Goal: Information Seeking & Learning: Find specific fact

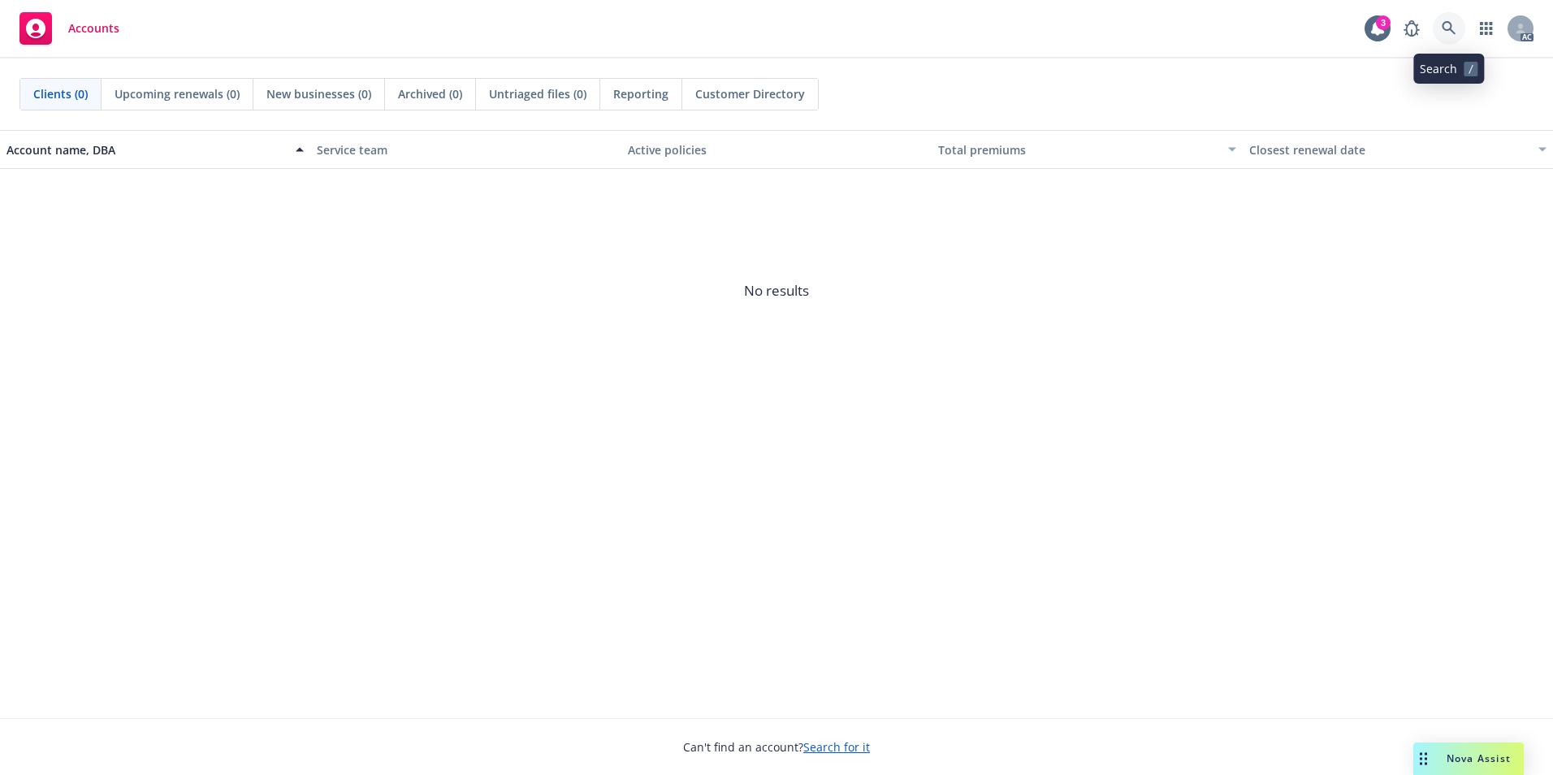
click at [1445, 30] on icon at bounding box center [1449, 28] width 14 height 14
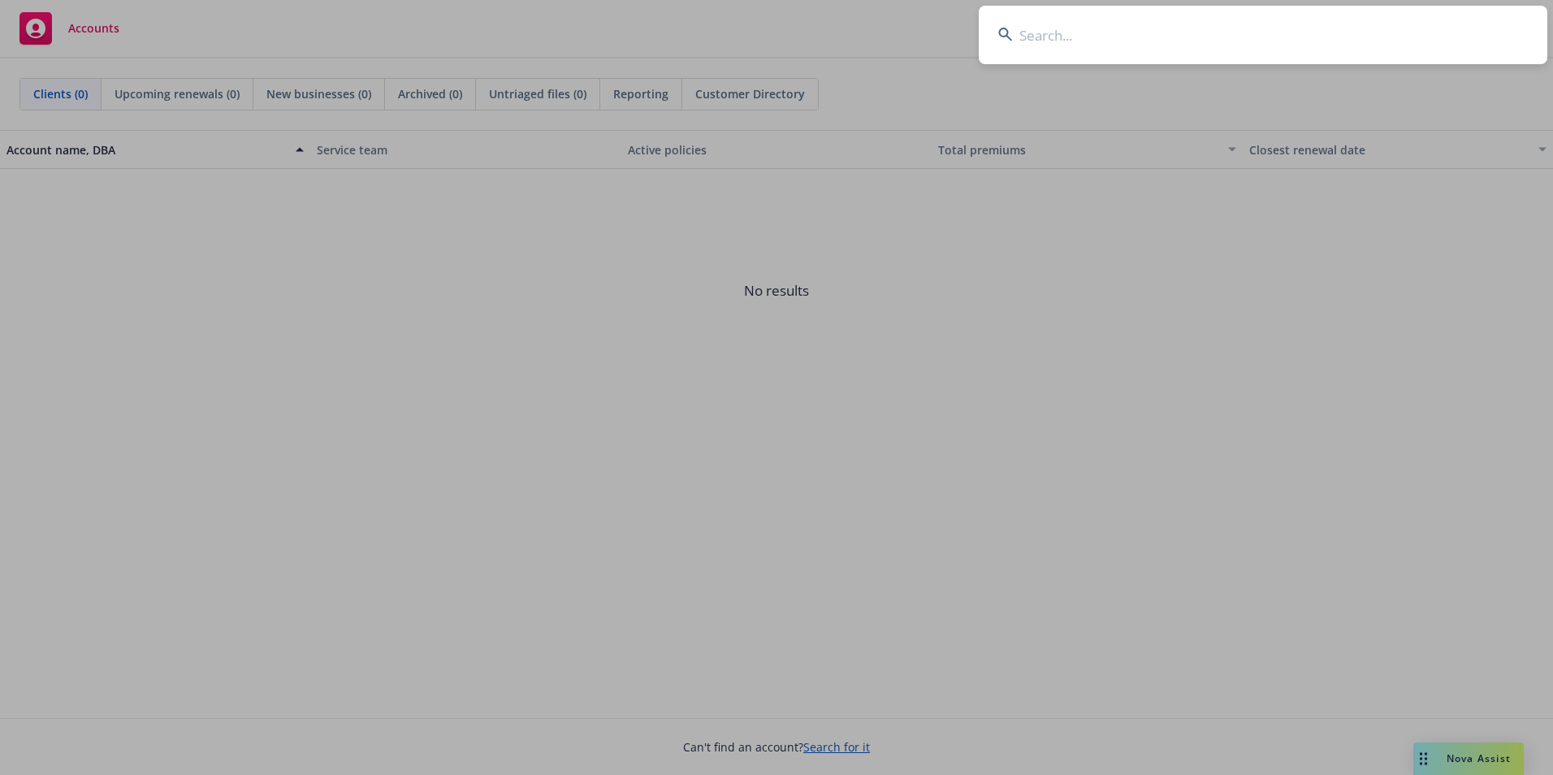
click at [1209, 37] on input at bounding box center [1263, 35] width 569 height 58
click at [1171, 24] on input at bounding box center [1263, 35] width 569 height 58
paste input "Vourlitis,"
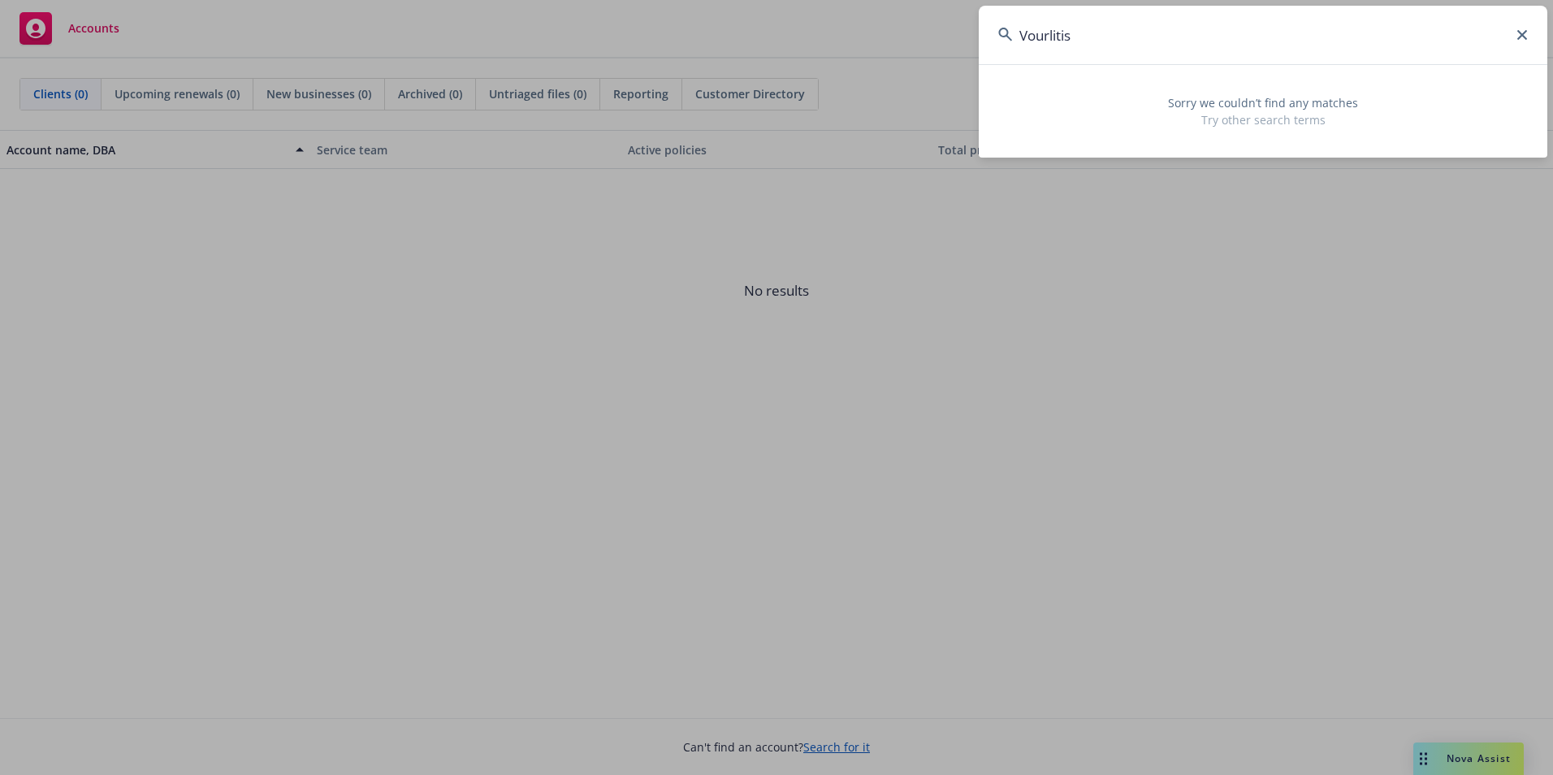
type input "Vourlitis"
click at [1522, 37] on icon at bounding box center [1522, 35] width 10 height 10
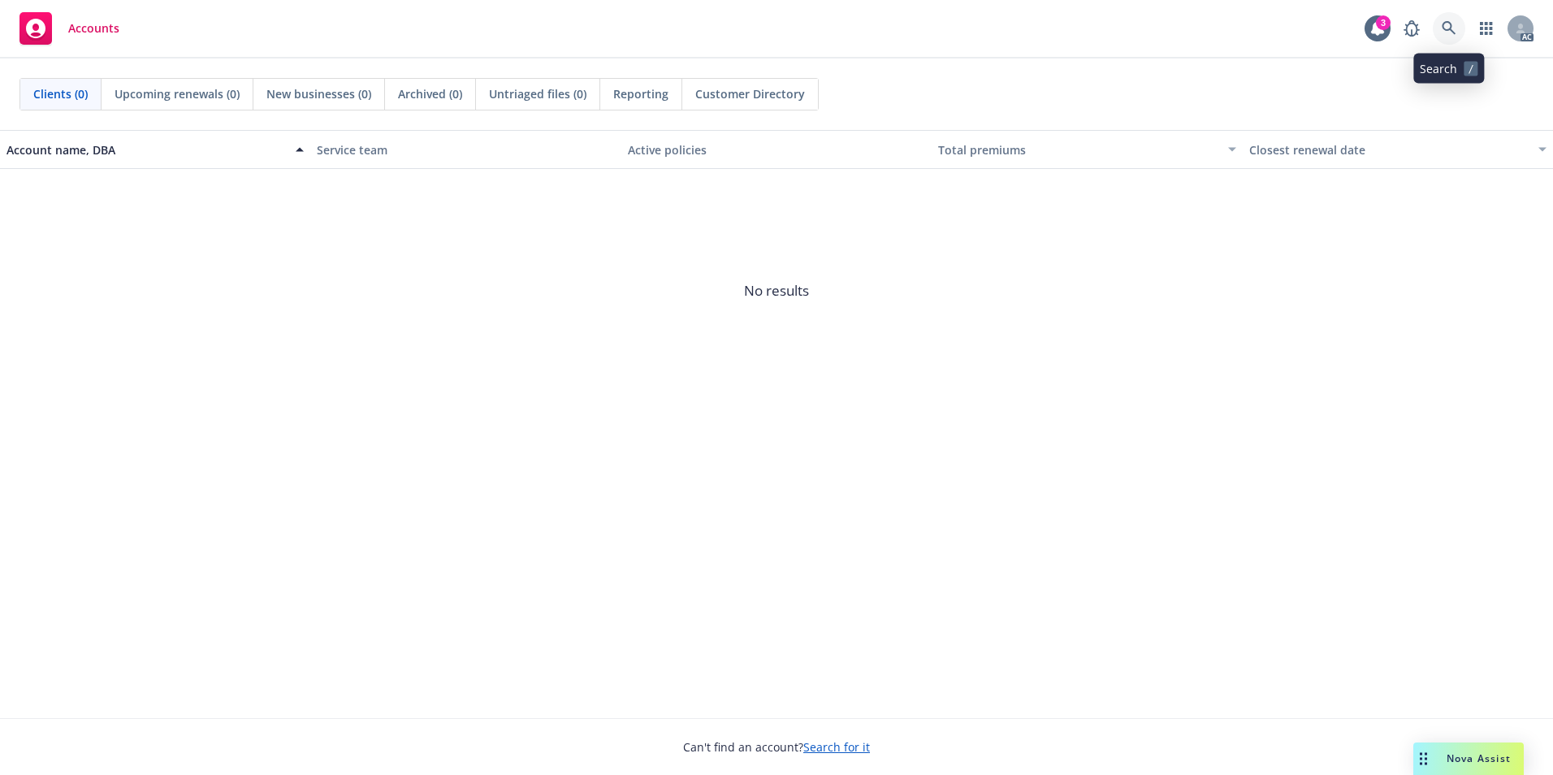
click at [1445, 16] on link at bounding box center [1449, 28] width 32 height 32
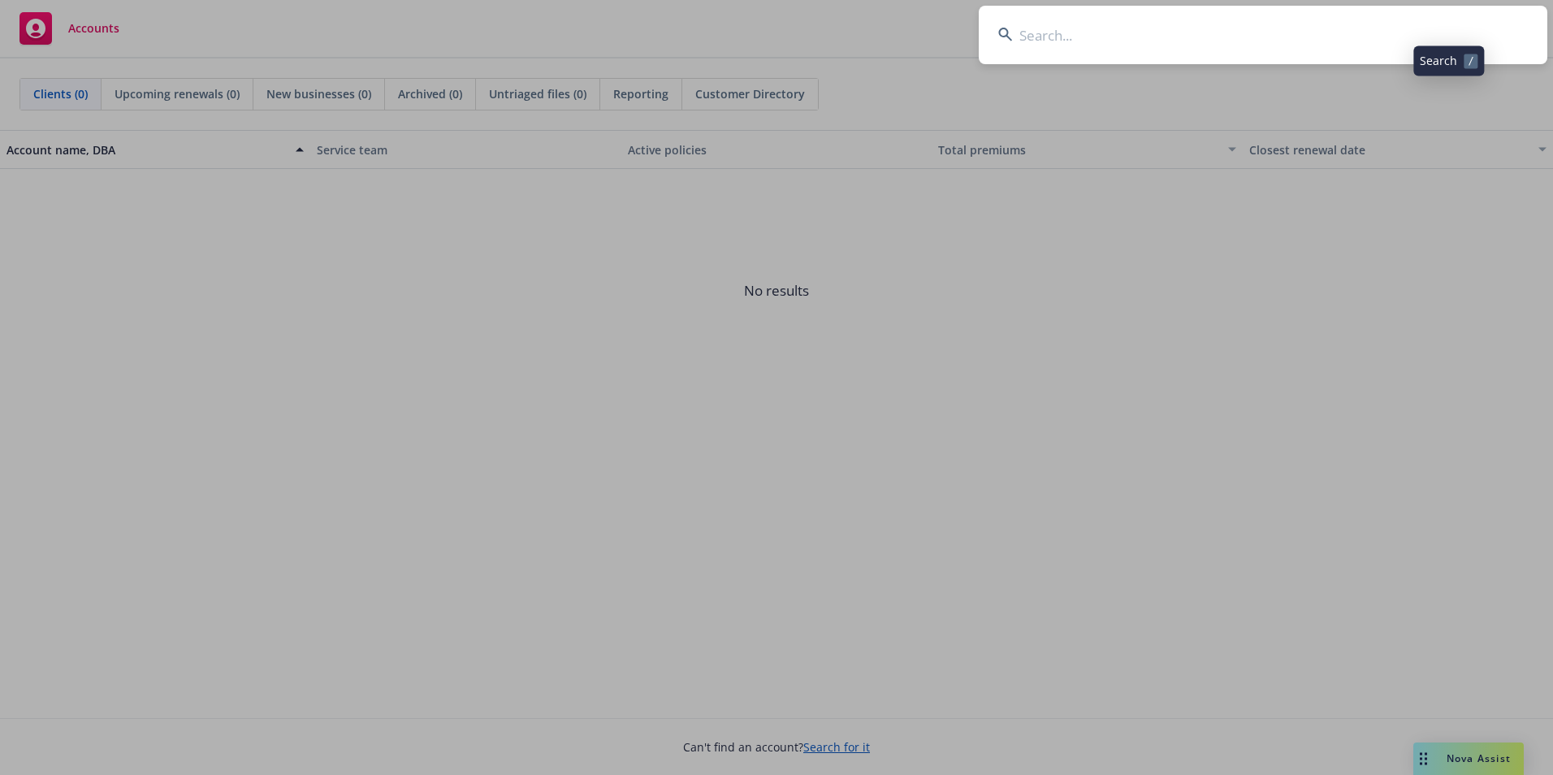
click at [1327, 19] on input at bounding box center [1263, 35] width 569 height 58
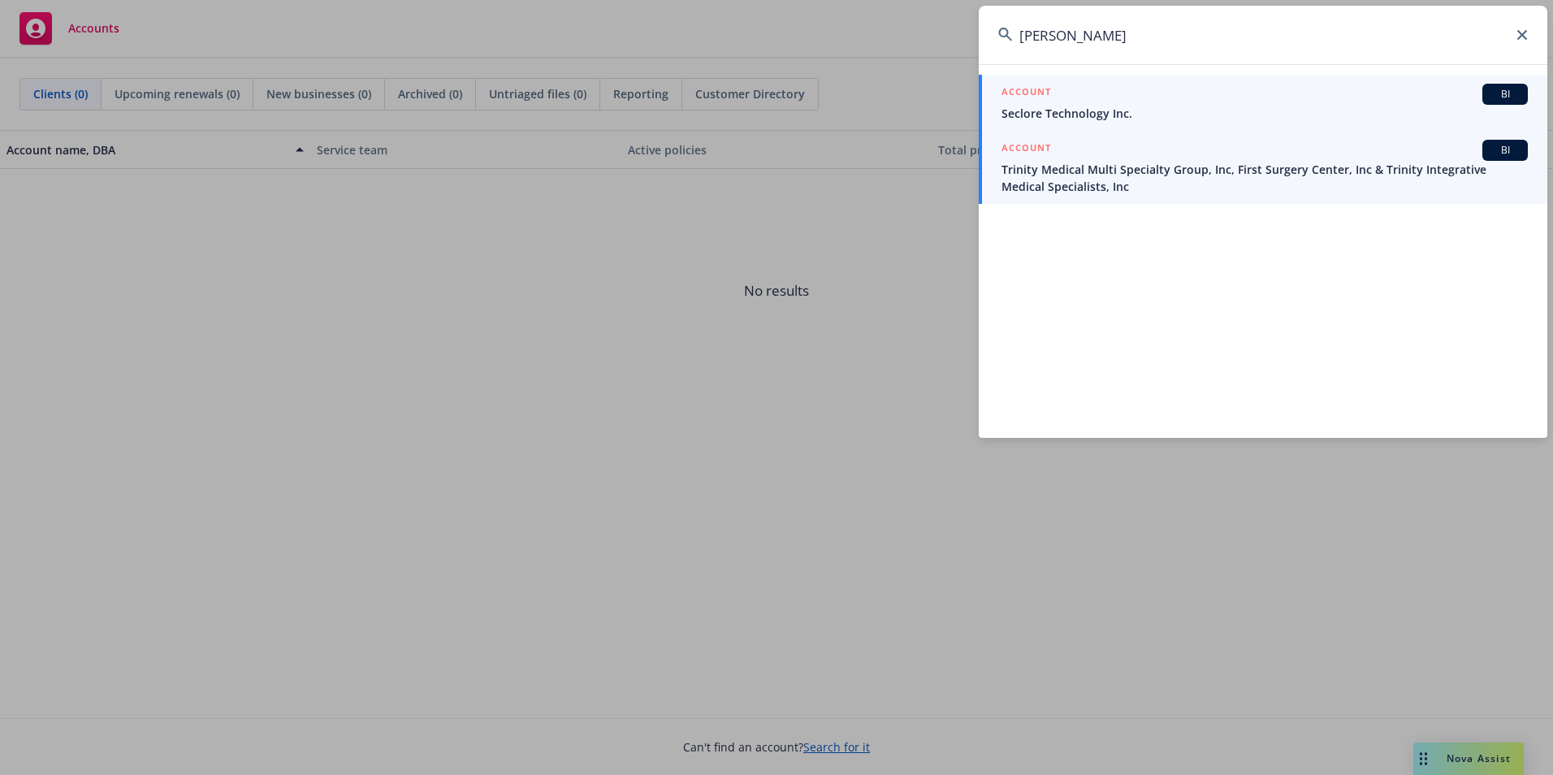
type input "[PERSON_NAME]"
click at [1224, 158] on div "ACCOUNT BI" at bounding box center [1265, 150] width 526 height 21
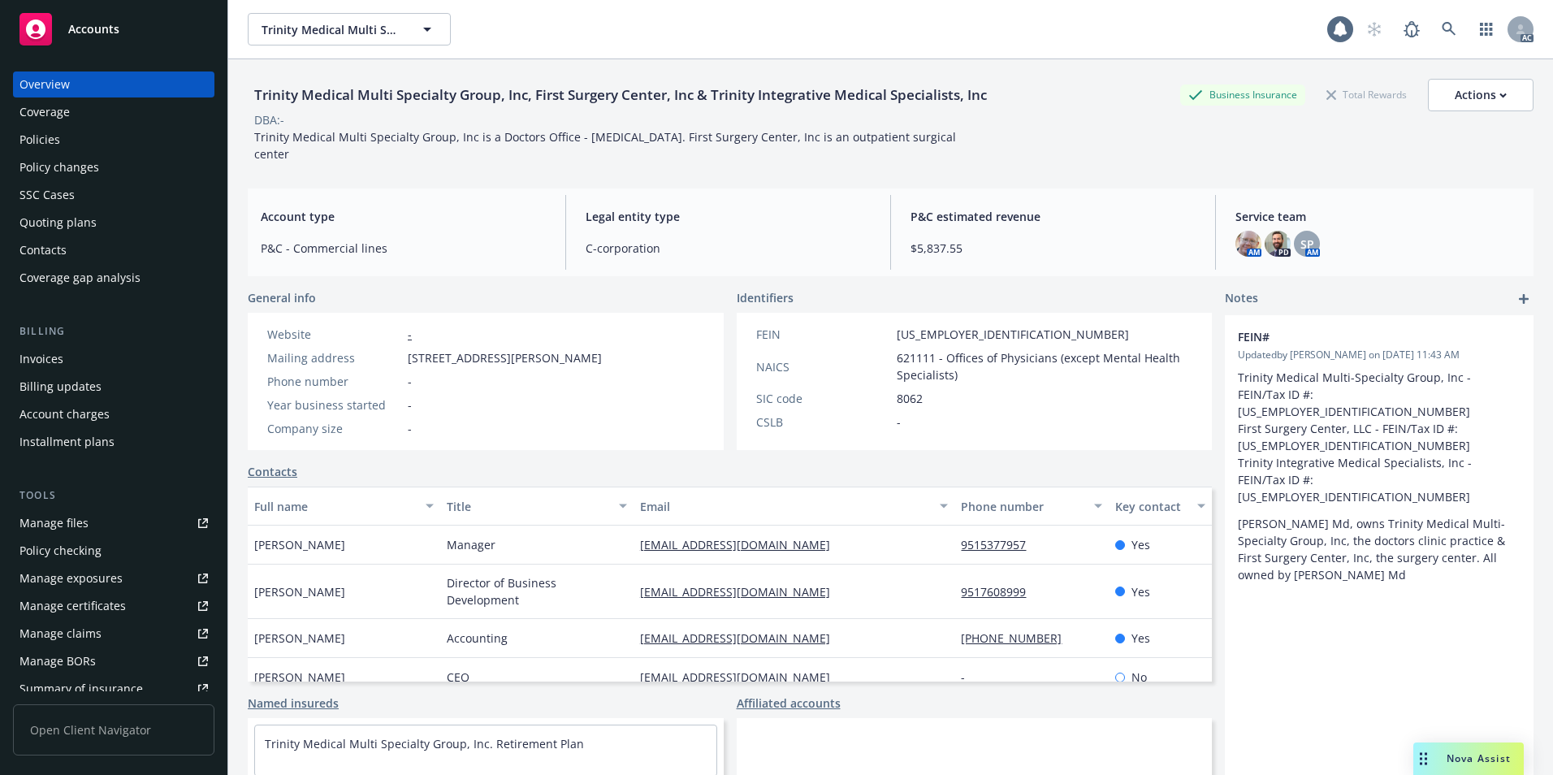
click at [138, 136] on div "Policies" at bounding box center [113, 140] width 188 height 26
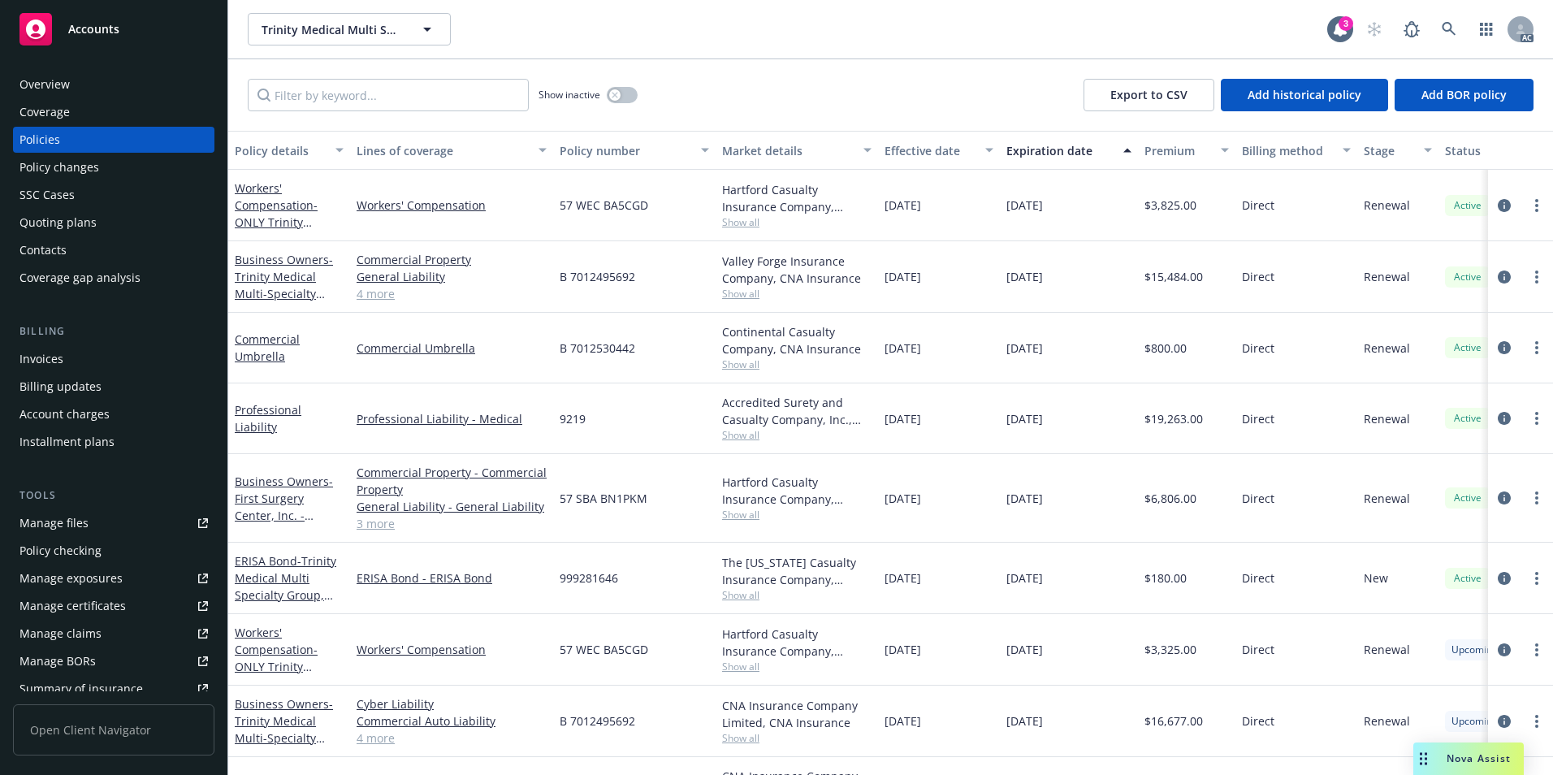
click at [934, 142] on div "Effective date" at bounding box center [930, 150] width 91 height 17
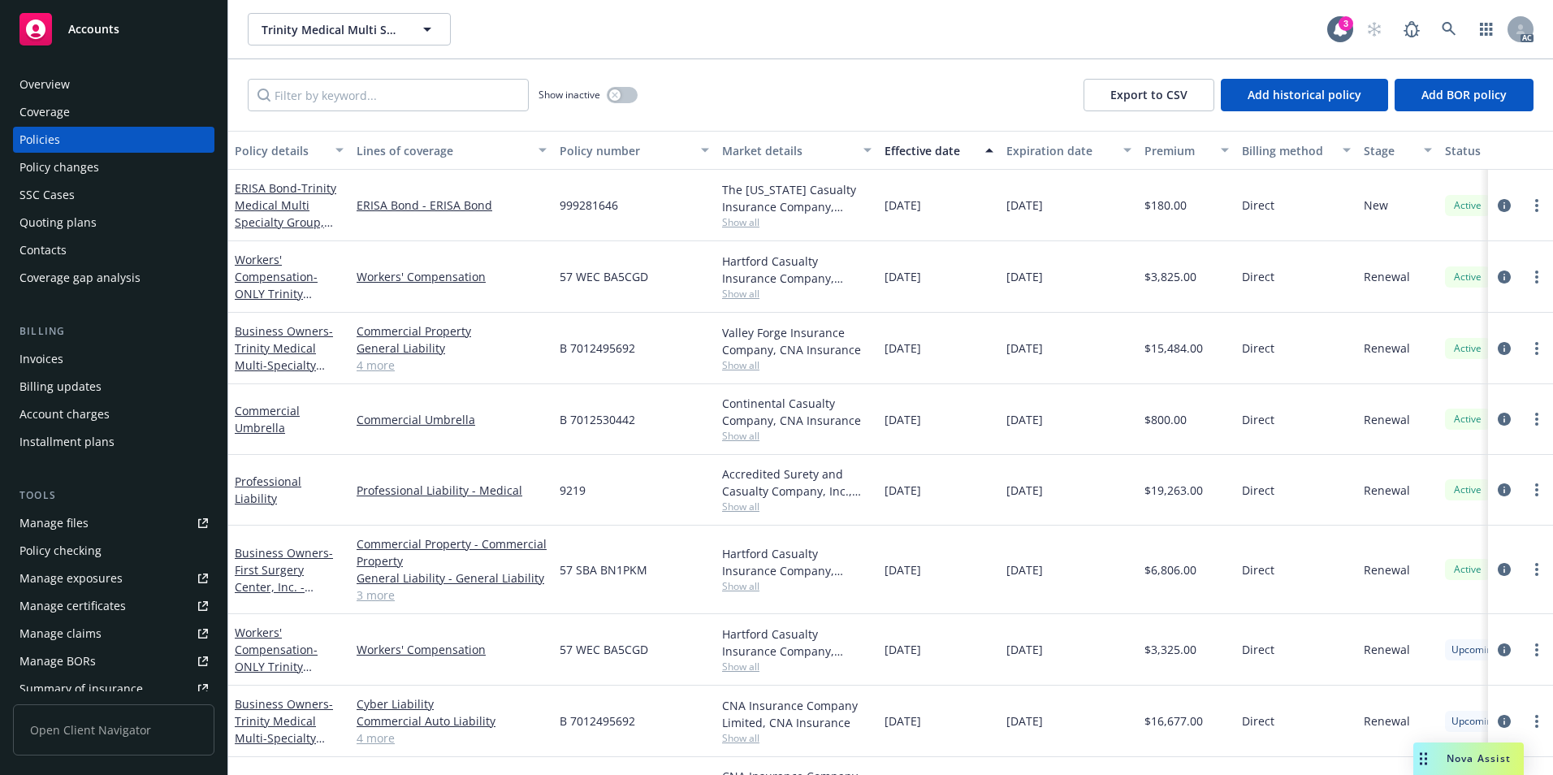
click at [933, 146] on div "Effective date" at bounding box center [930, 150] width 91 height 17
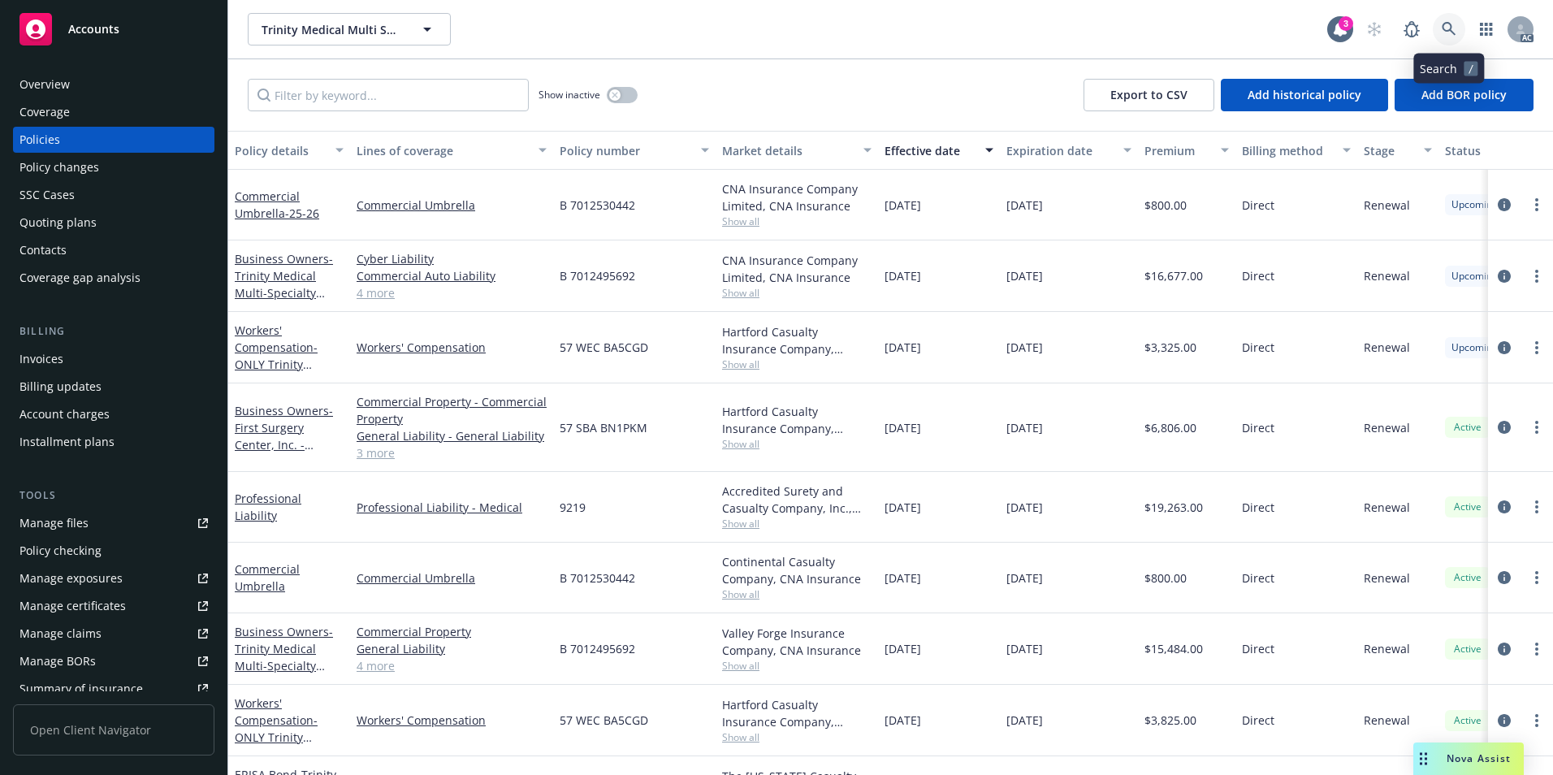
click at [1447, 22] on icon at bounding box center [1449, 29] width 15 height 15
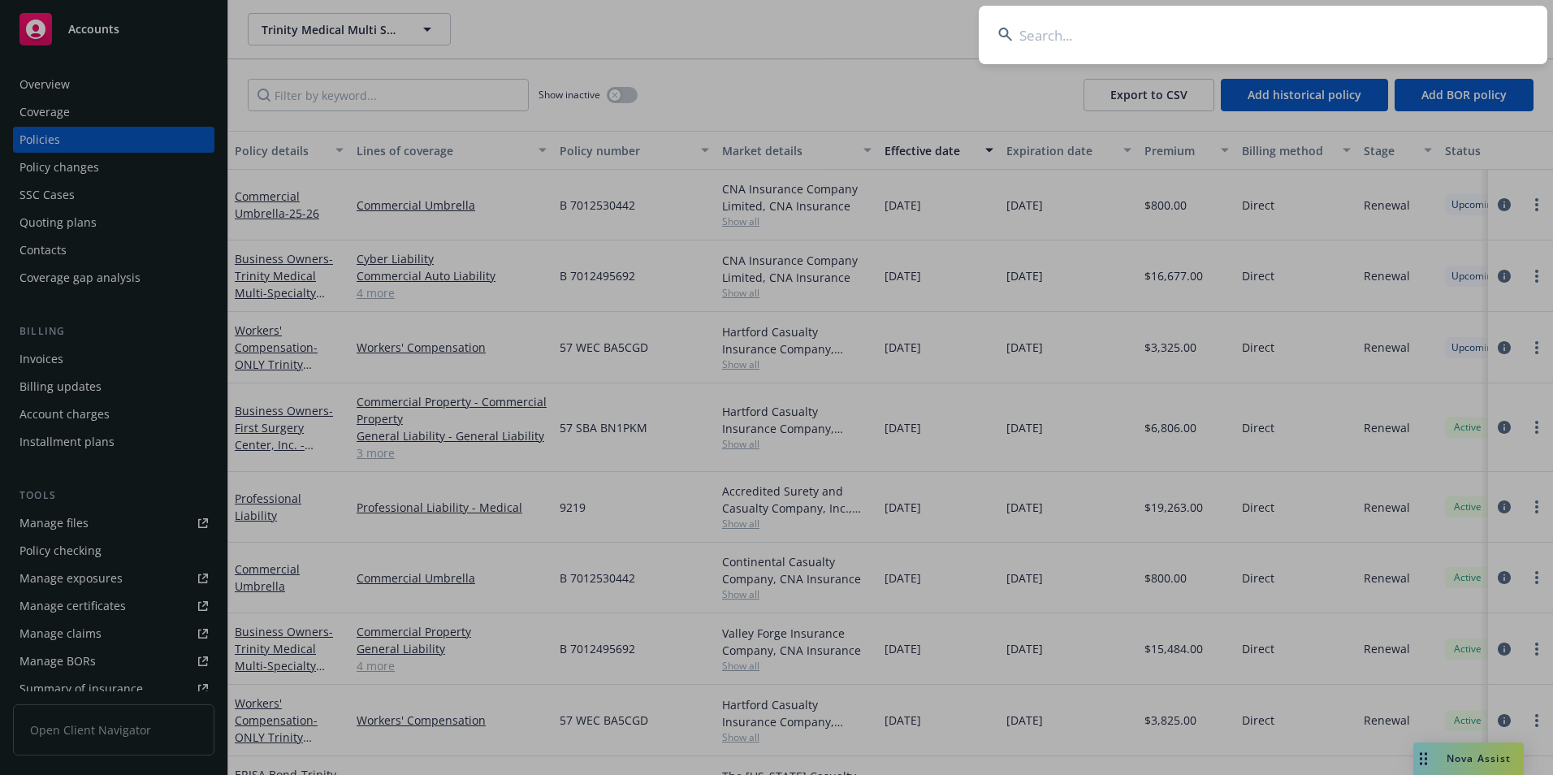
click at [1322, 37] on input at bounding box center [1263, 35] width 569 height 58
type input "trinity intergative"
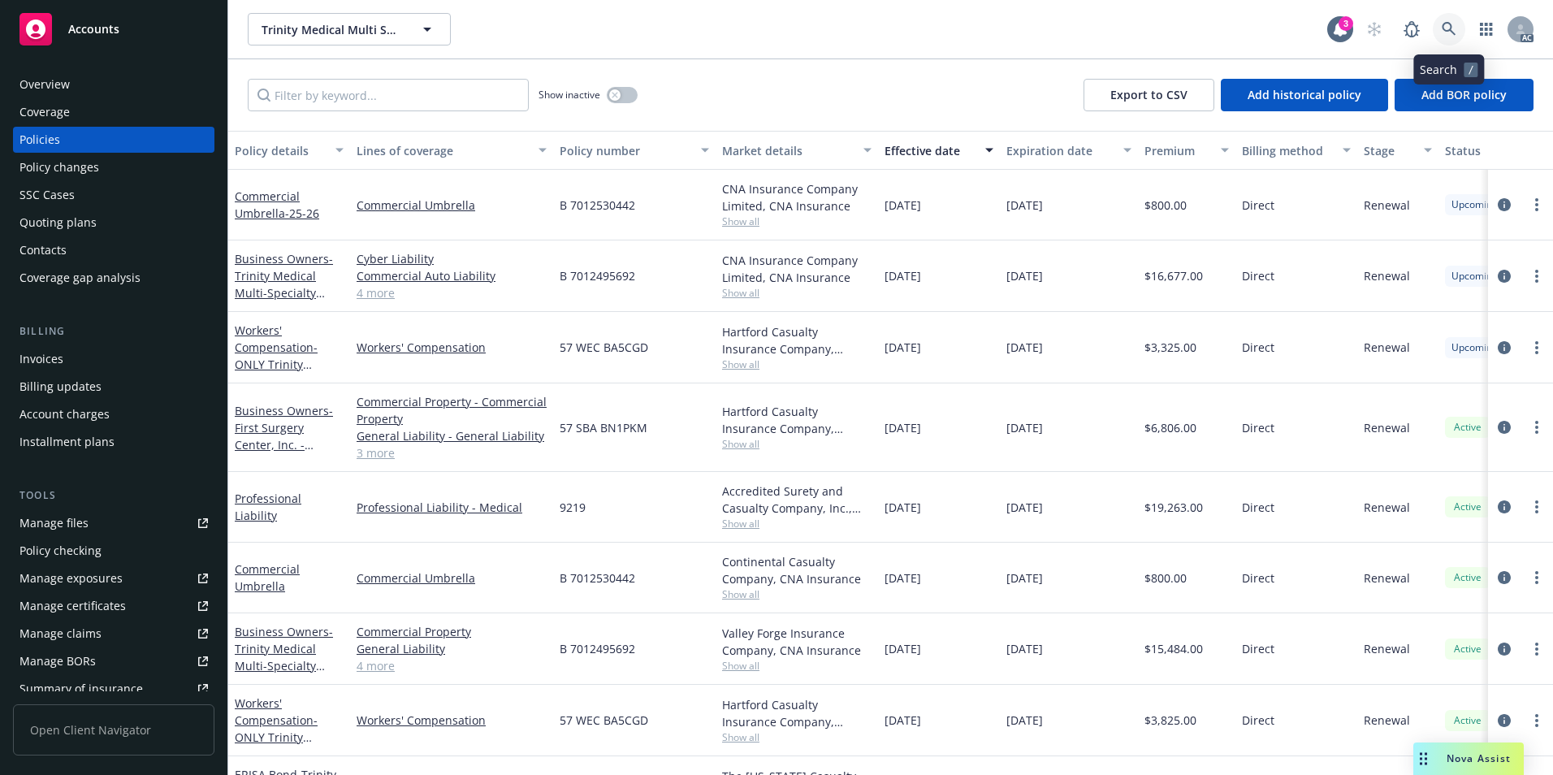
click at [1441, 26] on link at bounding box center [1449, 29] width 32 height 32
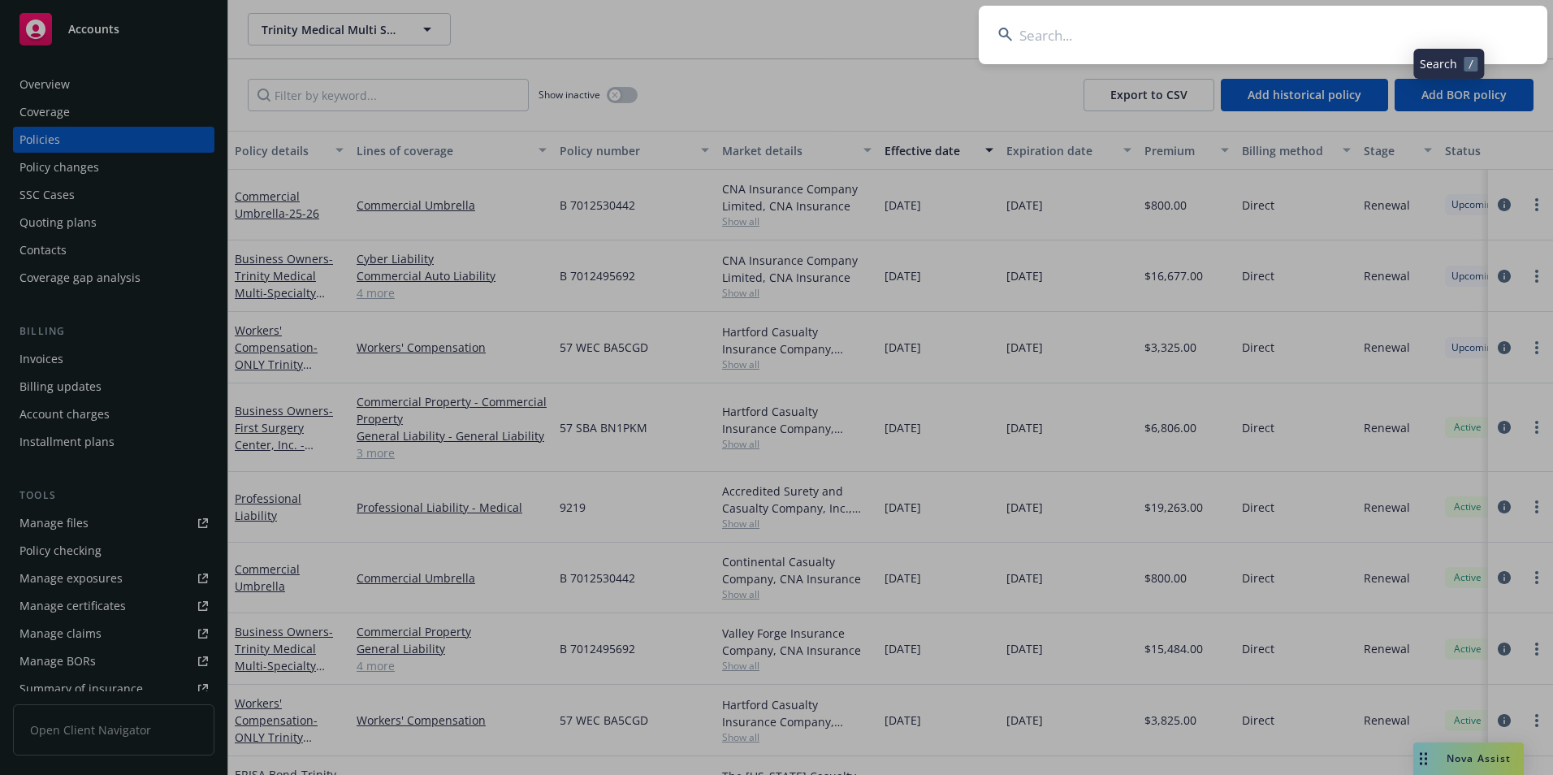
click at [1392, 39] on input at bounding box center [1263, 35] width 569 height 58
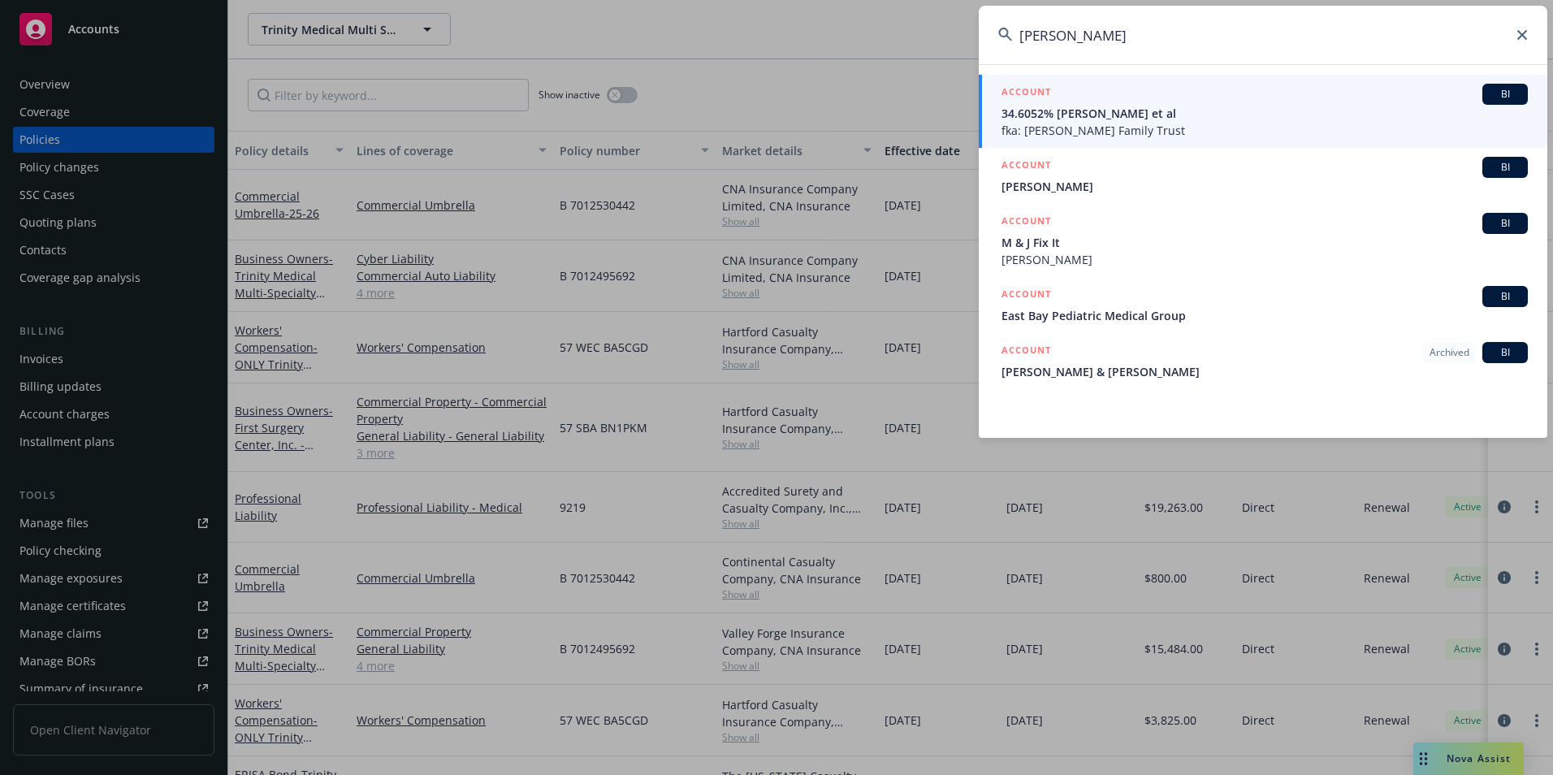
type input "[PERSON_NAME]"
click at [1265, 91] on div "ACCOUNT BI" at bounding box center [1265, 94] width 526 height 21
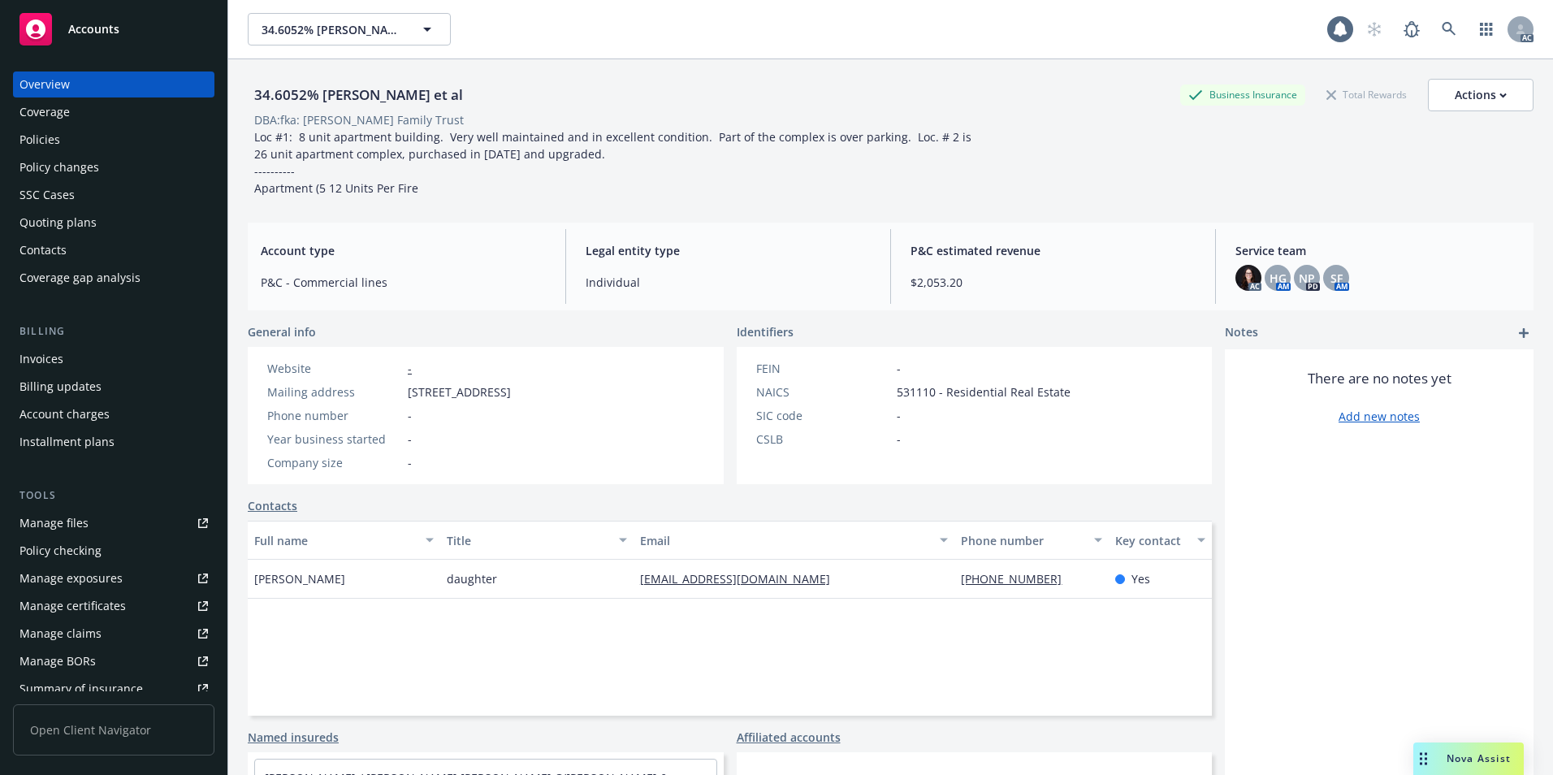
click at [119, 141] on div "Policies" at bounding box center [113, 140] width 188 height 26
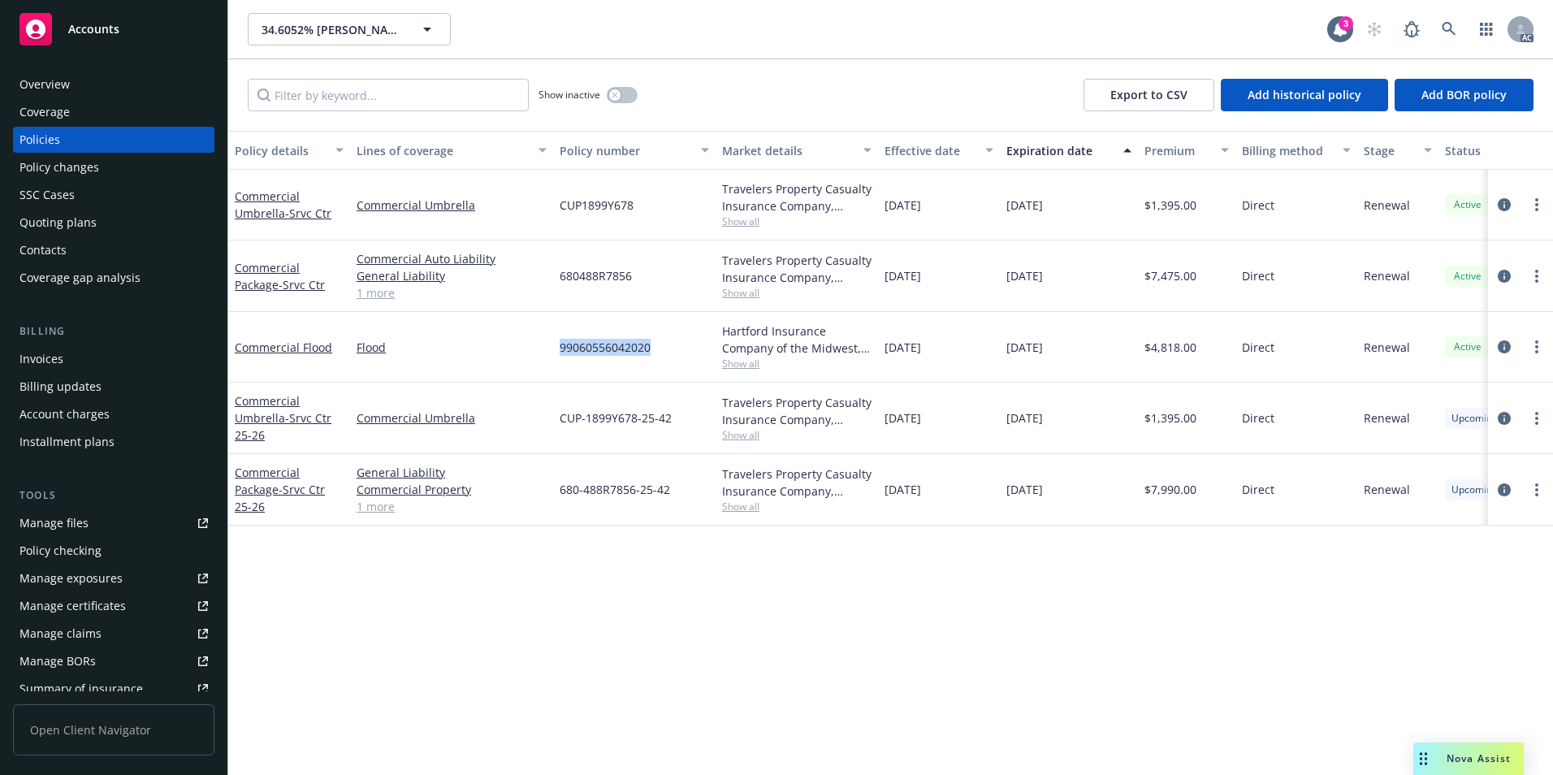
drag, startPoint x: 551, startPoint y: 350, endPoint x: 661, endPoint y: 354, distance: 110.6
click at [661, 354] on div "Commercial Flood Flood 99060556042020 Hartford Insurance Company of the Midwest…" at bounding box center [1012, 347] width 1568 height 71
click at [1448, 20] on link at bounding box center [1449, 29] width 32 height 32
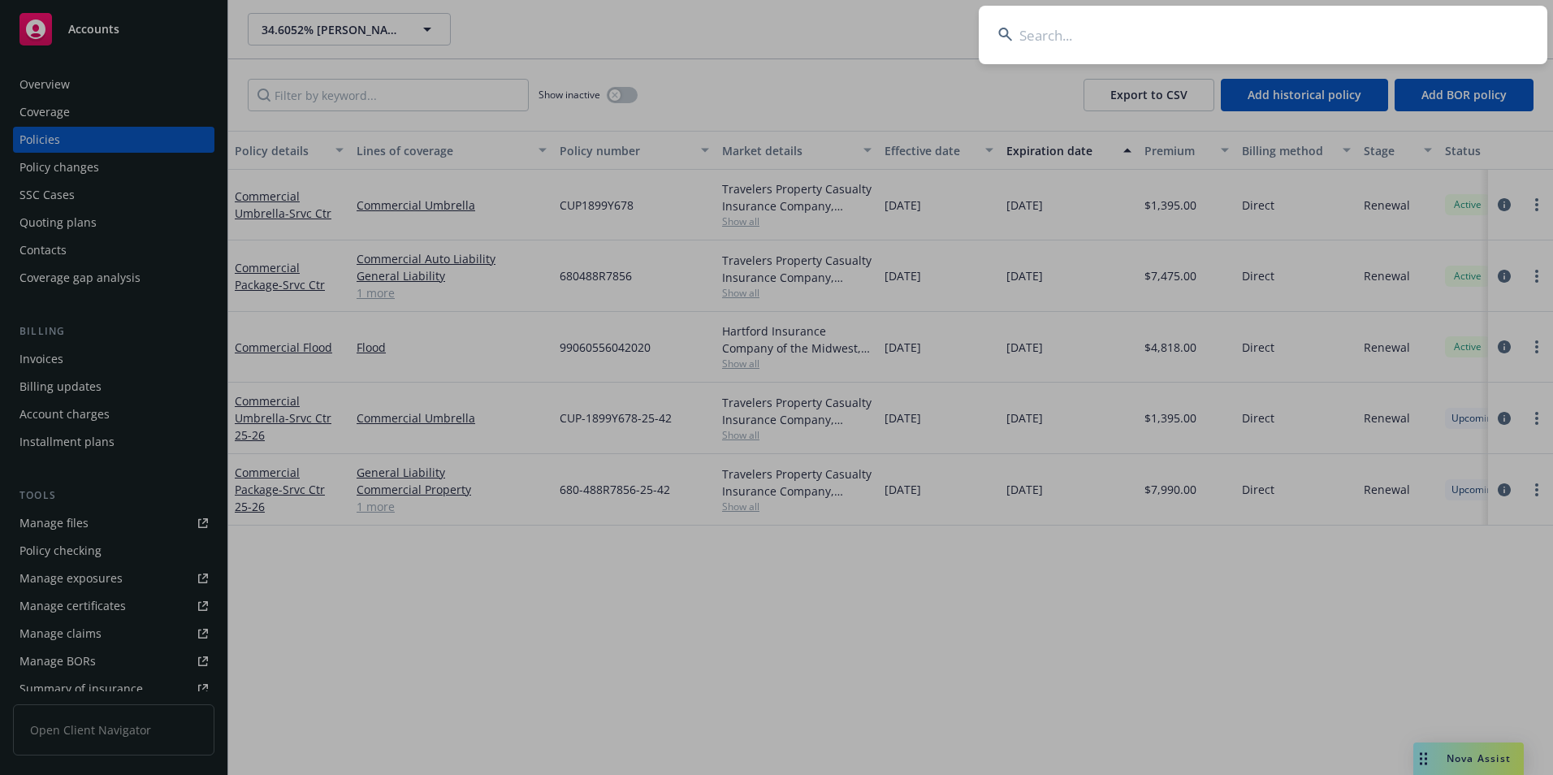
click at [1333, 35] on input at bounding box center [1263, 35] width 569 height 58
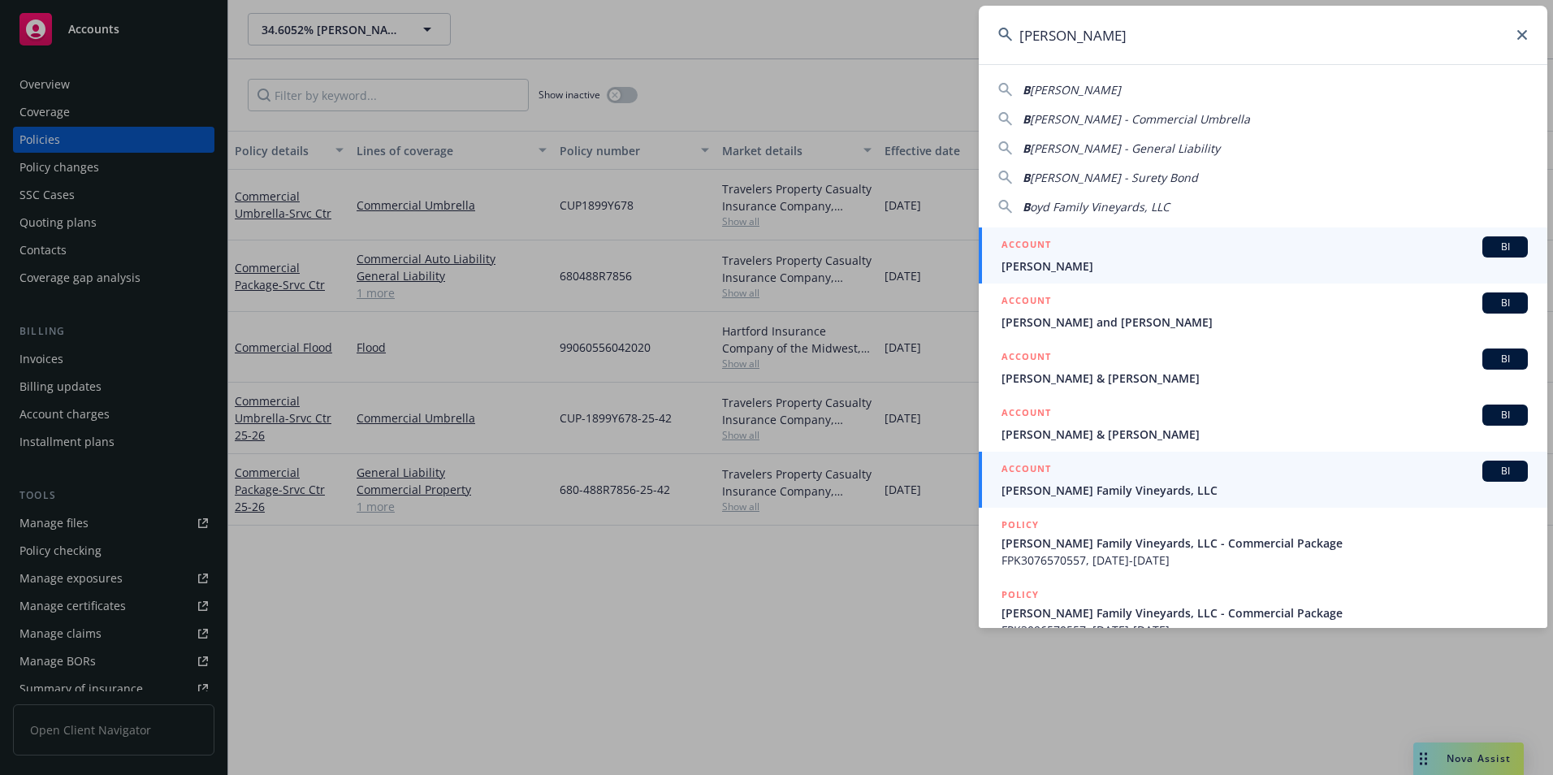
type input "[PERSON_NAME]"
click at [1118, 477] on div "ACCOUNT BI" at bounding box center [1265, 471] width 526 height 21
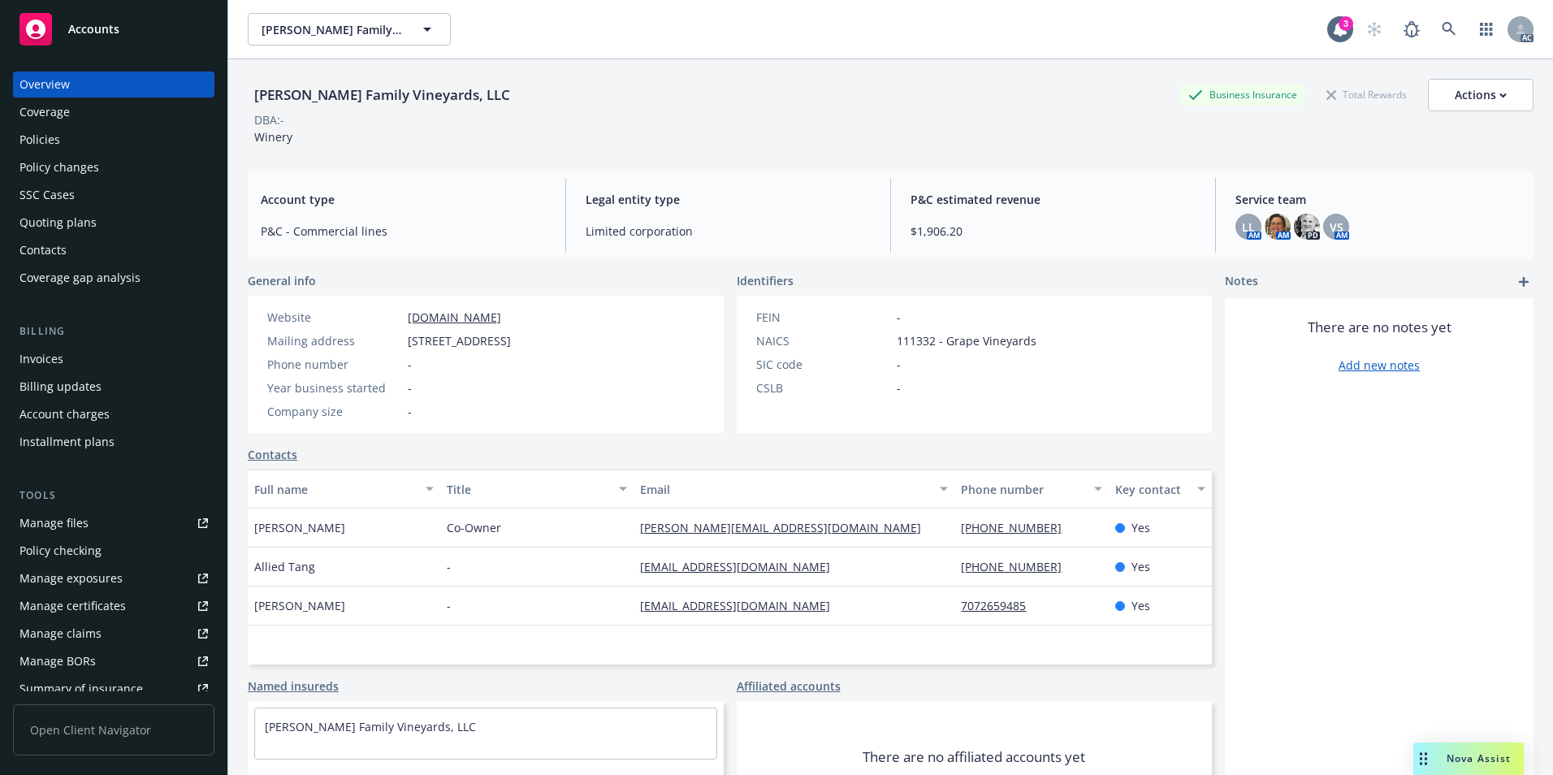
click at [97, 147] on div "Policies" at bounding box center [113, 140] width 188 height 26
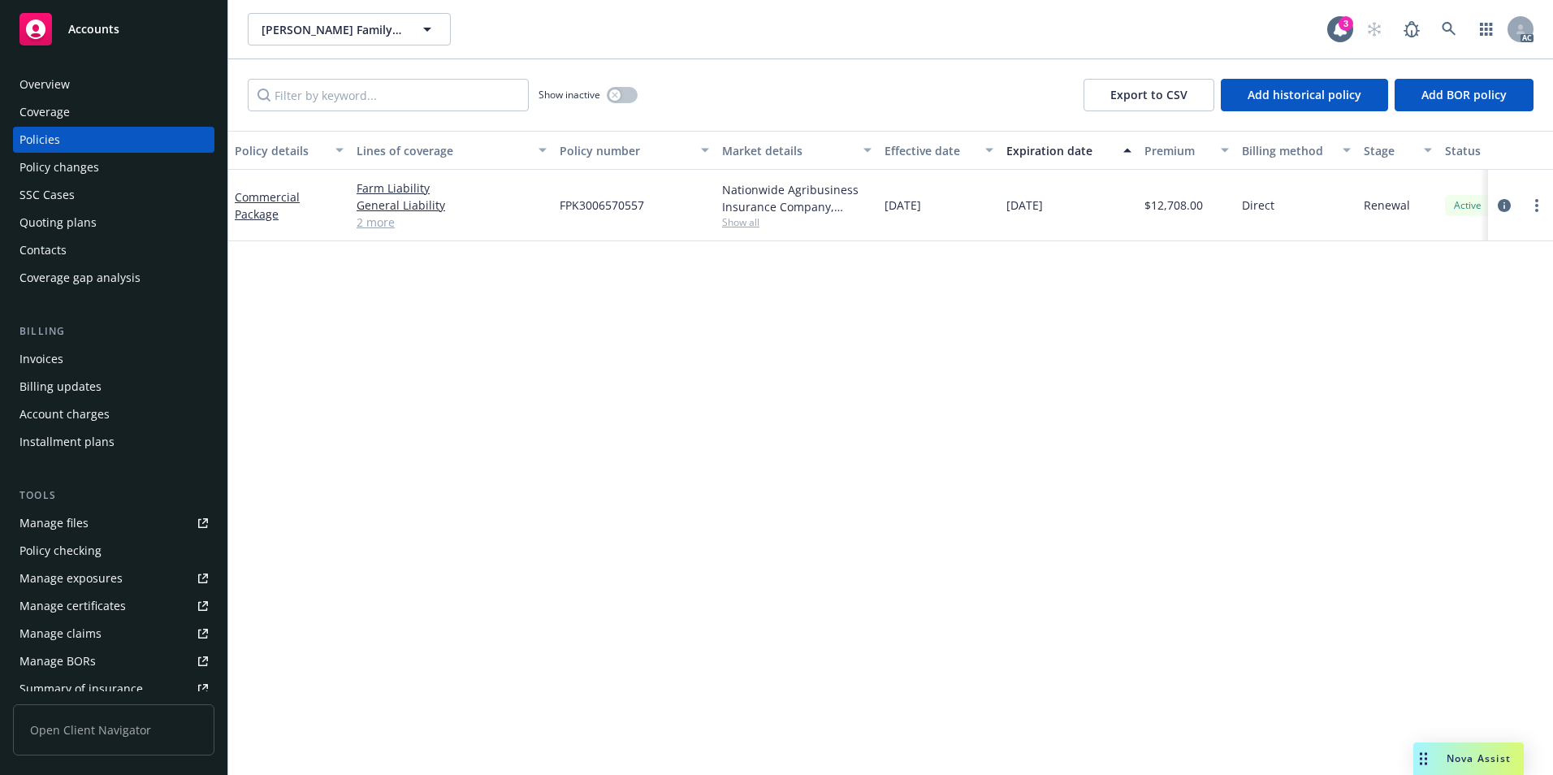
click at [924, 150] on div "Effective date" at bounding box center [930, 150] width 91 height 17
click at [631, 97] on div "Show inactive" at bounding box center [588, 95] width 99 height 32
click at [627, 97] on button "button" at bounding box center [622, 95] width 31 height 16
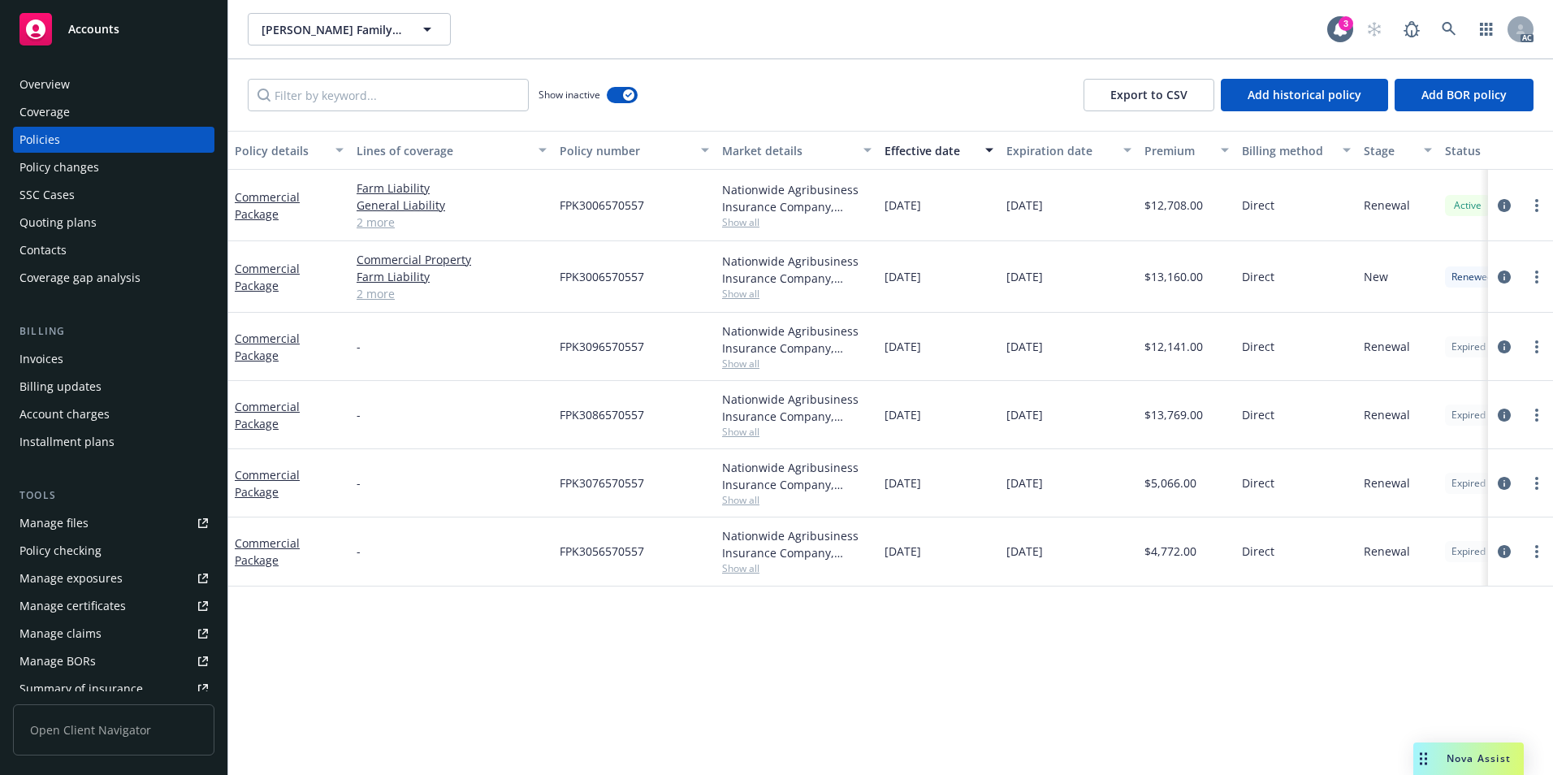
click at [932, 154] on div "Effective date" at bounding box center [930, 150] width 91 height 17
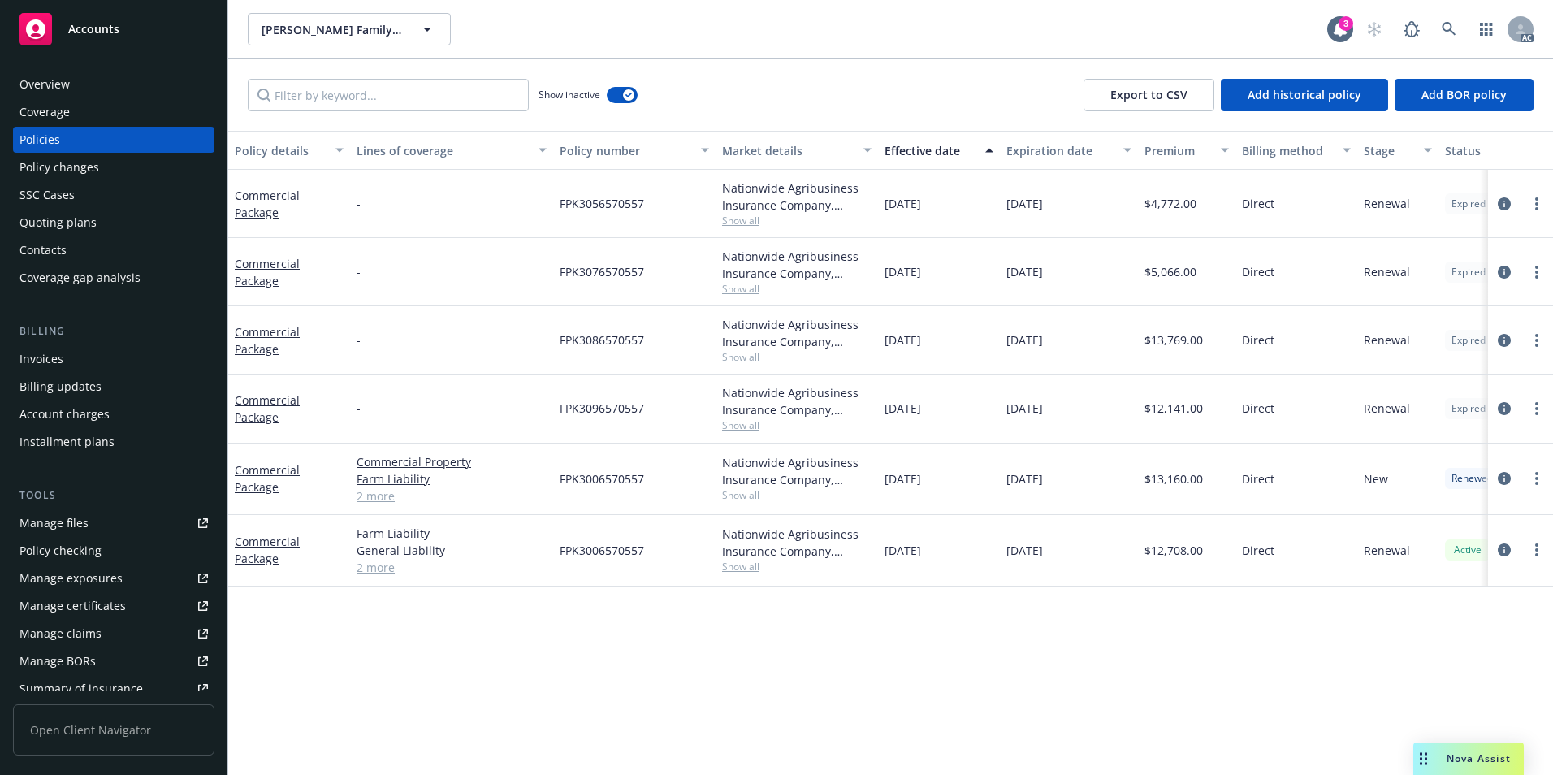
click at [924, 158] on div "Effective date" at bounding box center [930, 150] width 91 height 17
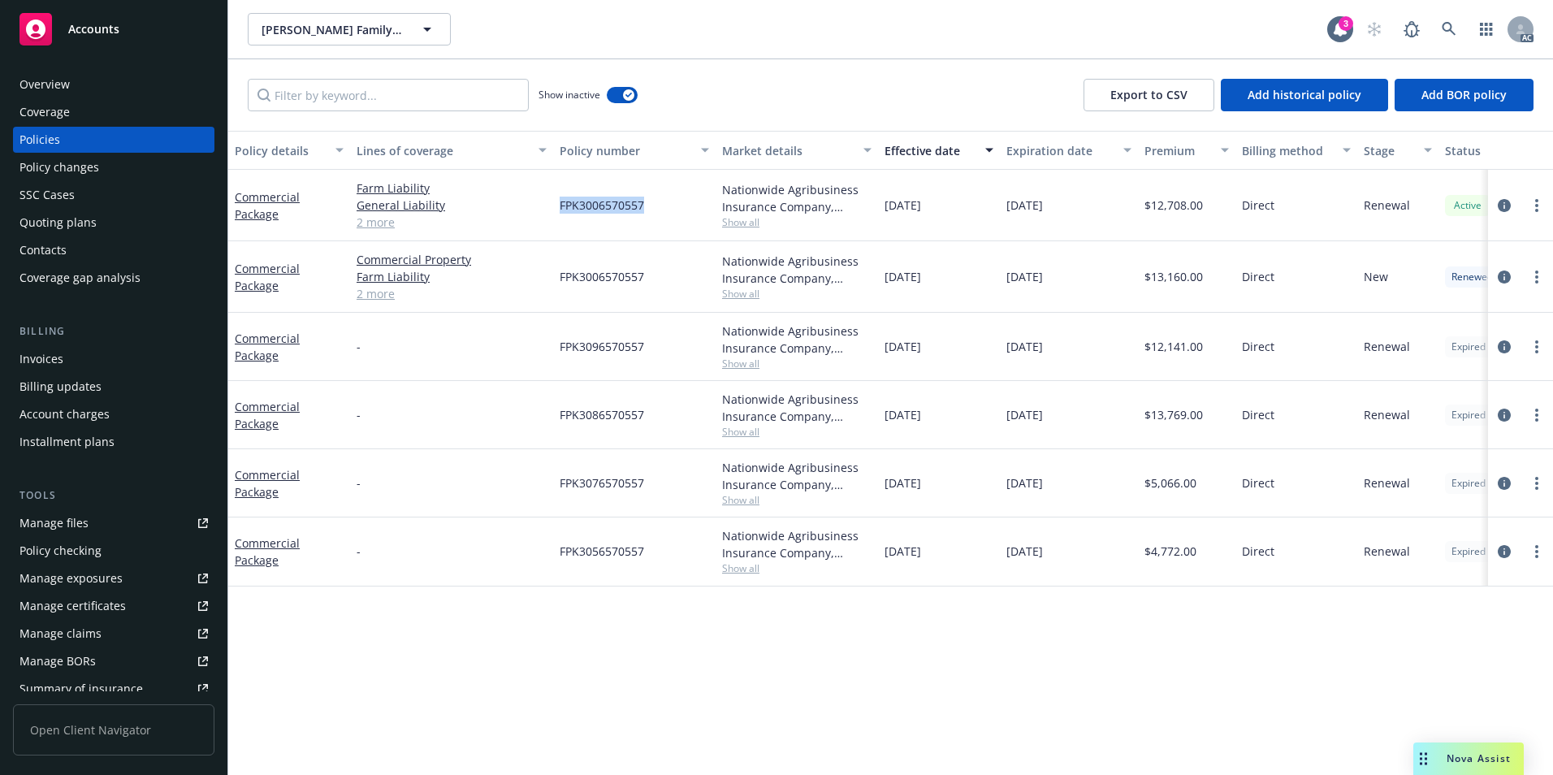
drag, startPoint x: 647, startPoint y: 203, endPoint x: 551, endPoint y: 219, distance: 97.1
click at [551, 219] on div "Commercial Package Farm Liability General Liability Employment Practices Liabil…" at bounding box center [1012, 205] width 1568 height 71
copy div "FPK3006570557"
click at [1452, 22] on icon at bounding box center [1449, 29] width 15 height 15
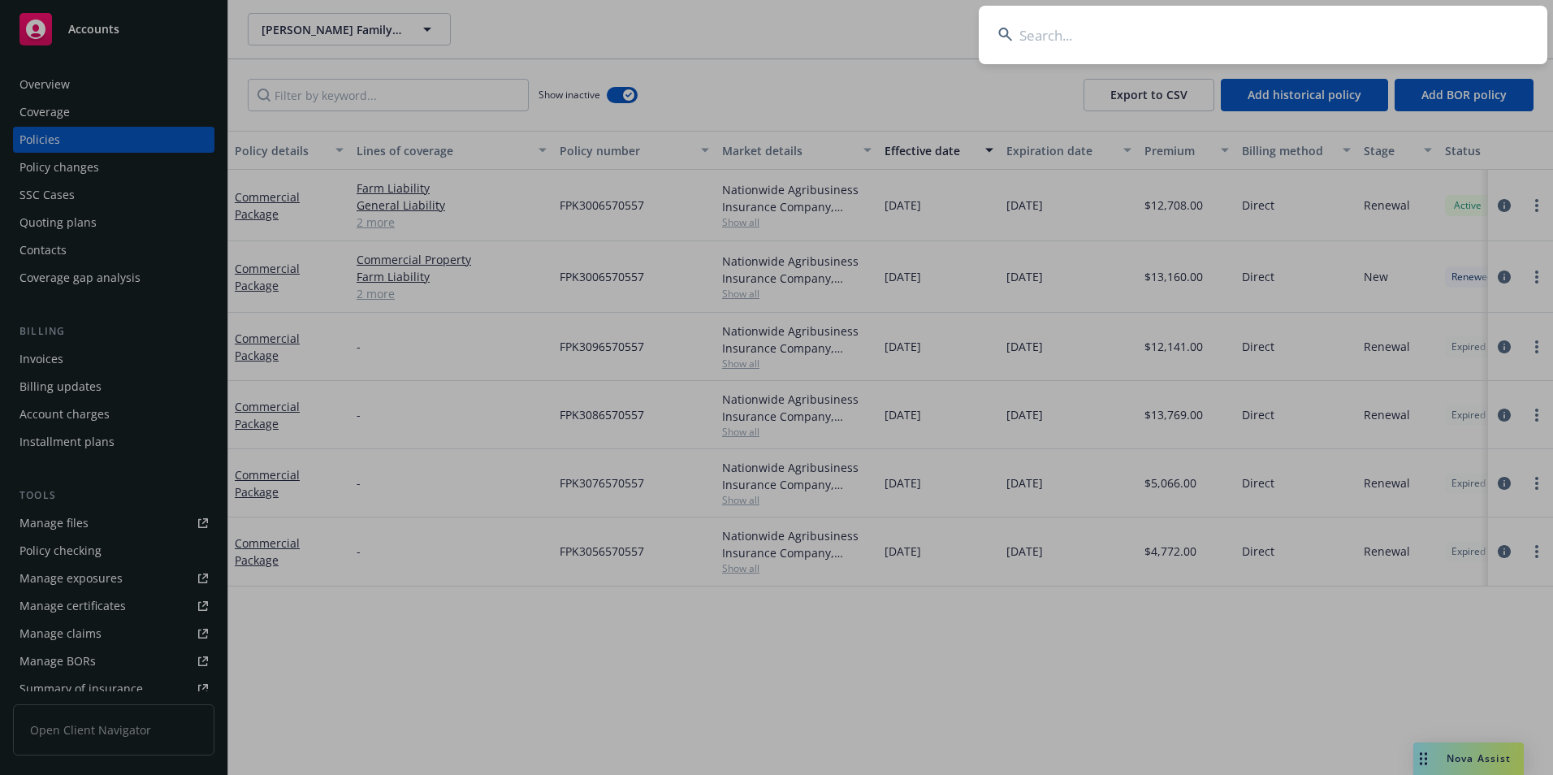
drag, startPoint x: 1341, startPoint y: 44, endPoint x: 1318, endPoint y: 32, distance: 25.8
click at [1341, 43] on input at bounding box center [1263, 35] width 569 height 58
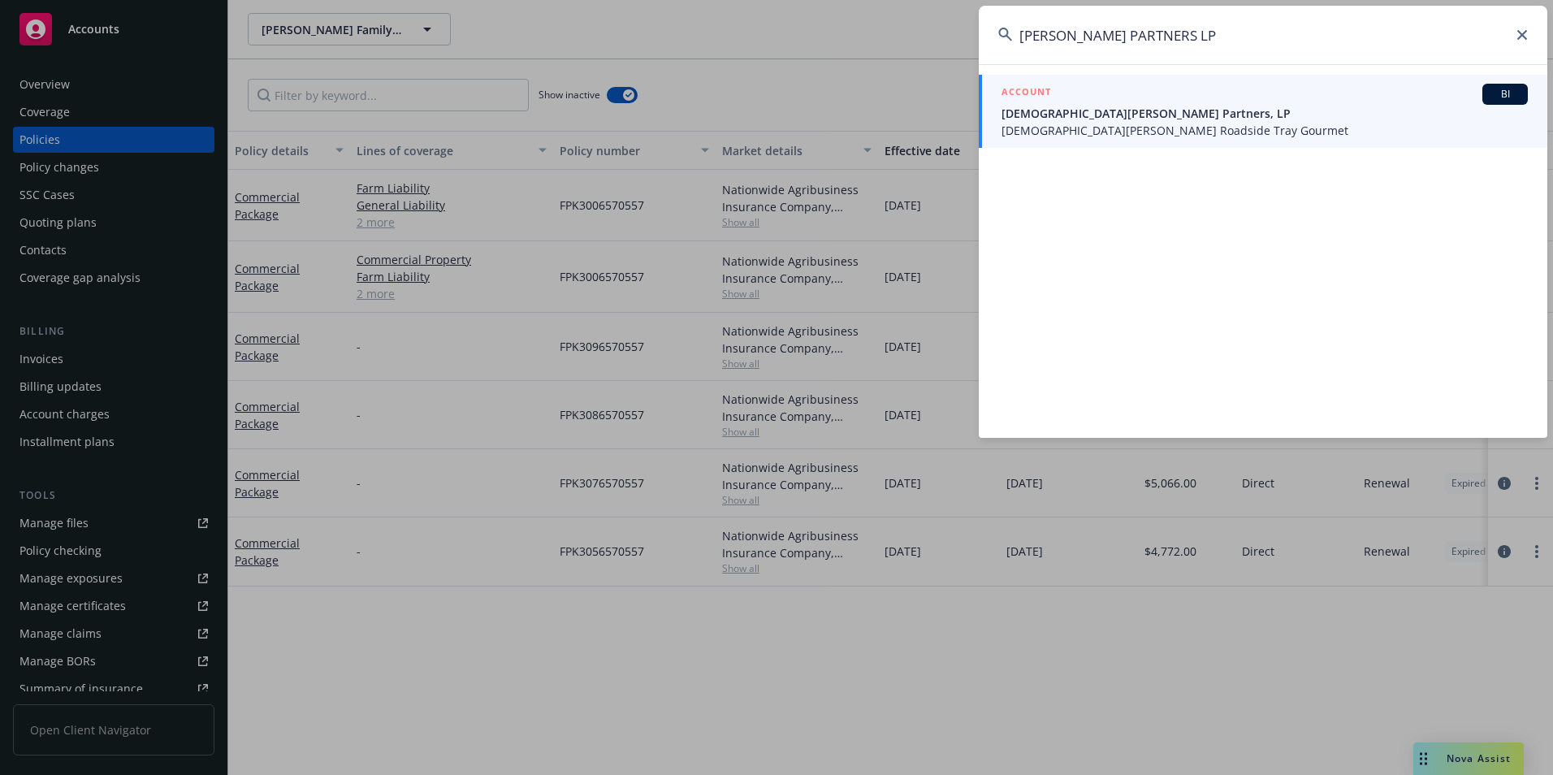
type input "[PERSON_NAME] PARTNERS LP"
click at [1102, 104] on div "ACCOUNT BI" at bounding box center [1265, 94] width 526 height 21
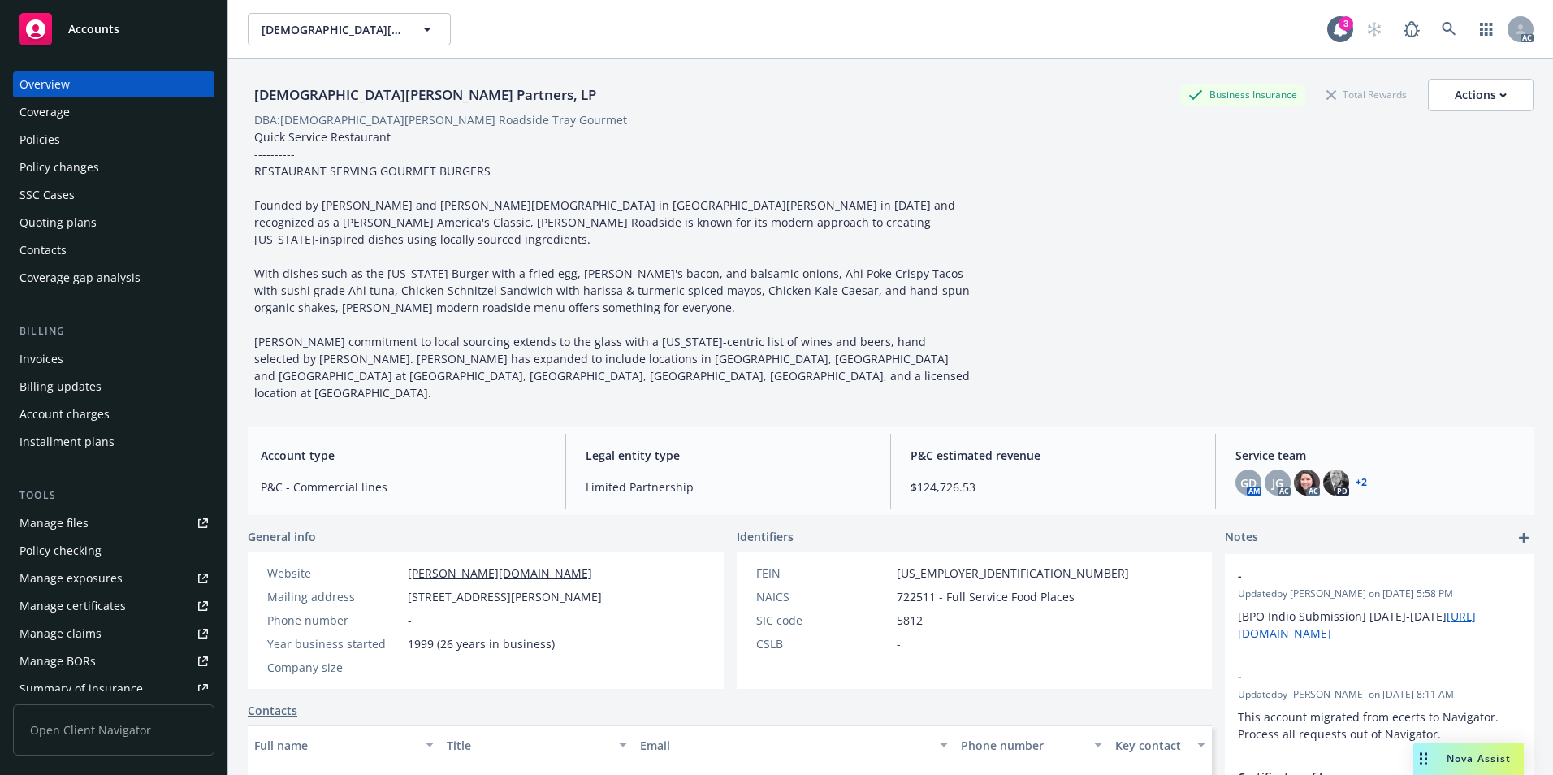
click at [110, 149] on div "Policies" at bounding box center [113, 140] width 188 height 26
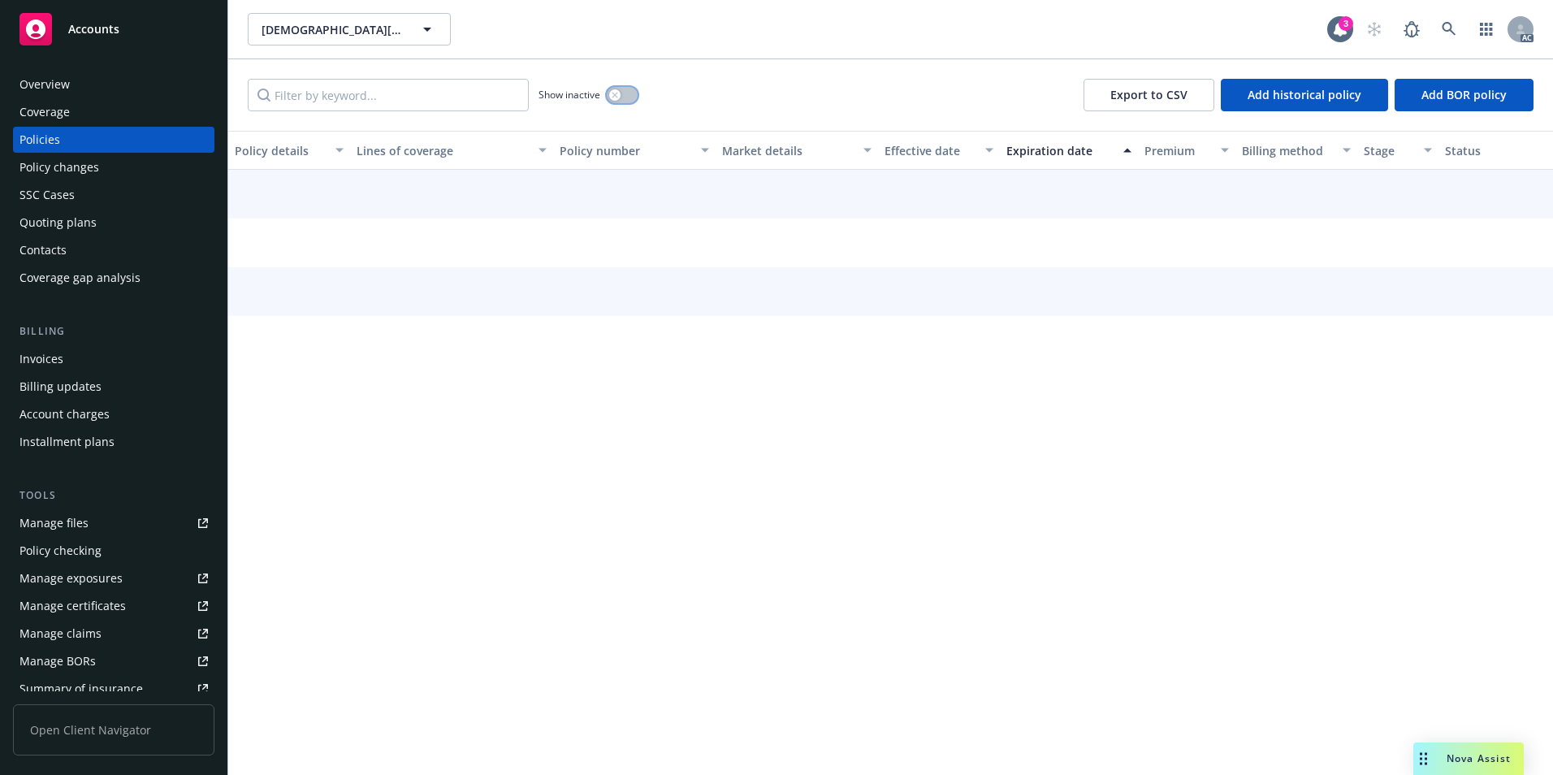
click at [634, 93] on button "button" at bounding box center [622, 95] width 31 height 16
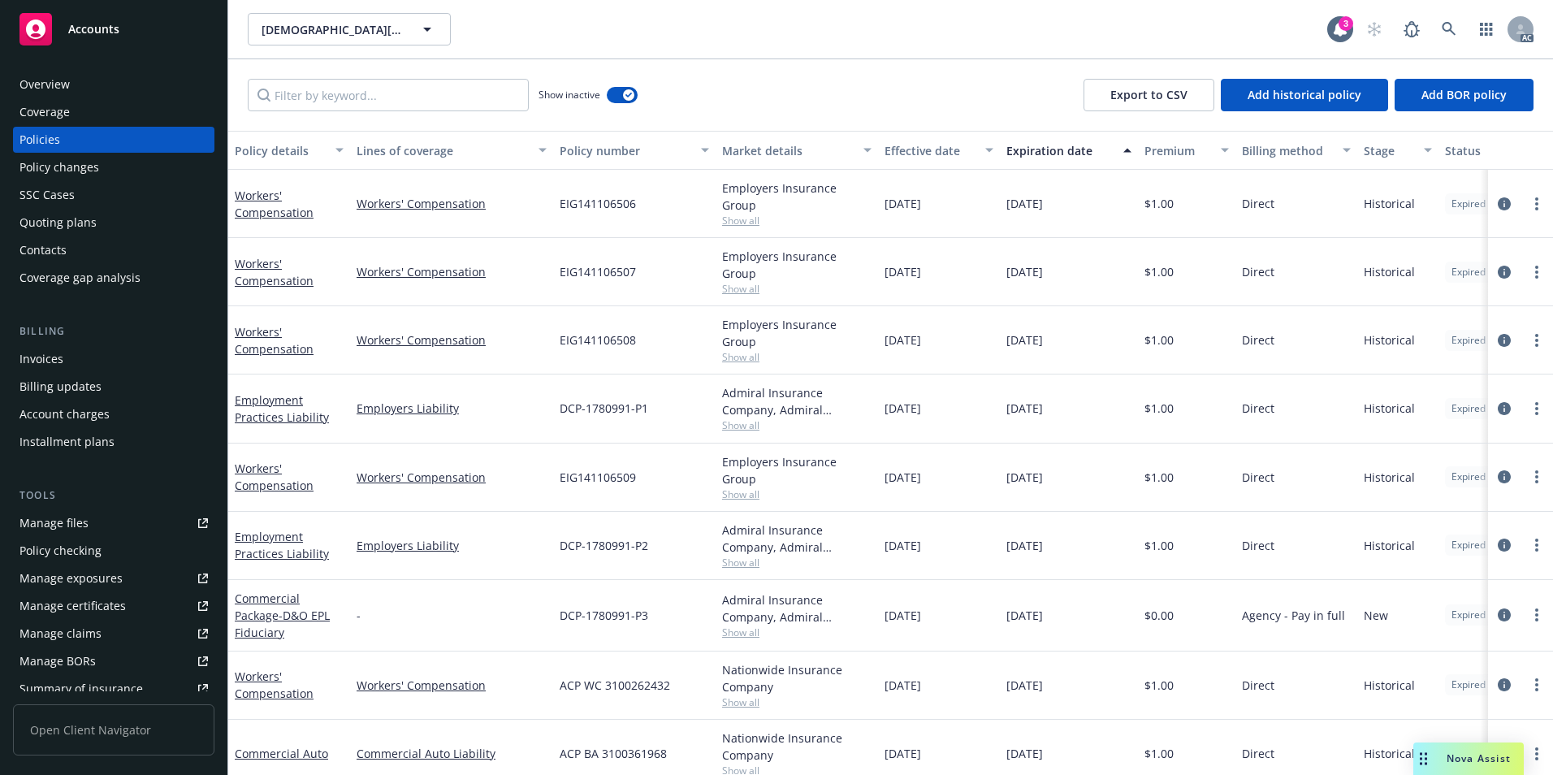
click at [934, 152] on div "Effective date" at bounding box center [930, 150] width 91 height 17
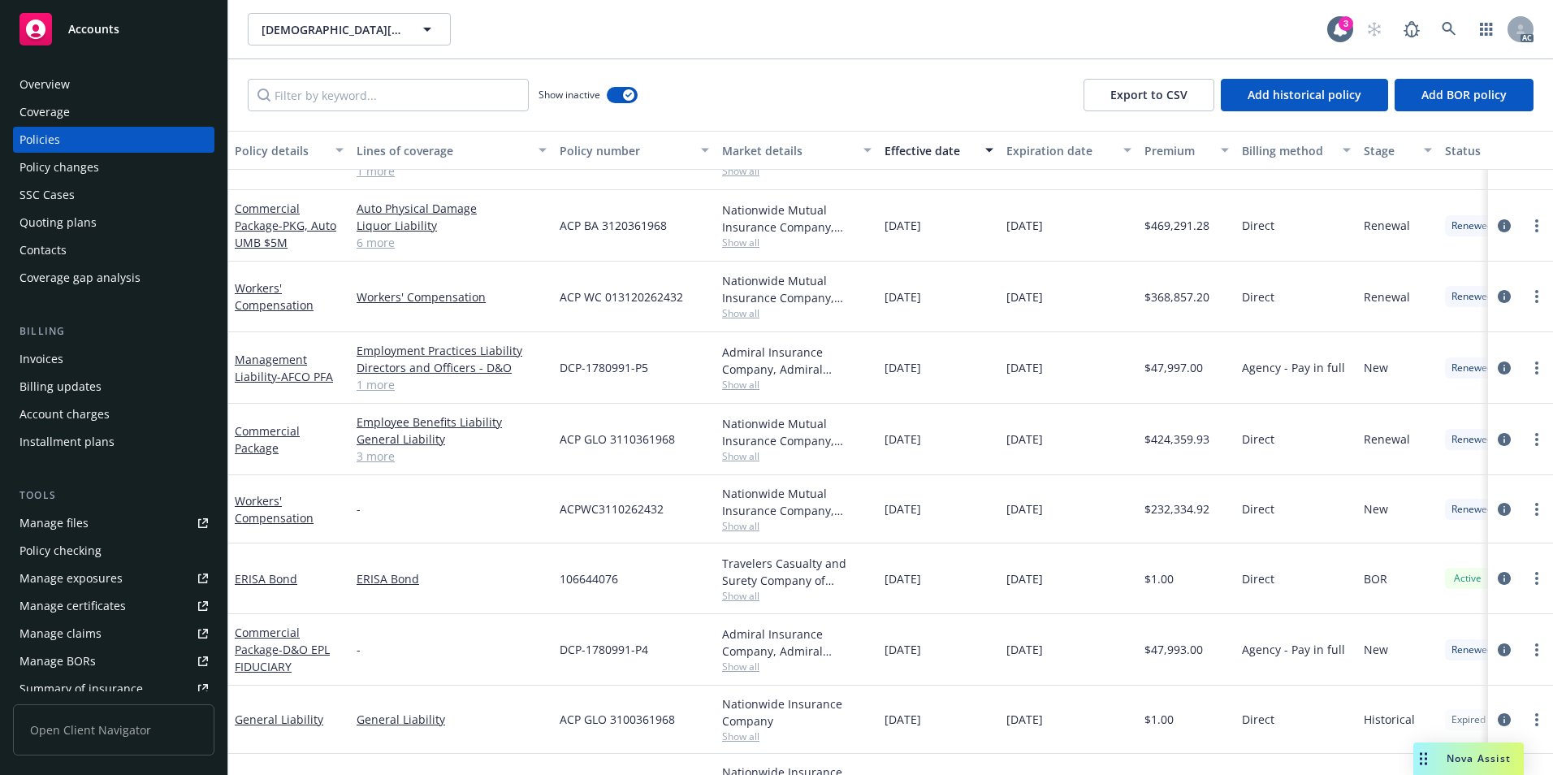
scroll to position [487, 0]
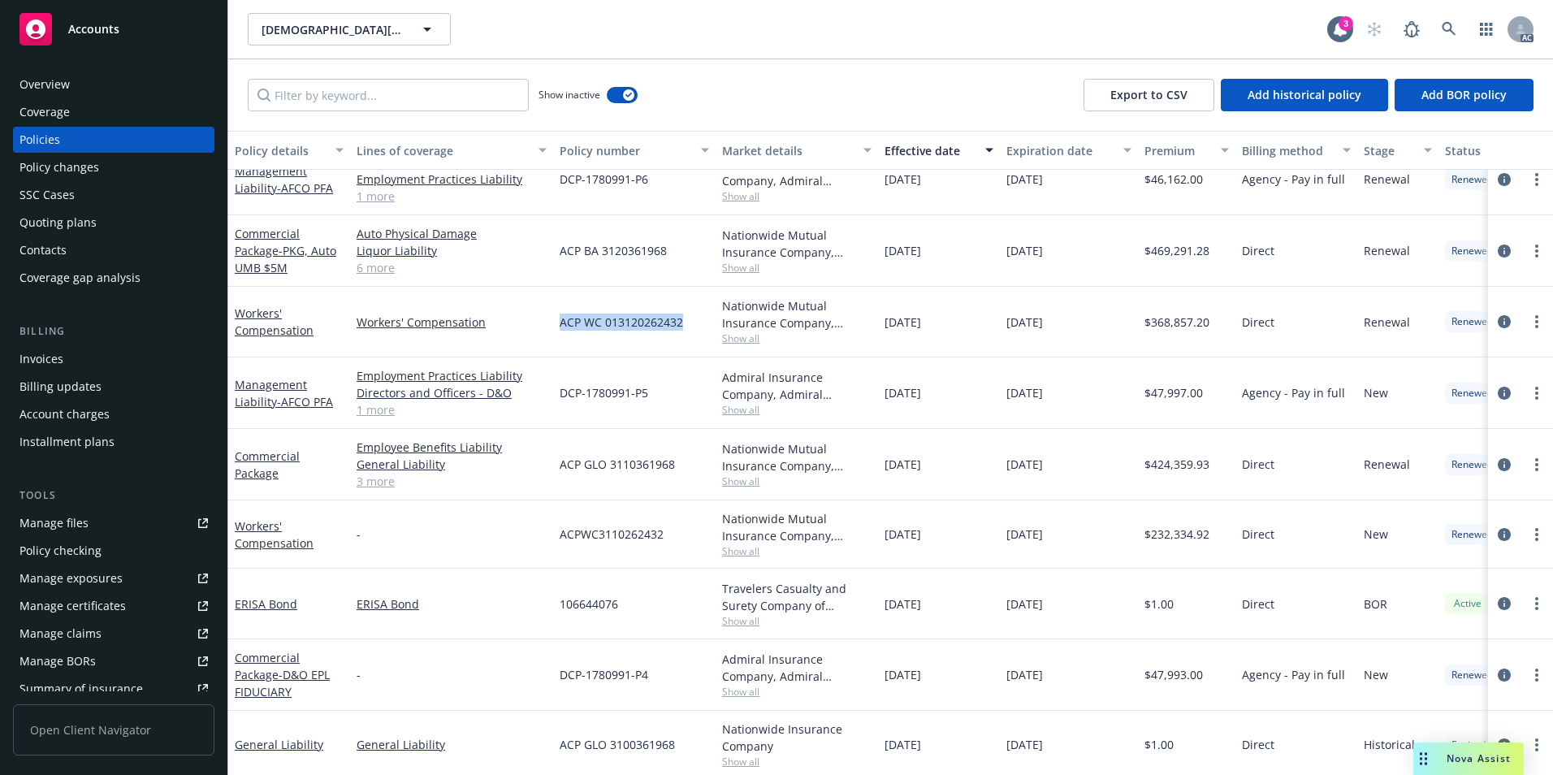
drag, startPoint x: 694, startPoint y: 334, endPoint x: 562, endPoint y: 340, distance: 131.8
click at [562, 340] on div "ACP WC 013120262432" at bounding box center [634, 322] width 162 height 71
copy span "ACP WC 013120262432"
click at [1455, 24] on icon at bounding box center [1449, 29] width 15 height 15
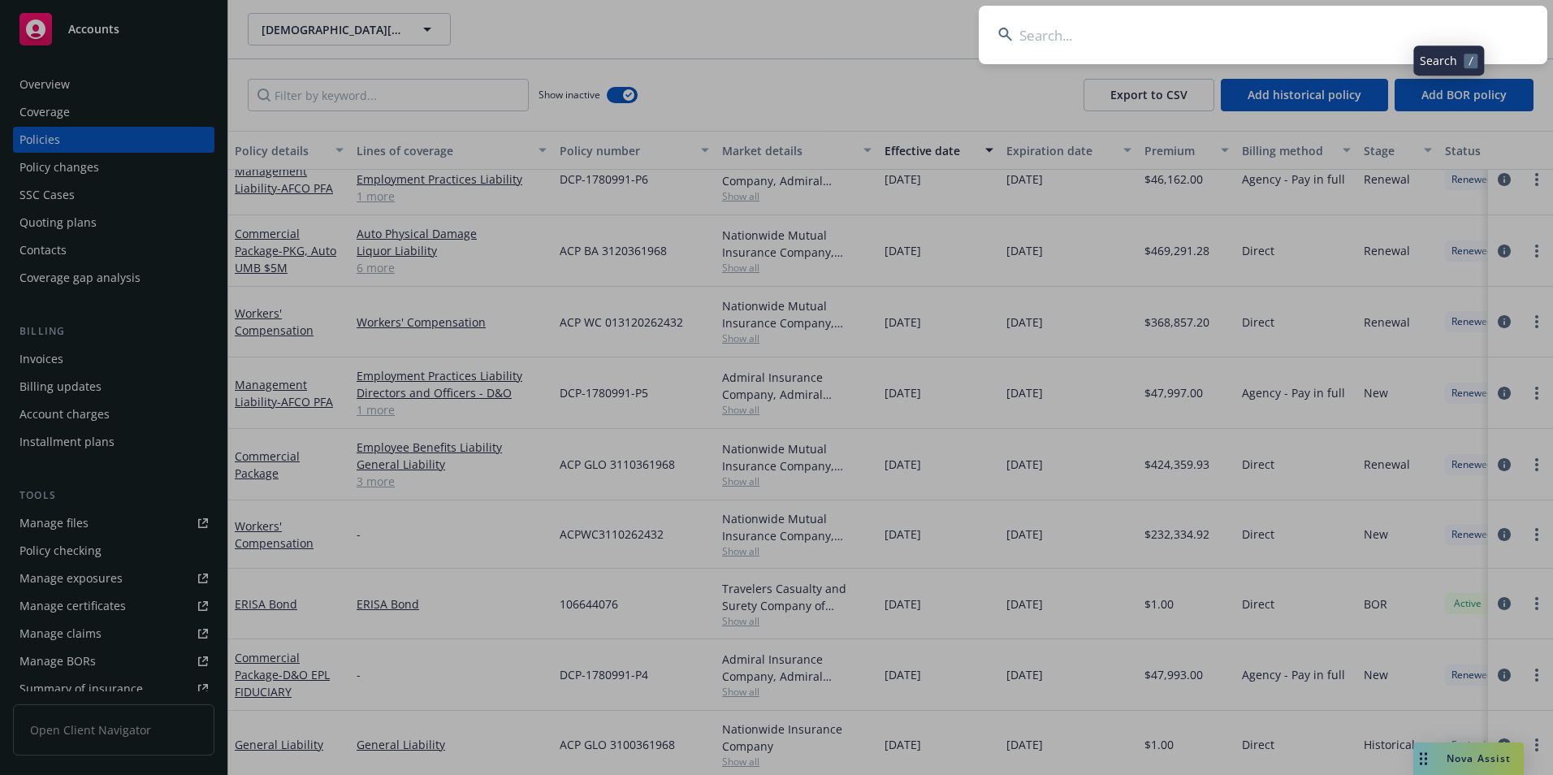
click at [1343, 41] on input at bounding box center [1263, 35] width 569 height 58
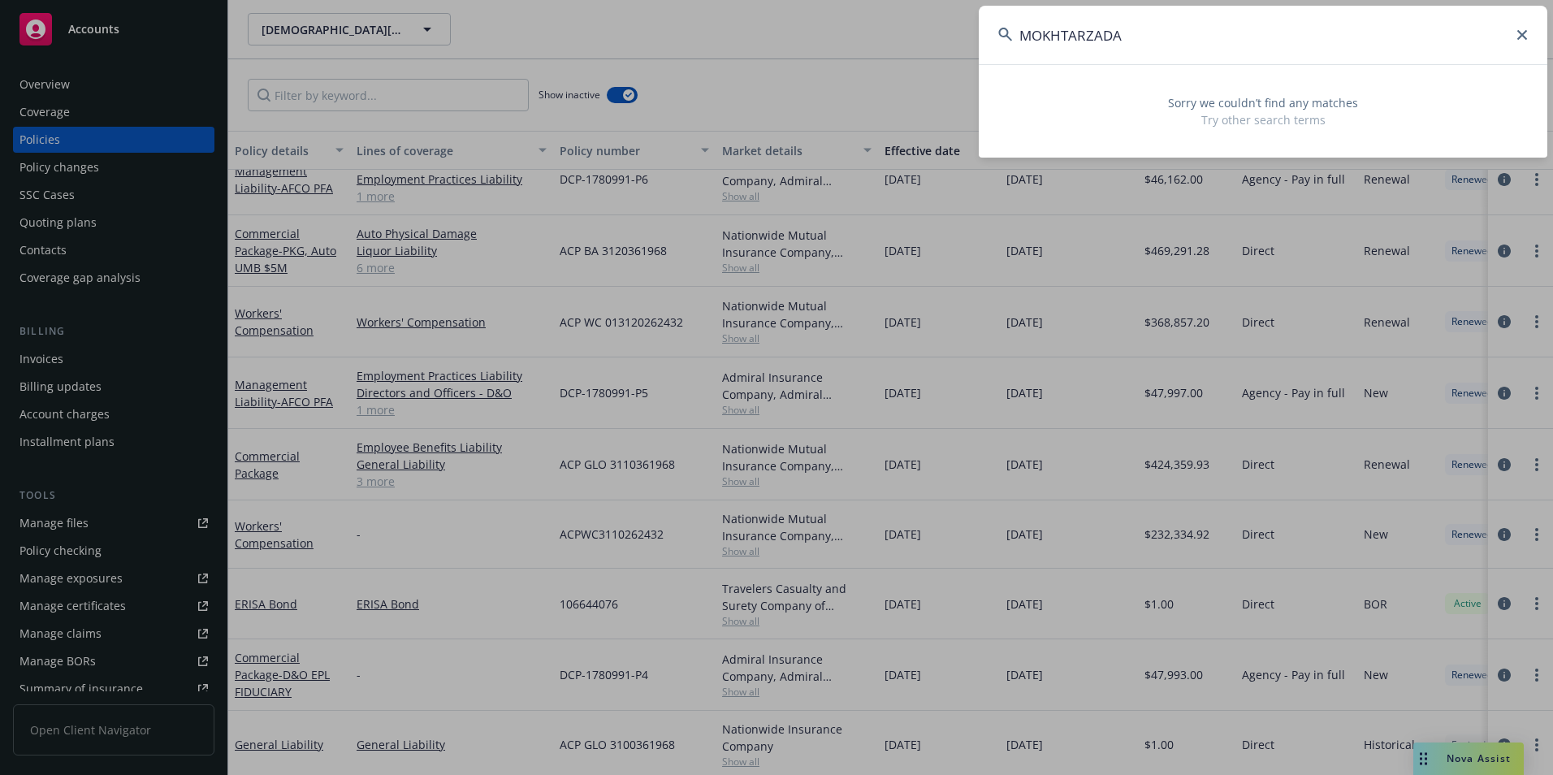
type input "MOKHTARZADA"
click at [1513, 30] on input "MOKHTARZADA" at bounding box center [1263, 35] width 569 height 58
click at [1522, 32] on icon at bounding box center [1522, 35] width 10 height 10
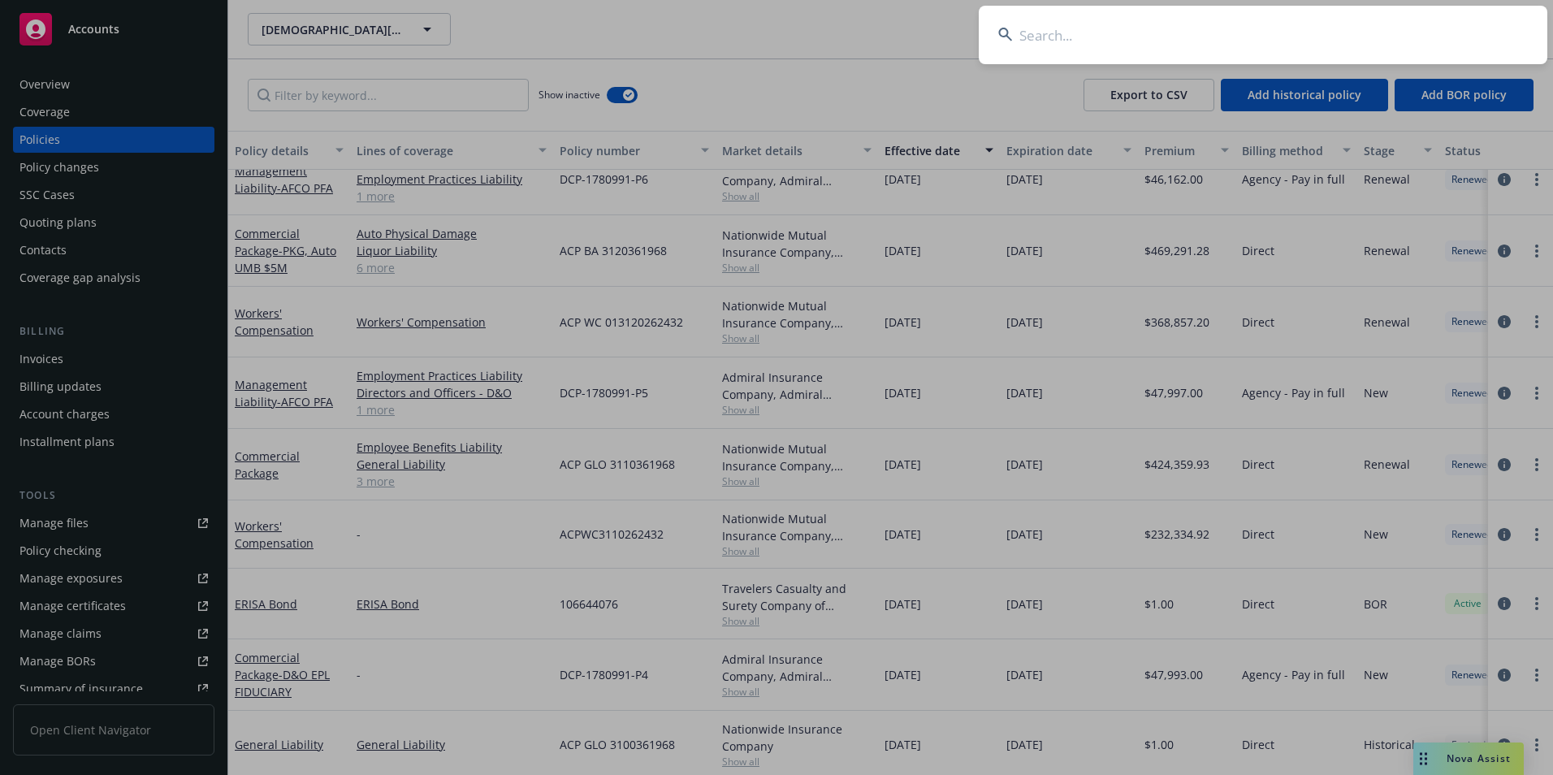
click at [1075, 38] on input at bounding box center [1263, 35] width 569 height 58
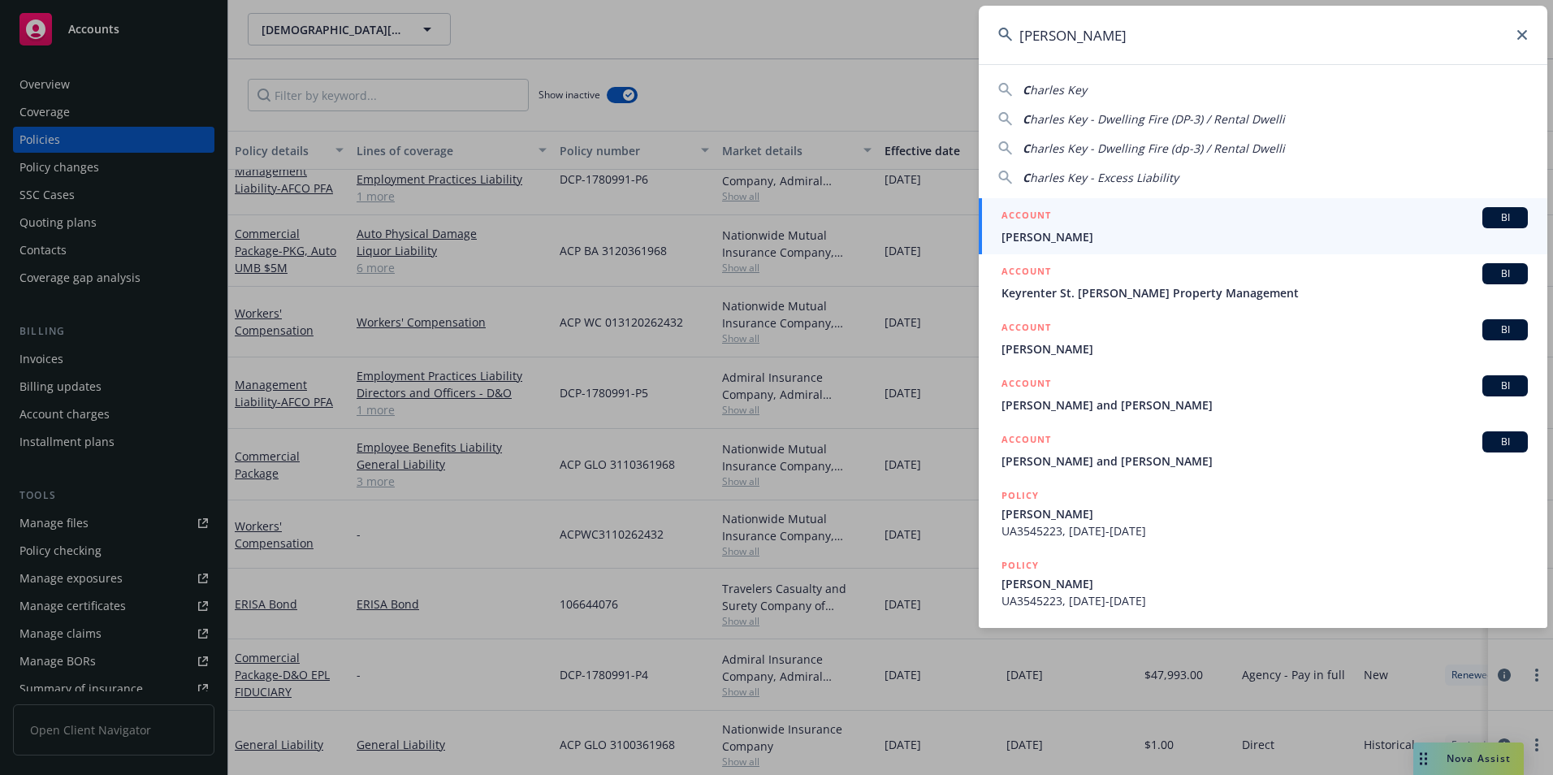
type input "[PERSON_NAME]"
click at [1015, 227] on li "ACCOUNT BI [PERSON_NAME]" at bounding box center [1263, 226] width 569 height 56
click at [1121, 235] on span "[PERSON_NAME]" at bounding box center [1265, 236] width 526 height 17
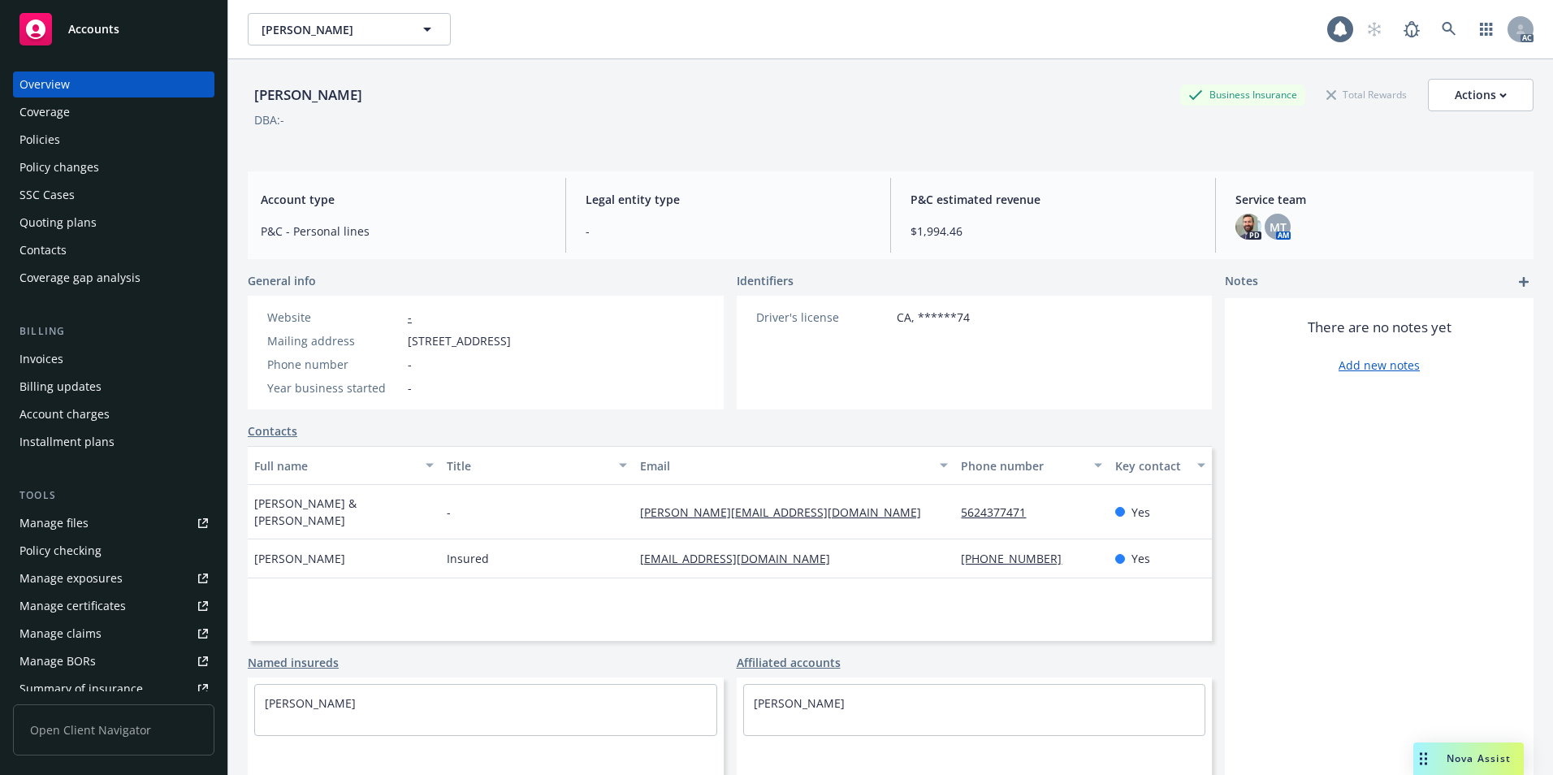
click at [123, 140] on div "Policies" at bounding box center [113, 140] width 188 height 26
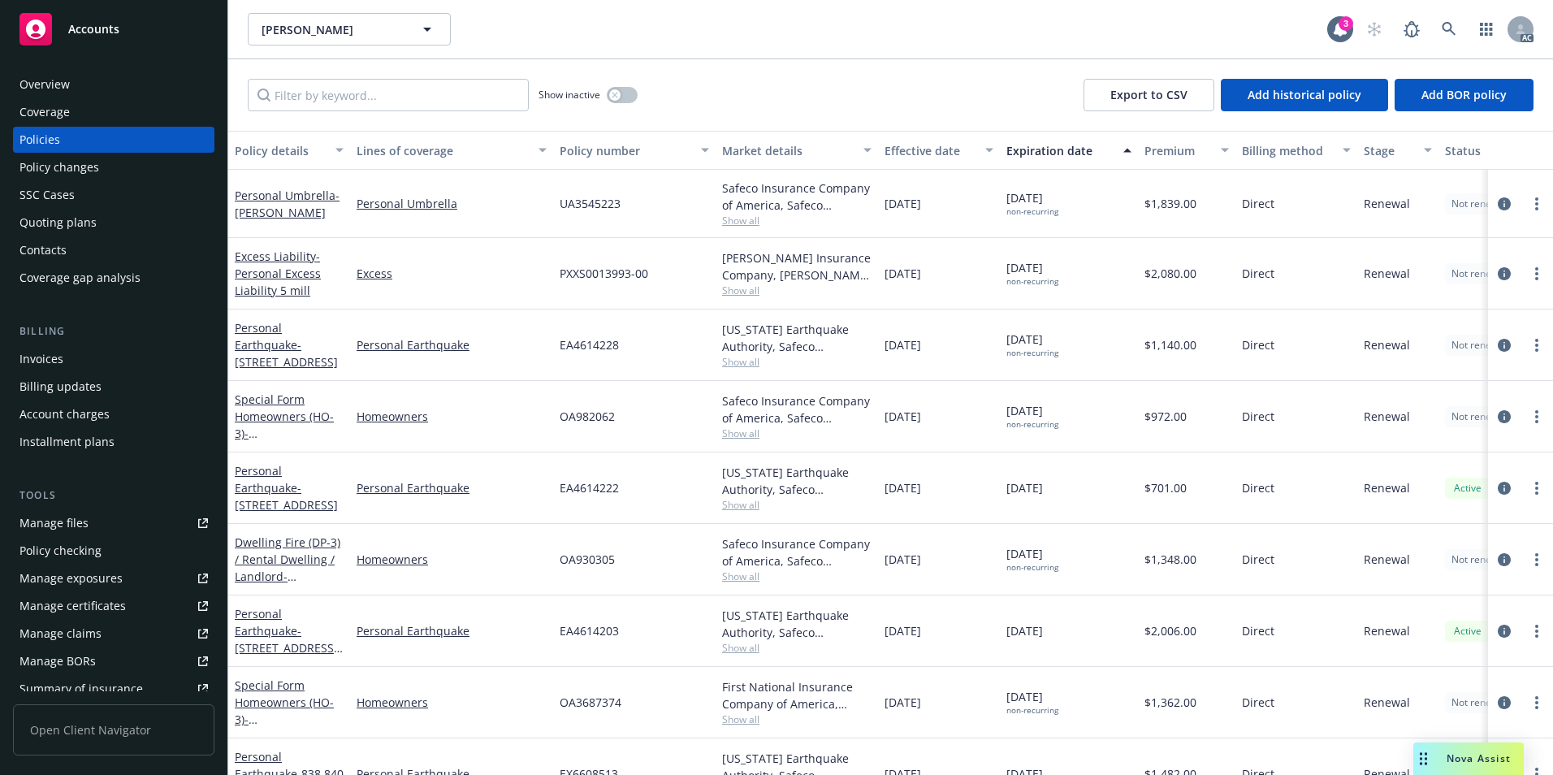
click at [942, 146] on div "Effective date" at bounding box center [930, 150] width 91 height 17
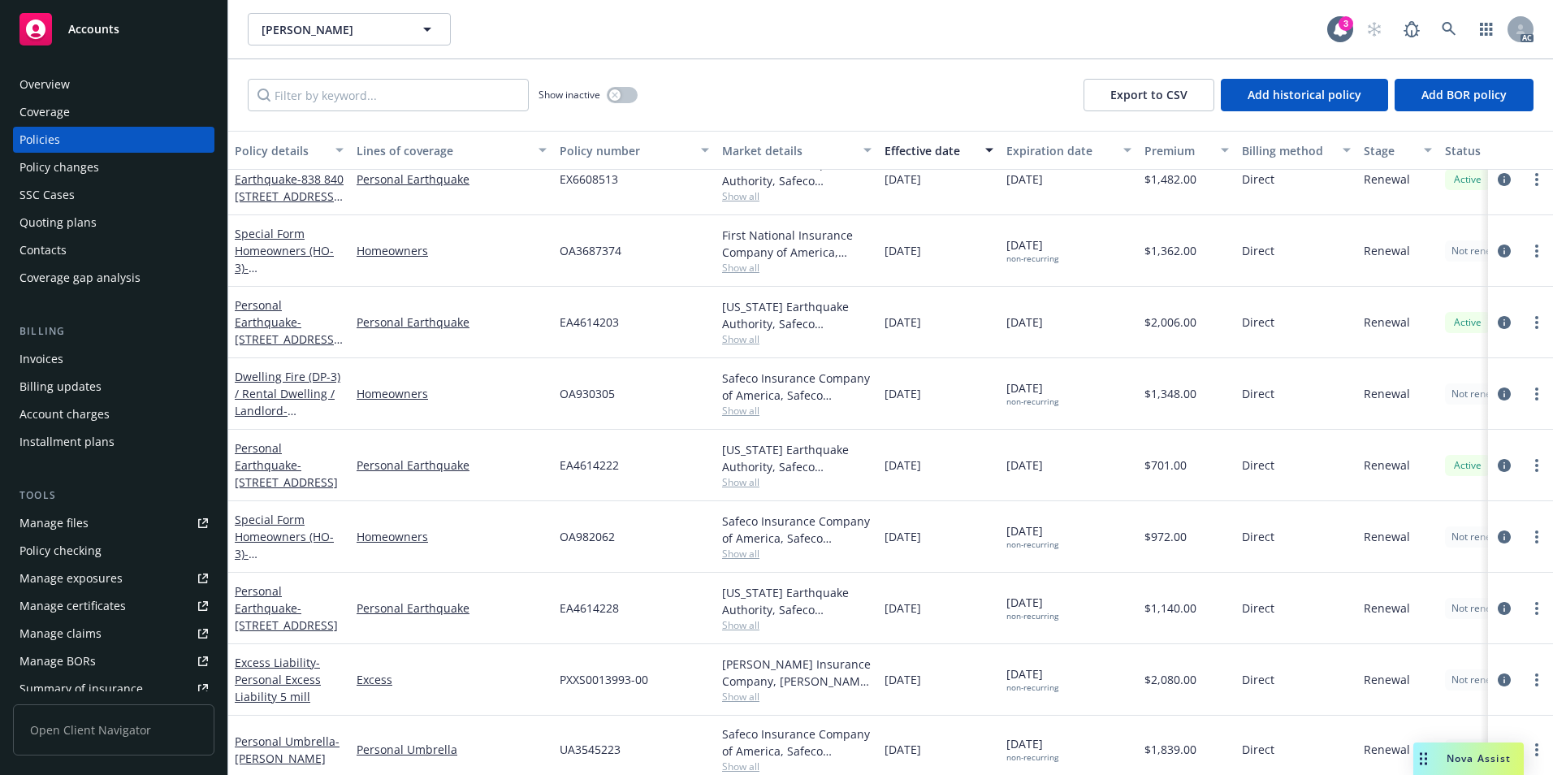
scroll to position [184, 0]
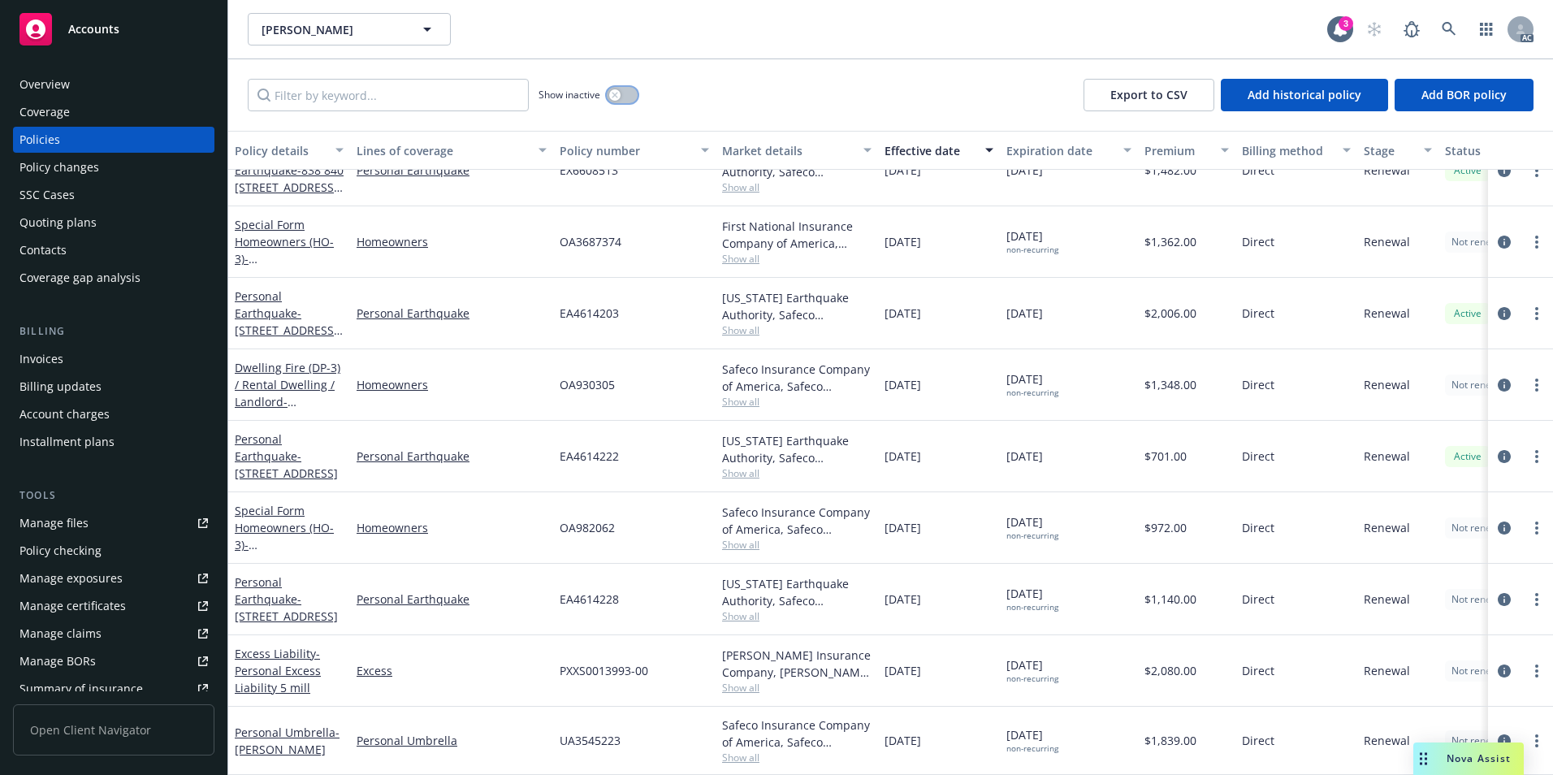
click at [623, 98] on button "button" at bounding box center [622, 95] width 31 height 16
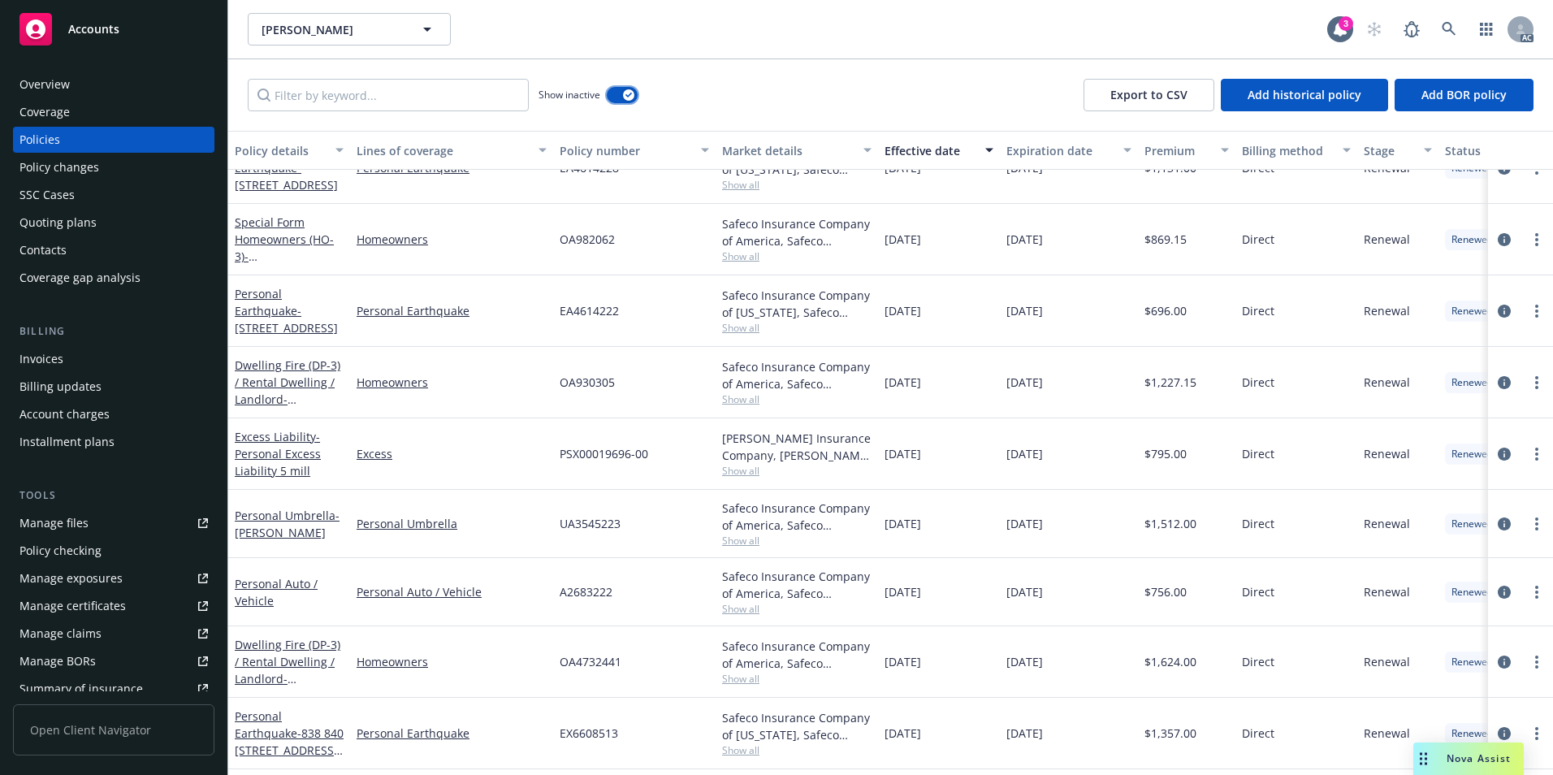
scroll to position [1084, 0]
drag, startPoint x: 660, startPoint y: 465, endPoint x: 546, endPoint y: 476, distance: 115.1
click at [546, 476] on div "Excess Liability - Personal Excess Liability 5 mill Excess PSX00019696-00 [PERS…" at bounding box center [1012, 453] width 1568 height 71
copy div "PSX00019696-00"
click at [1457, 27] on link at bounding box center [1449, 29] width 32 height 32
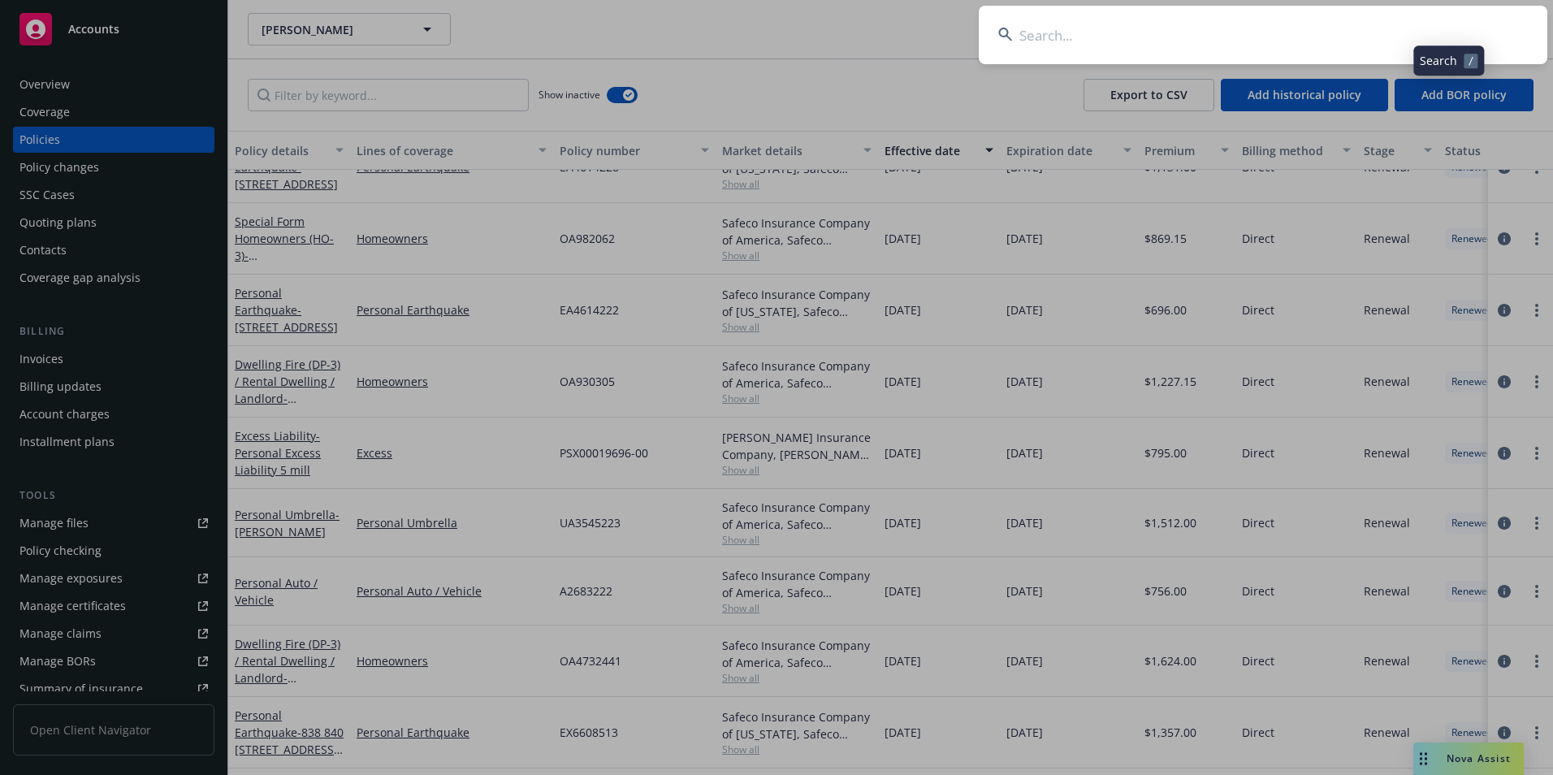
click at [1357, 29] on input at bounding box center [1263, 35] width 569 height 58
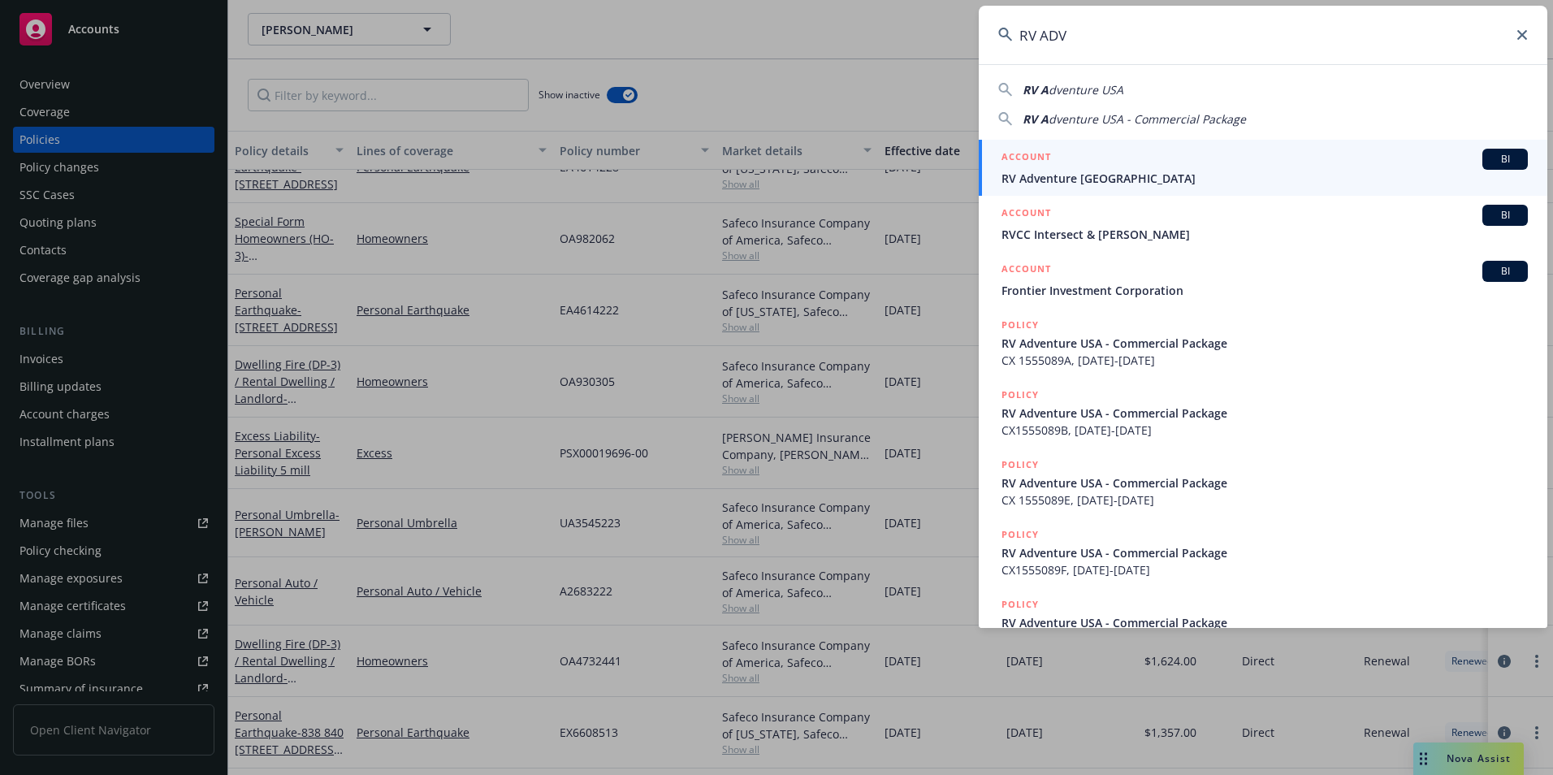
type input "RV ADV"
click at [1228, 167] on div "ACCOUNT BI" at bounding box center [1265, 159] width 526 height 21
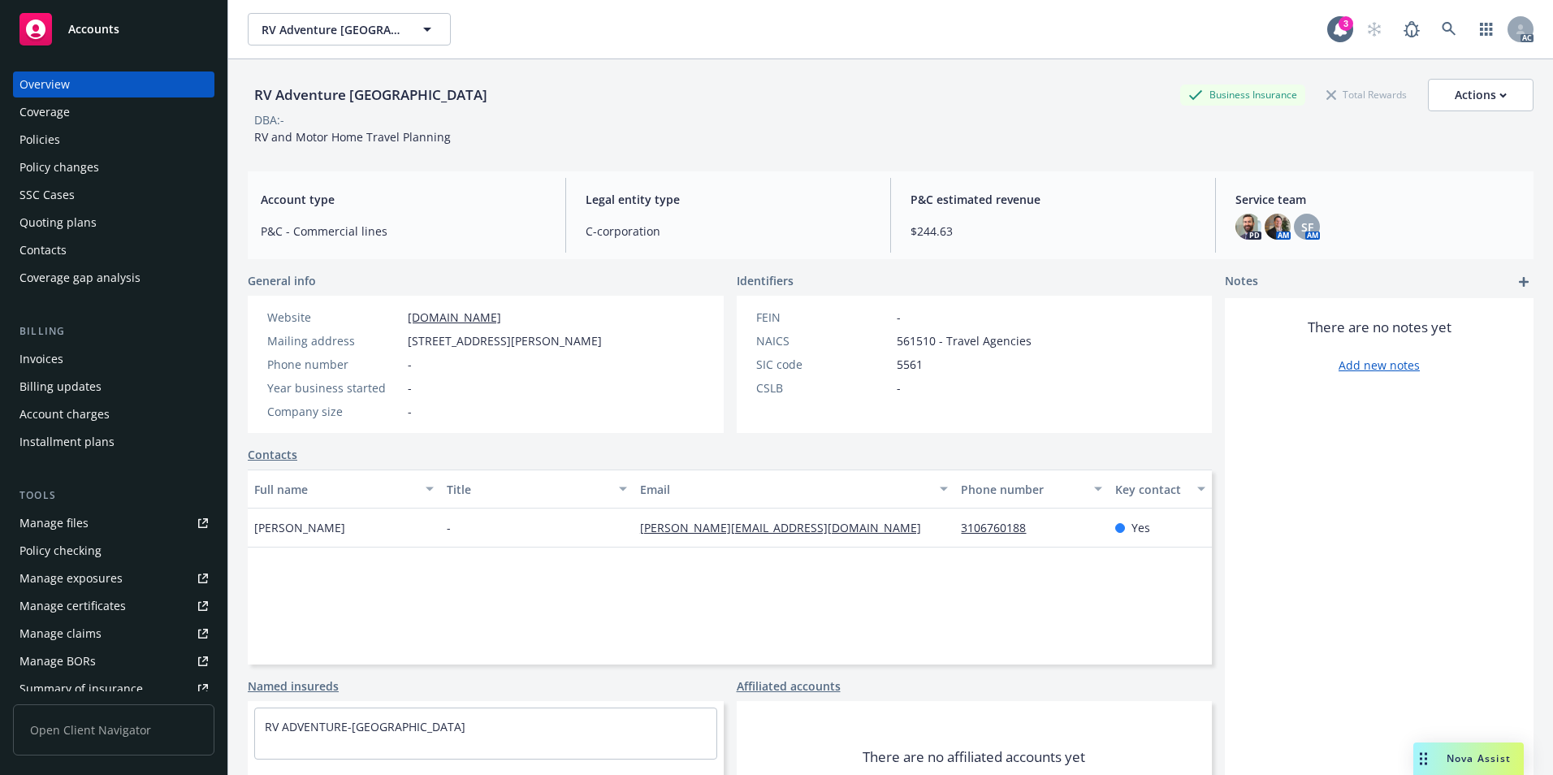
click at [128, 146] on div "Policies" at bounding box center [113, 140] width 188 height 26
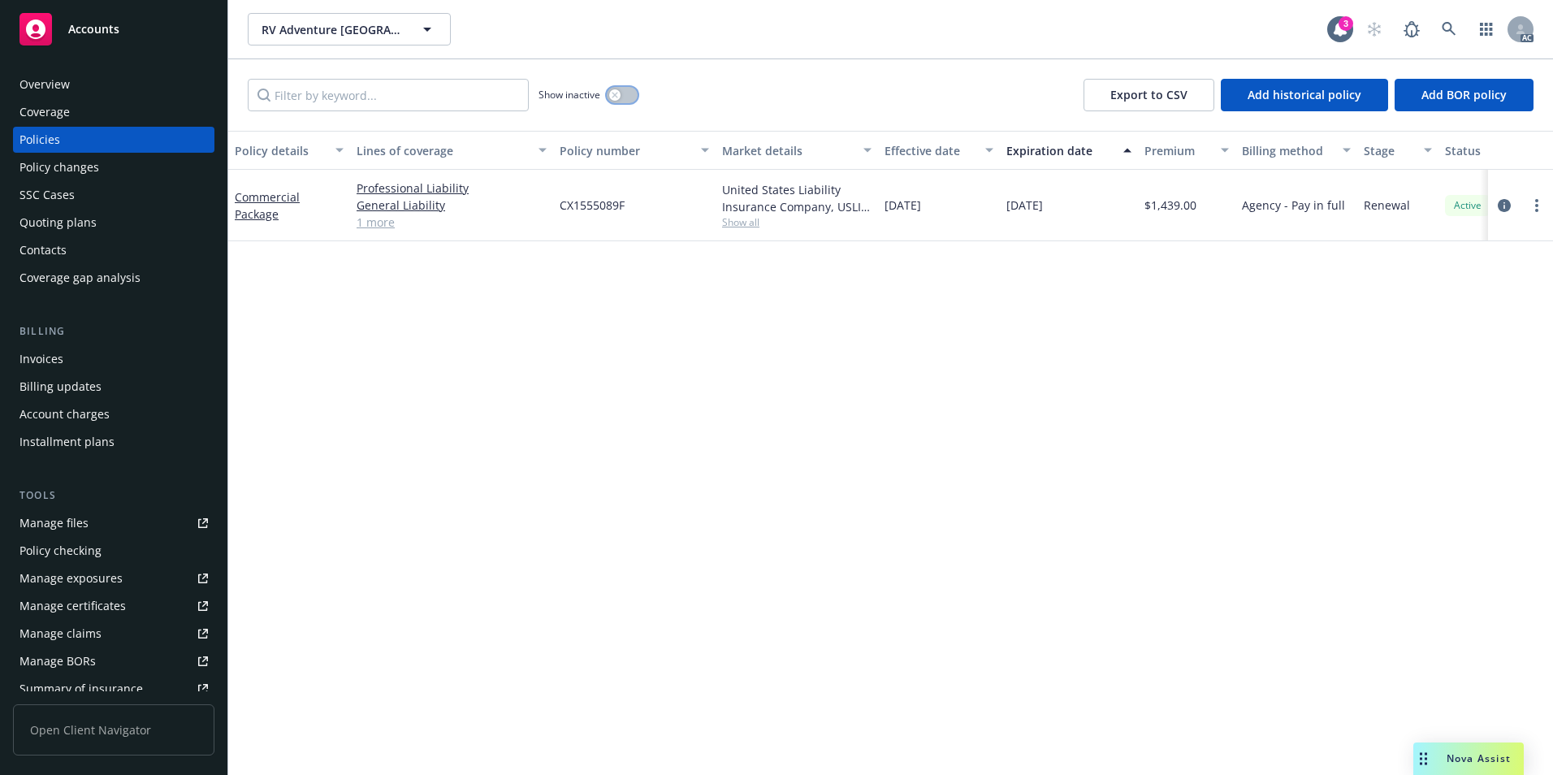
click at [628, 100] on button "button" at bounding box center [622, 95] width 31 height 16
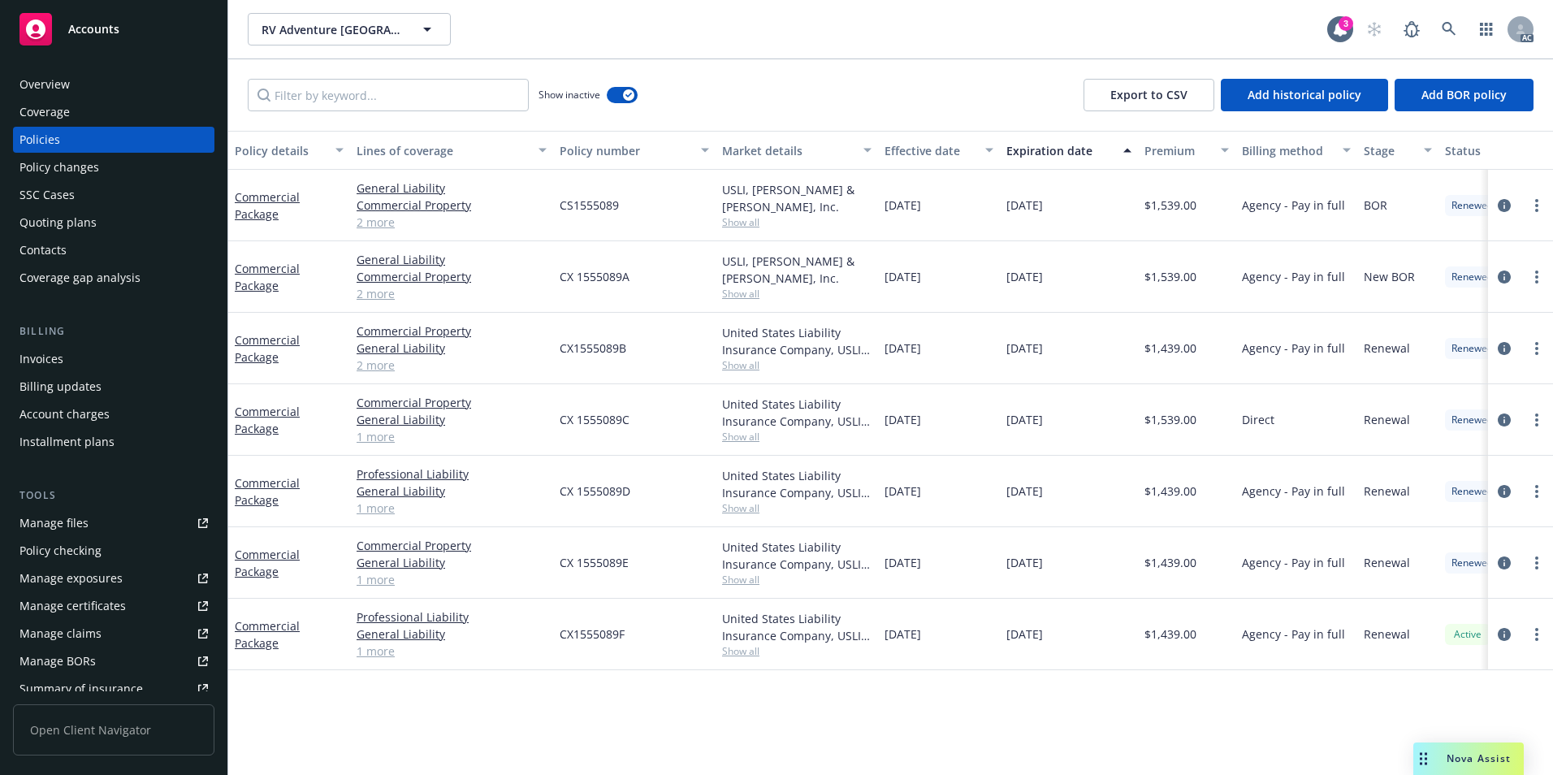
click at [927, 147] on div "Effective date" at bounding box center [930, 150] width 91 height 17
drag, startPoint x: 562, startPoint y: 279, endPoint x: 626, endPoint y: 276, distance: 64.2
click at [626, 276] on span "CX 1555089E" at bounding box center [594, 276] width 69 height 17
copy span "CX 1555089E"
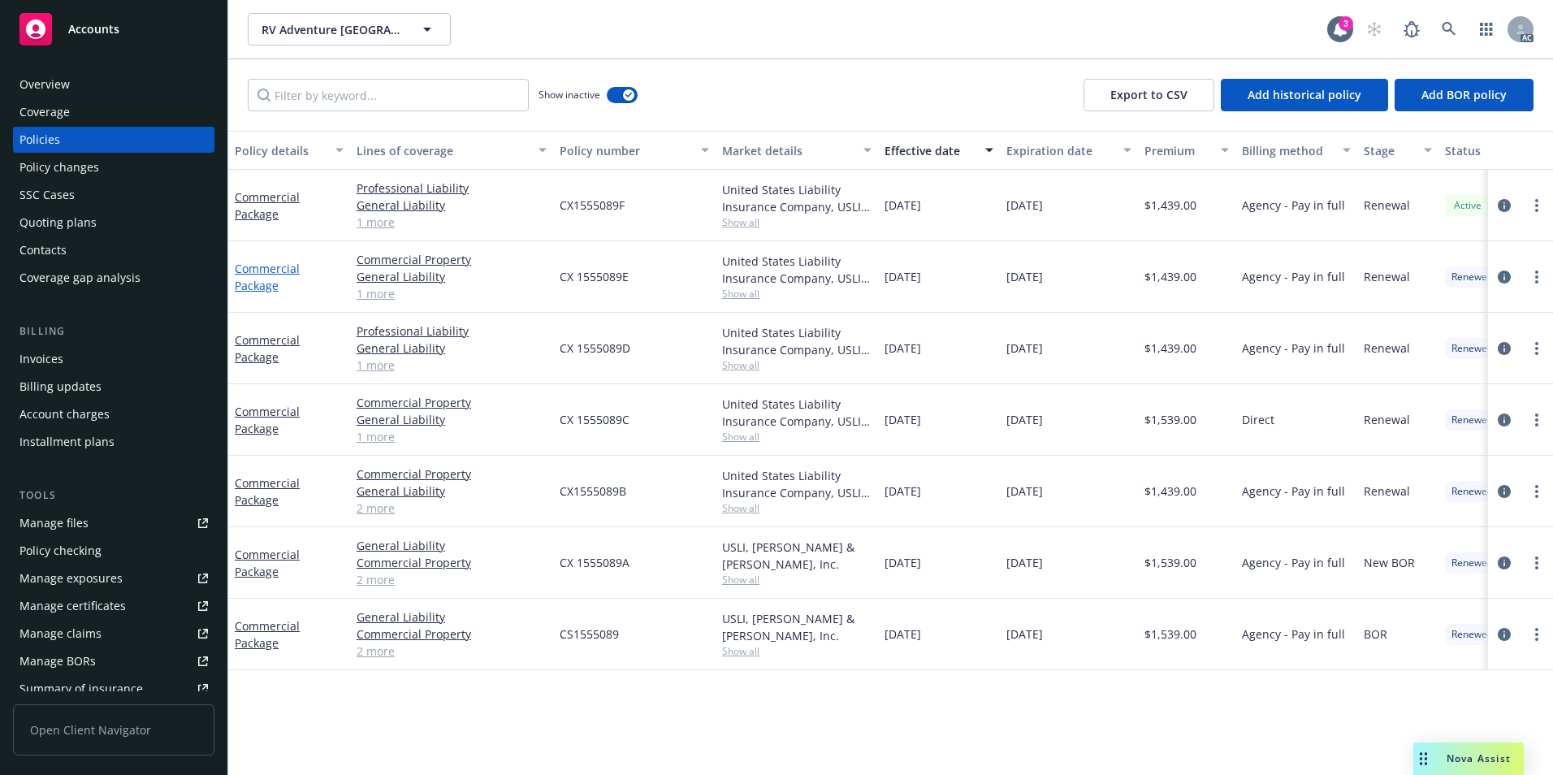
click at [271, 269] on link "Commercial Package" at bounding box center [267, 277] width 65 height 32
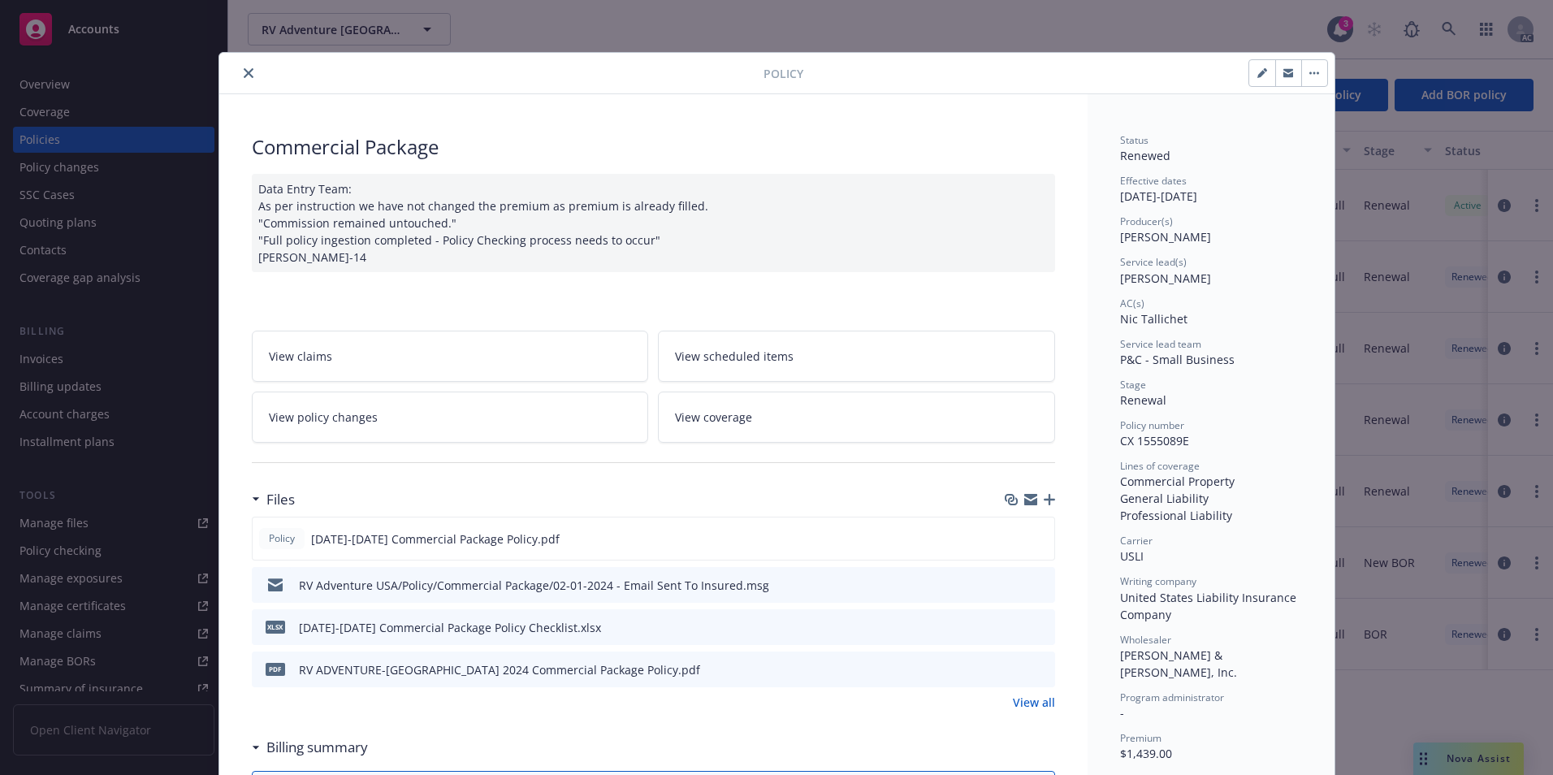
click at [244, 70] on icon "close" at bounding box center [249, 73] width 10 height 10
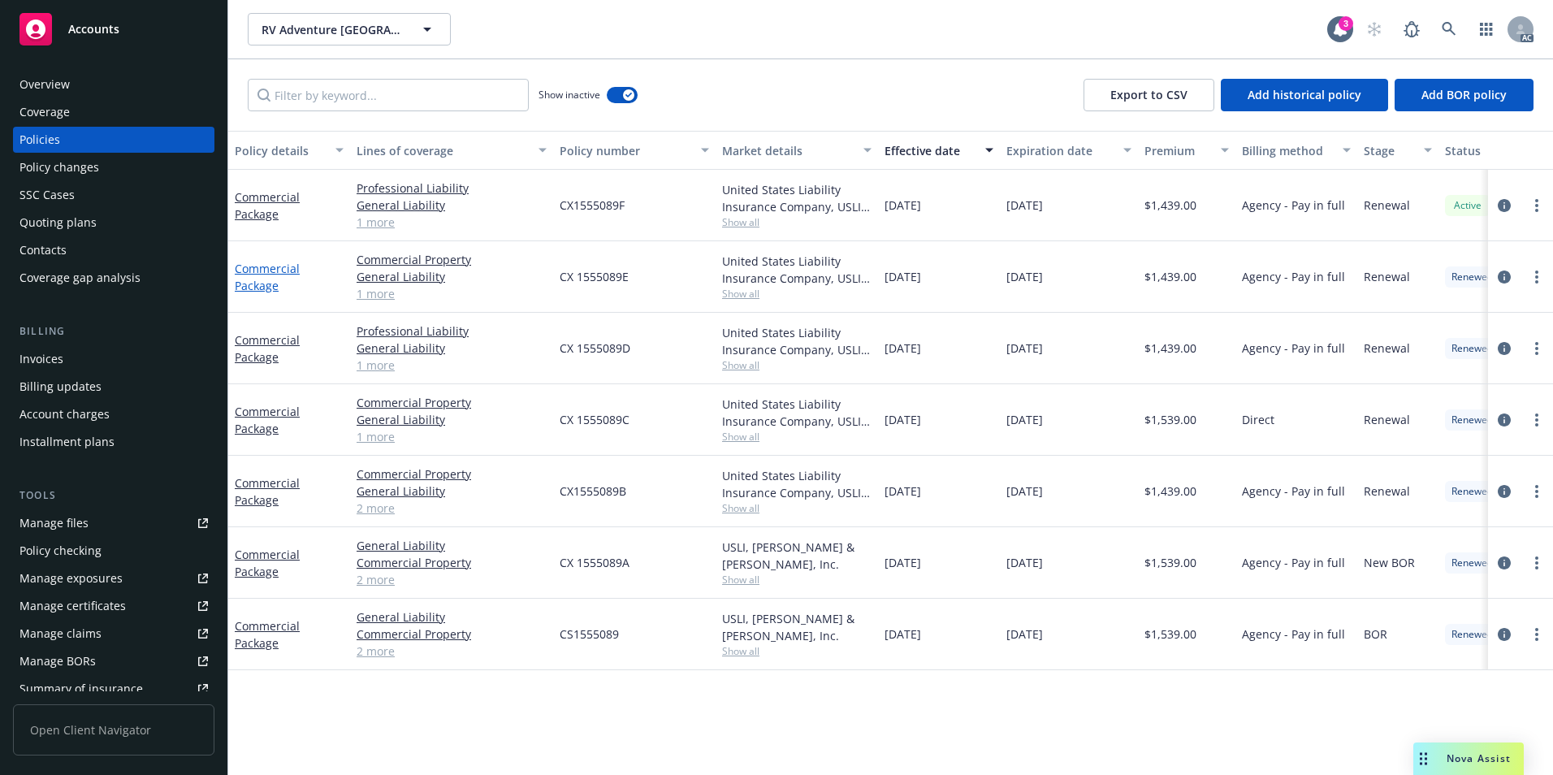
click at [260, 272] on link "Commercial Package" at bounding box center [267, 277] width 65 height 32
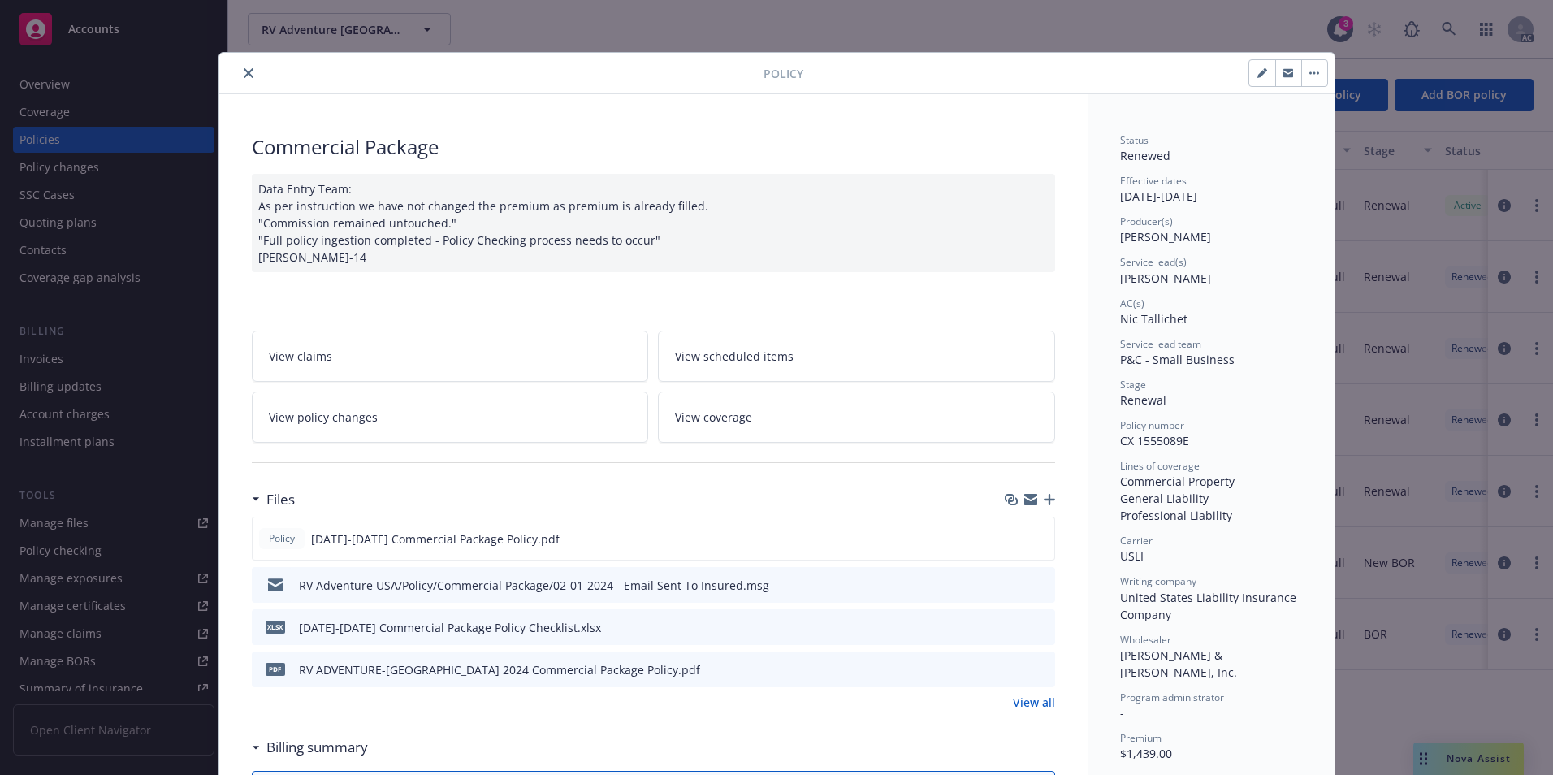
scroll to position [49, 0]
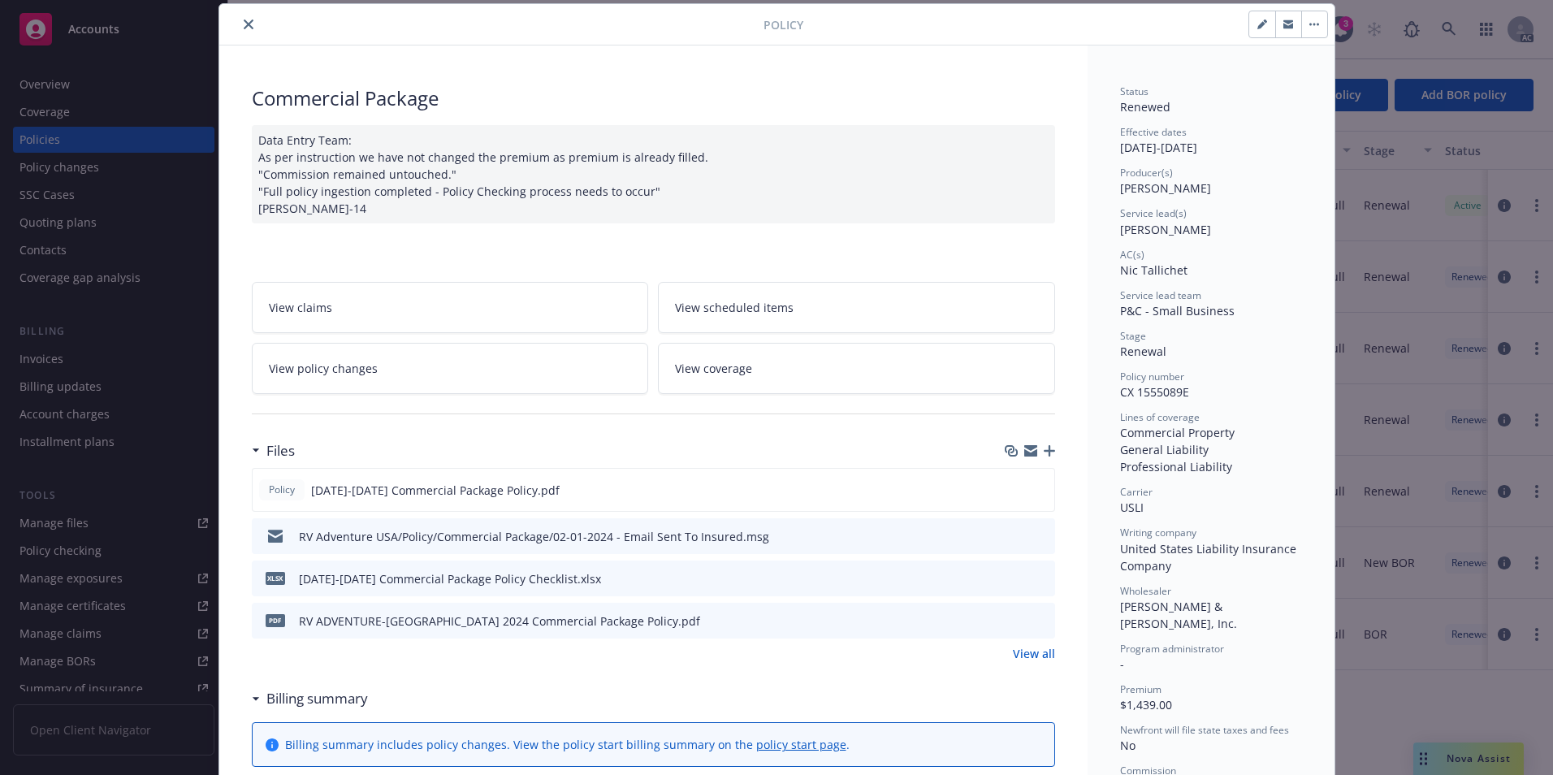
click at [244, 25] on icon "close" at bounding box center [249, 24] width 10 height 10
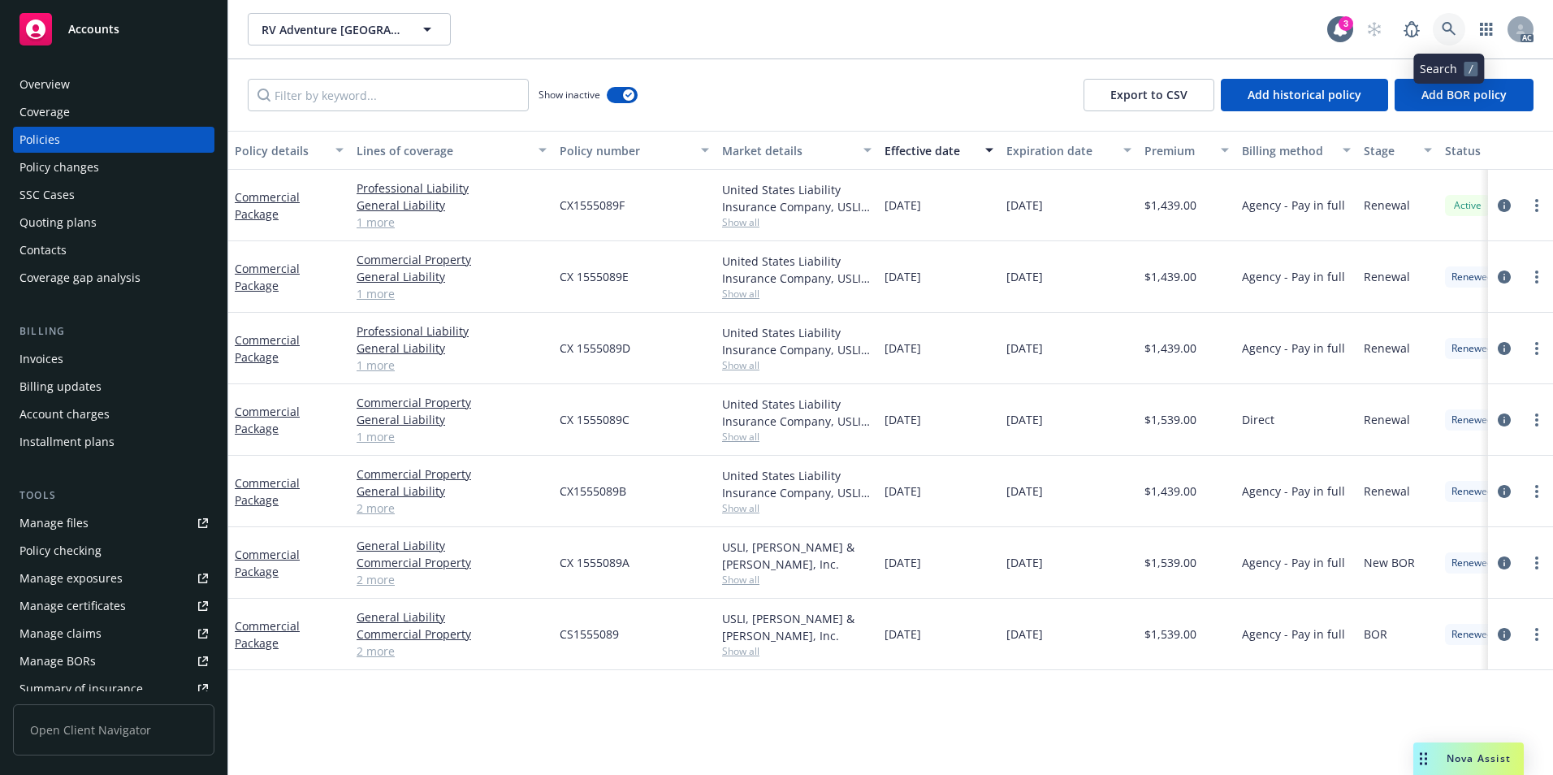
click at [1444, 22] on icon at bounding box center [1449, 29] width 15 height 15
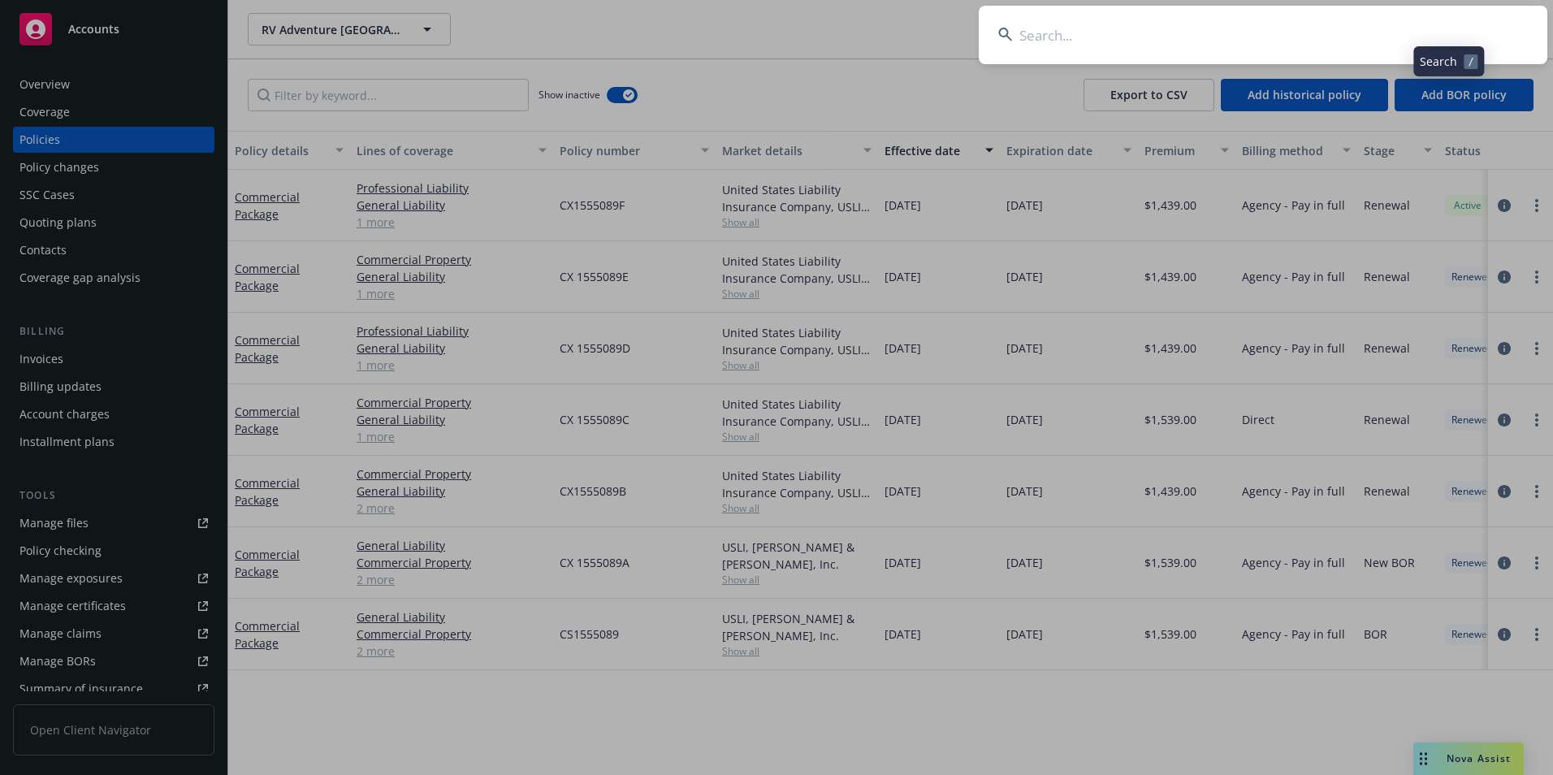
click at [1357, 25] on input at bounding box center [1263, 35] width 569 height 58
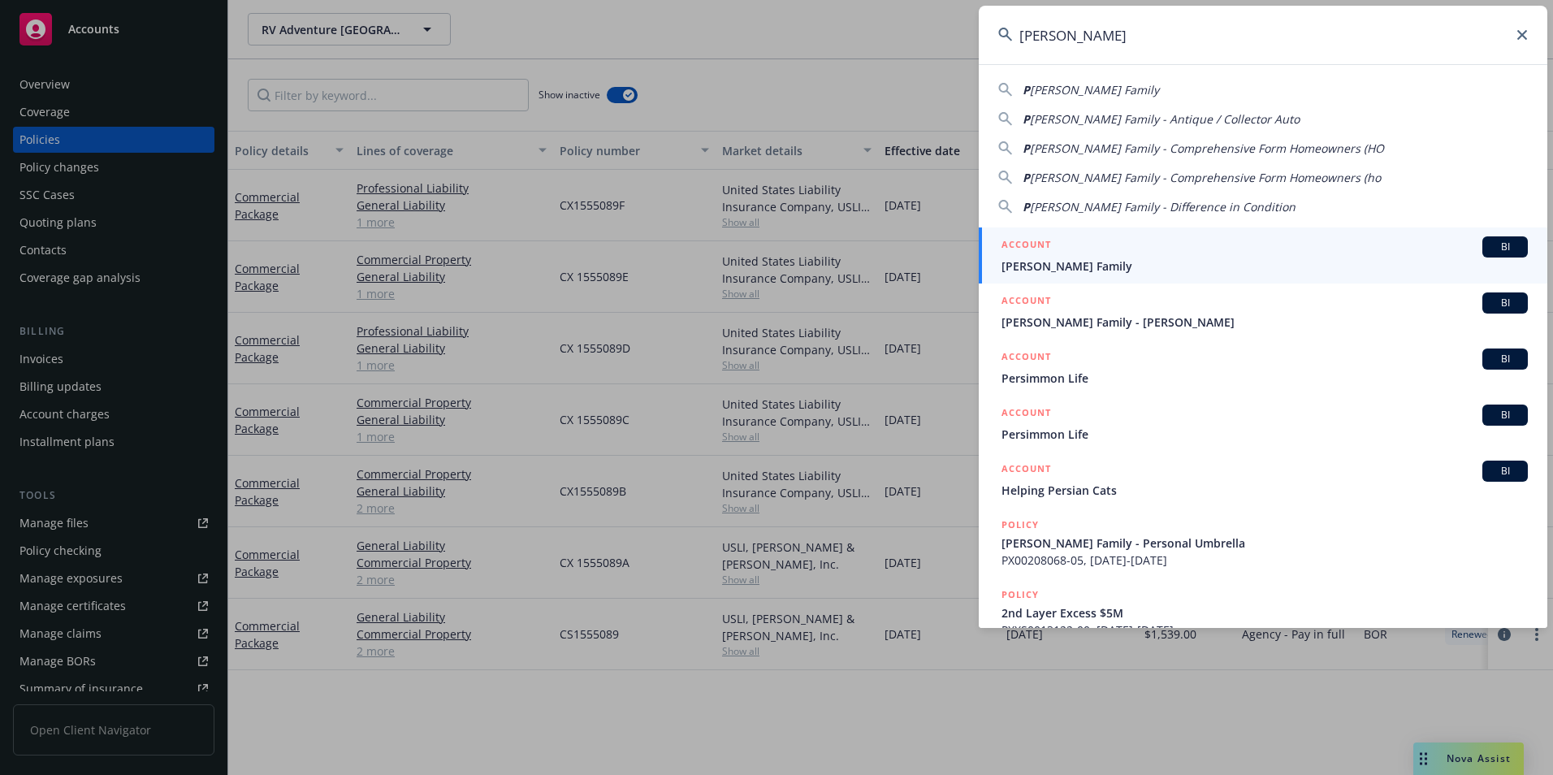
type input "[PERSON_NAME]"
click at [1045, 262] on span "[PERSON_NAME] Family" at bounding box center [1265, 266] width 526 height 17
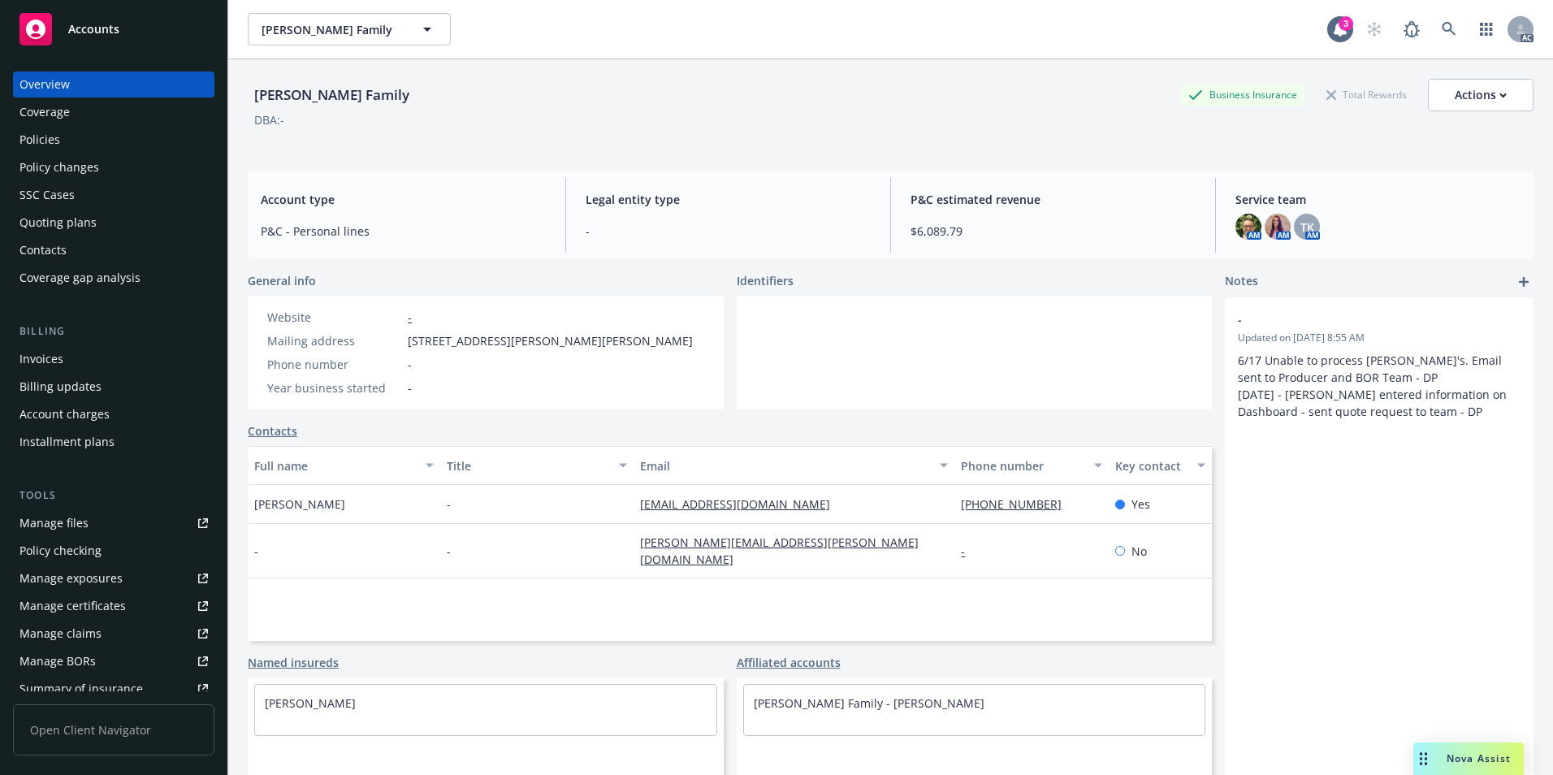
click at [82, 141] on div "Policies" at bounding box center [113, 140] width 188 height 26
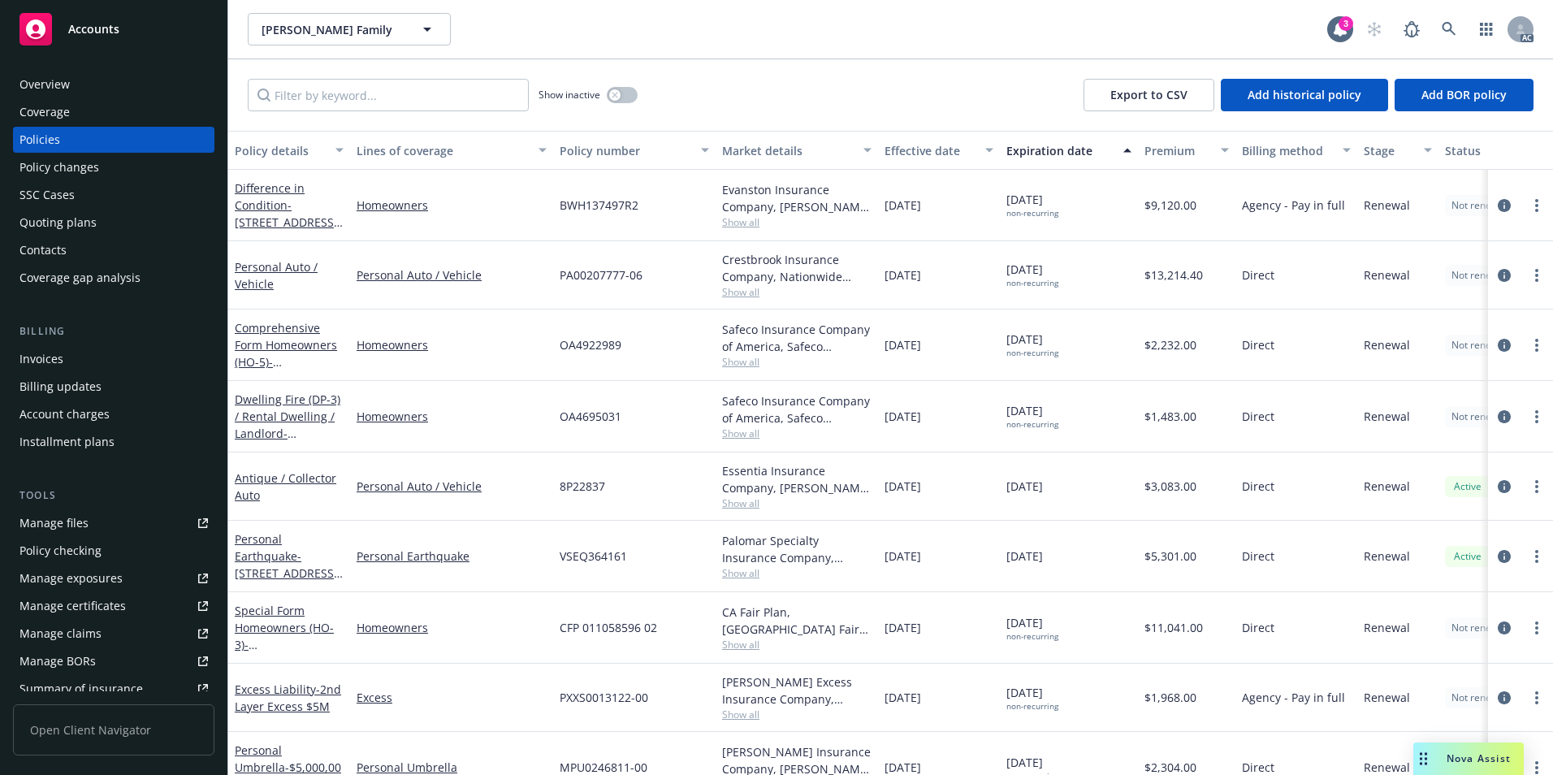
click at [928, 149] on div "Effective date" at bounding box center [930, 150] width 91 height 17
click at [927, 149] on div "Effective date" at bounding box center [930, 150] width 91 height 17
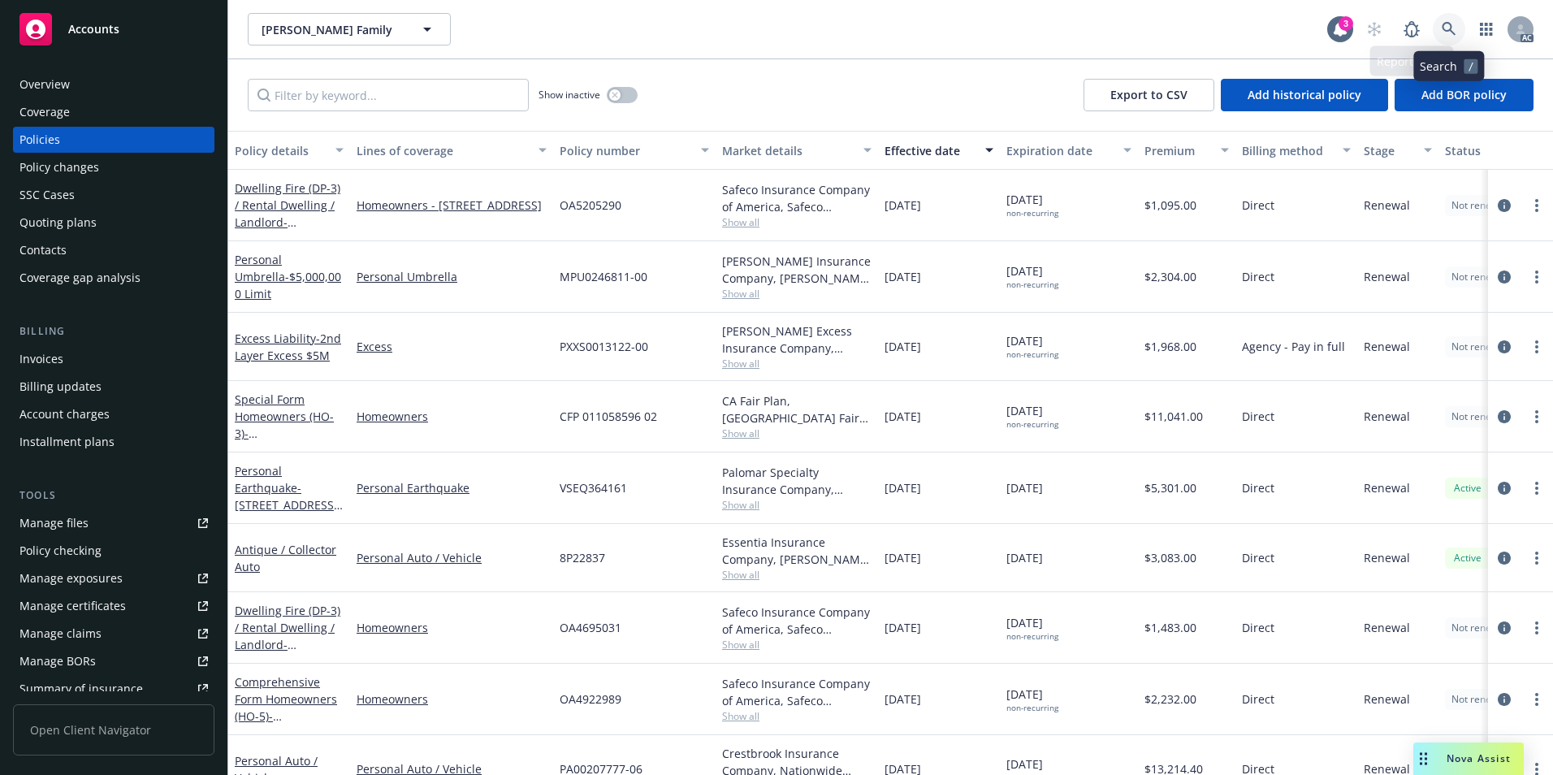
click at [1457, 25] on link at bounding box center [1449, 29] width 32 height 32
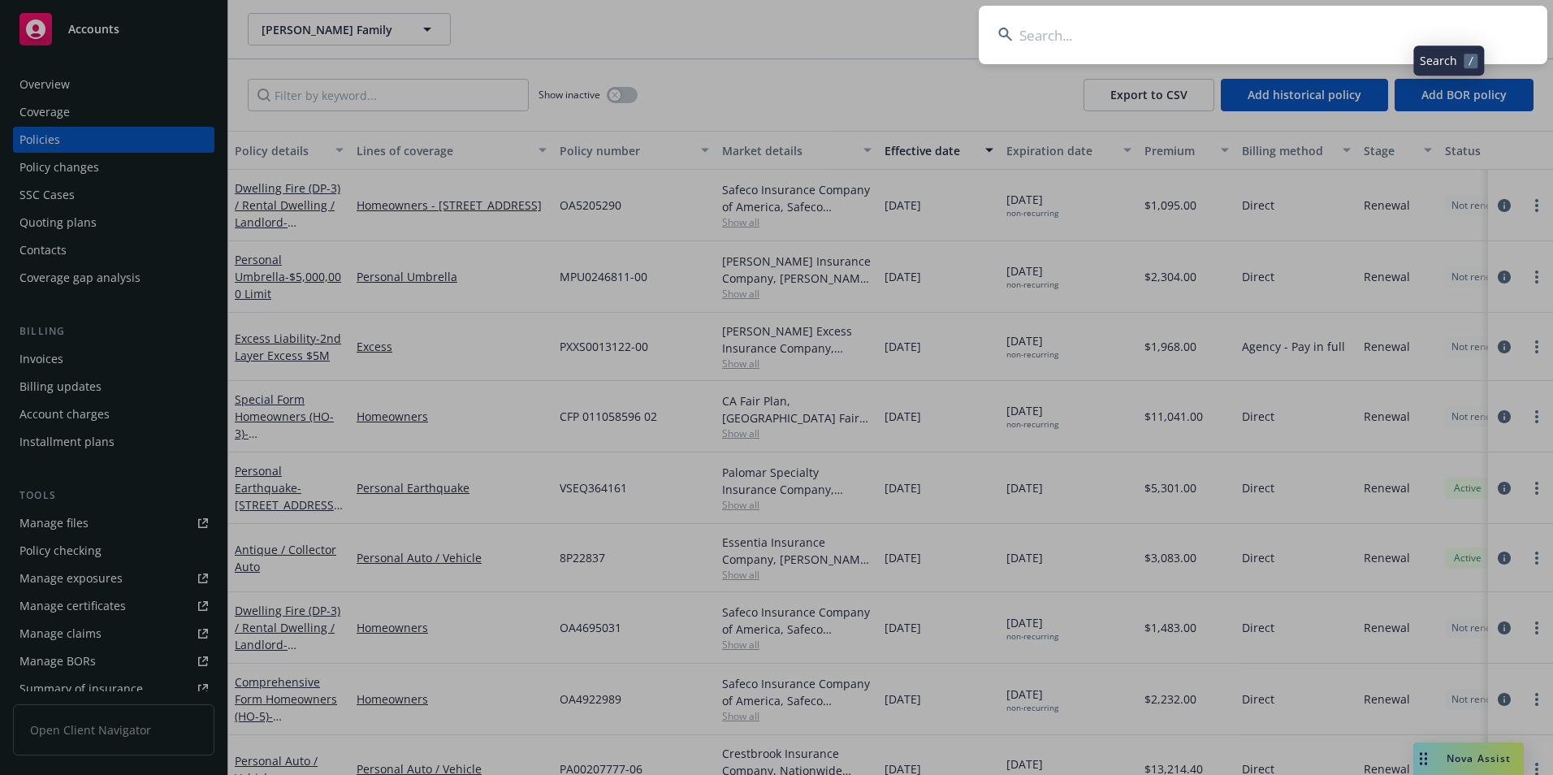
click at [1392, 34] on input at bounding box center [1263, 35] width 569 height 58
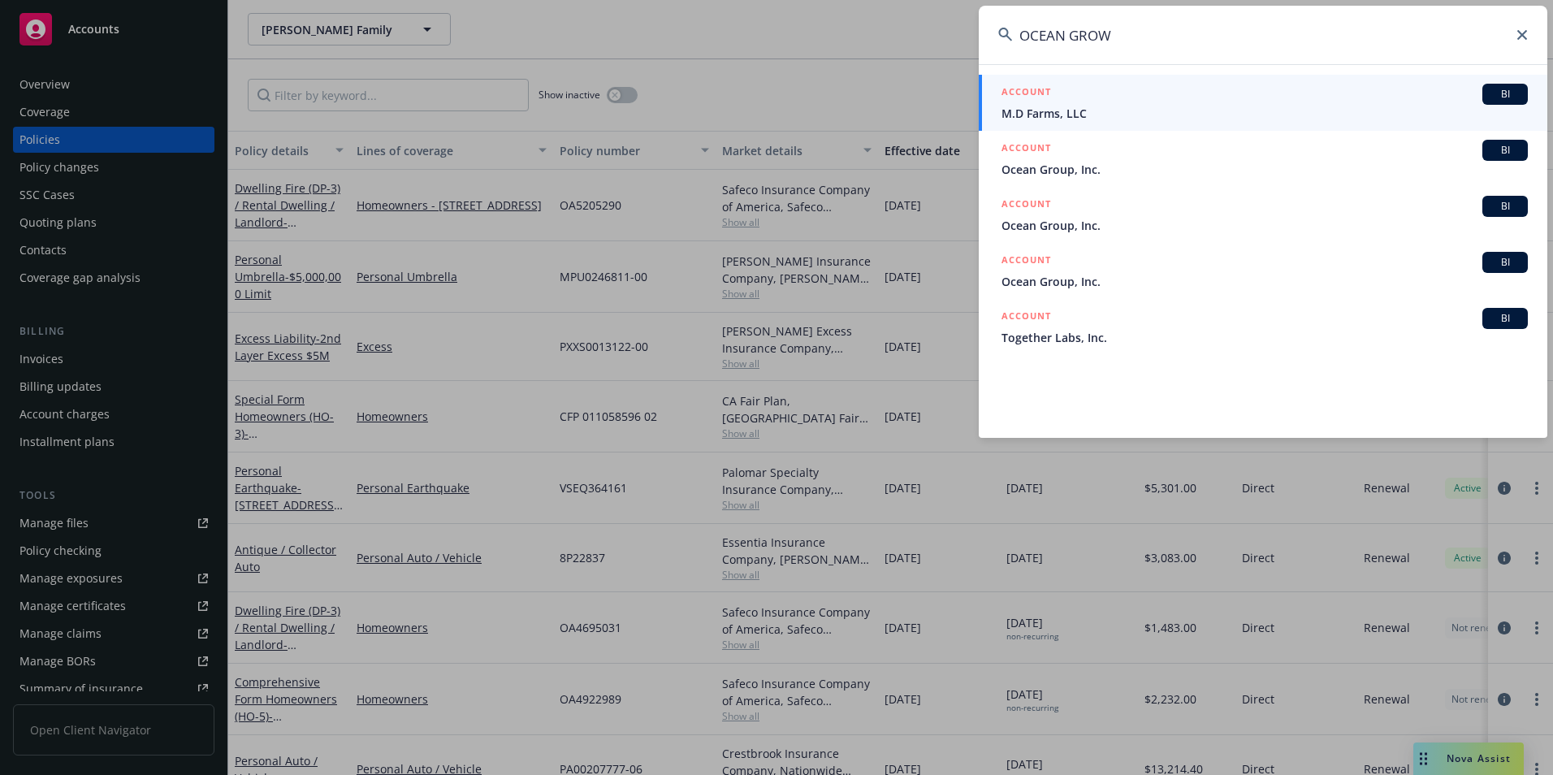
type input "OCEAN GROWN"
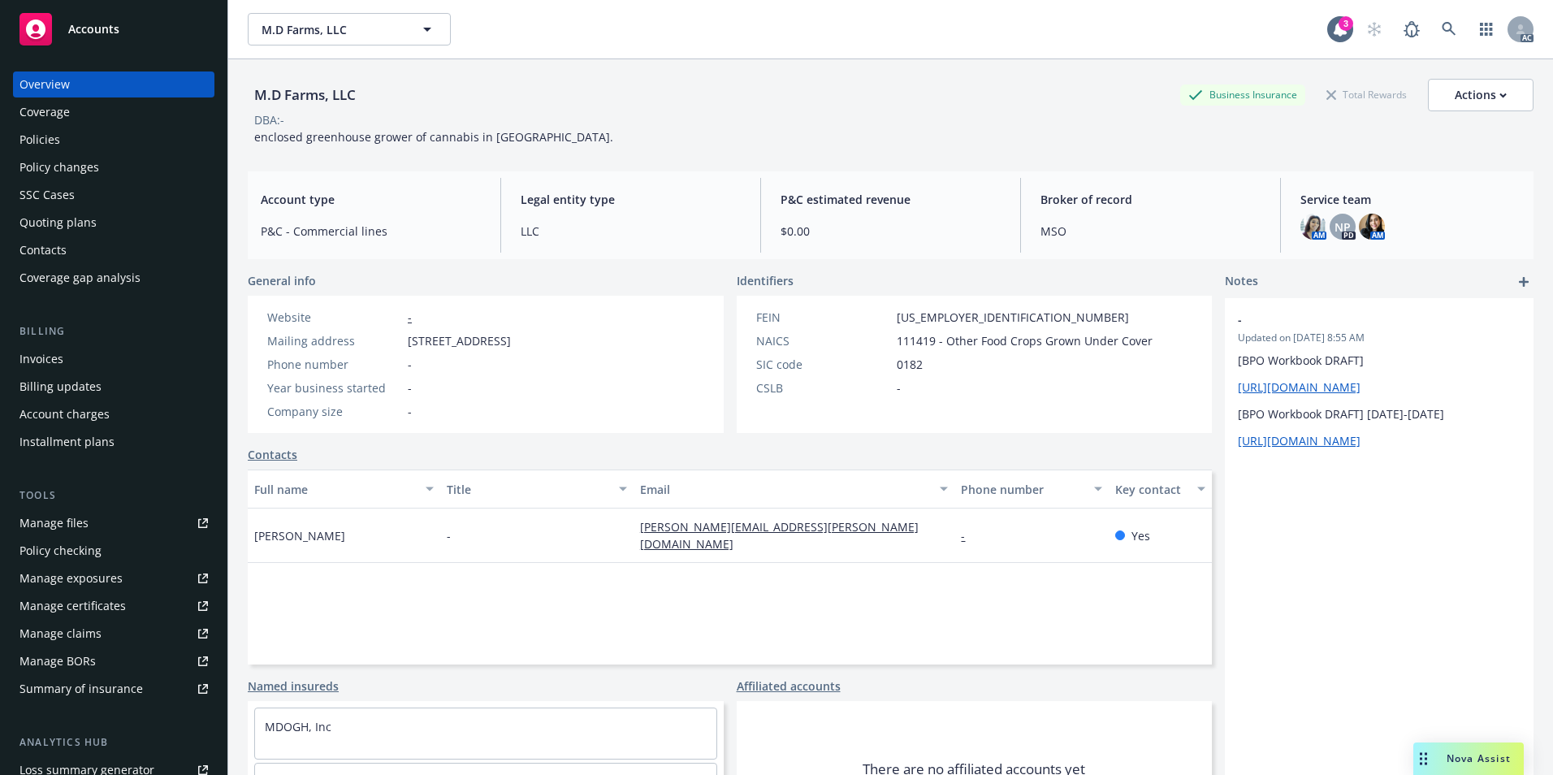
click at [106, 141] on div "Policies" at bounding box center [113, 140] width 188 height 26
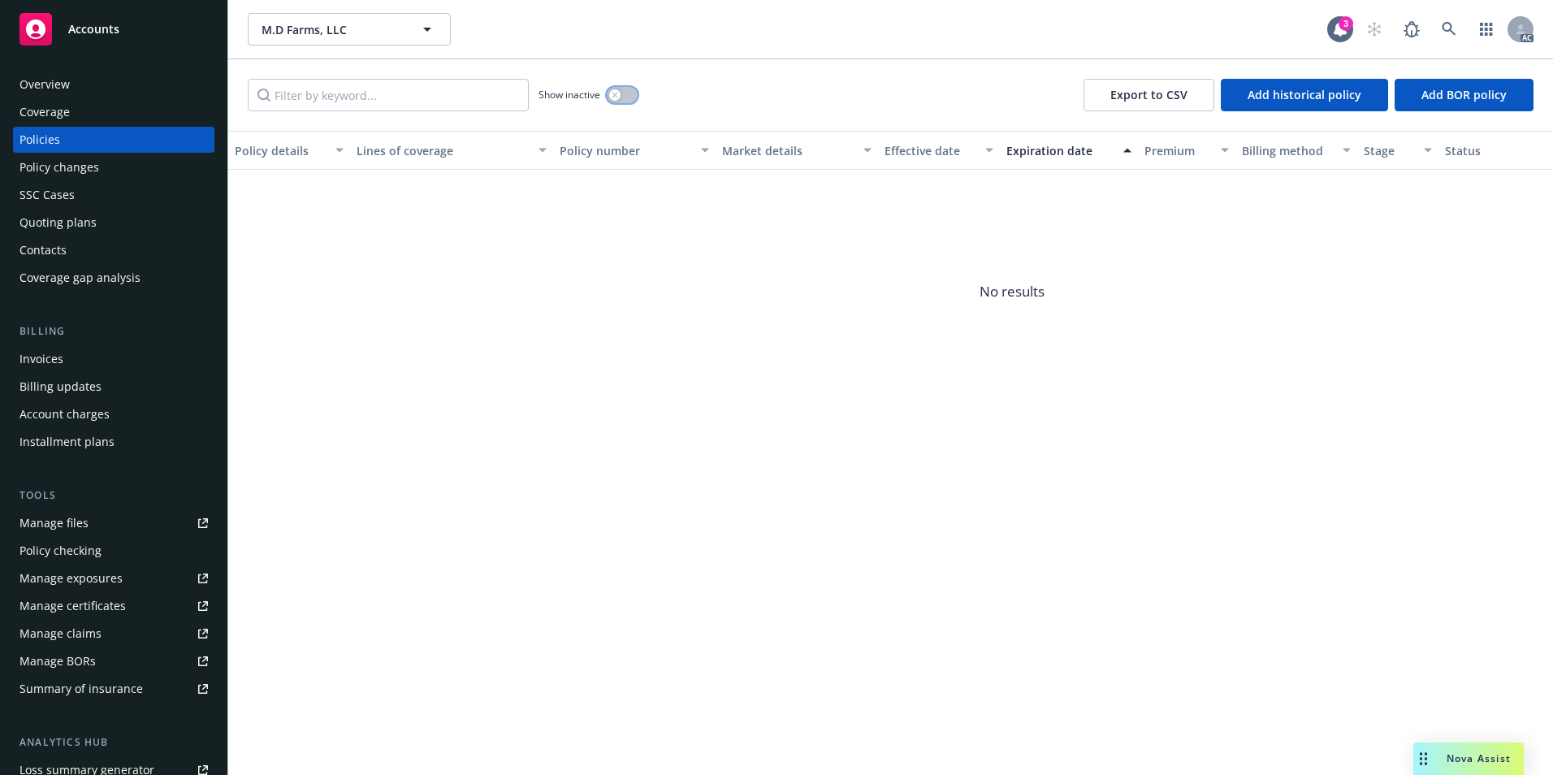
click at [624, 98] on button "button" at bounding box center [622, 95] width 31 height 16
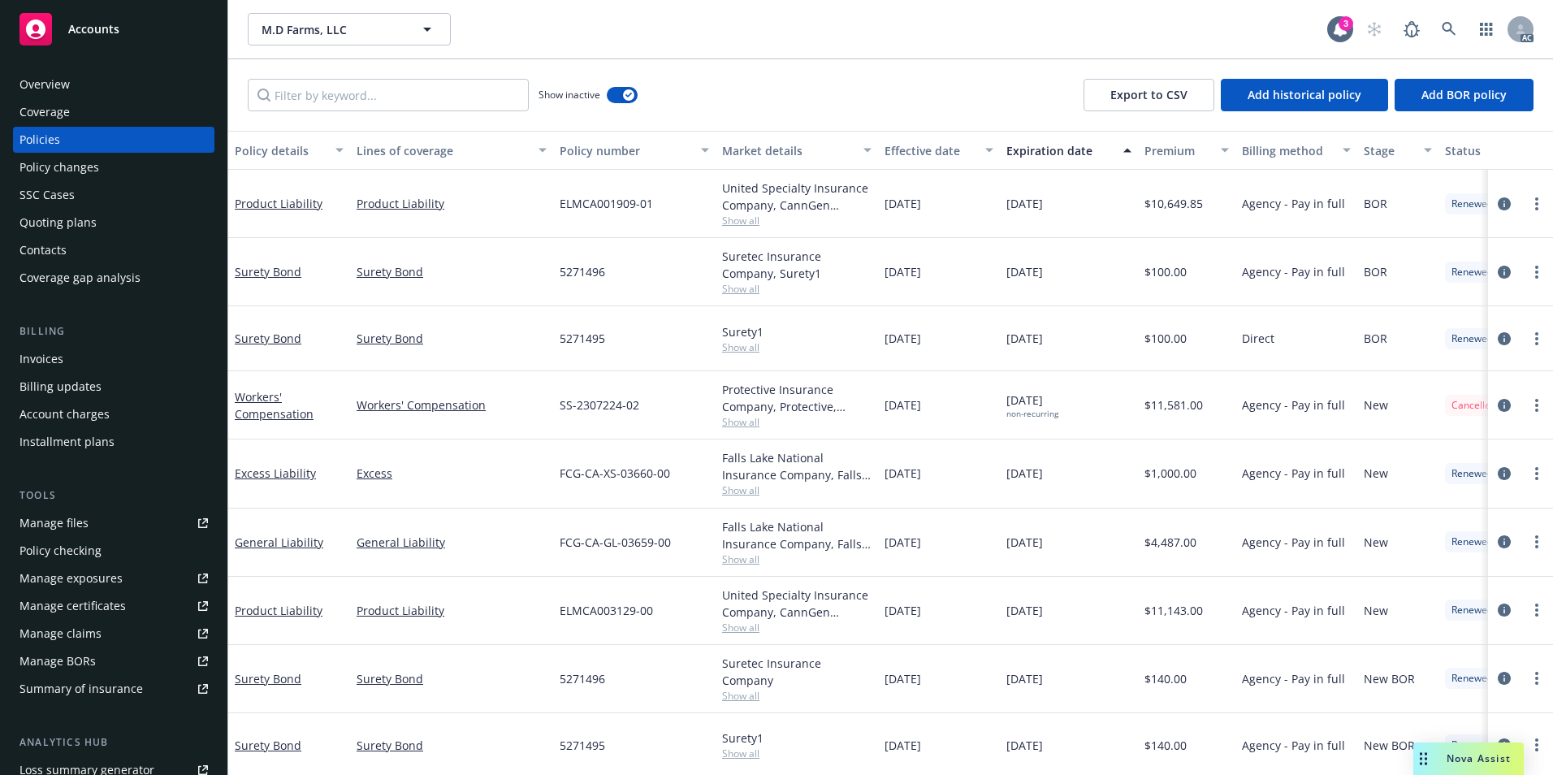
click at [919, 155] on div "Effective date" at bounding box center [930, 150] width 91 height 17
click at [921, 150] on div "Effective date" at bounding box center [930, 150] width 91 height 17
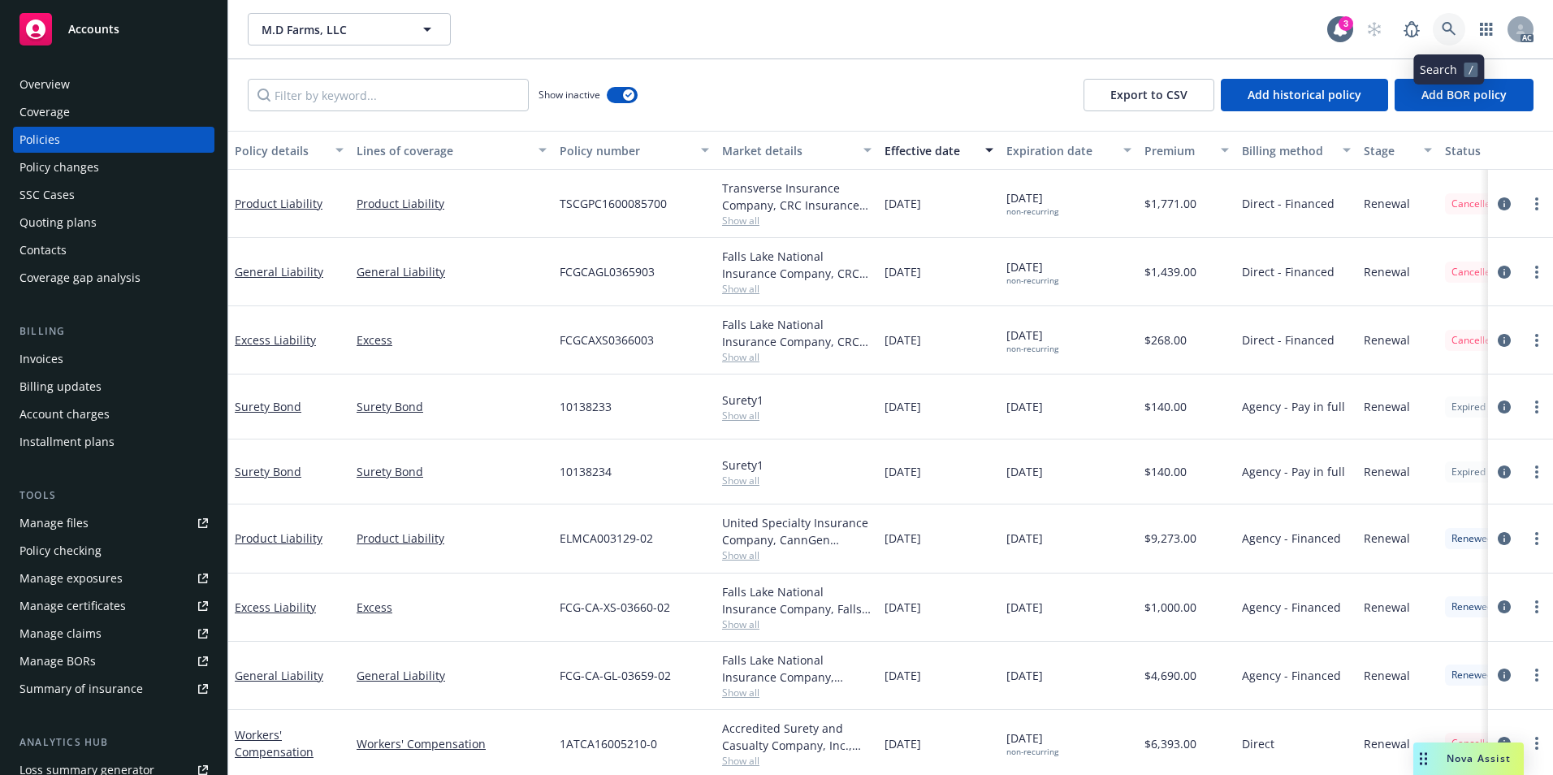
click at [1448, 21] on link at bounding box center [1449, 29] width 32 height 32
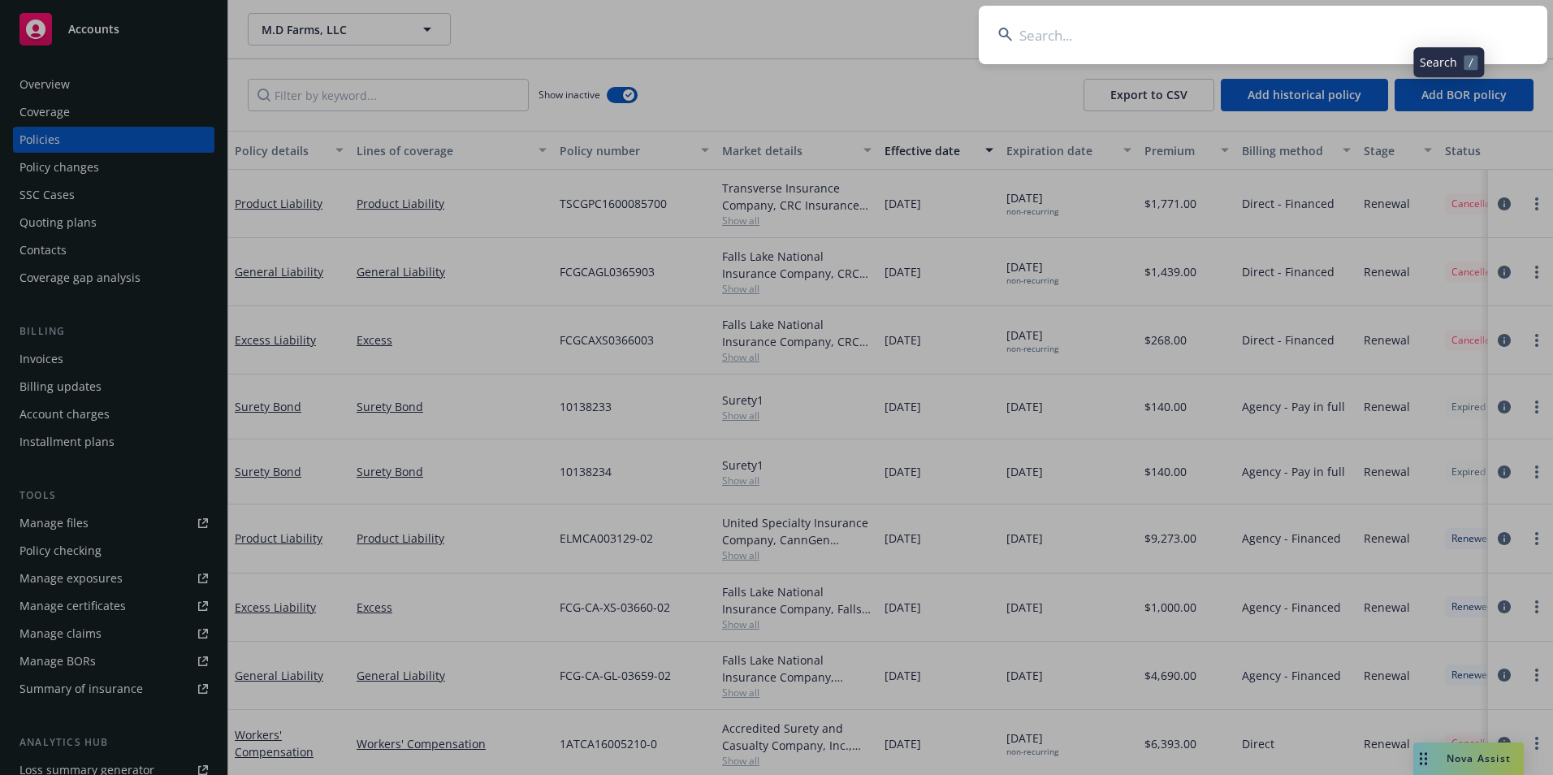
click at [1379, 24] on input at bounding box center [1263, 35] width 569 height 58
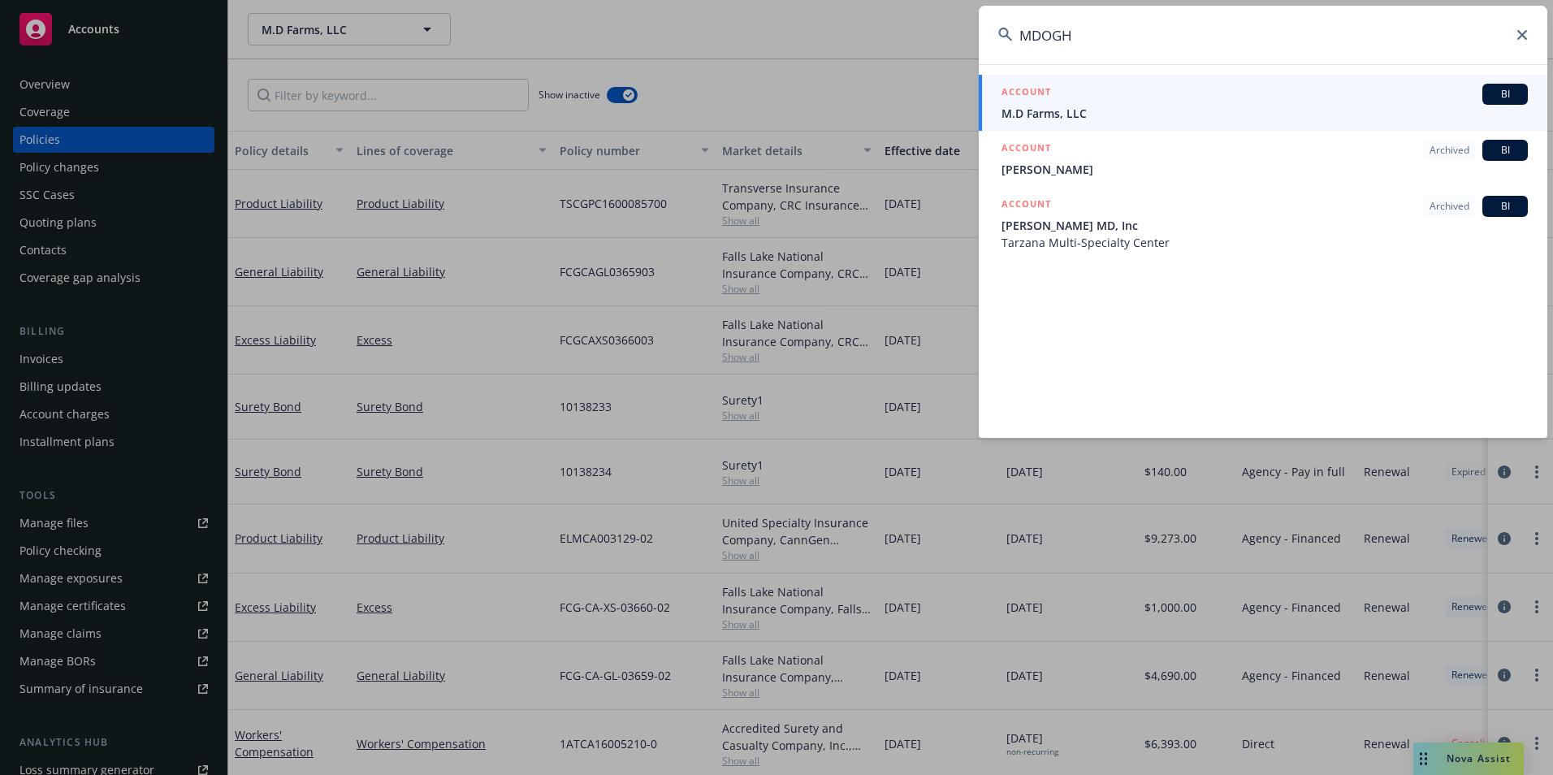
type input "MDOGH"
click at [1127, 110] on span "M.D Farms, LLC" at bounding box center [1265, 113] width 526 height 17
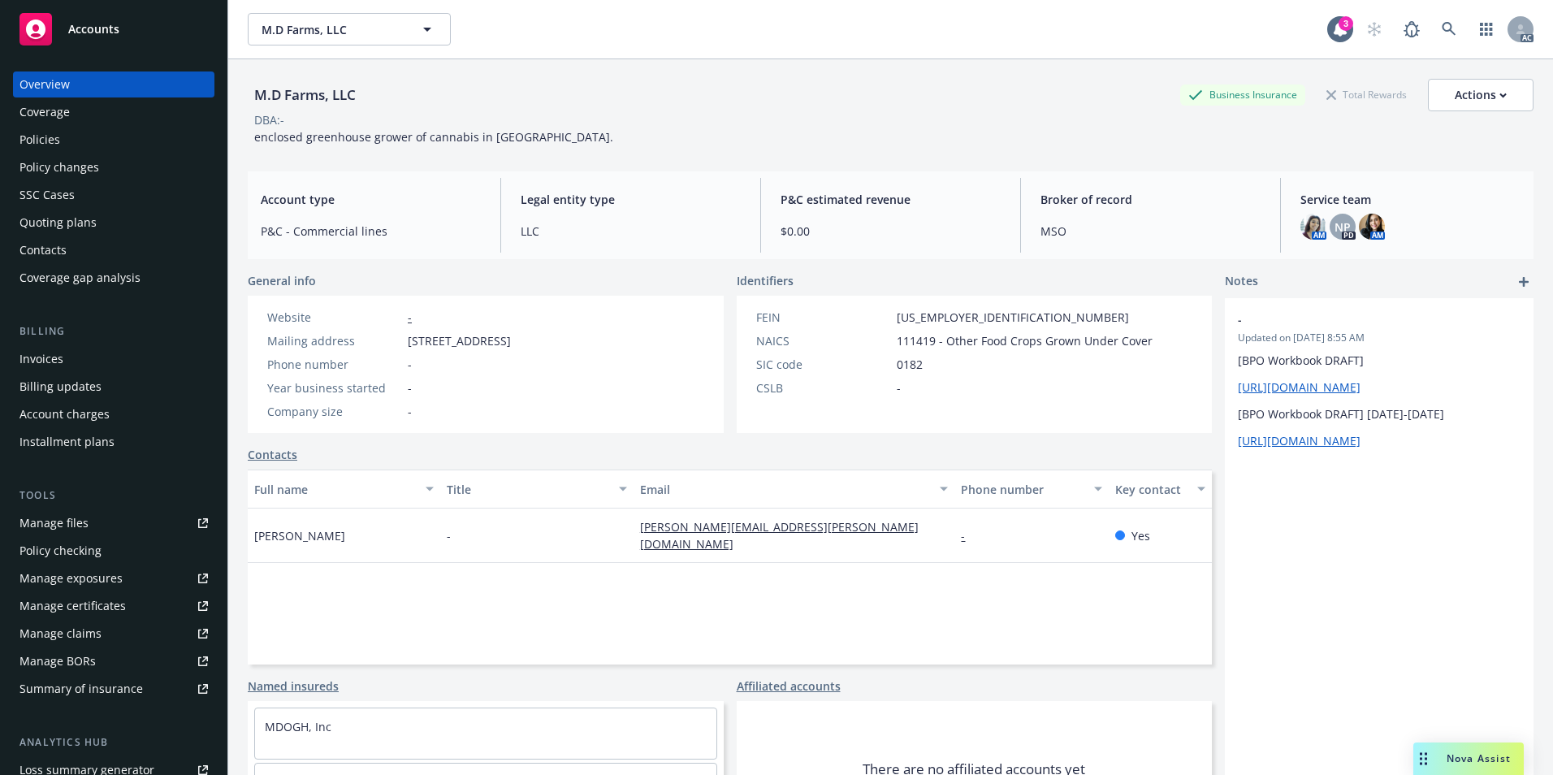
click at [103, 138] on div "Policies" at bounding box center [113, 140] width 188 height 26
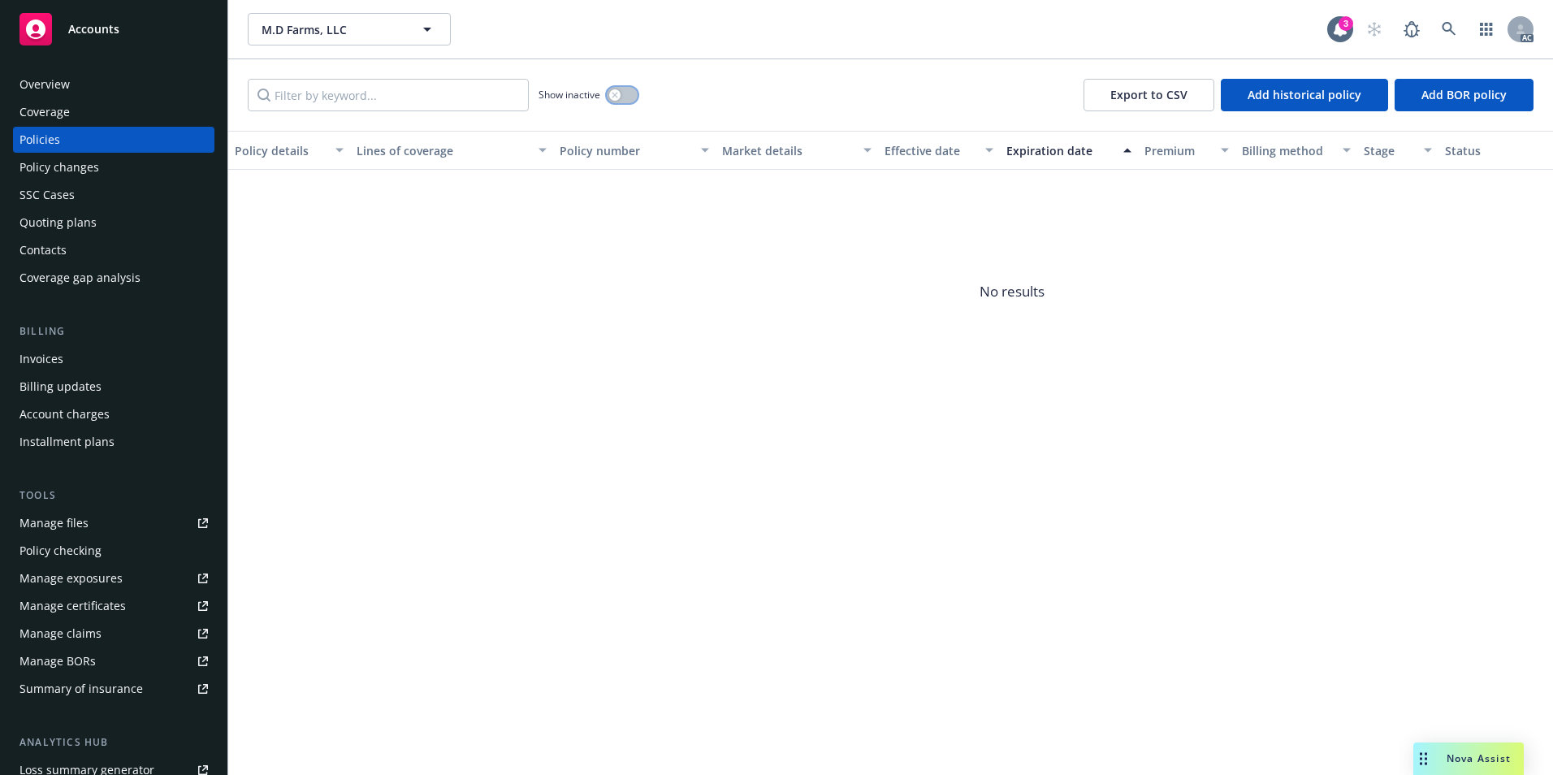
click at [619, 92] on div "button" at bounding box center [614, 94] width 11 height 11
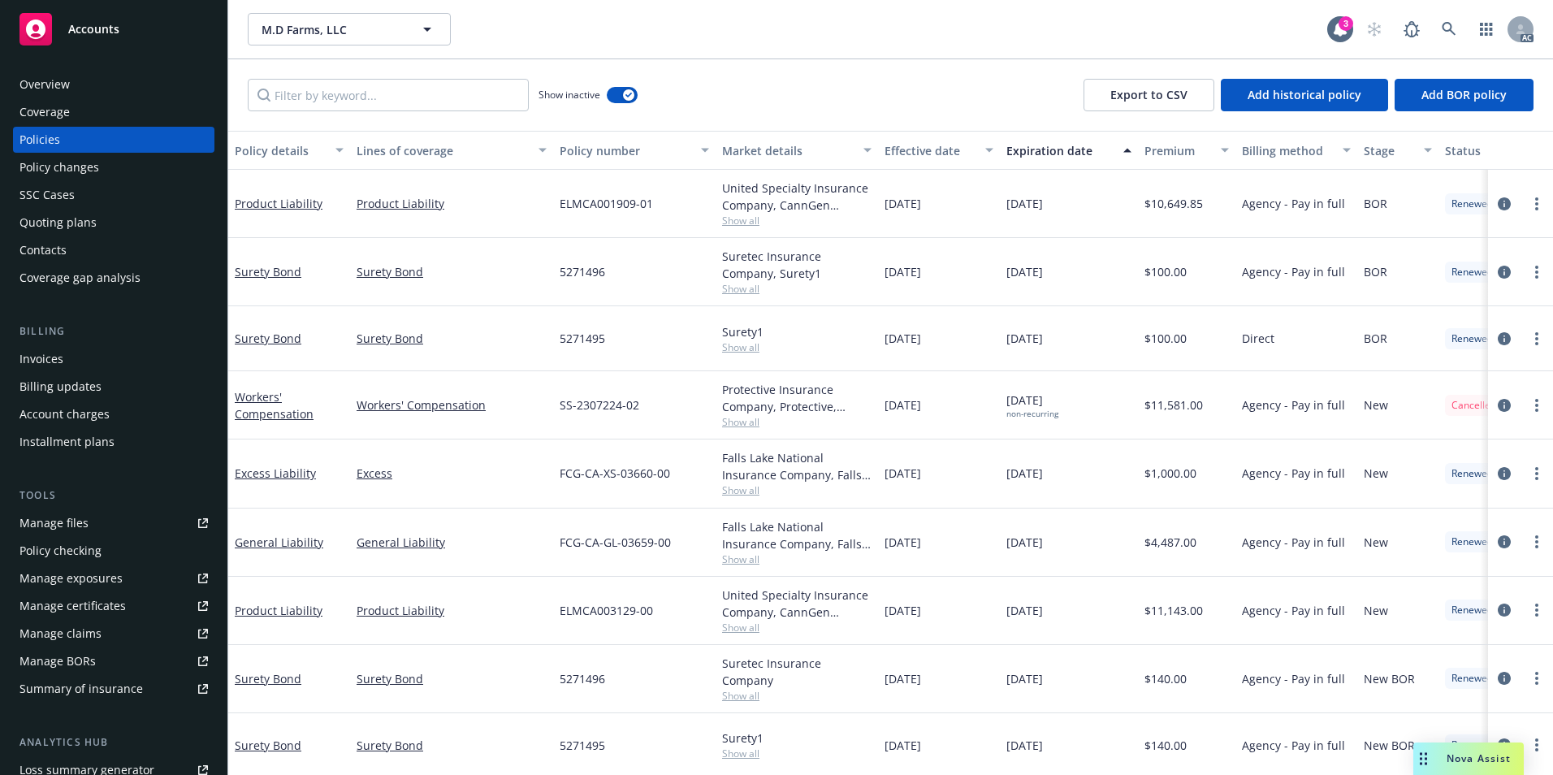
click at [917, 145] on div "Effective date" at bounding box center [930, 150] width 91 height 17
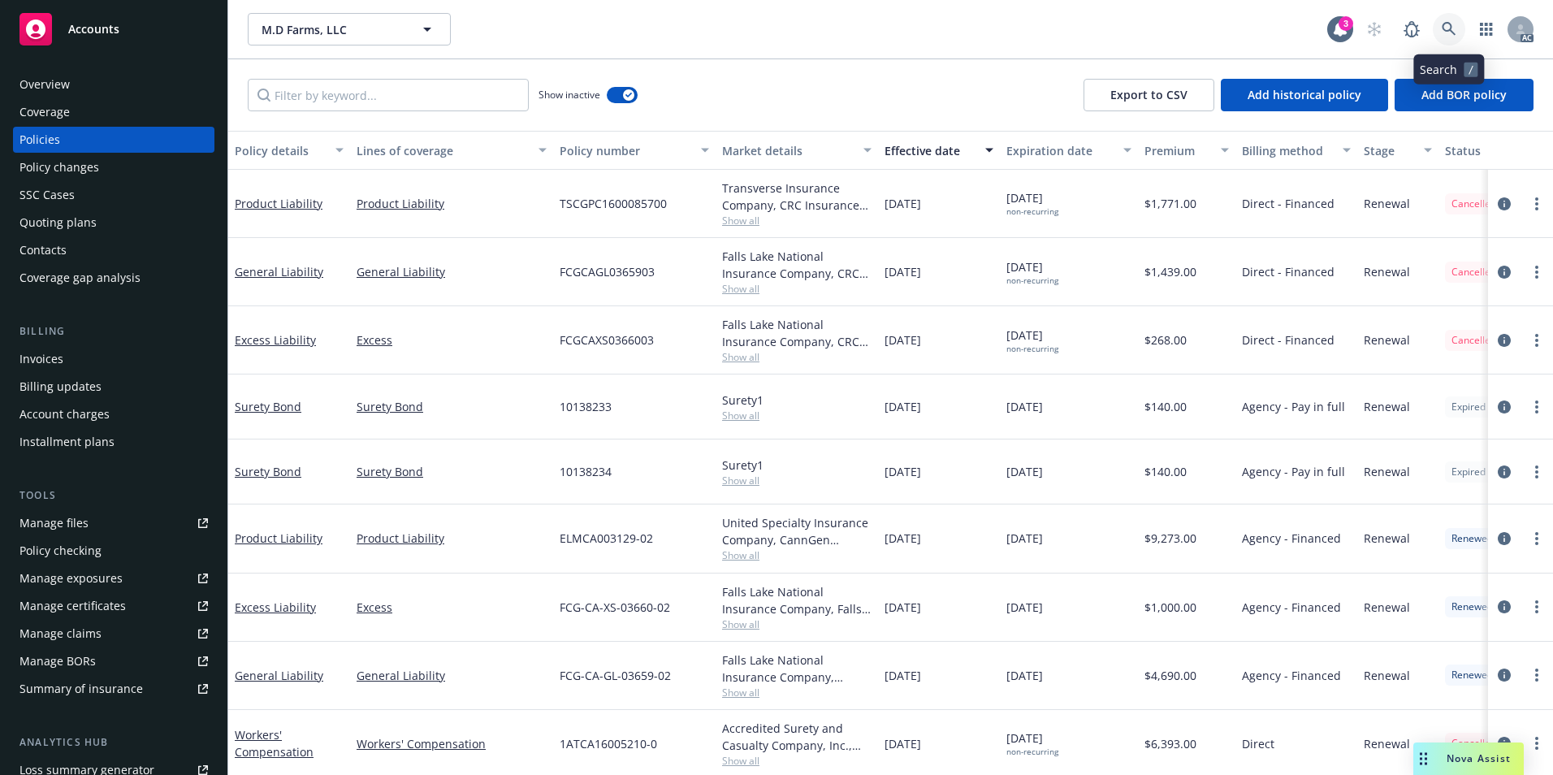
click at [1456, 18] on link at bounding box center [1449, 29] width 32 height 32
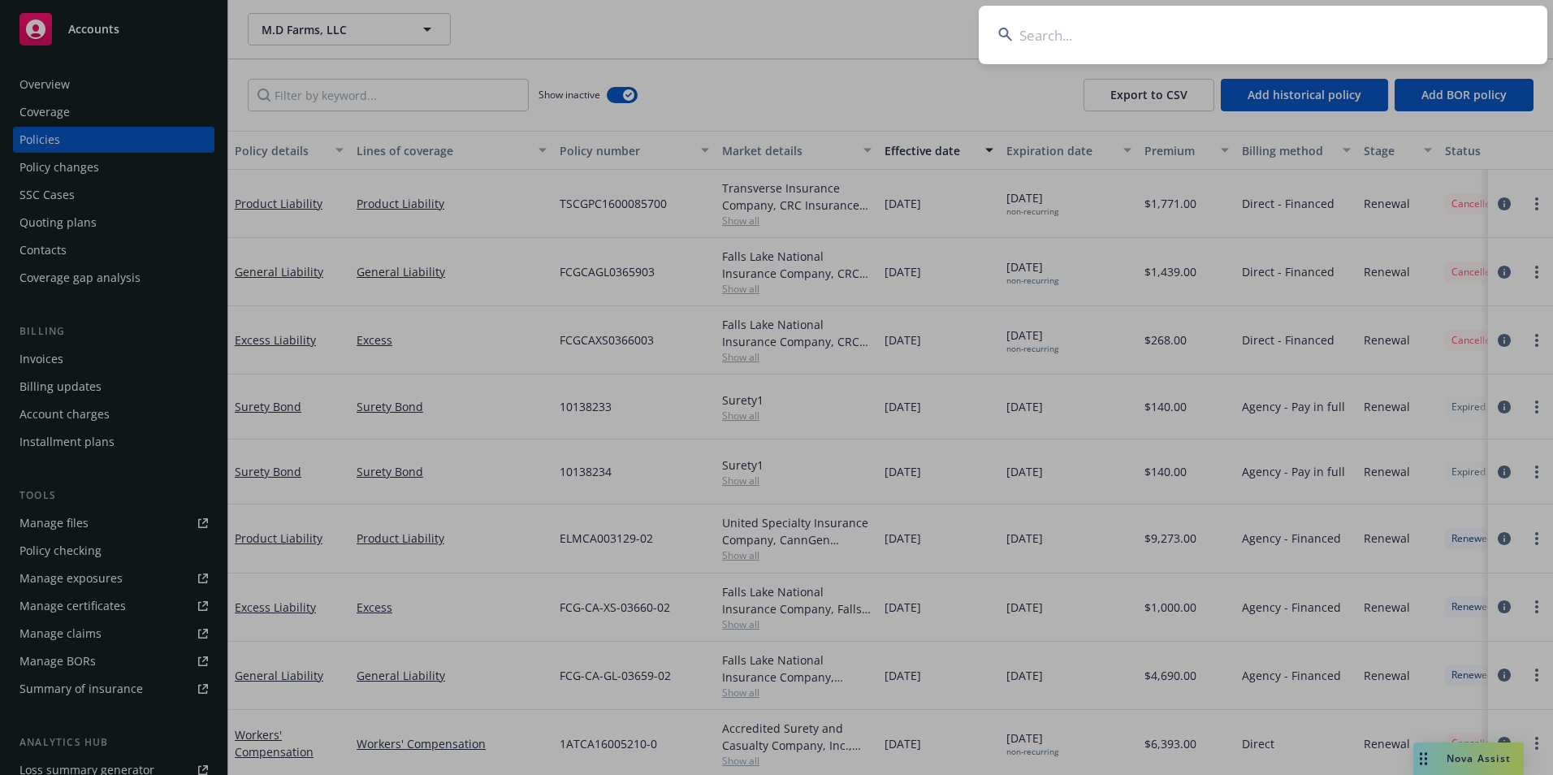
click at [1287, 36] on input at bounding box center [1263, 35] width 569 height 58
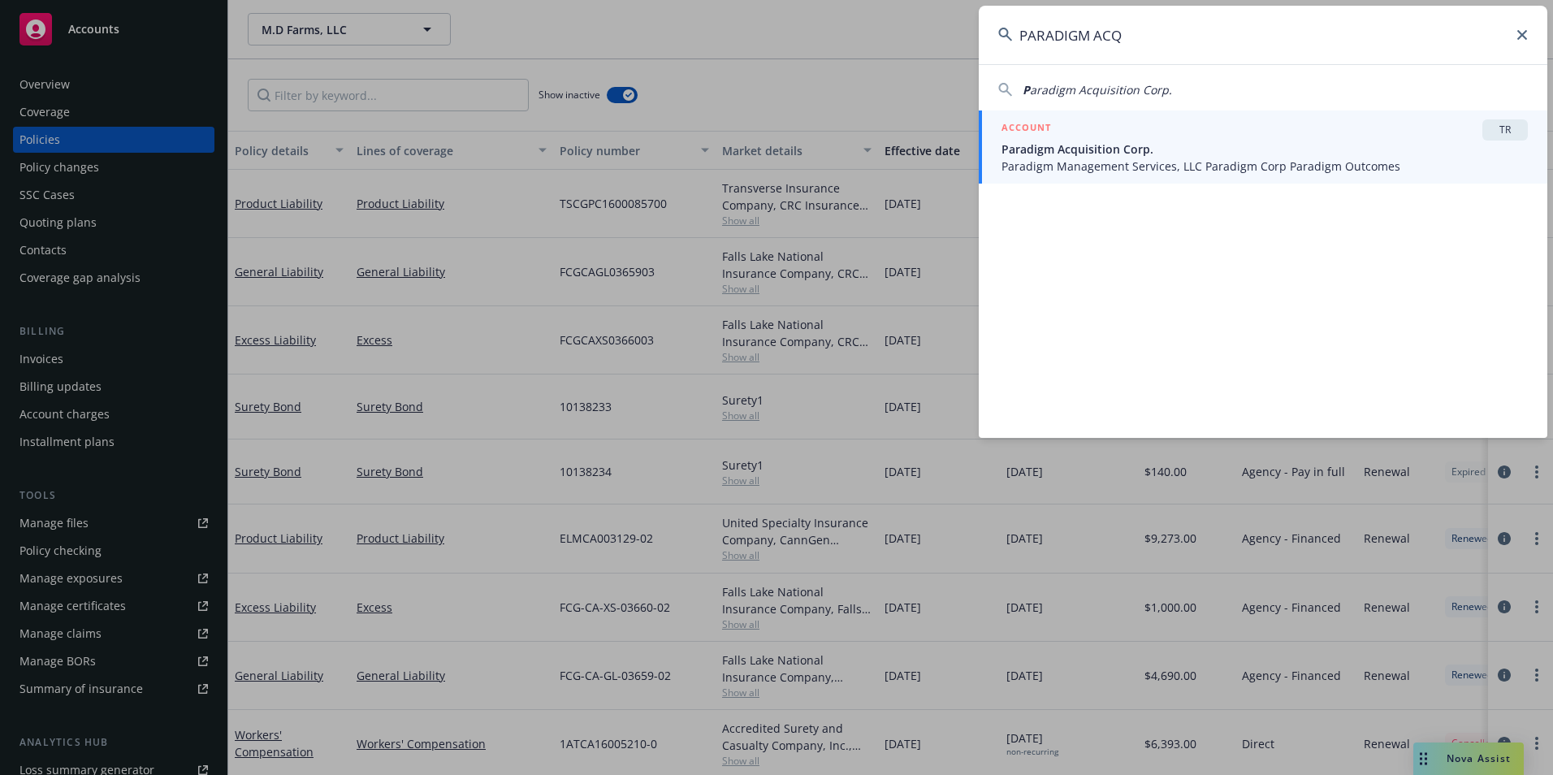
type input "PARADIGM ACQ"
click at [1218, 139] on div "ACCOUNT TR" at bounding box center [1265, 129] width 526 height 21
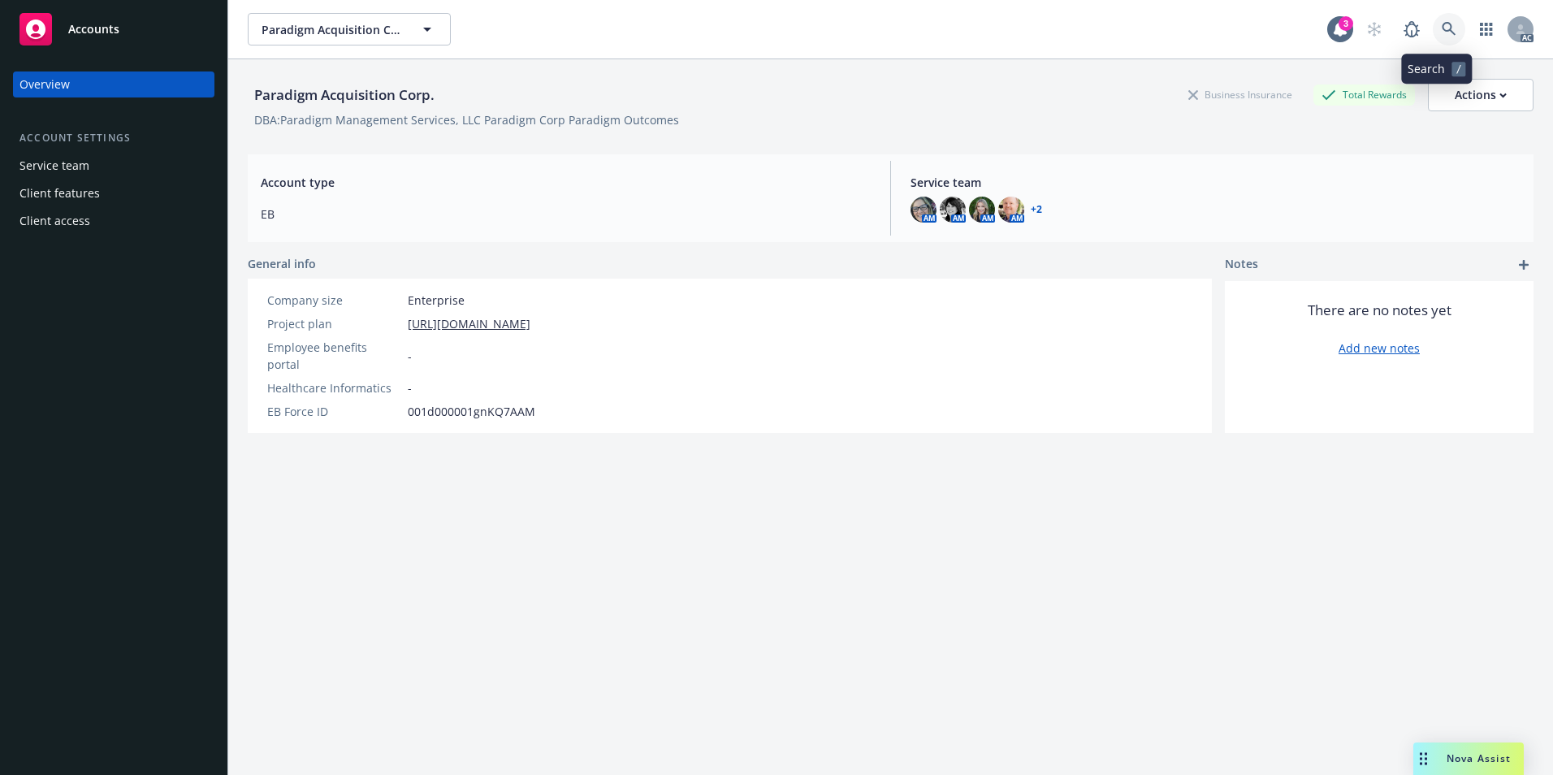
click at [1442, 32] on icon at bounding box center [1449, 29] width 15 height 15
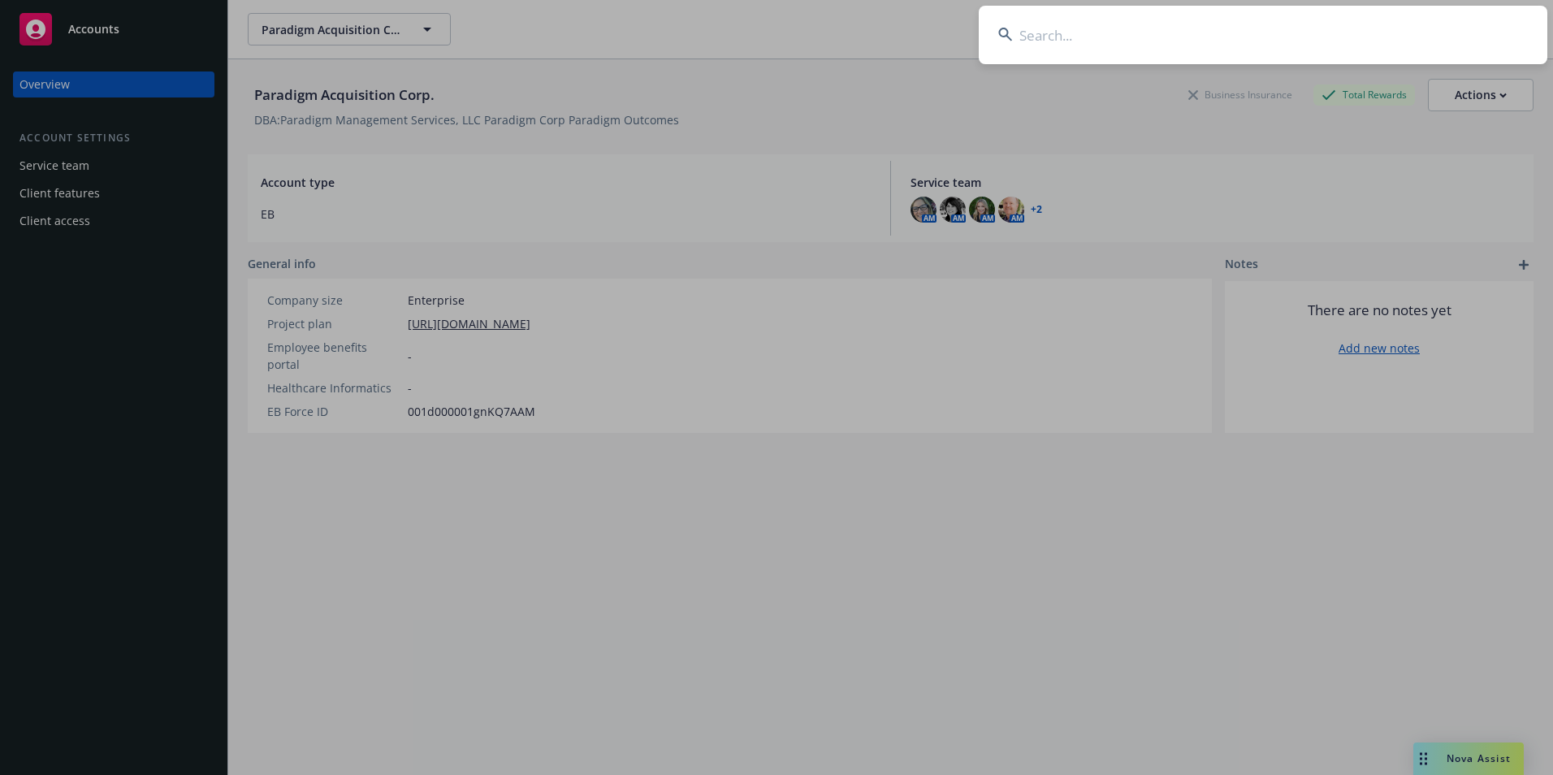
click at [1288, 51] on input at bounding box center [1263, 35] width 569 height 58
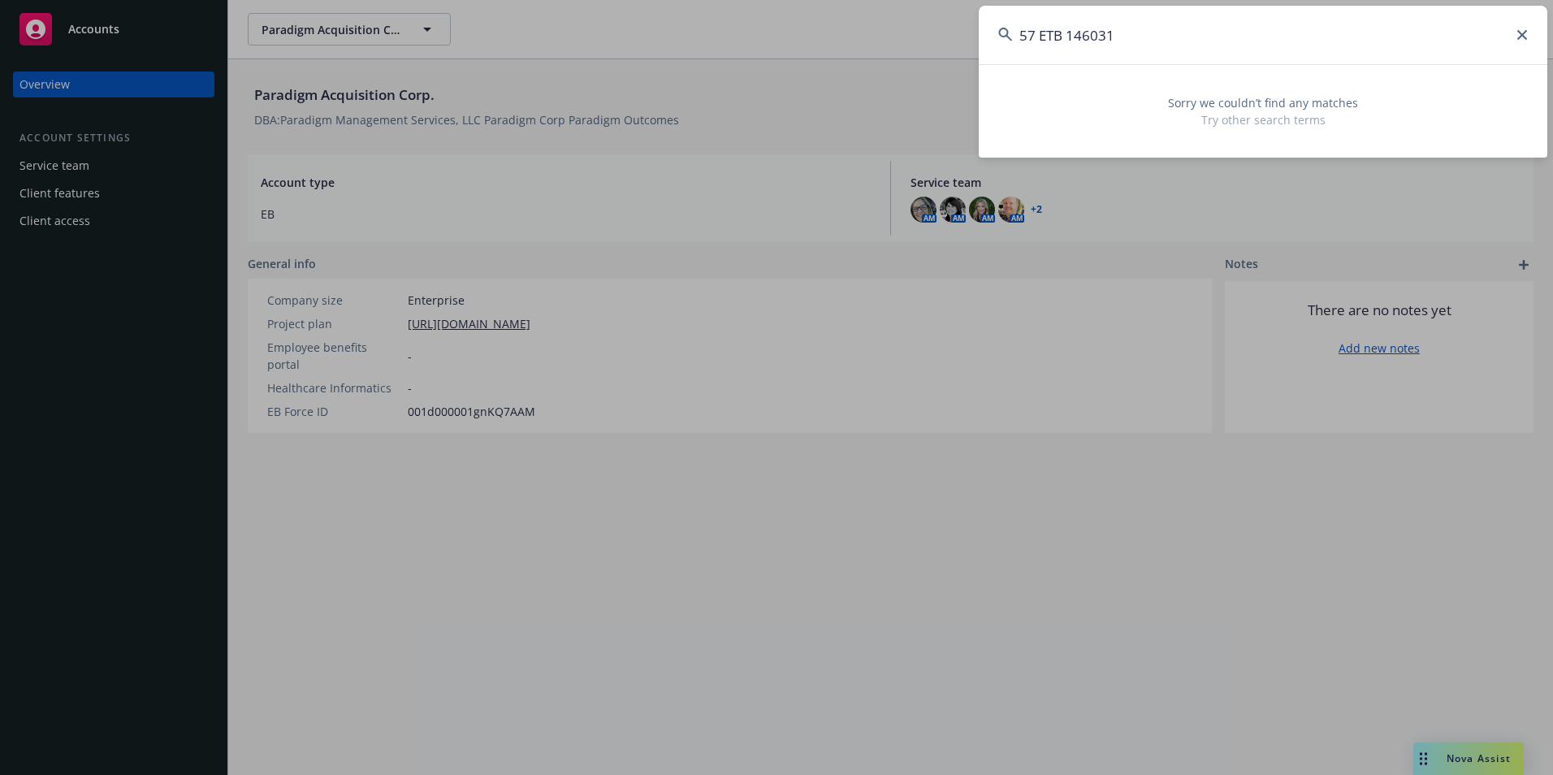
type input "57 ETB 146031"
drag, startPoint x: 973, startPoint y: 557, endPoint x: 982, endPoint y: 676, distance: 118.9
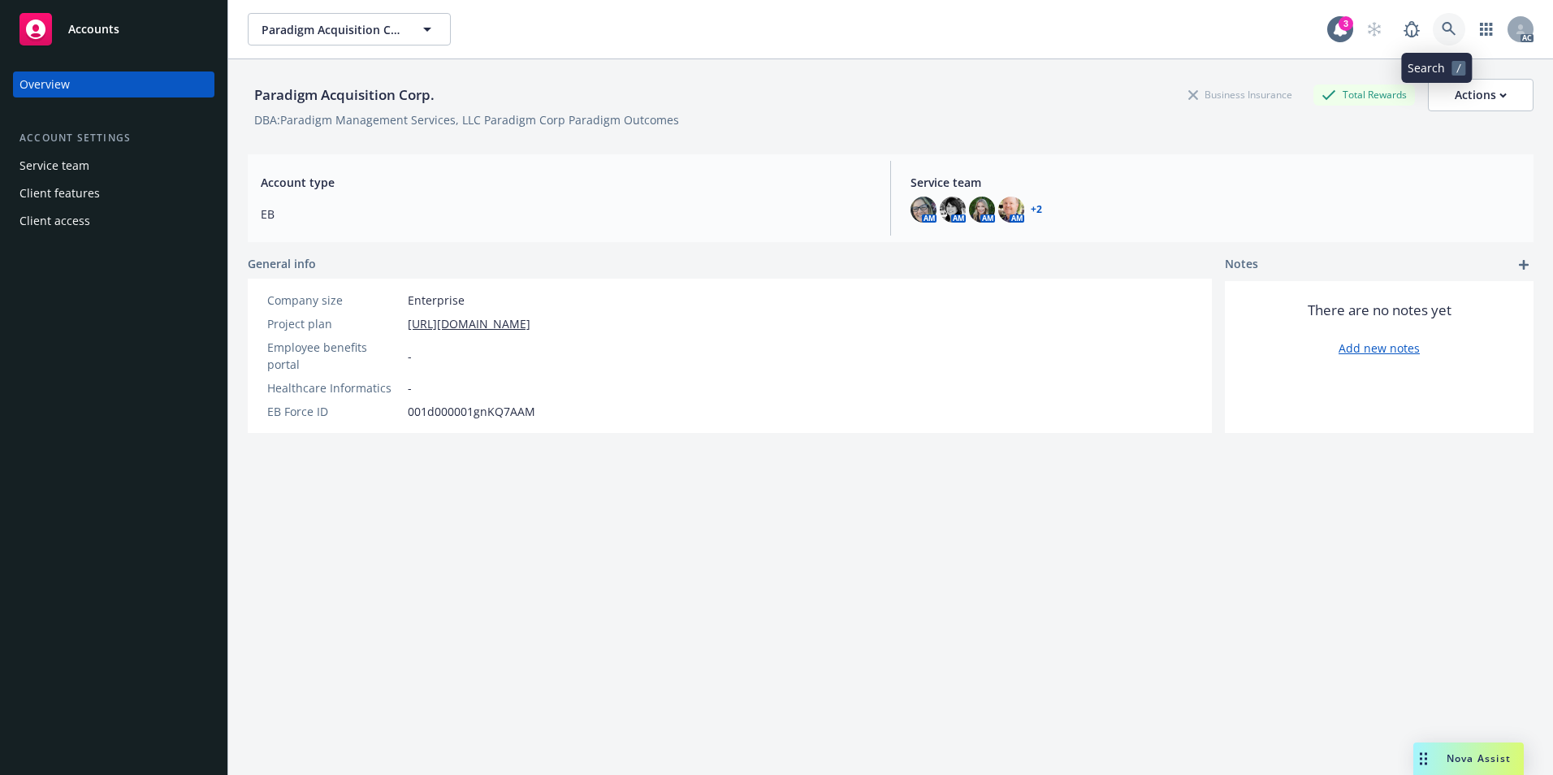
click at [1442, 28] on icon at bounding box center [1449, 29] width 14 height 14
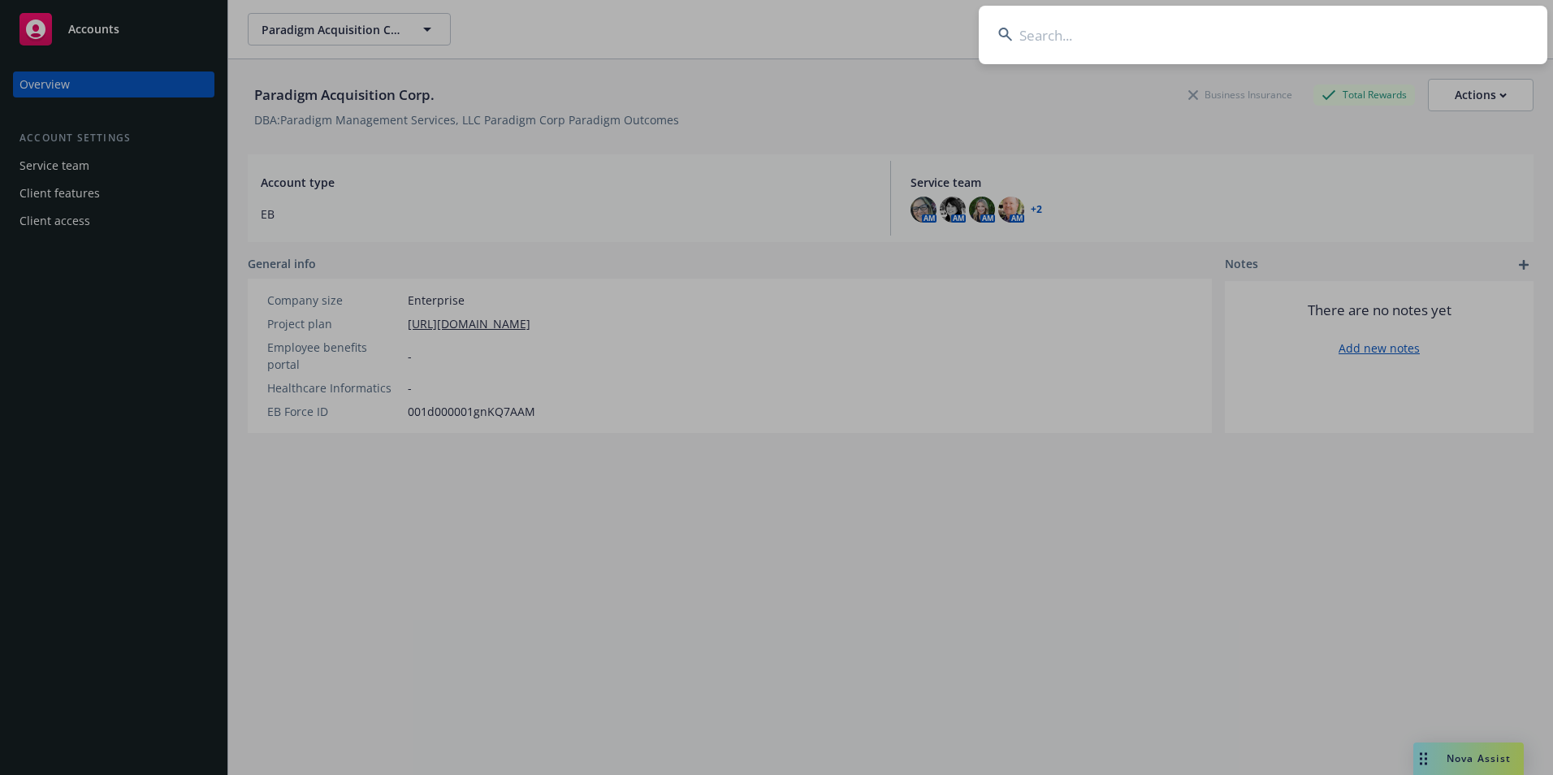
click at [1154, 40] on input at bounding box center [1263, 35] width 569 height 58
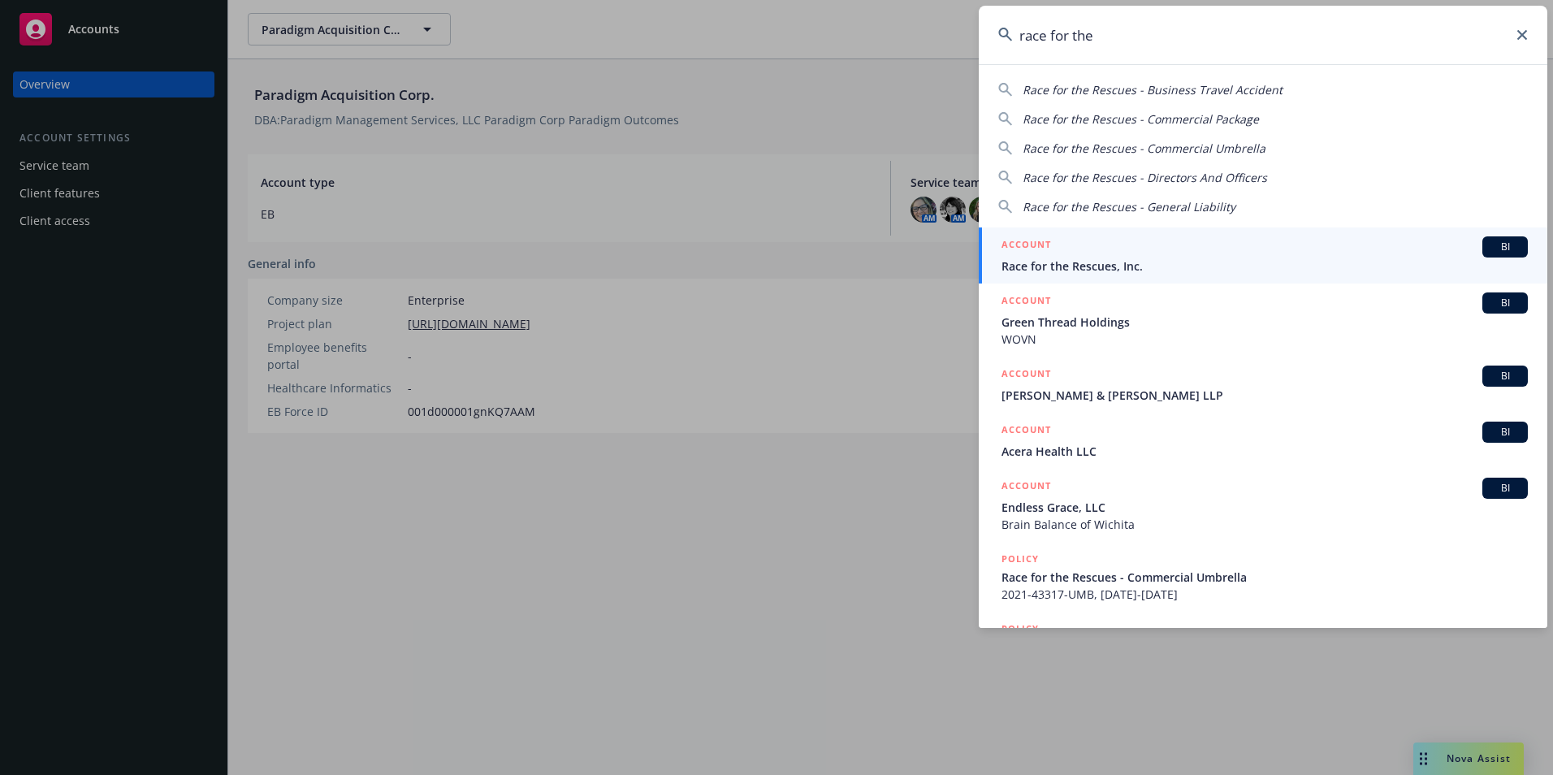
type input "race for the"
click at [1116, 262] on span "Race for the Rescues, Inc." at bounding box center [1265, 266] width 526 height 17
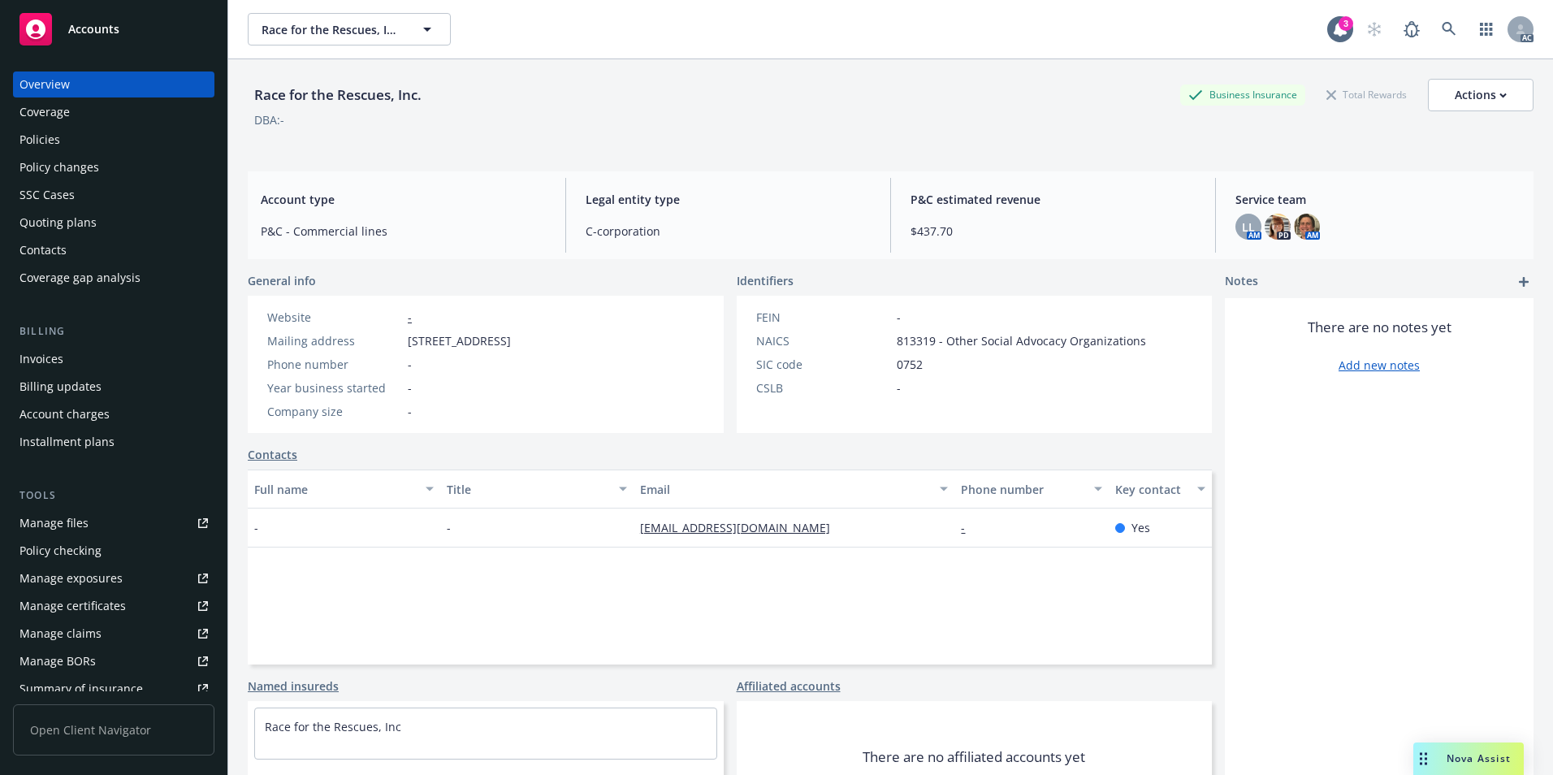
click at [72, 152] on div "Policies" at bounding box center [113, 140] width 188 height 26
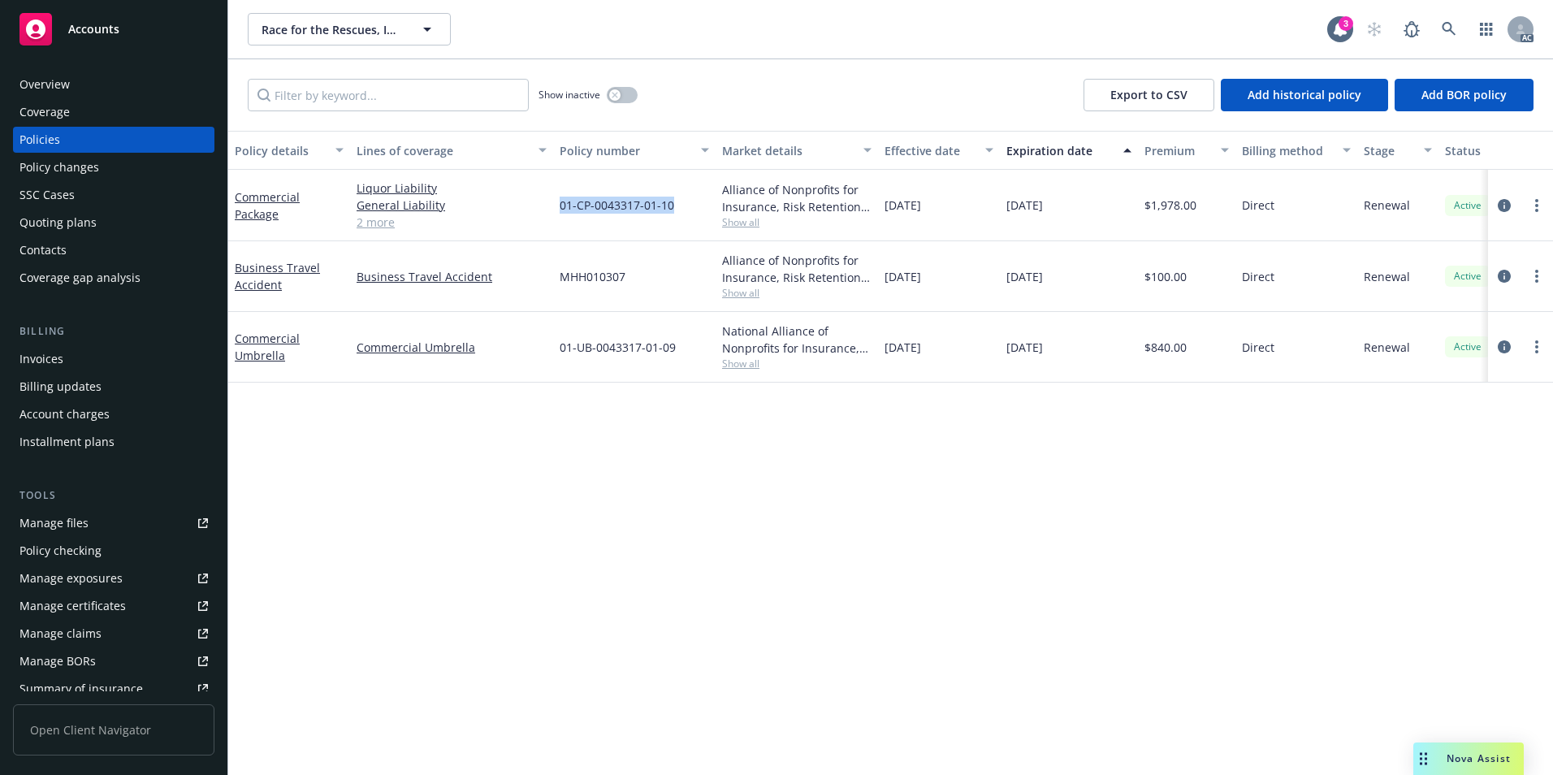
drag, startPoint x: 685, startPoint y: 208, endPoint x: 560, endPoint y: 213, distance: 125.2
click at [560, 213] on div "01-CP-0043317-01-10" at bounding box center [634, 205] width 162 height 71
copy span "01-CP-0043317-01-10"
click at [1453, 29] on icon at bounding box center [1449, 29] width 15 height 15
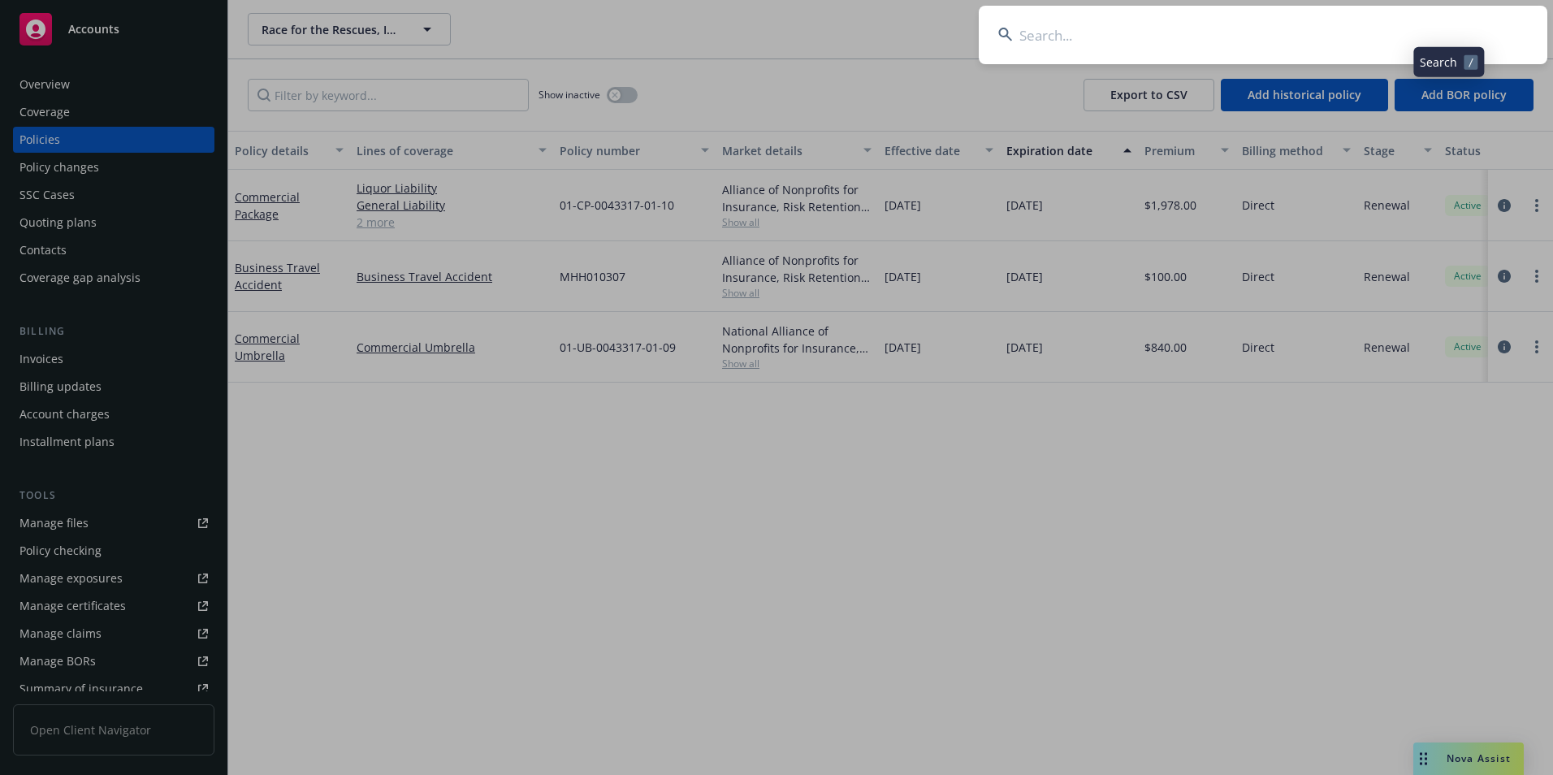
click at [1339, 32] on input at bounding box center [1263, 35] width 569 height 58
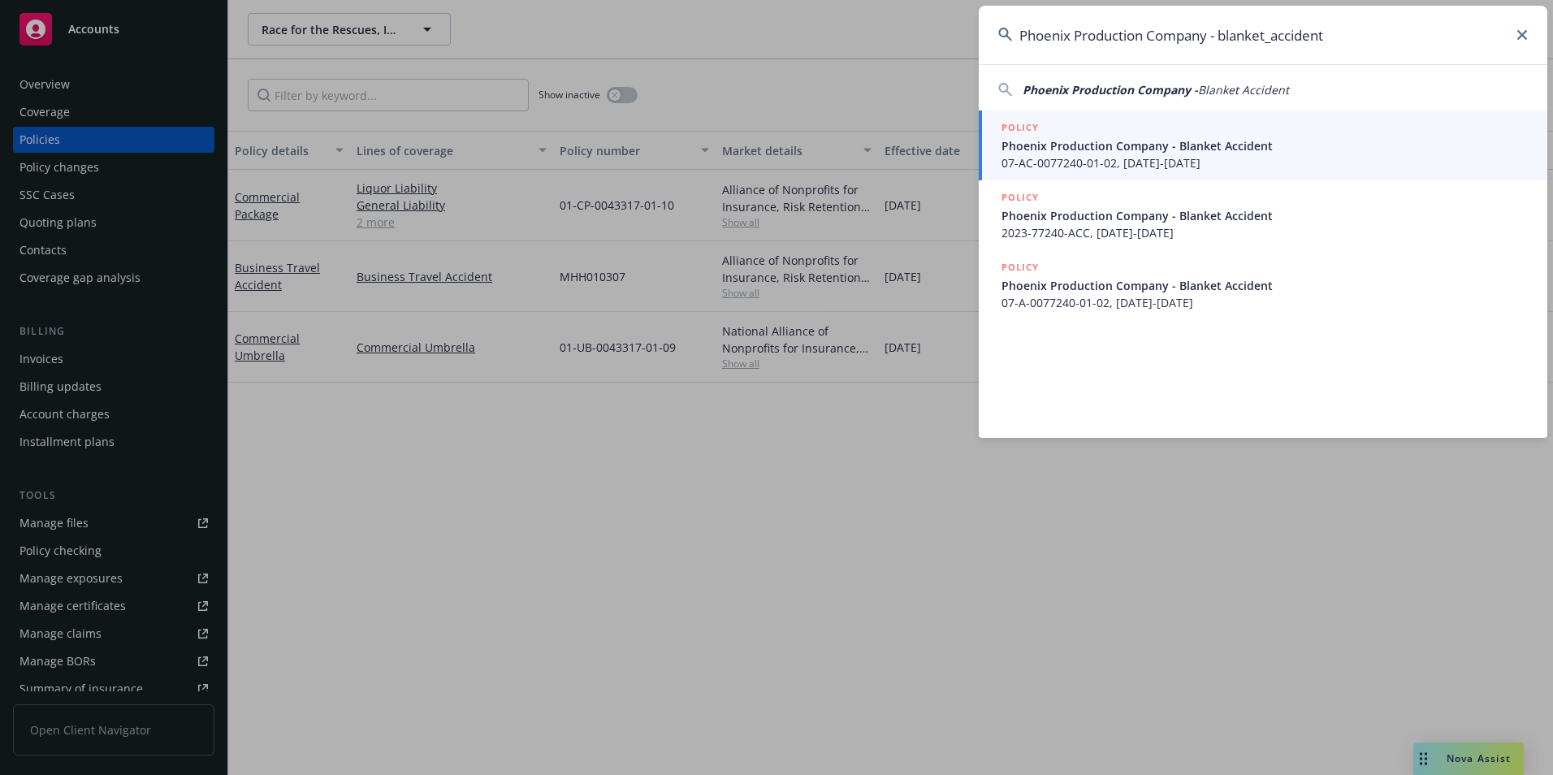
click at [1160, 92] on span "Phoenix Production Company -" at bounding box center [1110, 89] width 175 height 15
type input "Phoenix Production Company - Blanket Accident"
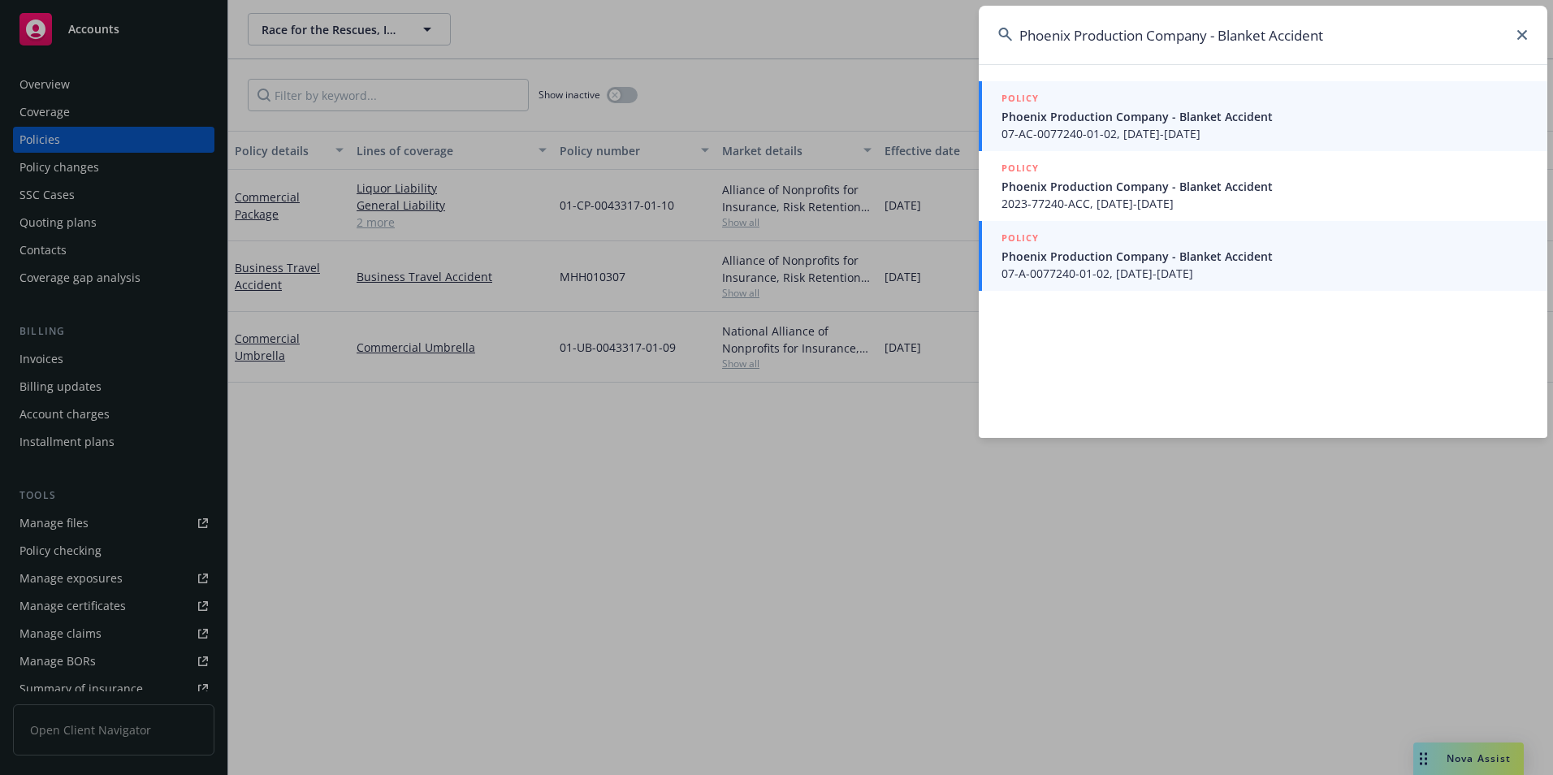
click at [1112, 263] on span "Phoenix Production Company - Blanket Accident" at bounding box center [1265, 256] width 526 height 17
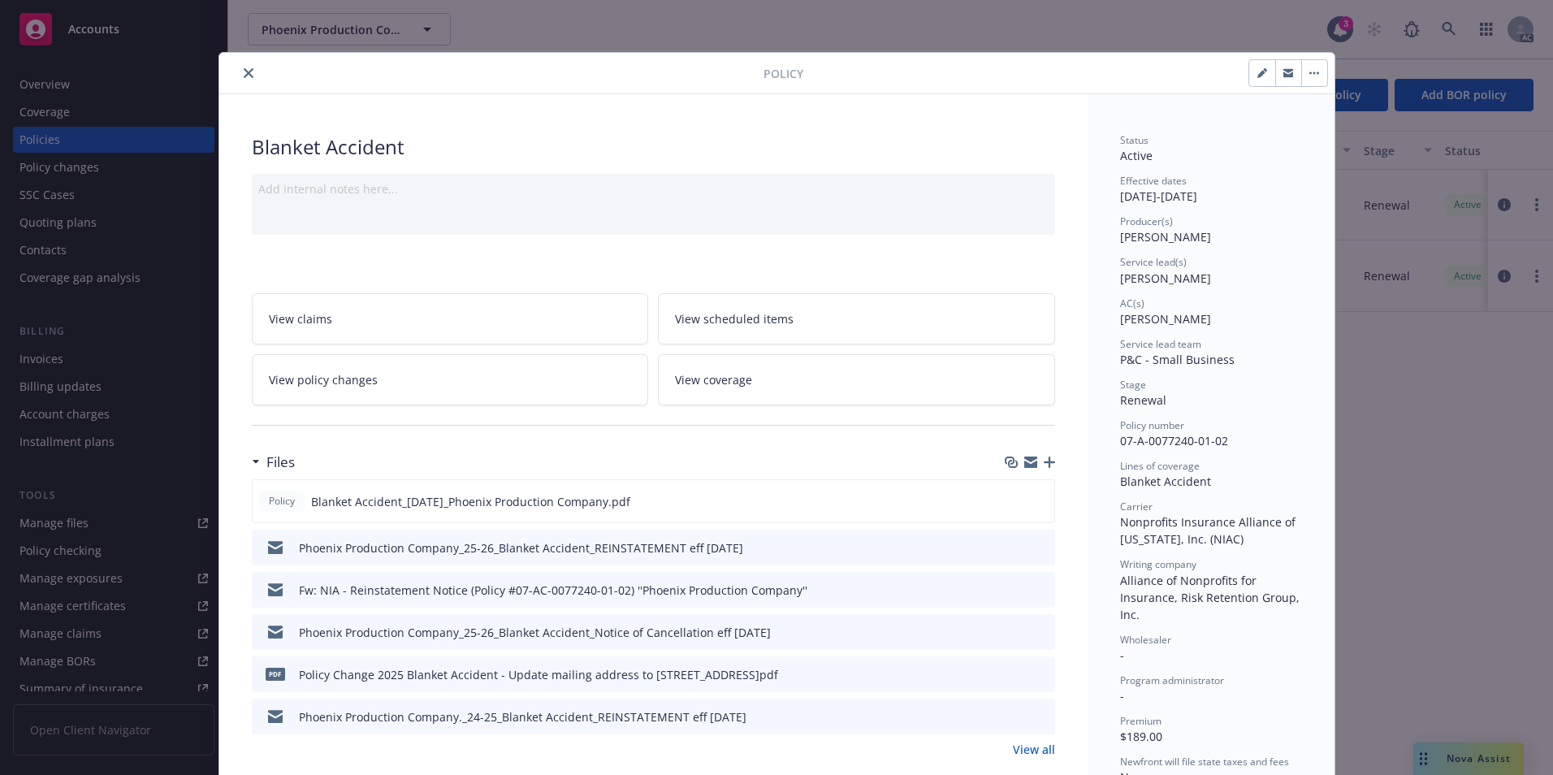
click at [244, 72] on icon "close" at bounding box center [249, 73] width 10 height 10
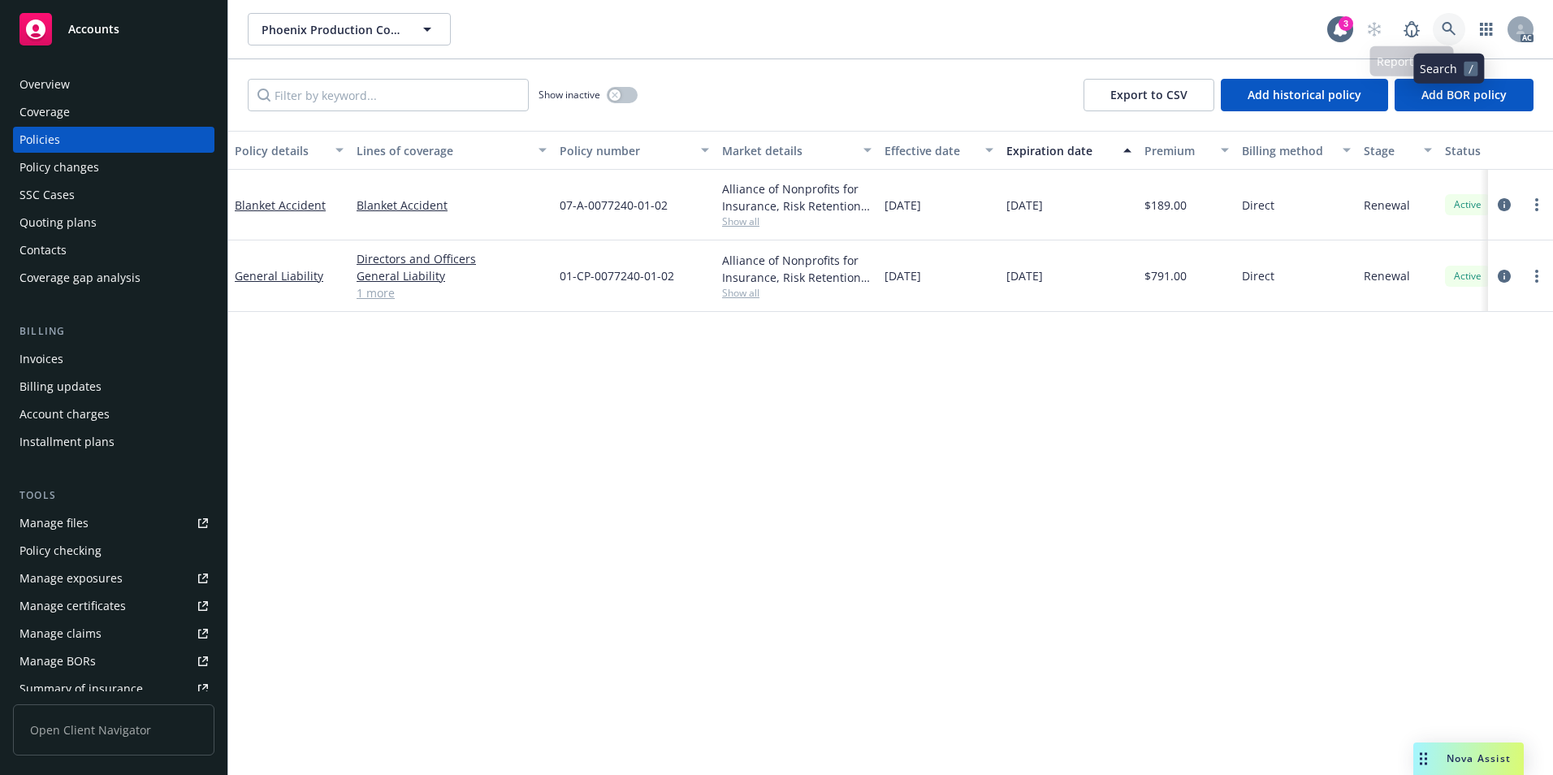
click at [1450, 20] on link at bounding box center [1449, 29] width 32 height 32
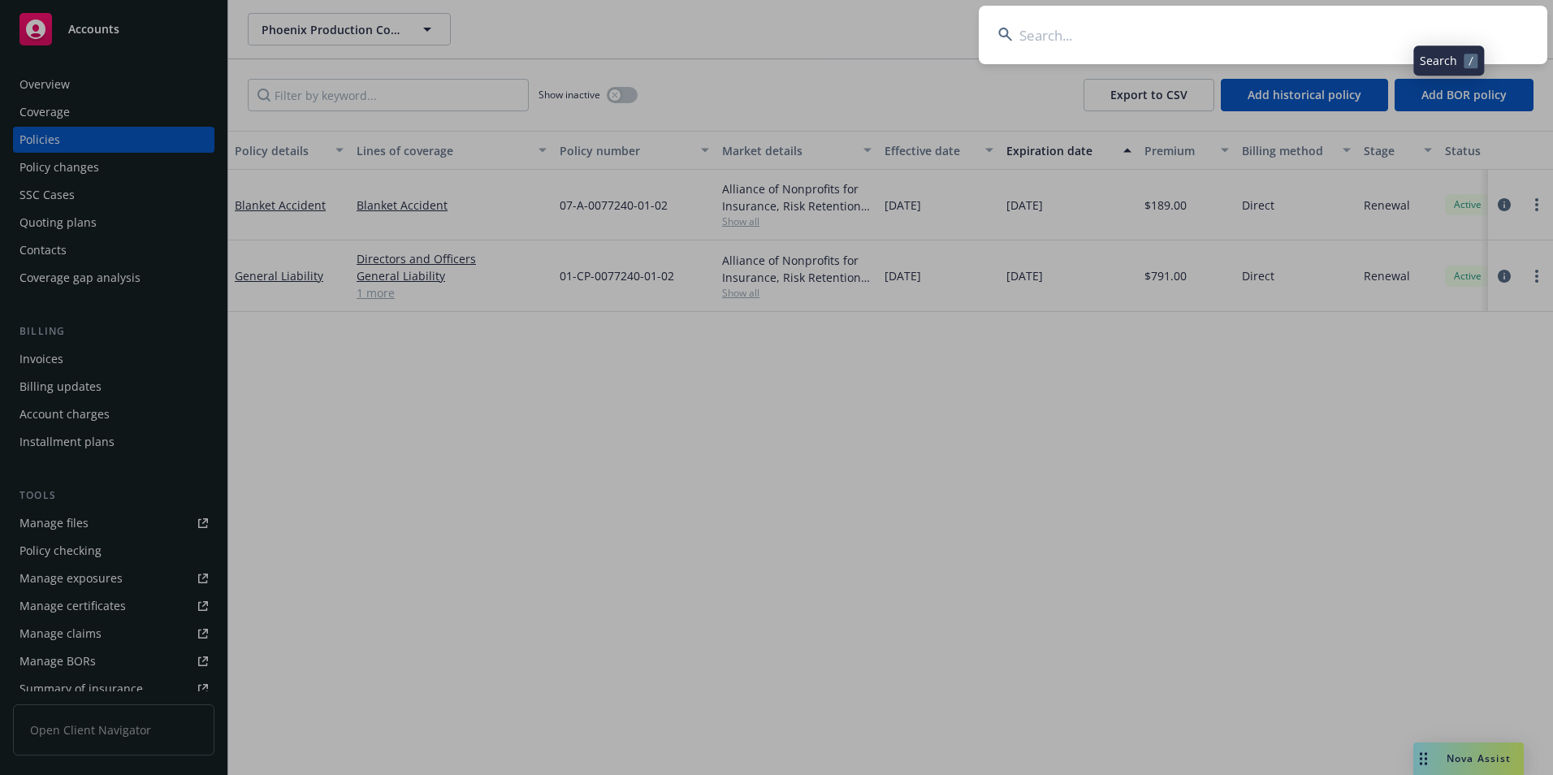
click at [1388, 35] on input at bounding box center [1263, 35] width 569 height 58
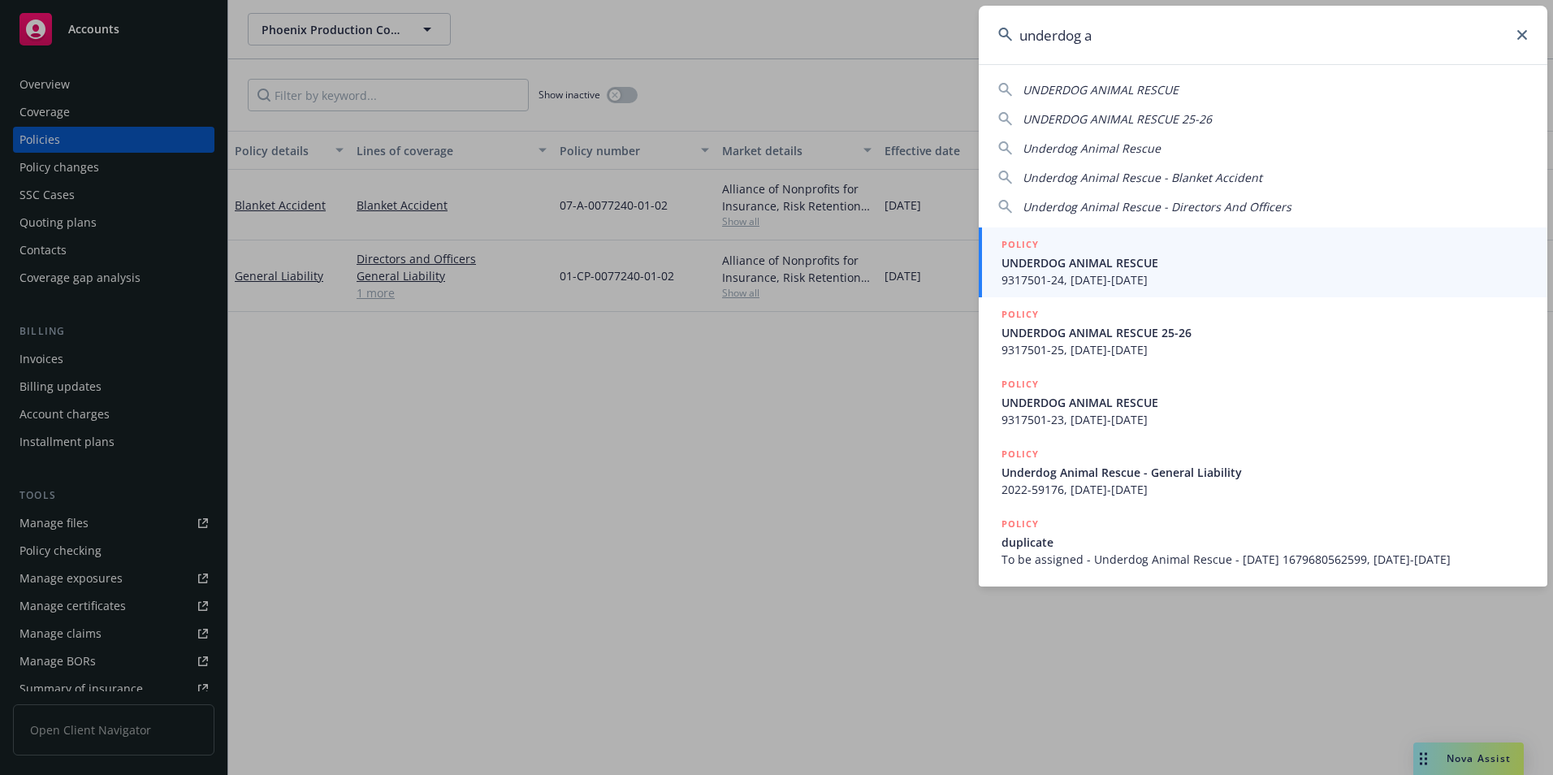
click at [1147, 91] on span "UNDERDOG ANIMAL RESCUE" at bounding box center [1101, 89] width 156 height 15
type input "UNDERDOG ANIMAL RESCUE"
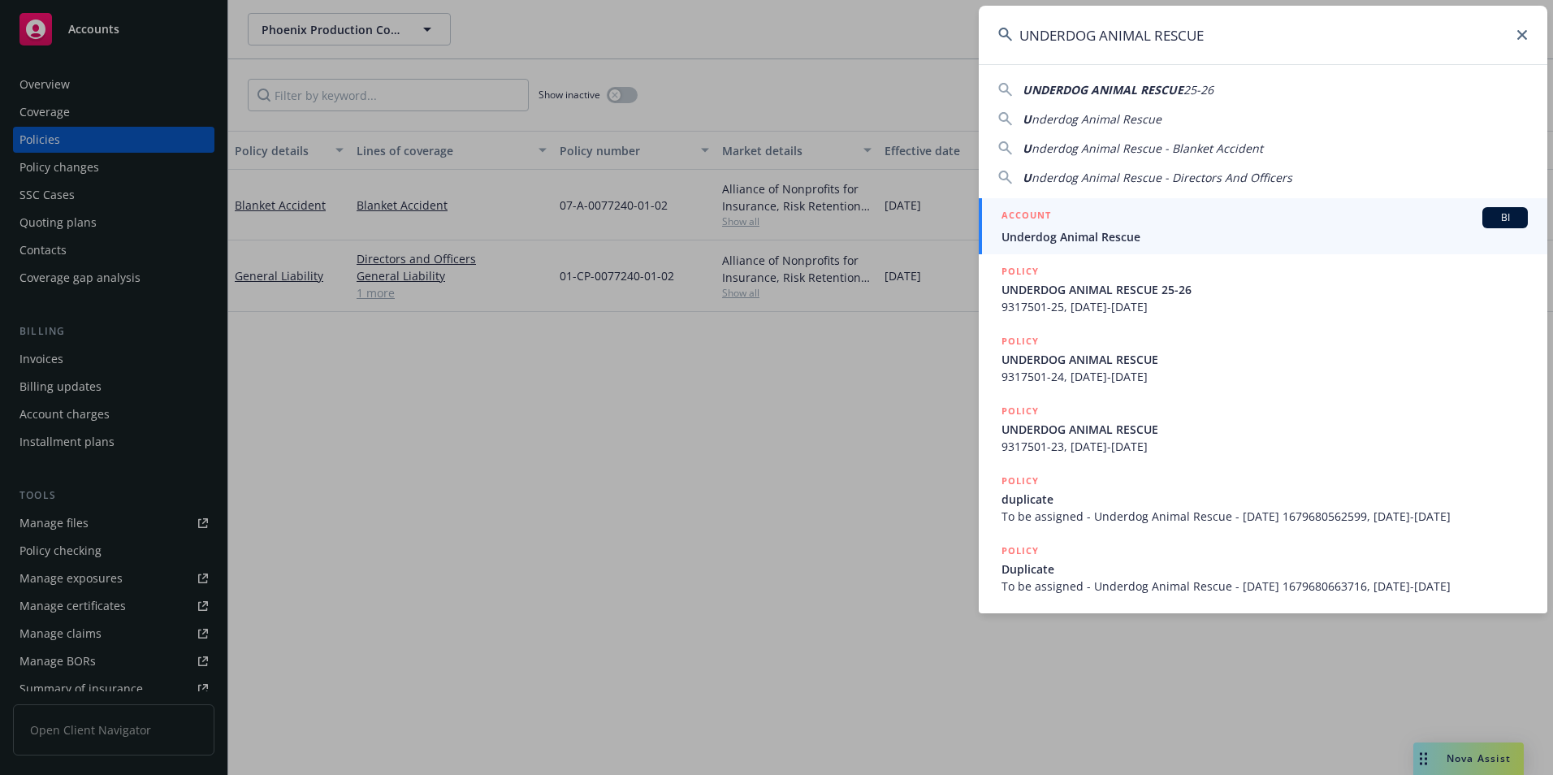
click at [1091, 229] on span "Underdog Animal Rescue" at bounding box center [1265, 236] width 526 height 17
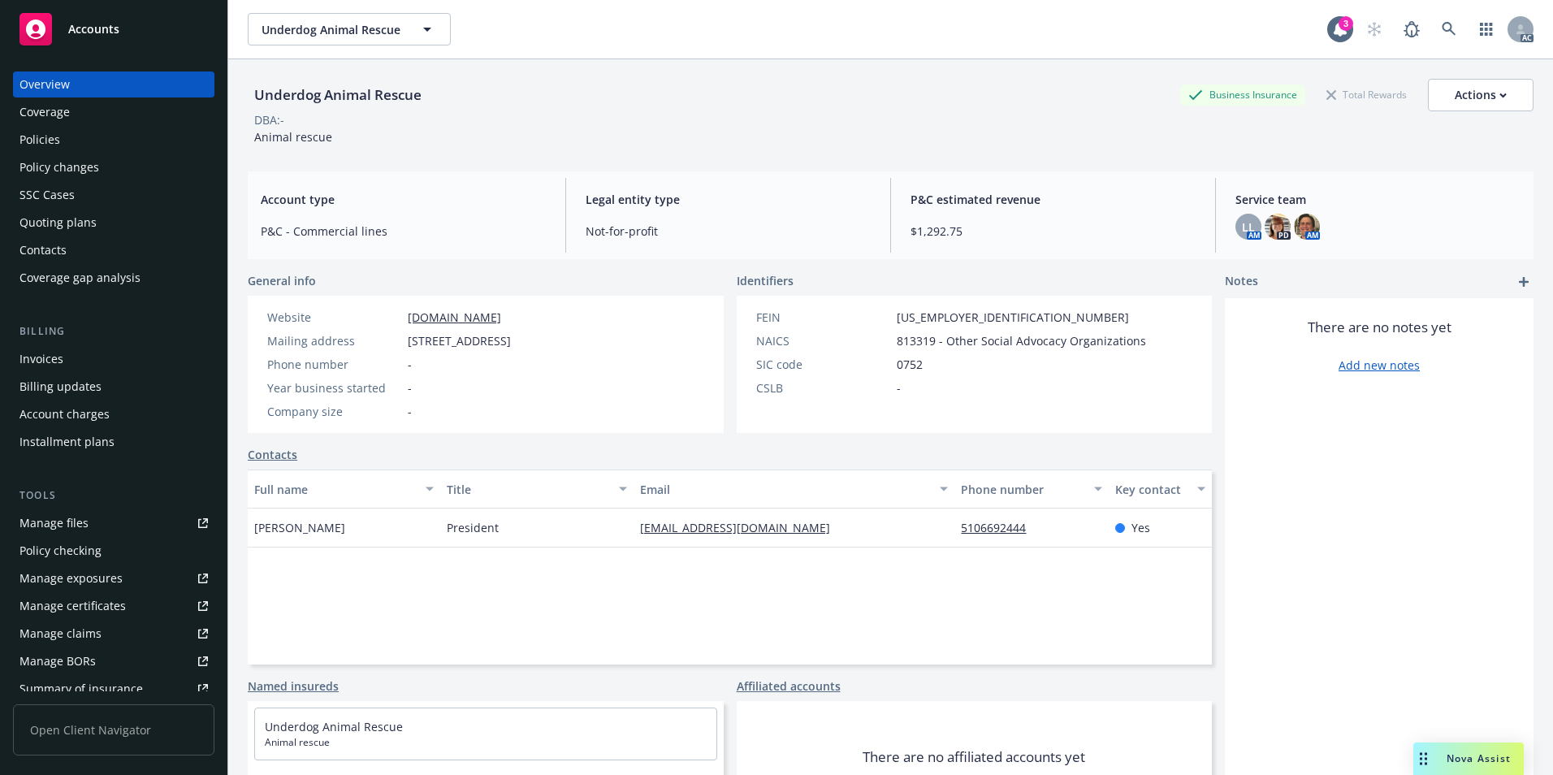
click at [105, 139] on div "Policies" at bounding box center [113, 140] width 188 height 26
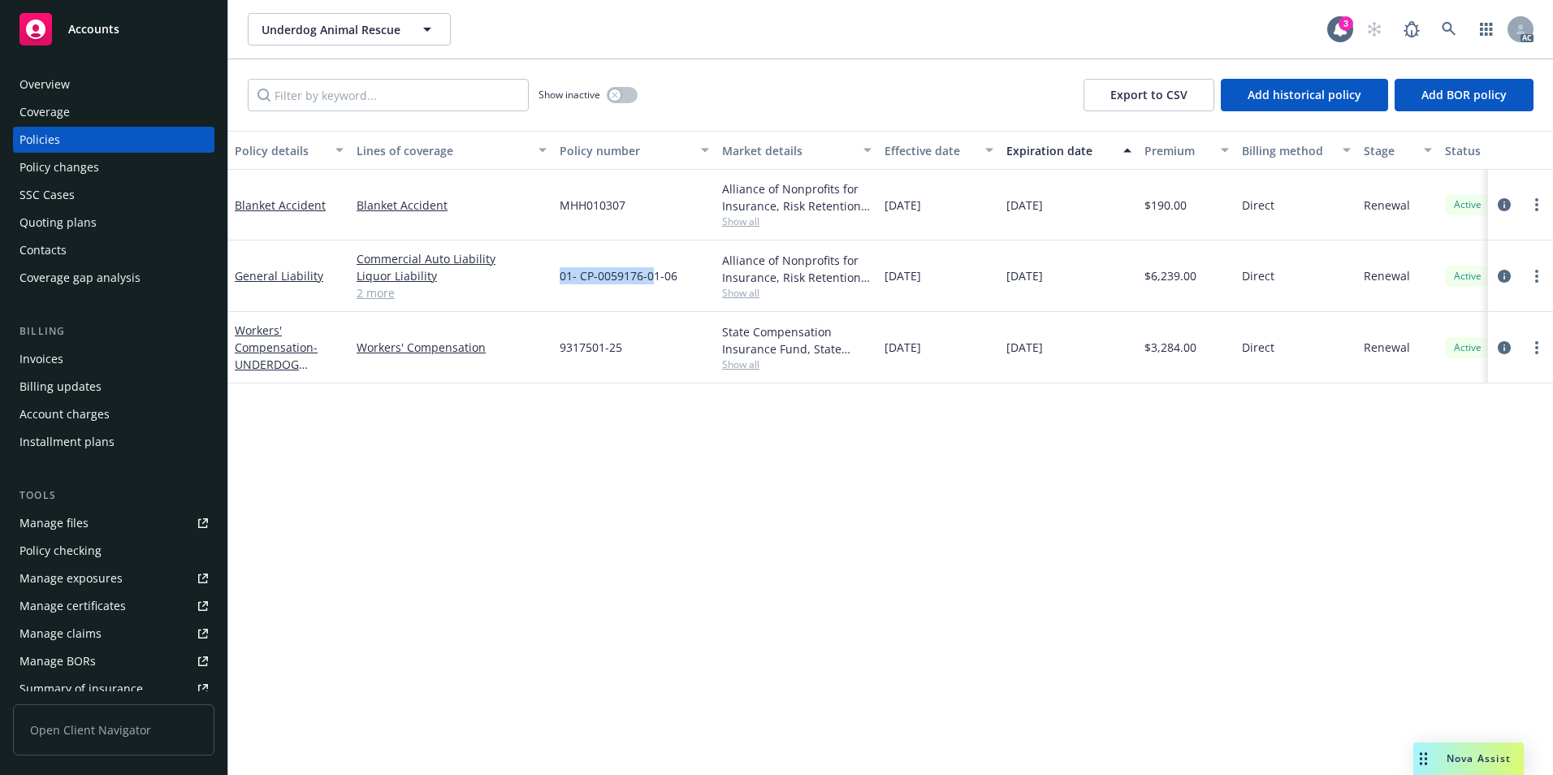
drag, startPoint x: 559, startPoint y: 285, endPoint x: 652, endPoint y: 288, distance: 93.5
click at [652, 288] on div "01- CP-0059176-01-06" at bounding box center [634, 275] width 162 height 71
drag, startPoint x: 652, startPoint y: 288, endPoint x: 643, endPoint y: 388, distance: 101.1
click at [650, 421] on div "Policy details Lines of coverage Policy number Market details Effective date Ex…" at bounding box center [890, 453] width 1325 height 644
click at [607, 207] on span "MHH010307" at bounding box center [593, 205] width 66 height 17
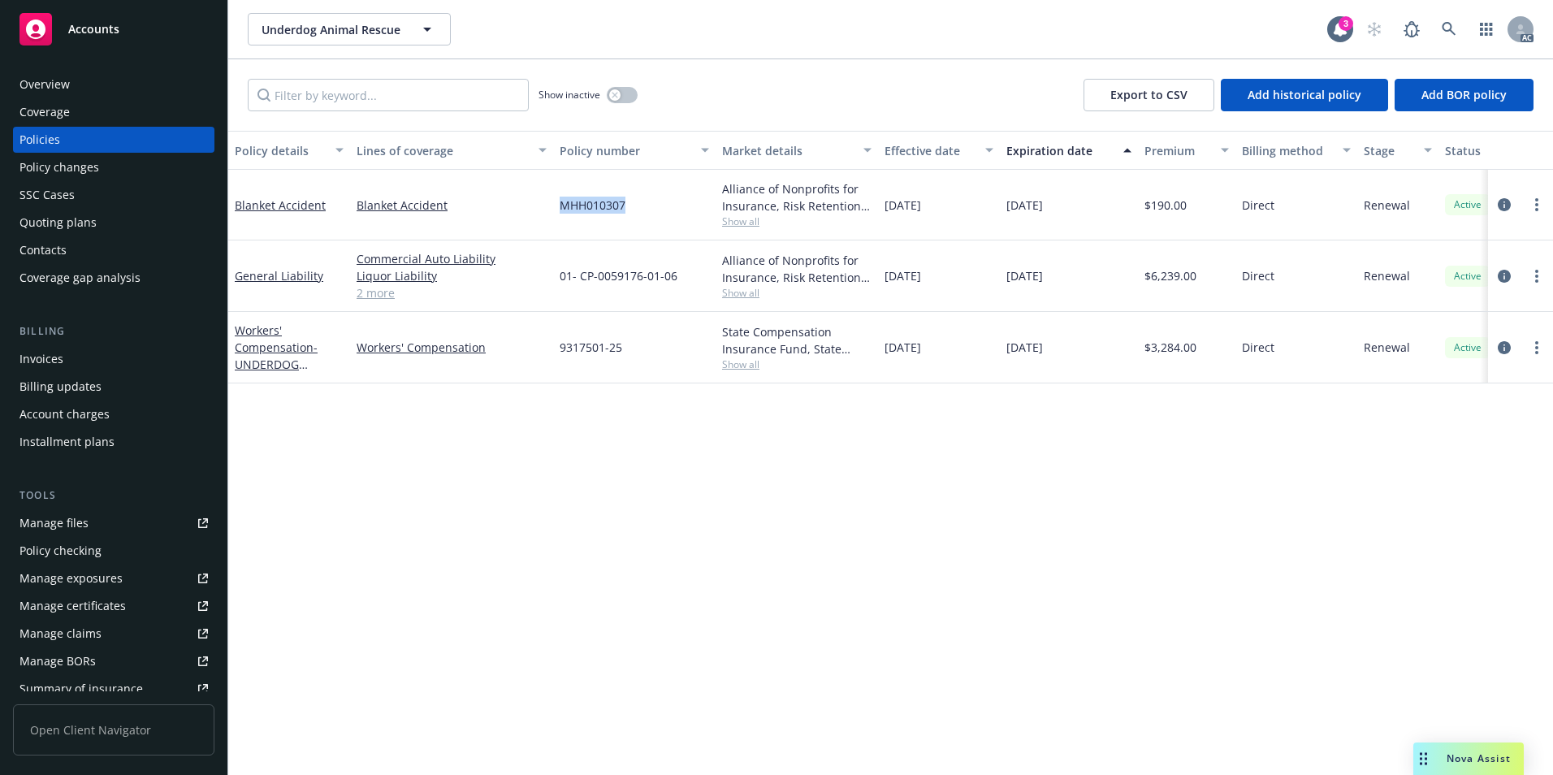
click at [606, 207] on span "MHH010307" at bounding box center [593, 205] width 66 height 17
copy span "MHH010307"
click at [291, 208] on link "Blanket Accident" at bounding box center [280, 204] width 91 height 15
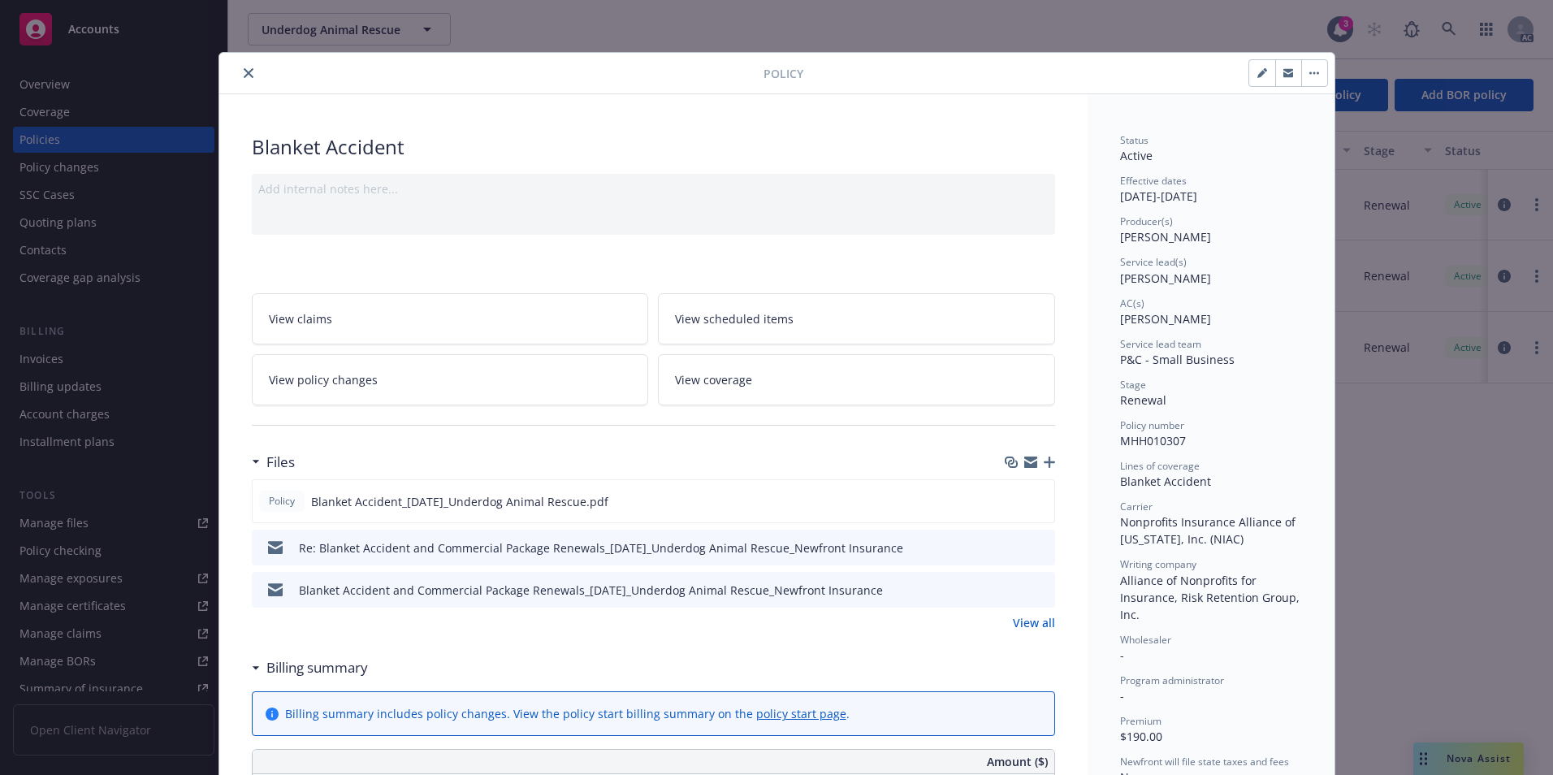
click at [239, 78] on button "close" at bounding box center [248, 72] width 19 height 19
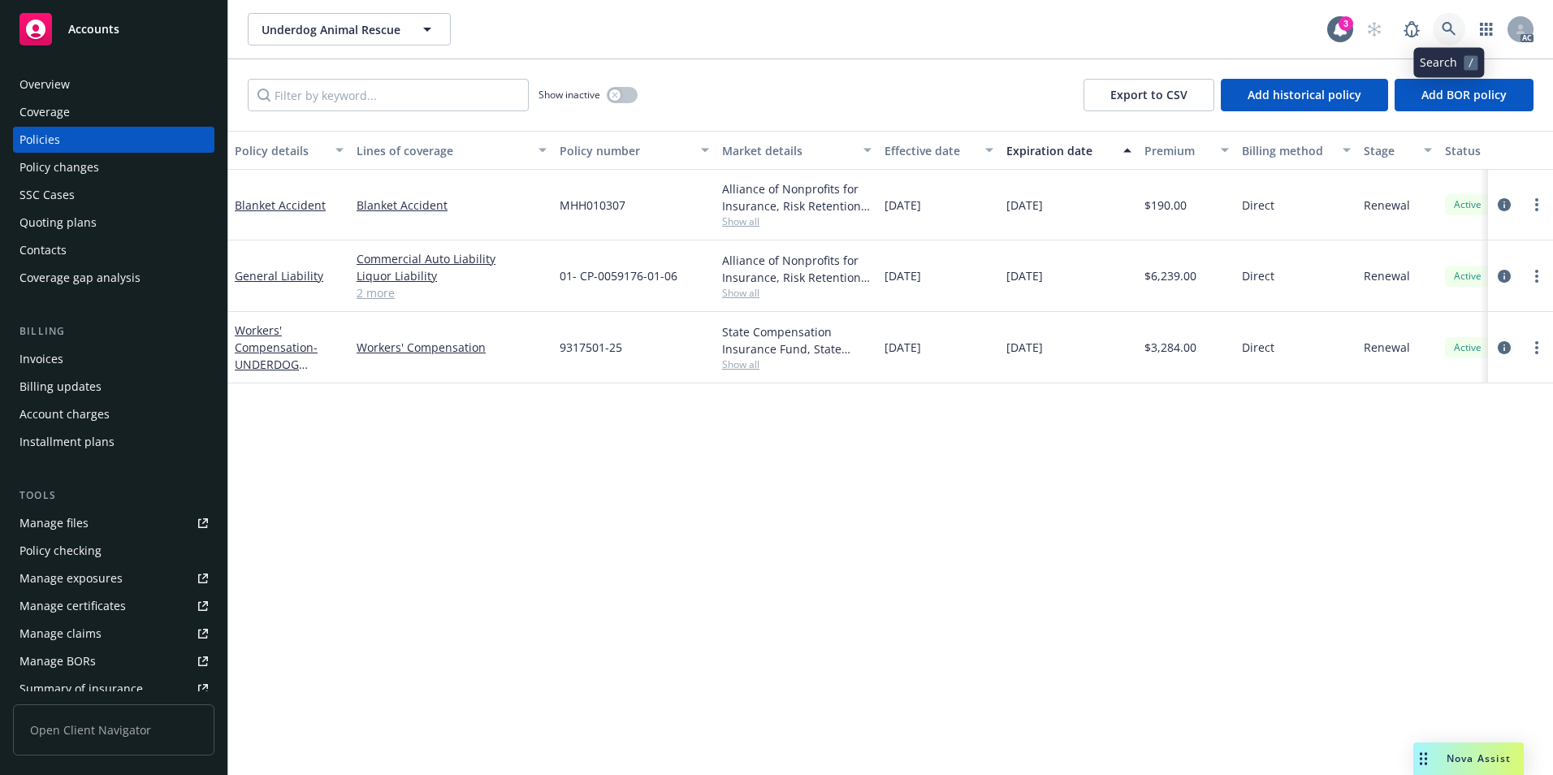
click at [1451, 20] on link at bounding box center [1449, 29] width 32 height 32
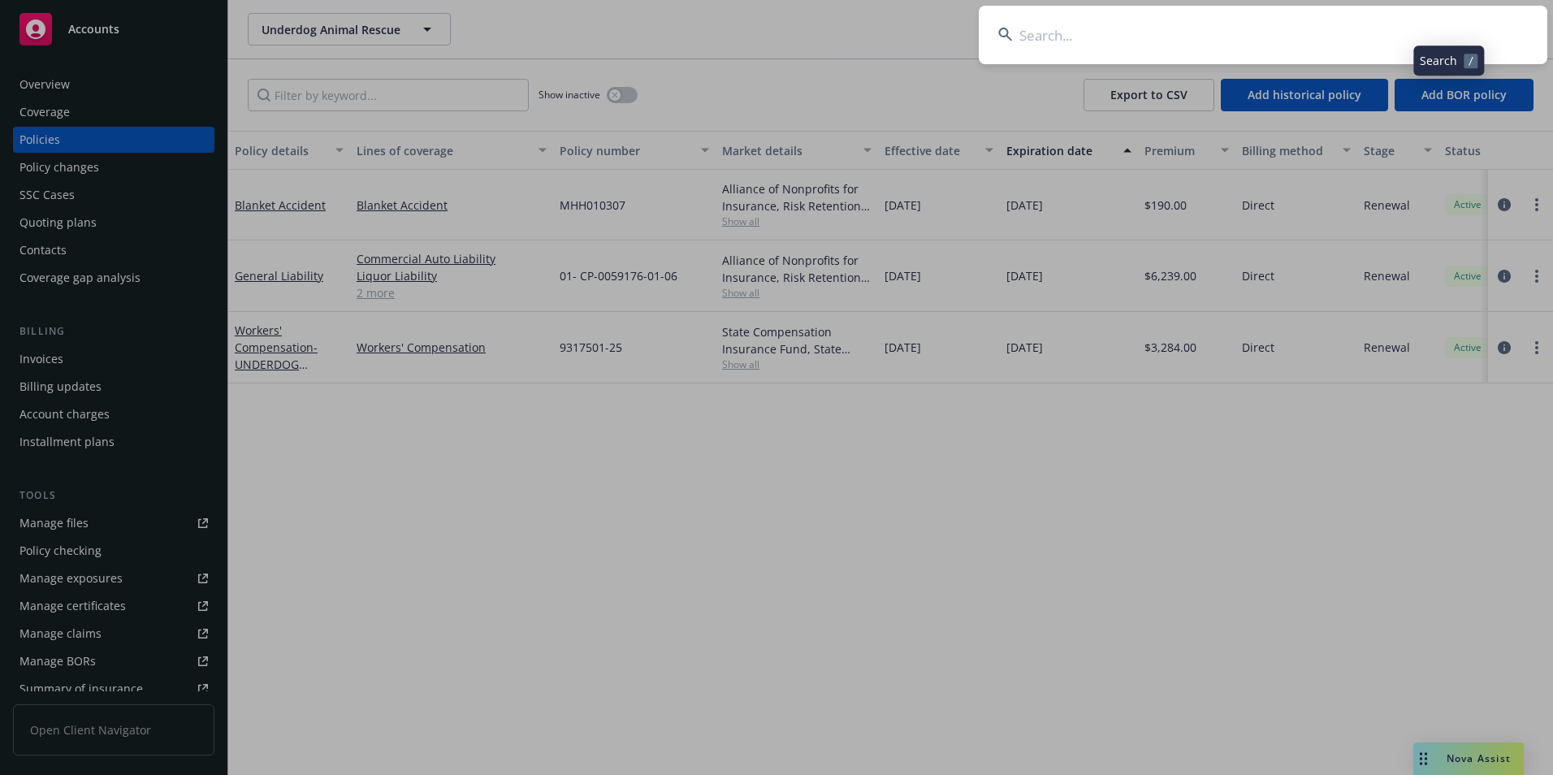
click at [1236, 40] on input at bounding box center [1263, 35] width 569 height 58
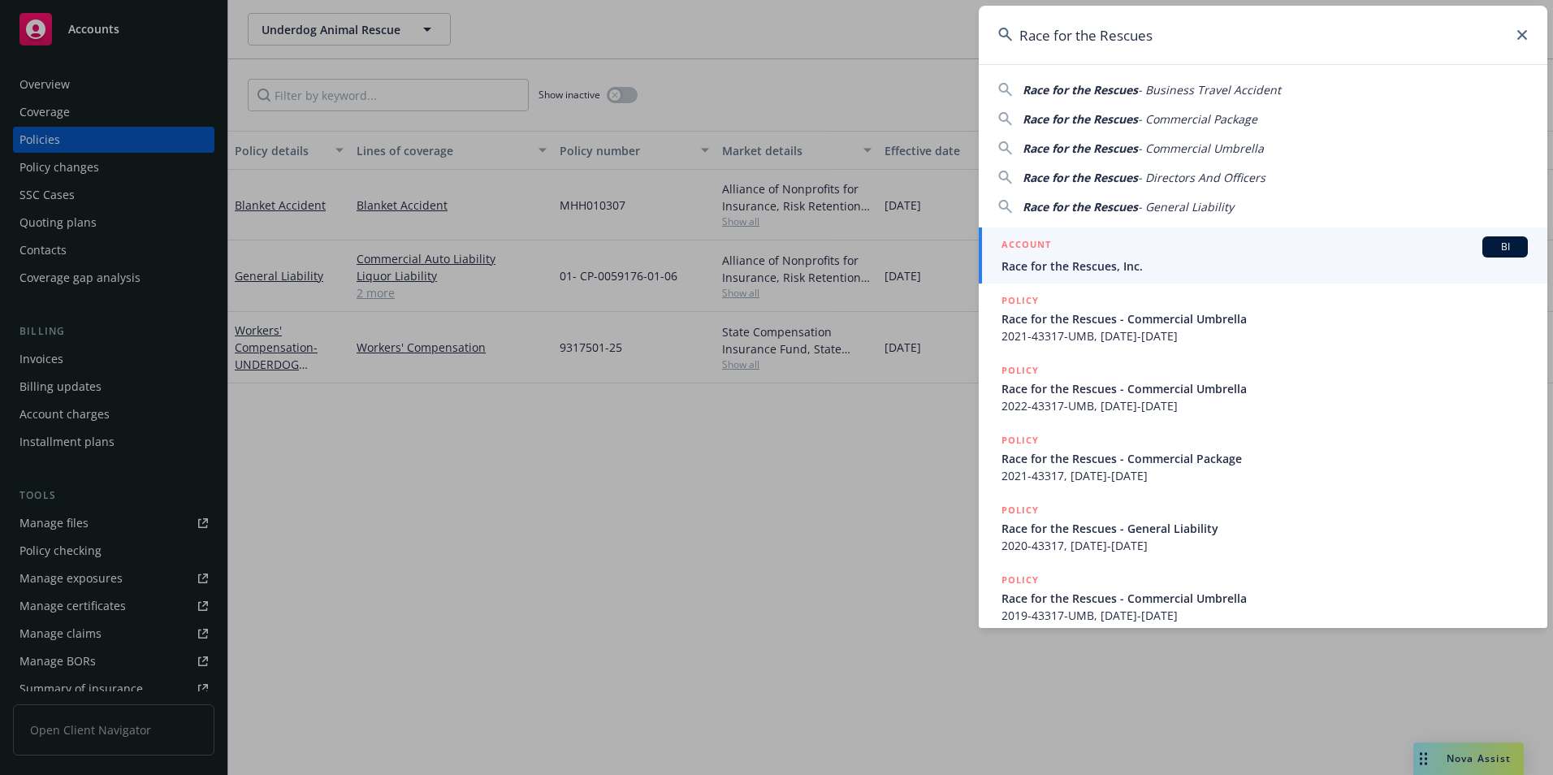
type input "Race for the Rescues"
click at [1044, 264] on span "Race for the Rescues, Inc." at bounding box center [1265, 266] width 526 height 17
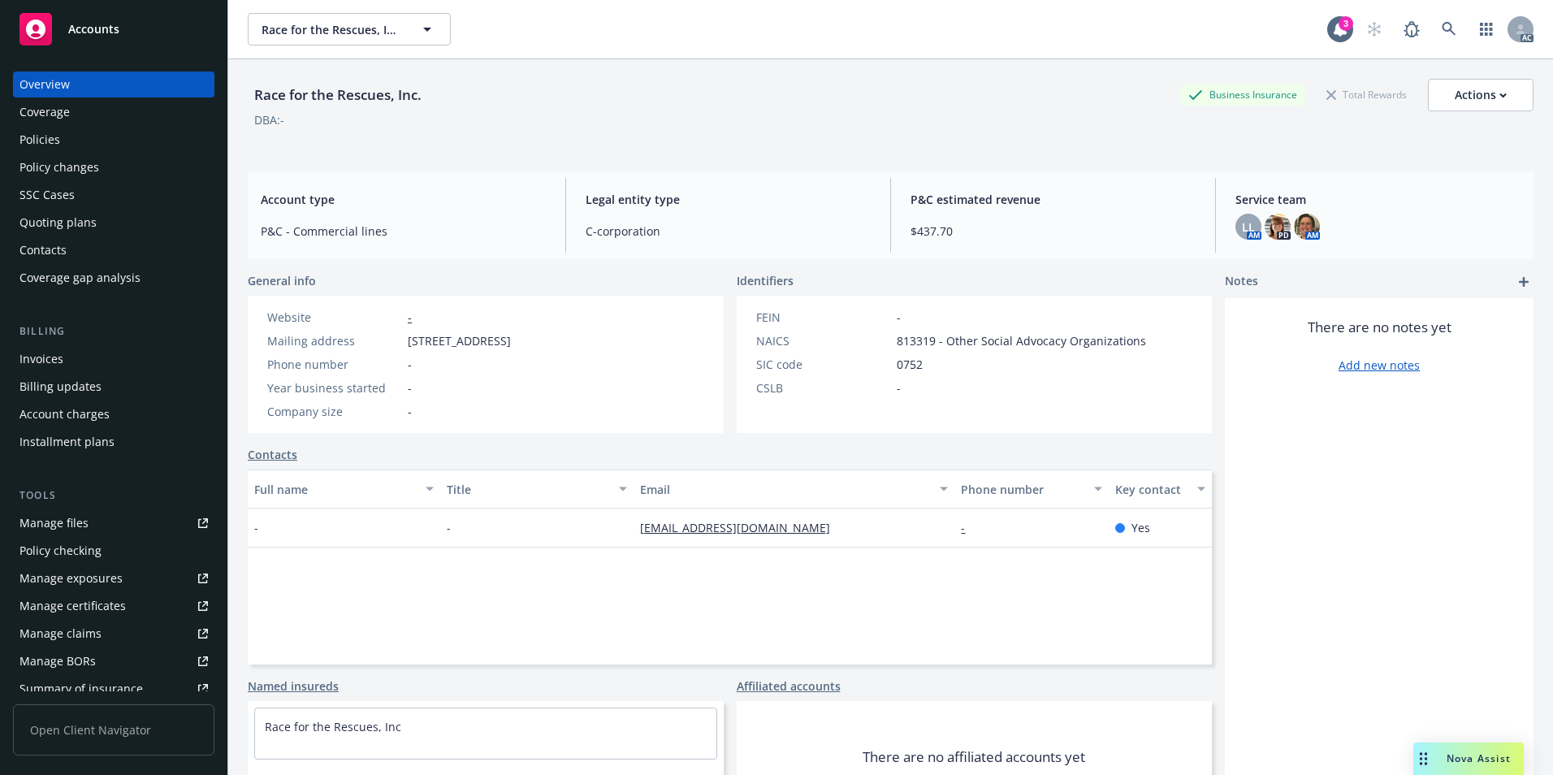
click at [115, 140] on div "Policies" at bounding box center [113, 140] width 188 height 26
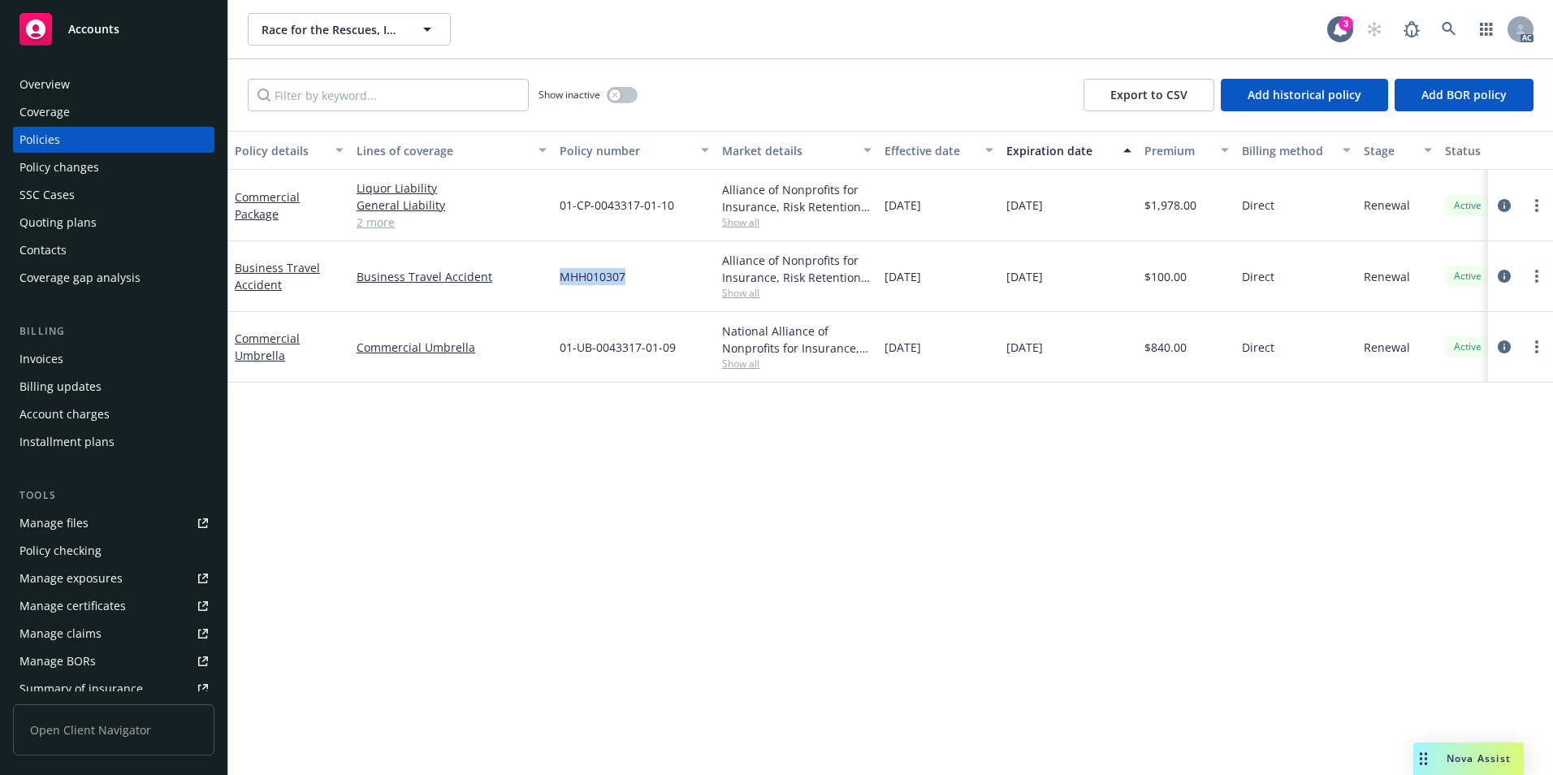
drag, startPoint x: 616, startPoint y: 278, endPoint x: 555, endPoint y: 281, distance: 61.0
click at [555, 281] on div "MHH010307" at bounding box center [634, 276] width 162 height 71
copy span "MHH010307"
click at [256, 278] on link "Business Travel Accident" at bounding box center [277, 276] width 85 height 32
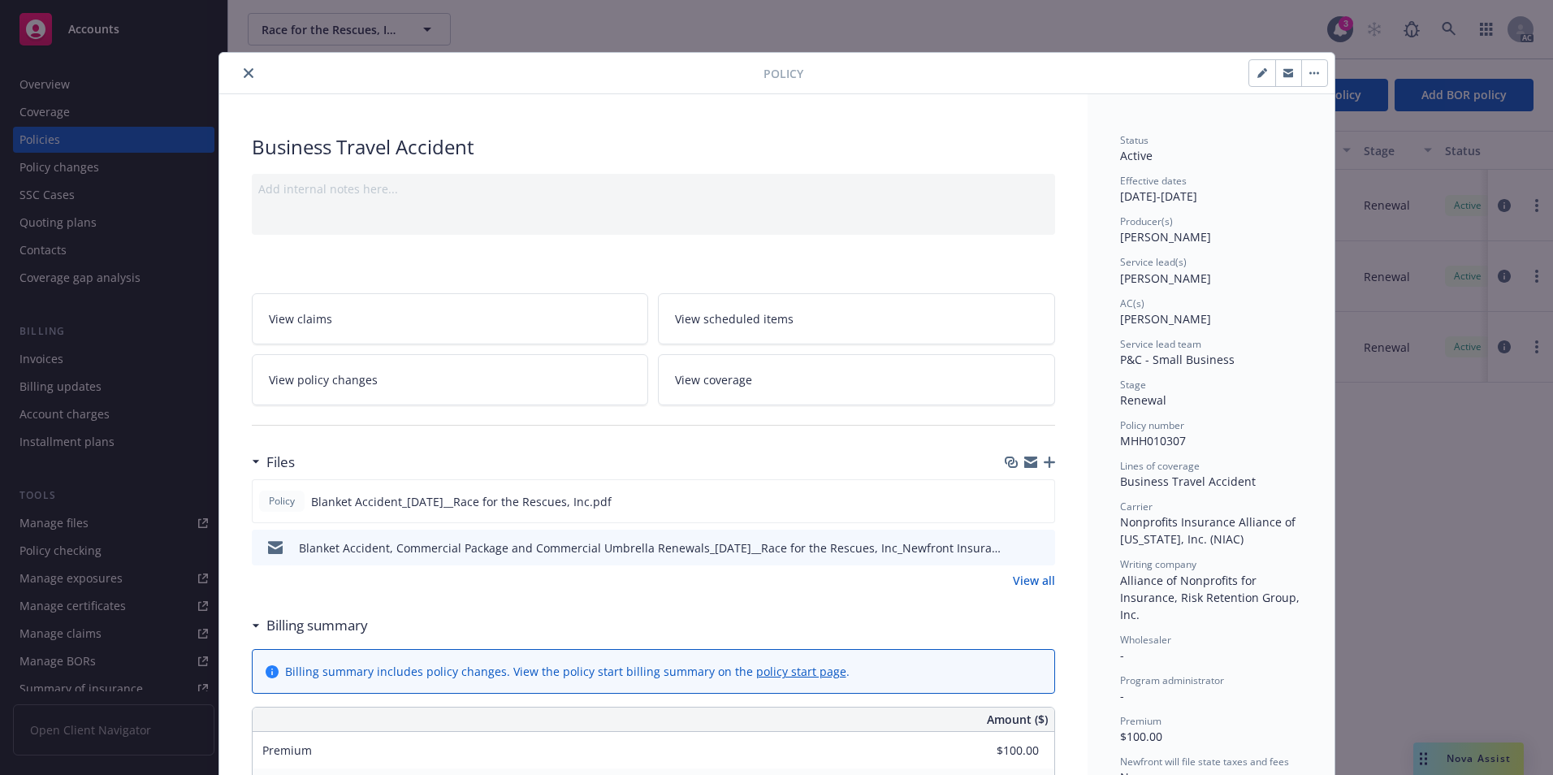
click at [244, 75] on icon "close" at bounding box center [249, 73] width 10 height 10
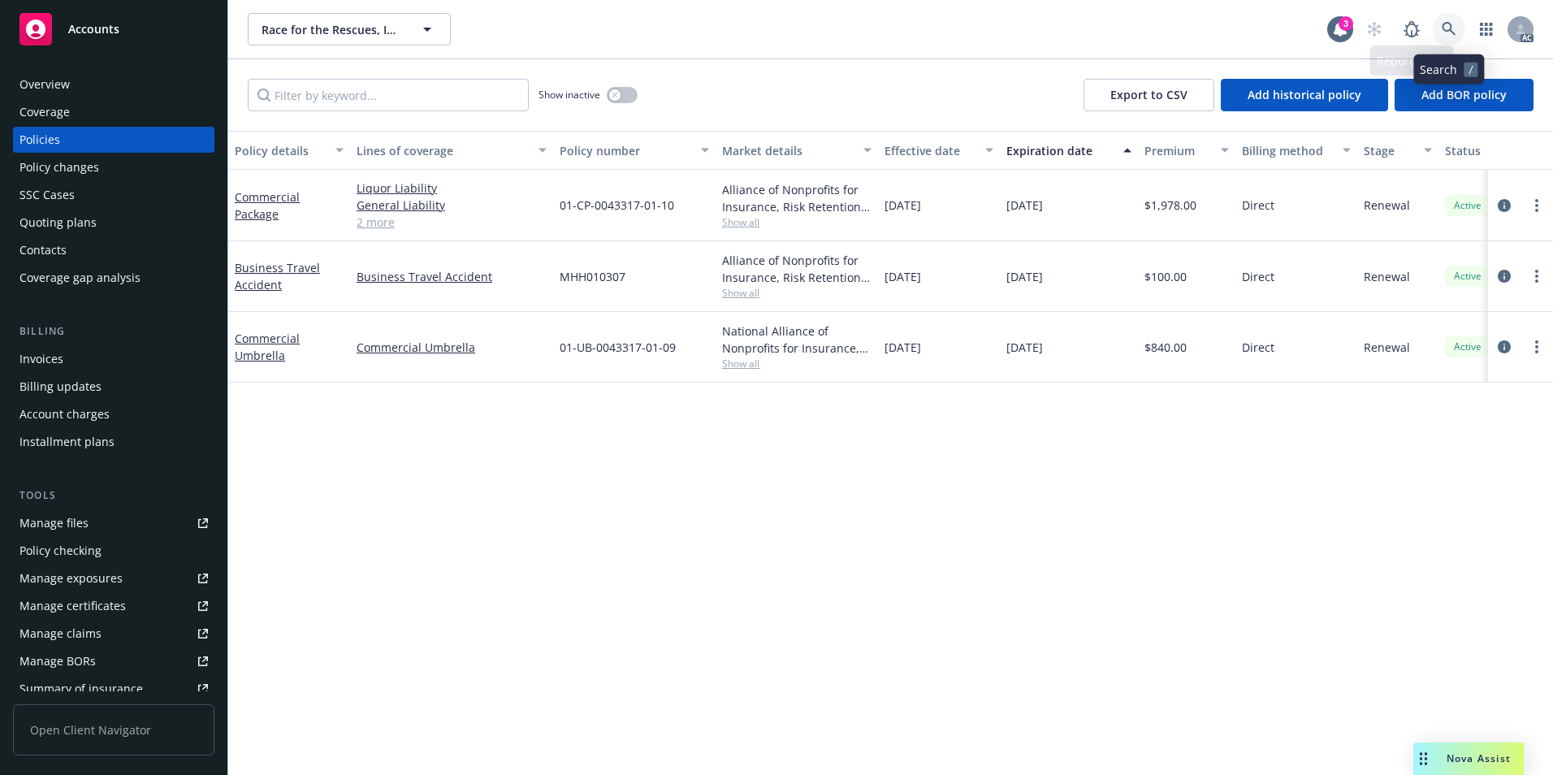
click at [1444, 21] on link at bounding box center [1449, 29] width 32 height 32
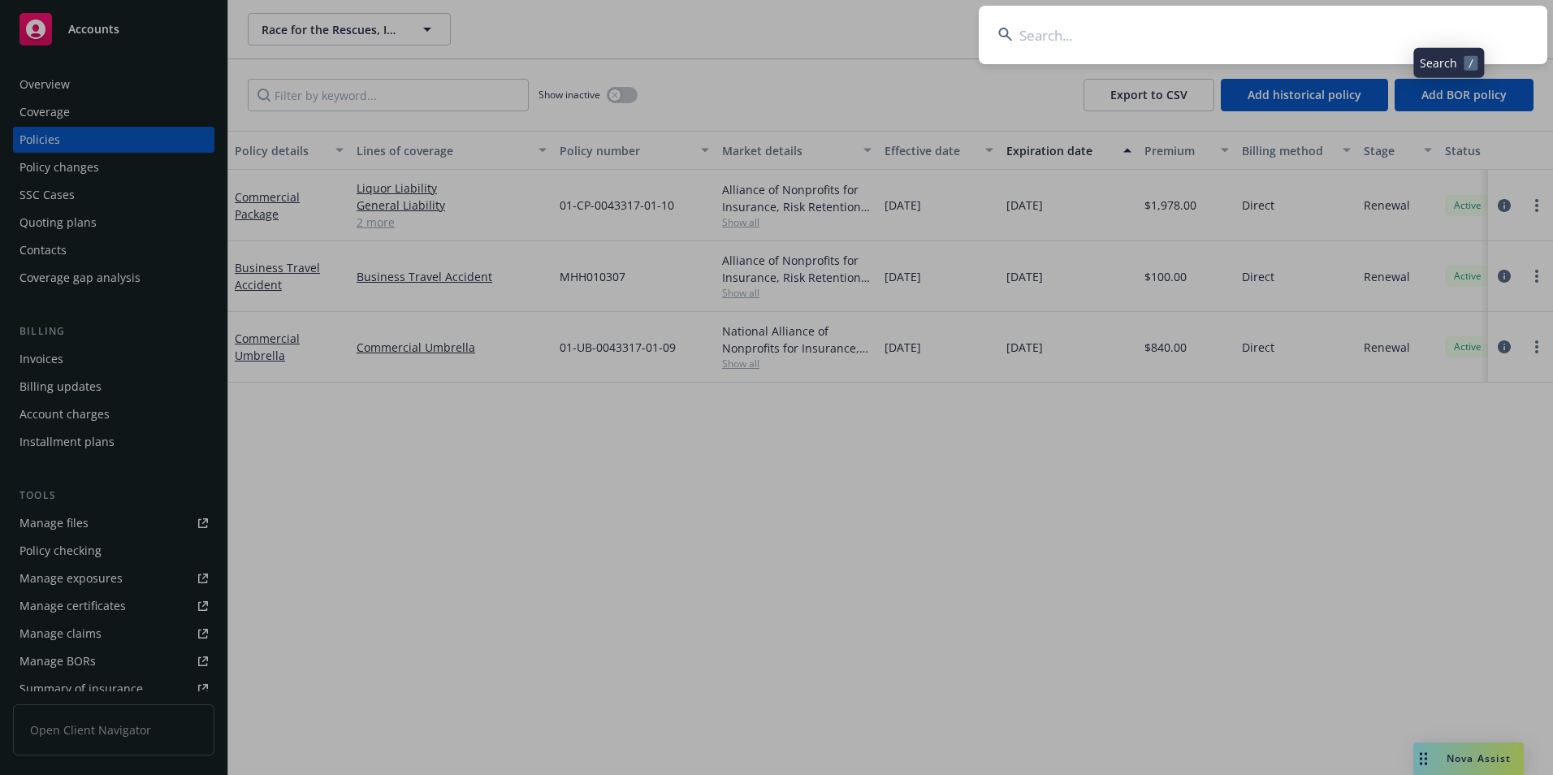
click at [1375, 28] on input at bounding box center [1263, 35] width 569 height 58
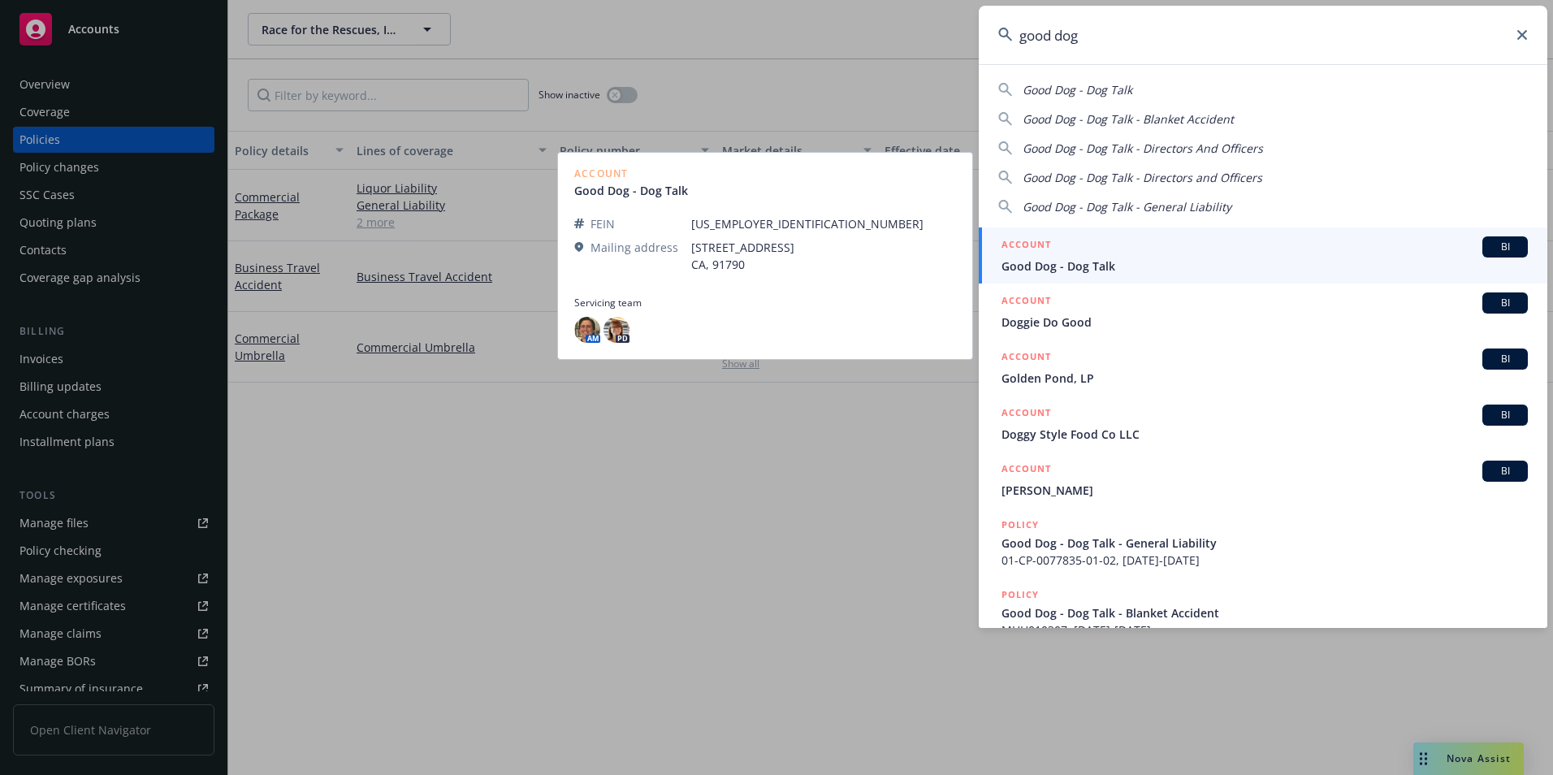
type input "good dog"
click at [1162, 259] on span "Good Dog - Dog Talk" at bounding box center [1265, 266] width 526 height 17
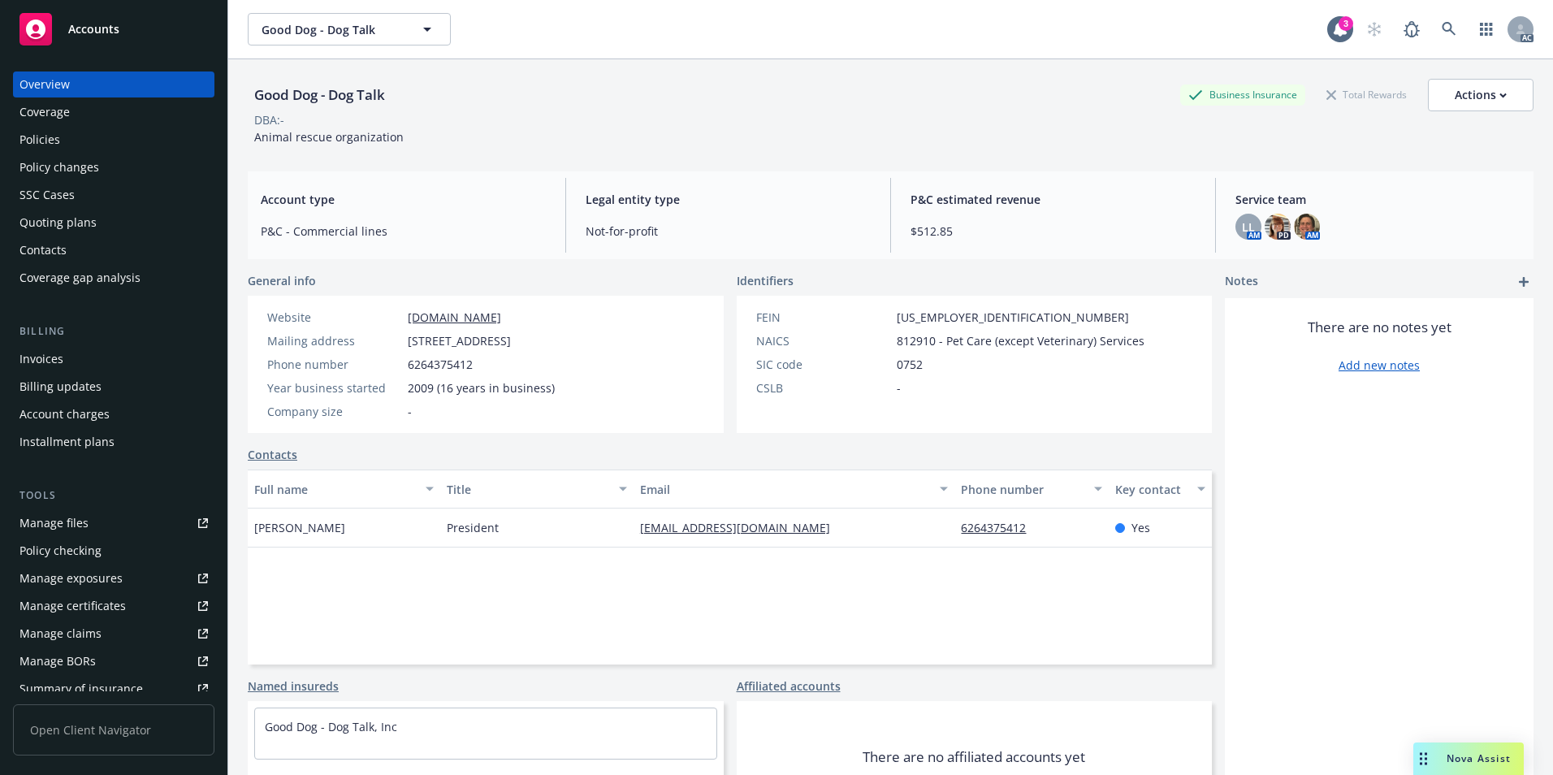
click at [102, 143] on div "Policies" at bounding box center [113, 140] width 188 height 26
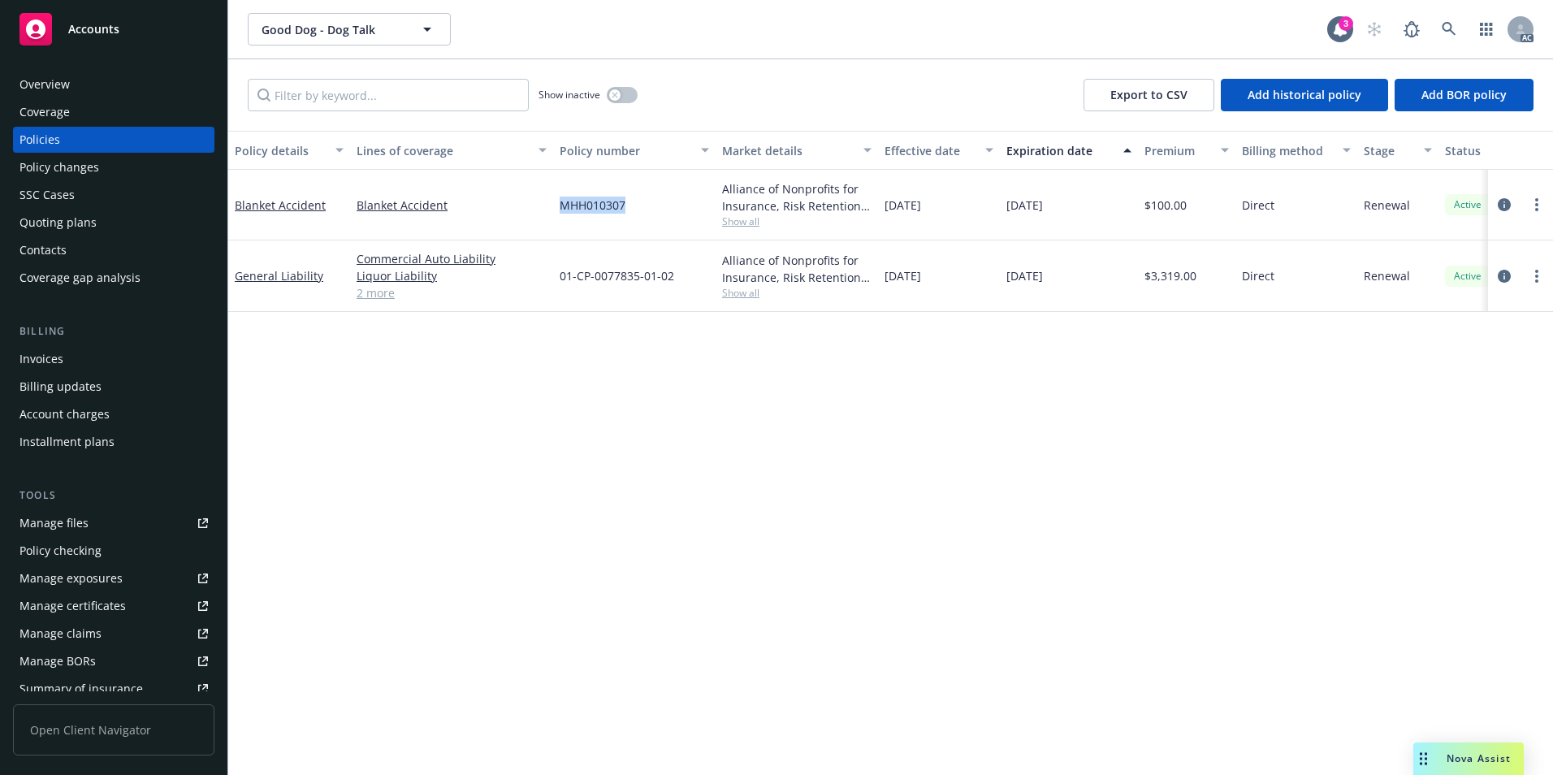
drag, startPoint x: 561, startPoint y: 210, endPoint x: 624, endPoint y: 214, distance: 63.4
click at [288, 206] on link "Blanket Accident" at bounding box center [280, 204] width 91 height 15
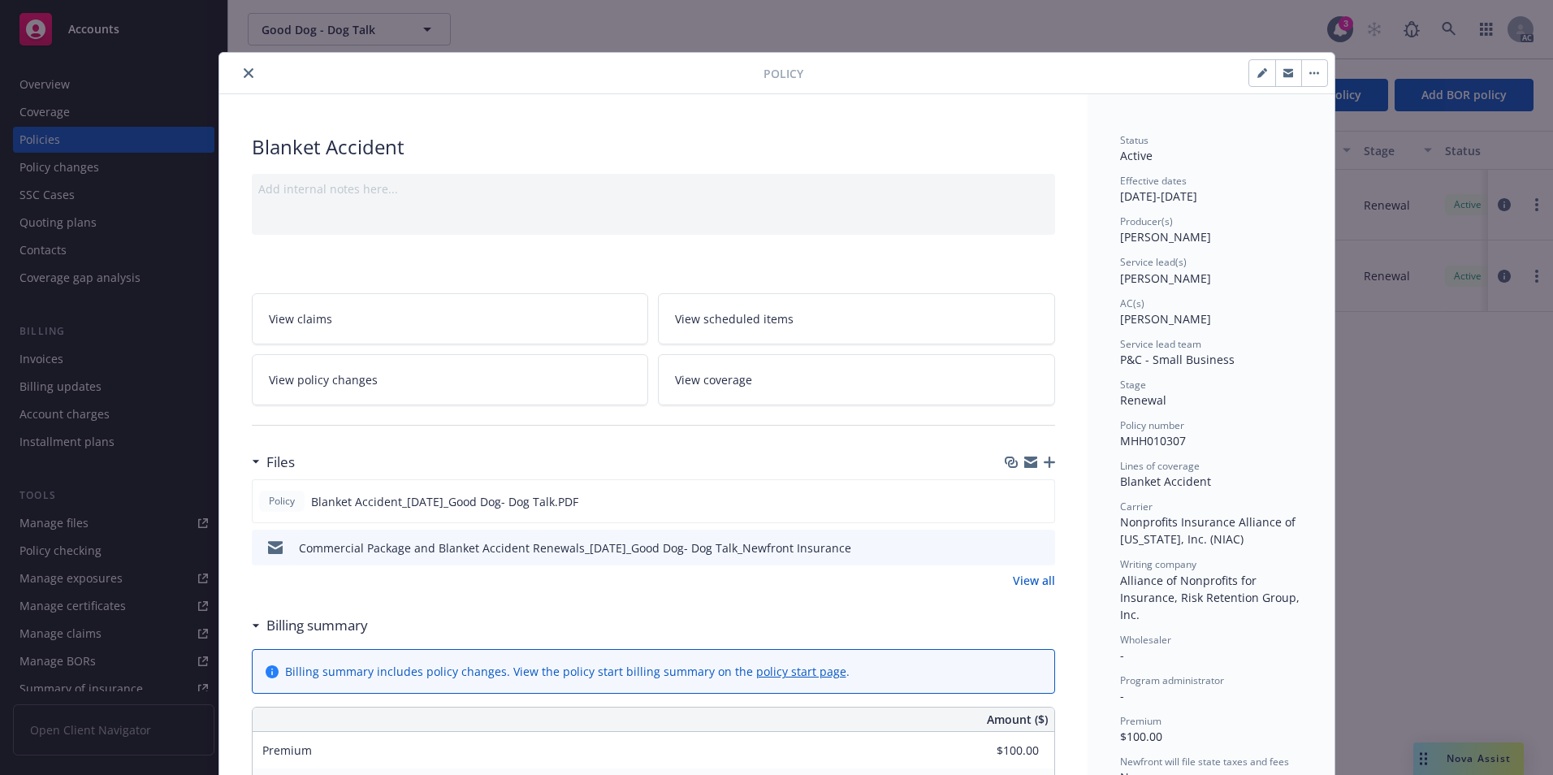
drag, startPoint x: 245, startPoint y: 71, endPoint x: 245, endPoint y: 84, distance: 13.0
click at [244, 71] on icon "close" at bounding box center [249, 73] width 10 height 10
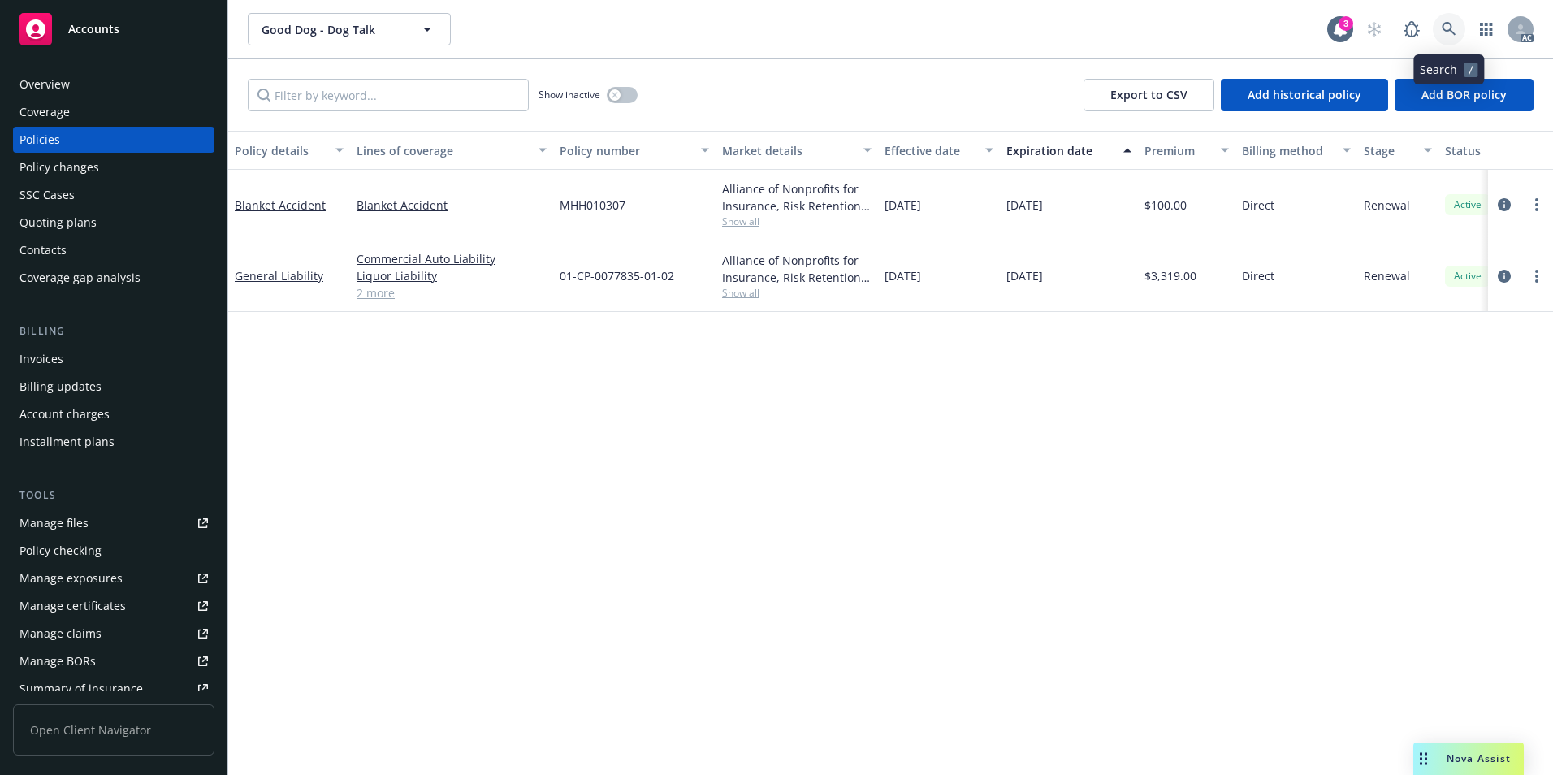
click at [1450, 27] on icon at bounding box center [1449, 29] width 15 height 15
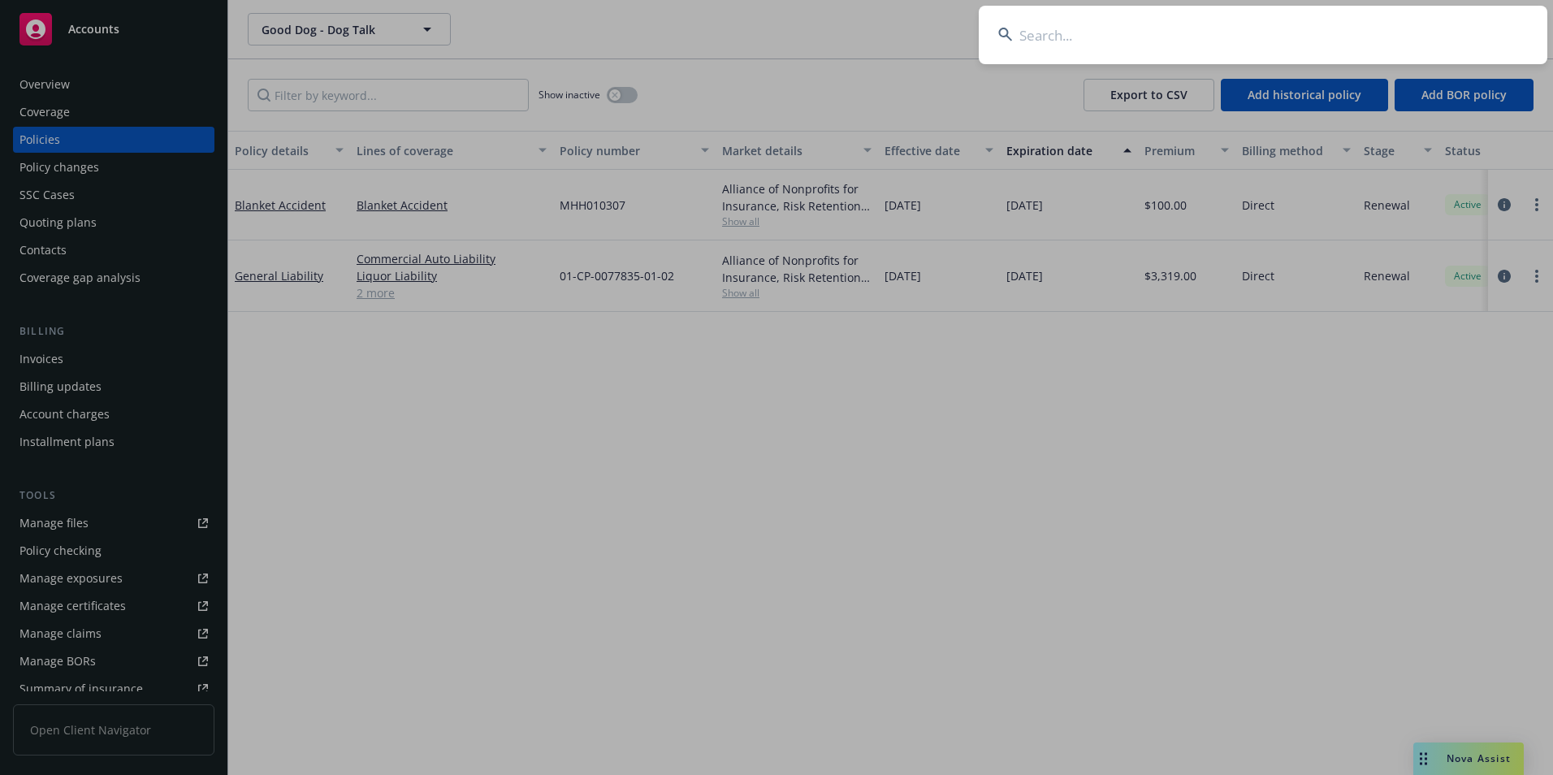
click at [1349, 27] on input at bounding box center [1263, 35] width 569 height 58
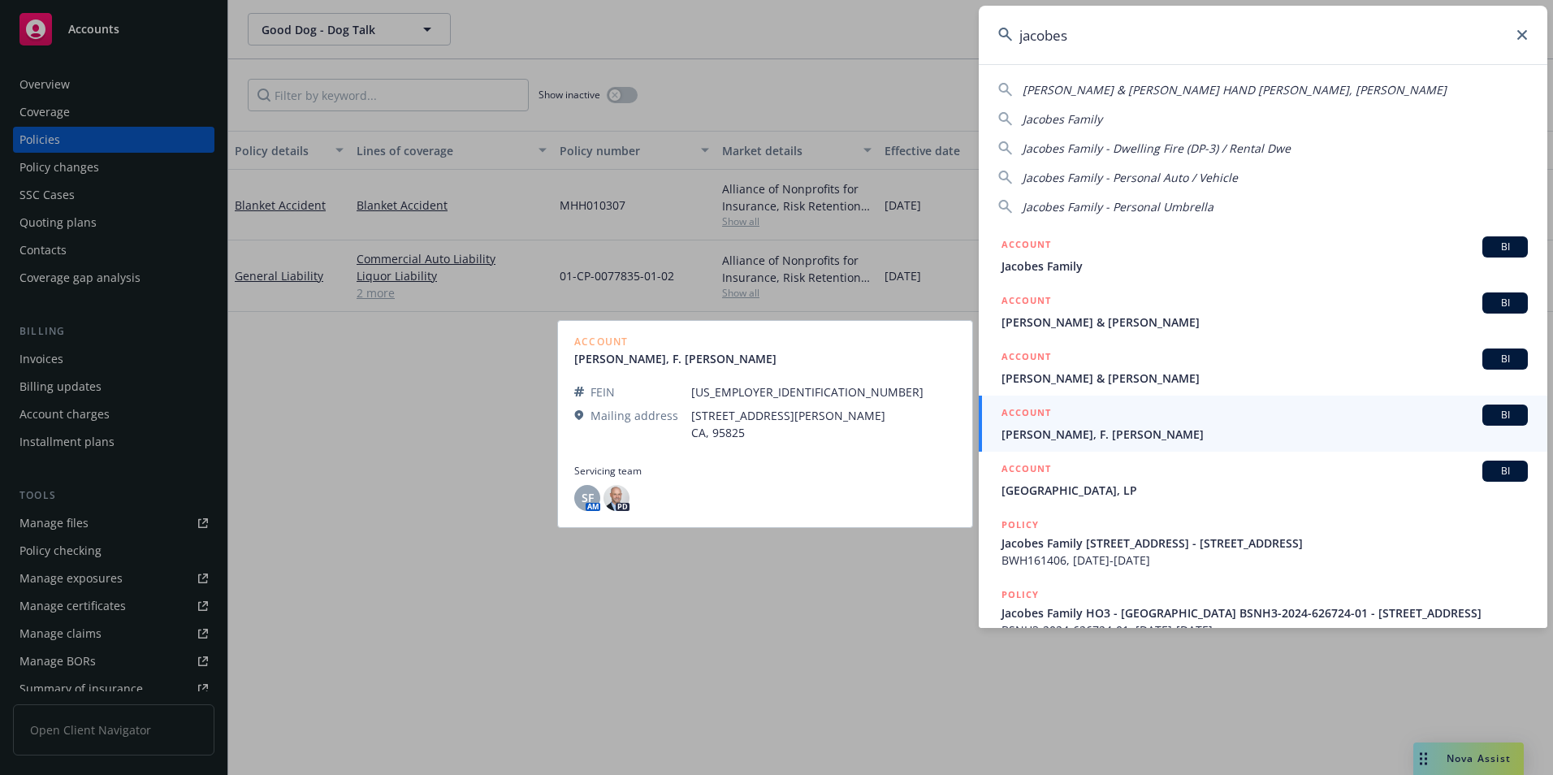
type input "jacobes"
click at [1091, 431] on span "[PERSON_NAME], F. [PERSON_NAME]" at bounding box center [1265, 434] width 526 height 17
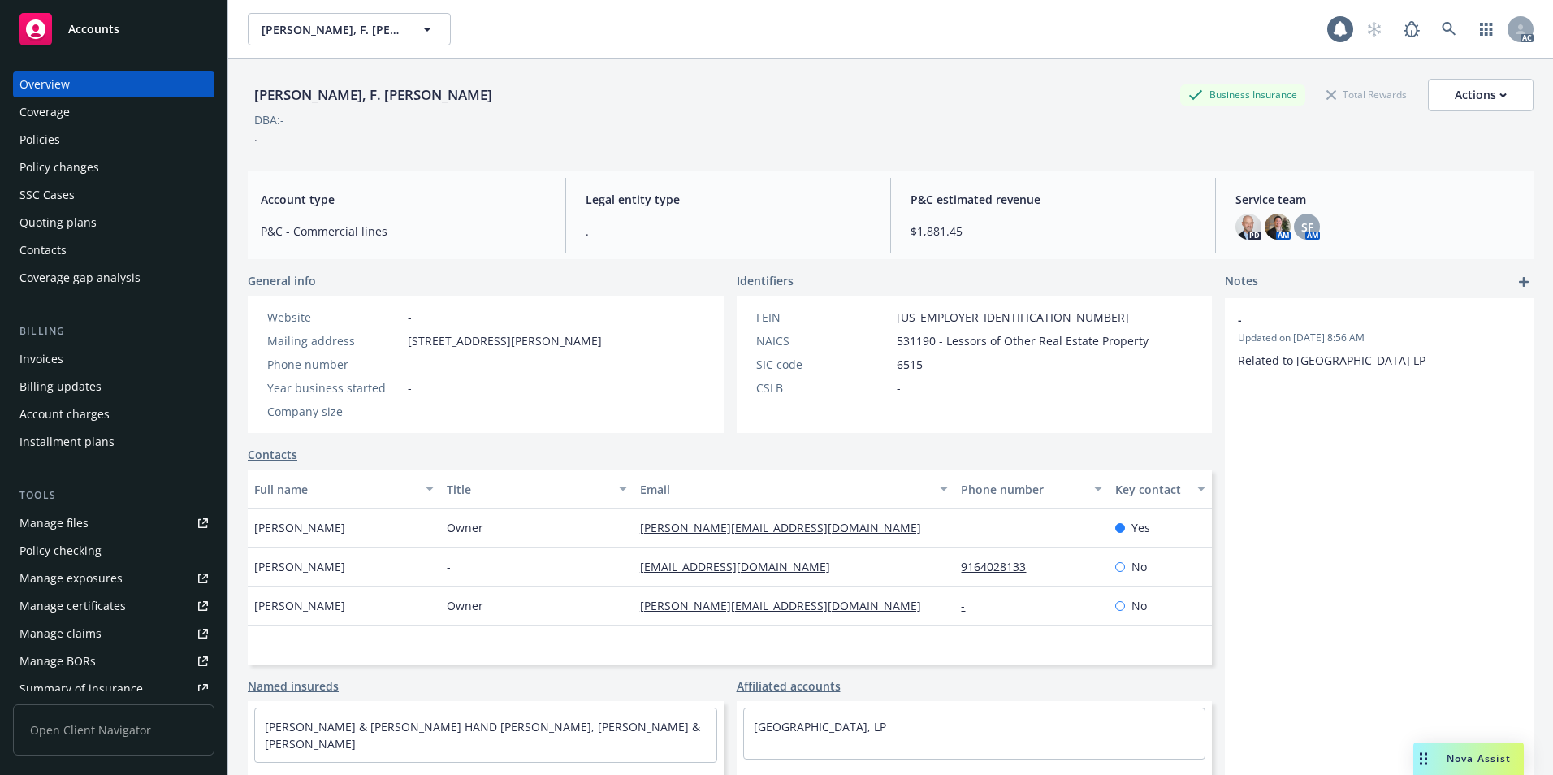
click at [63, 136] on div "Policies" at bounding box center [113, 140] width 188 height 26
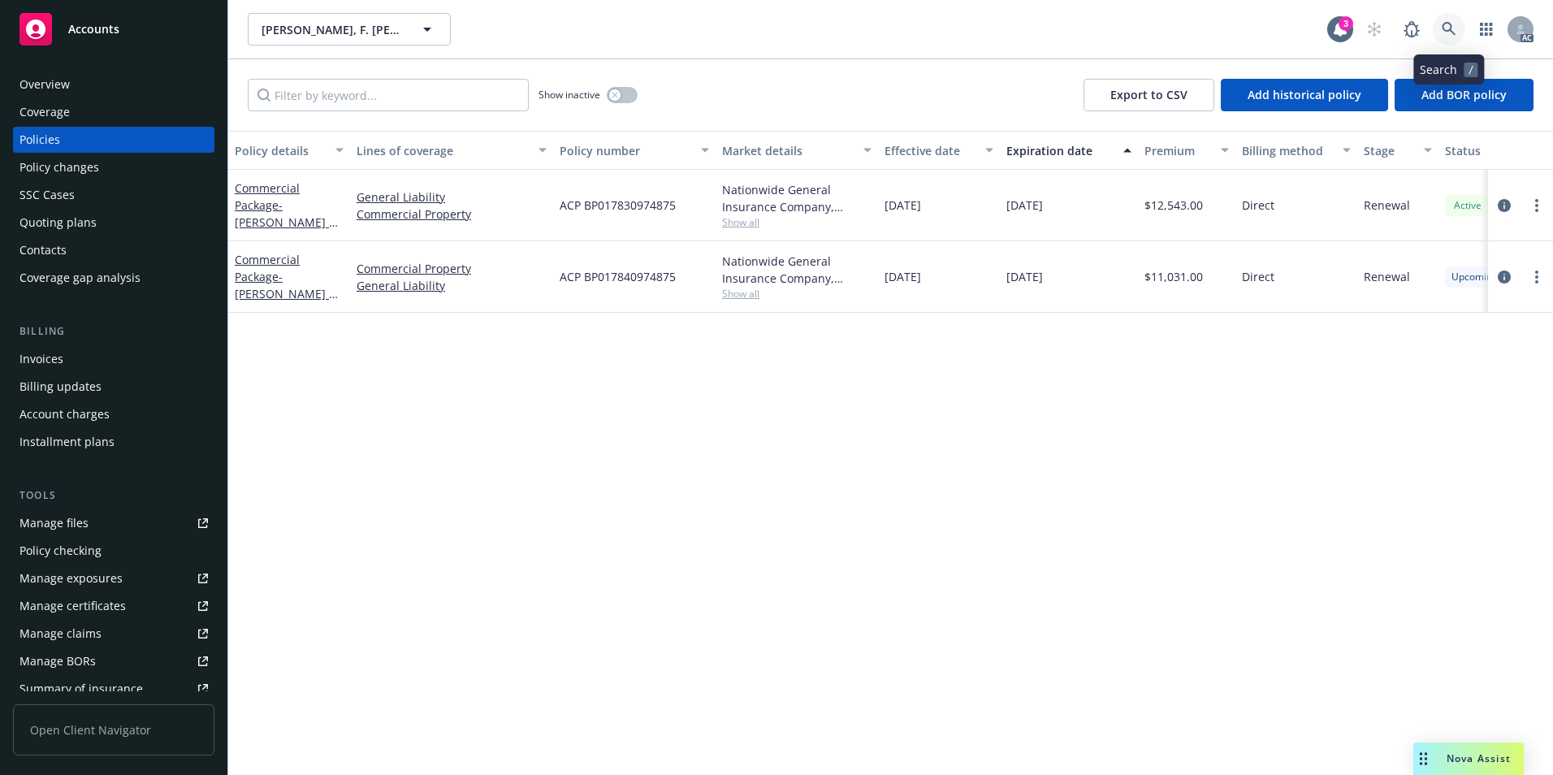
click at [1444, 28] on icon at bounding box center [1449, 29] width 15 height 15
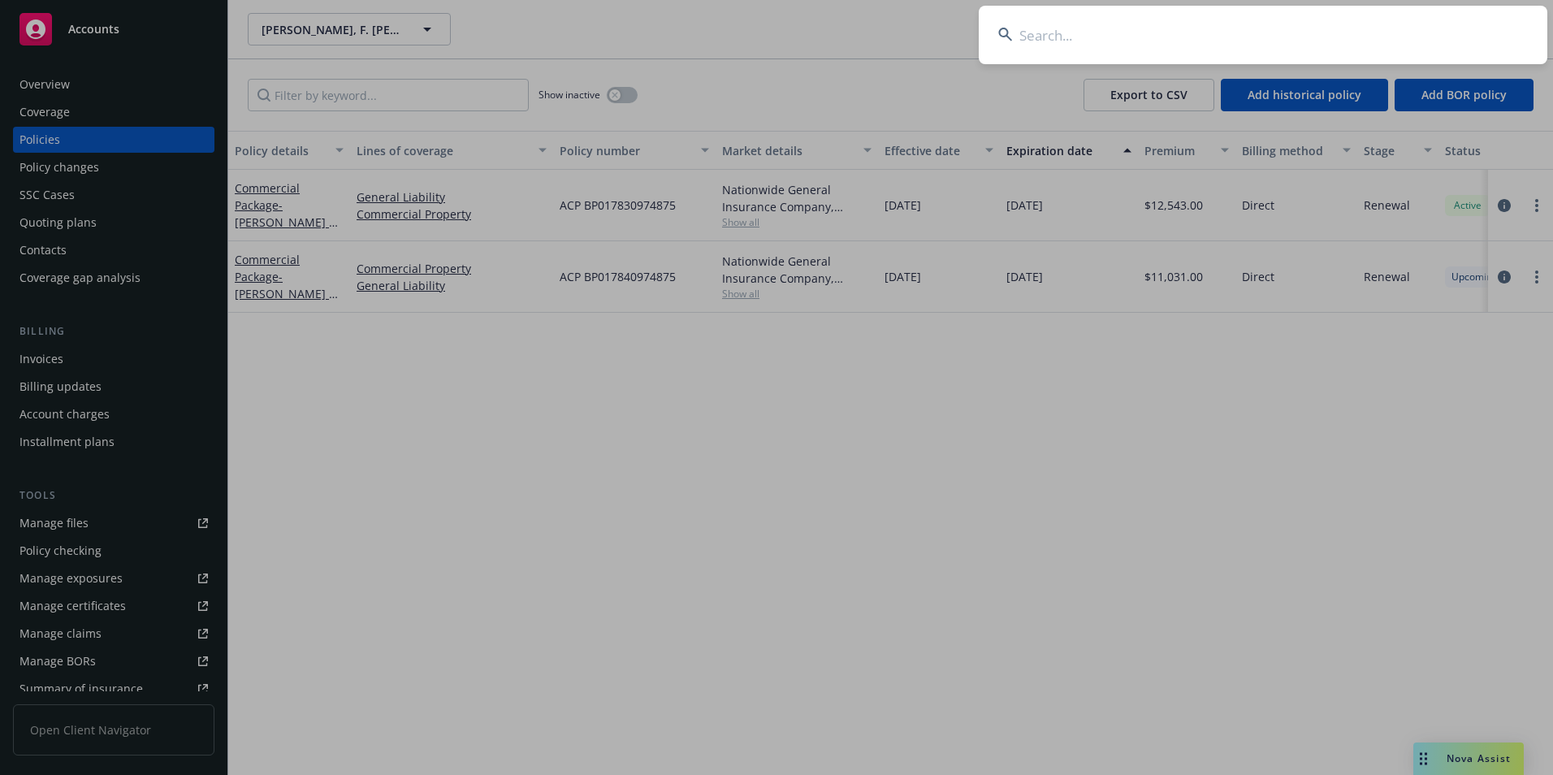
click at [1174, 32] on input at bounding box center [1263, 35] width 569 height 58
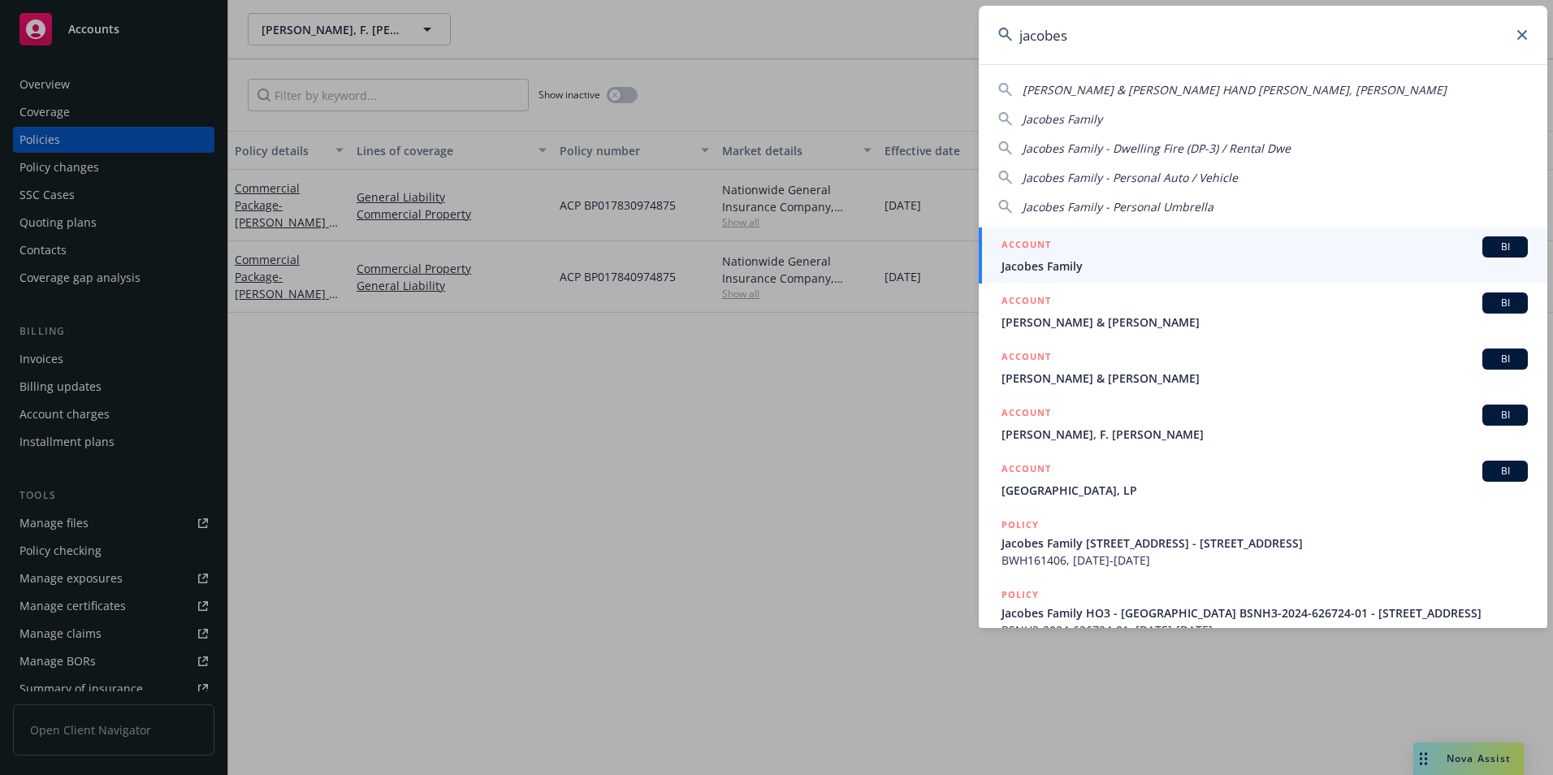
type input "jacobes"
click at [1119, 259] on span "Jacobes Family" at bounding box center [1265, 266] width 526 height 17
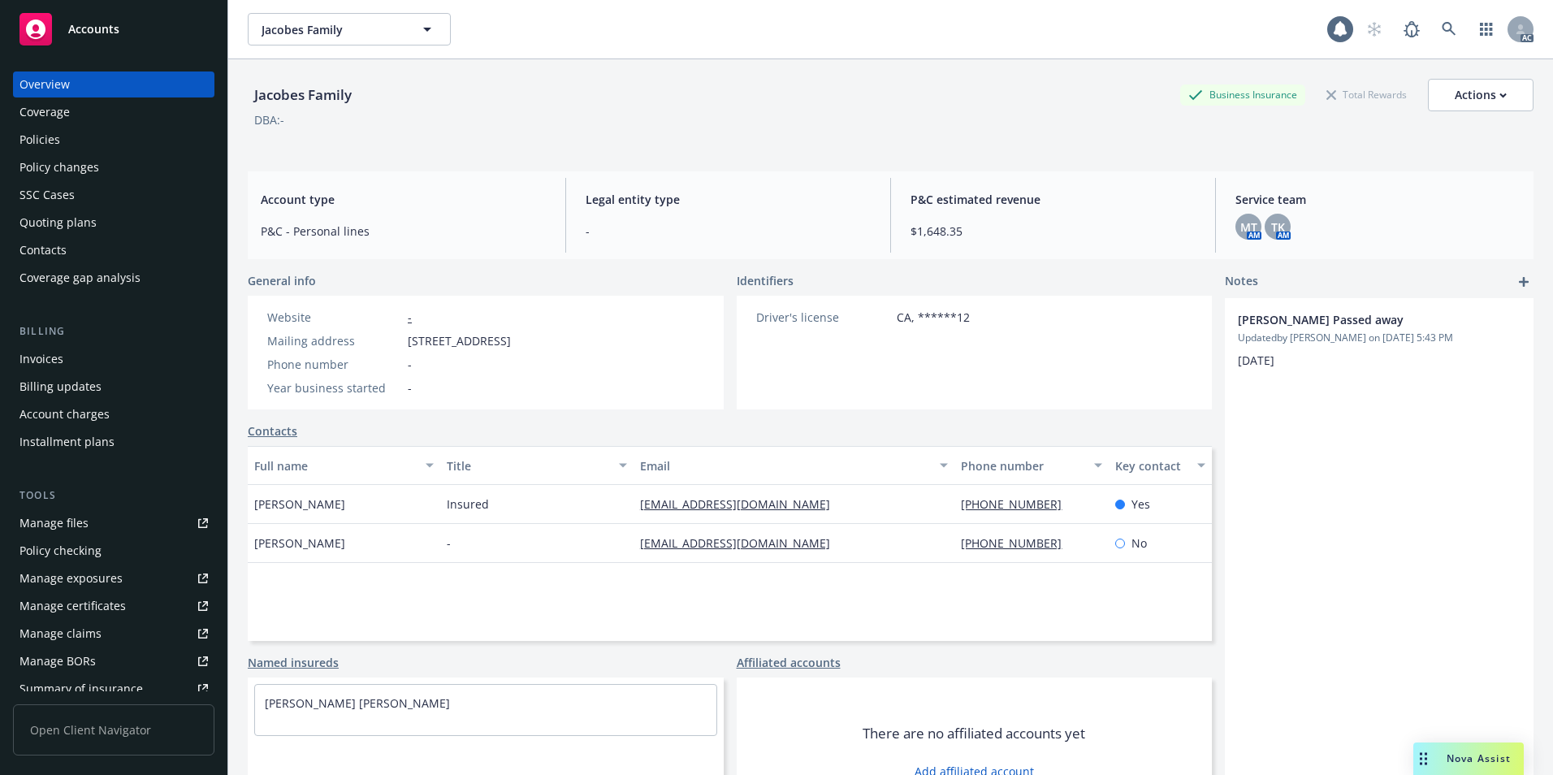
click at [136, 144] on div "Policies" at bounding box center [113, 140] width 188 height 26
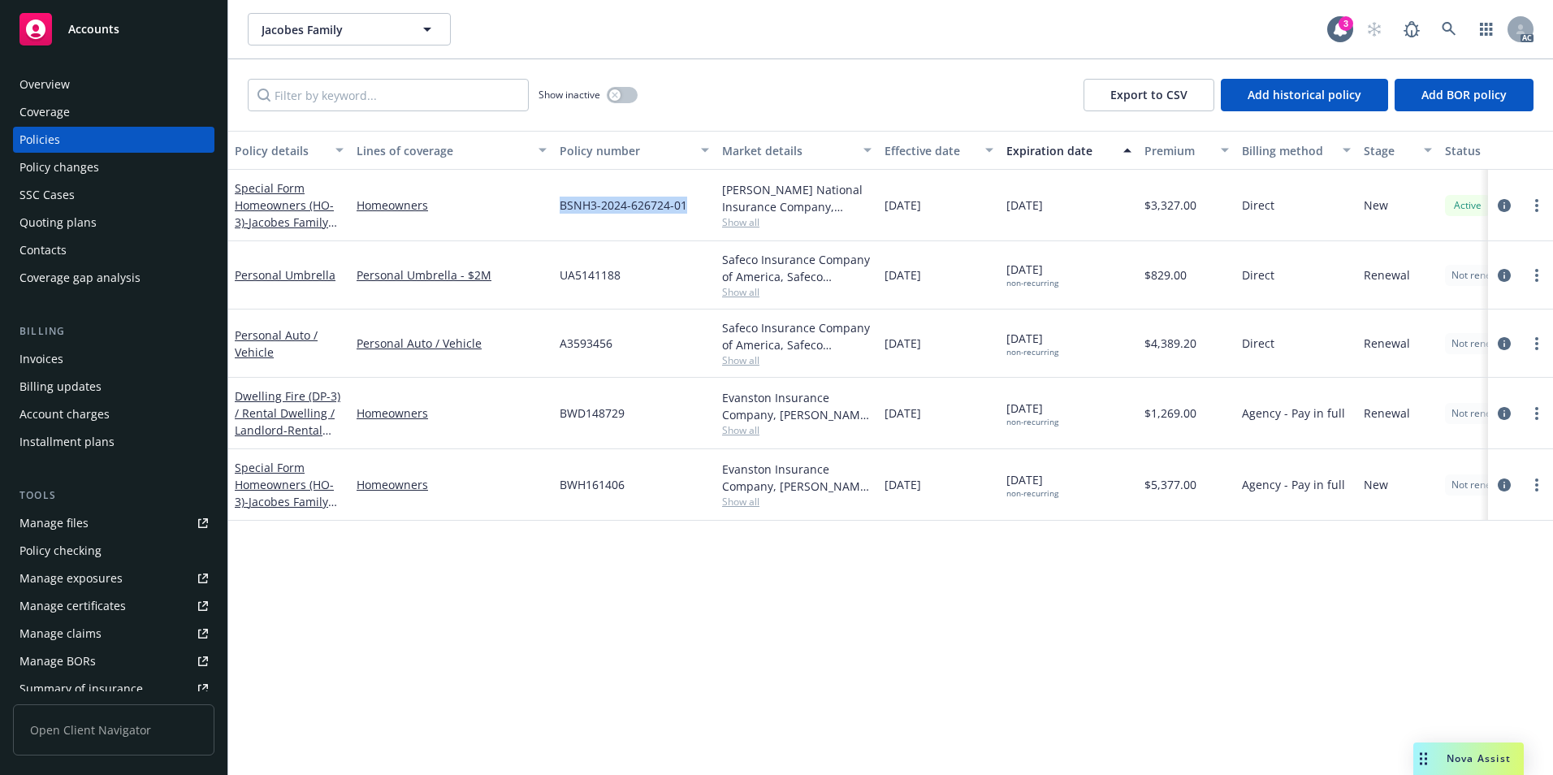
drag, startPoint x: 552, startPoint y: 218, endPoint x: 685, endPoint y: 227, distance: 133.5
click at [685, 227] on div "Special Form Homeowners (HO-3) - Jacobes Family HO3 - Bamboo BSNH3-2024-626724-…" at bounding box center [1012, 205] width 1568 height 71
copy div "BSNH3-2024-626724-01"
click at [1456, 11] on div "Jacobes Family Jacobes Family 3 AC" at bounding box center [890, 29] width 1325 height 58
click at [1447, 25] on icon at bounding box center [1449, 29] width 15 height 15
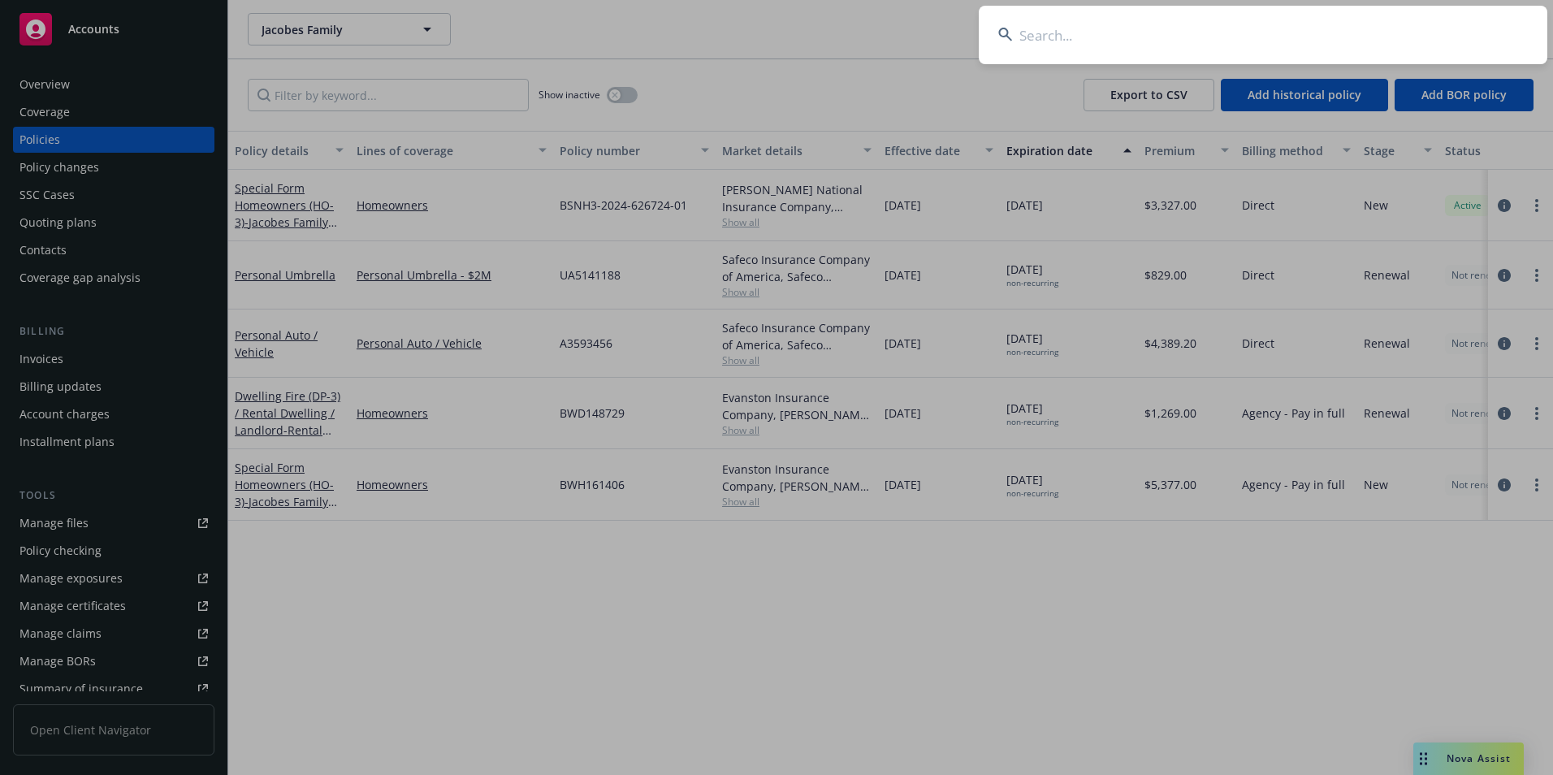
click at [1371, 33] on input at bounding box center [1263, 35] width 569 height 58
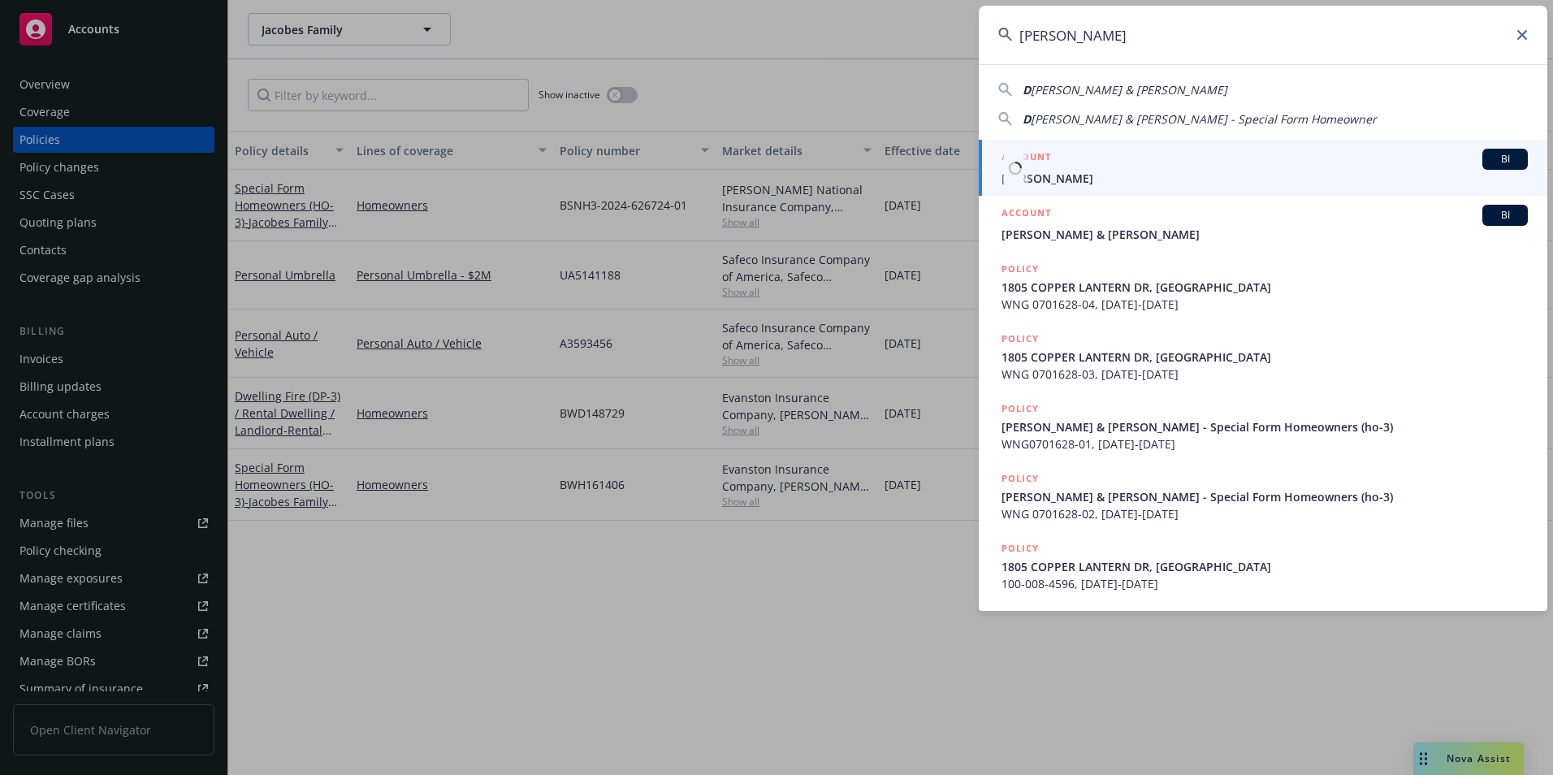
type input "[PERSON_NAME]"
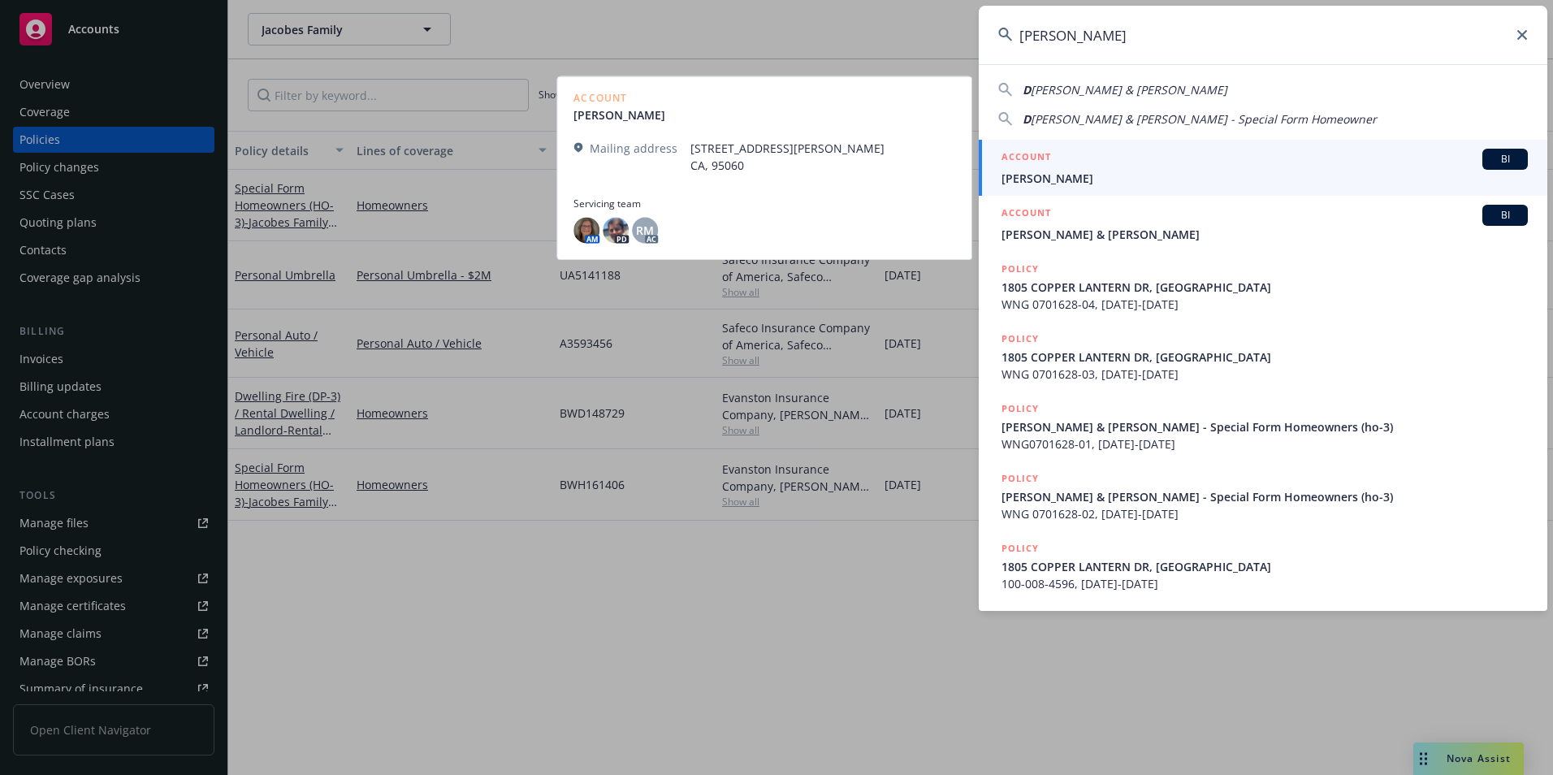
click at [1103, 169] on div "ACCOUNT BI" at bounding box center [1265, 159] width 526 height 21
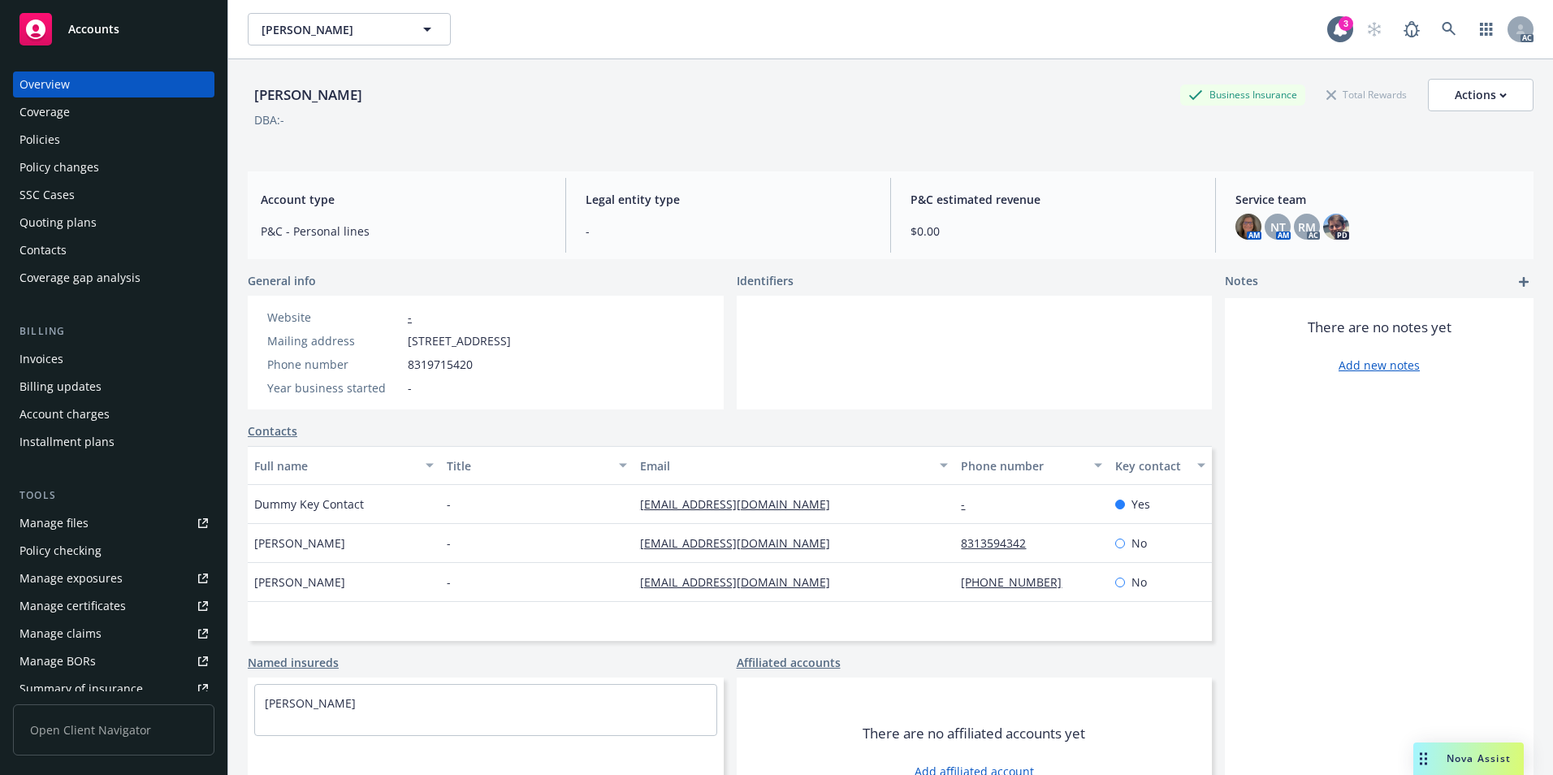
click at [77, 129] on div "Policies" at bounding box center [113, 140] width 188 height 26
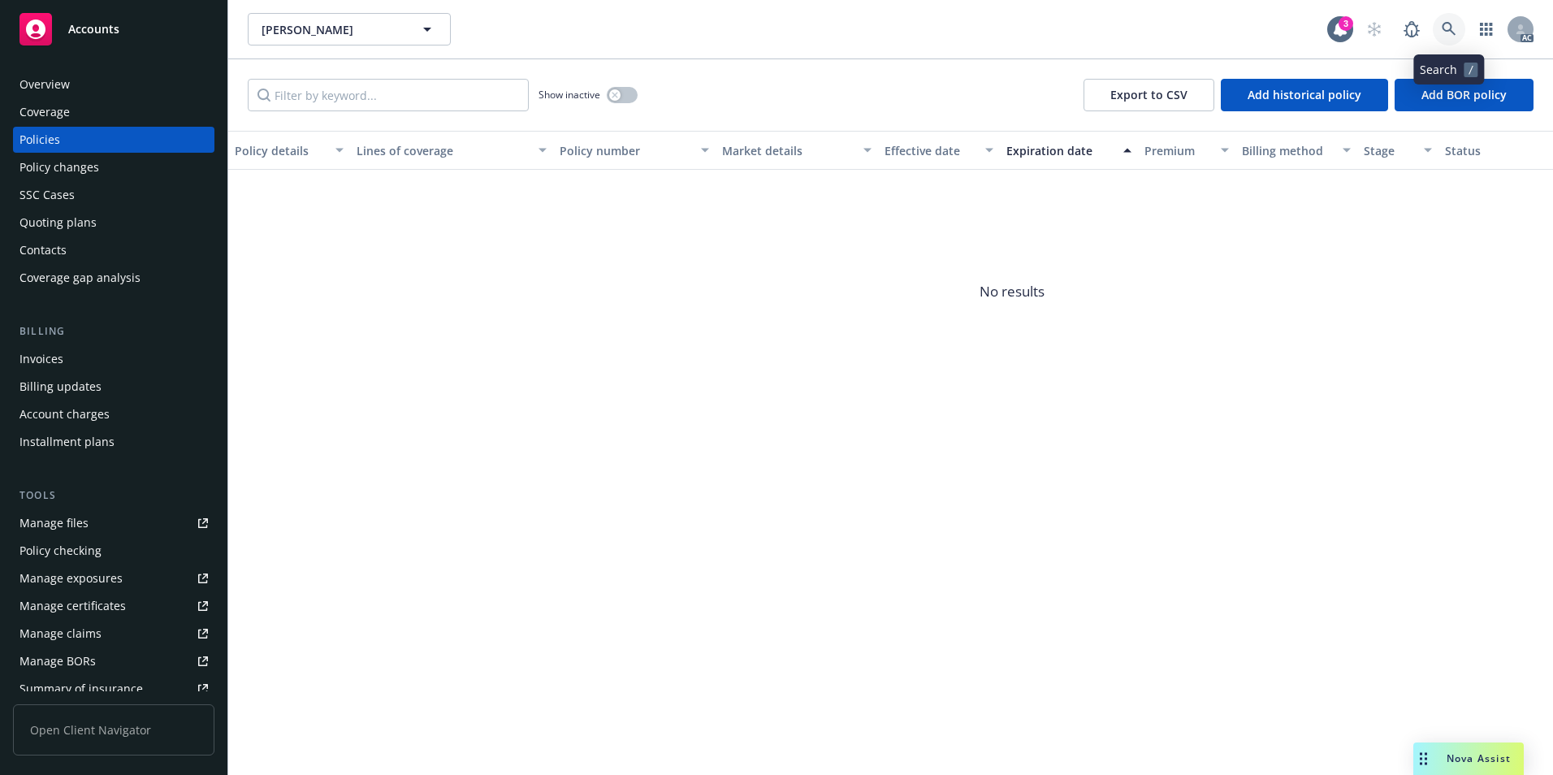
click at [1451, 20] on link at bounding box center [1449, 29] width 32 height 32
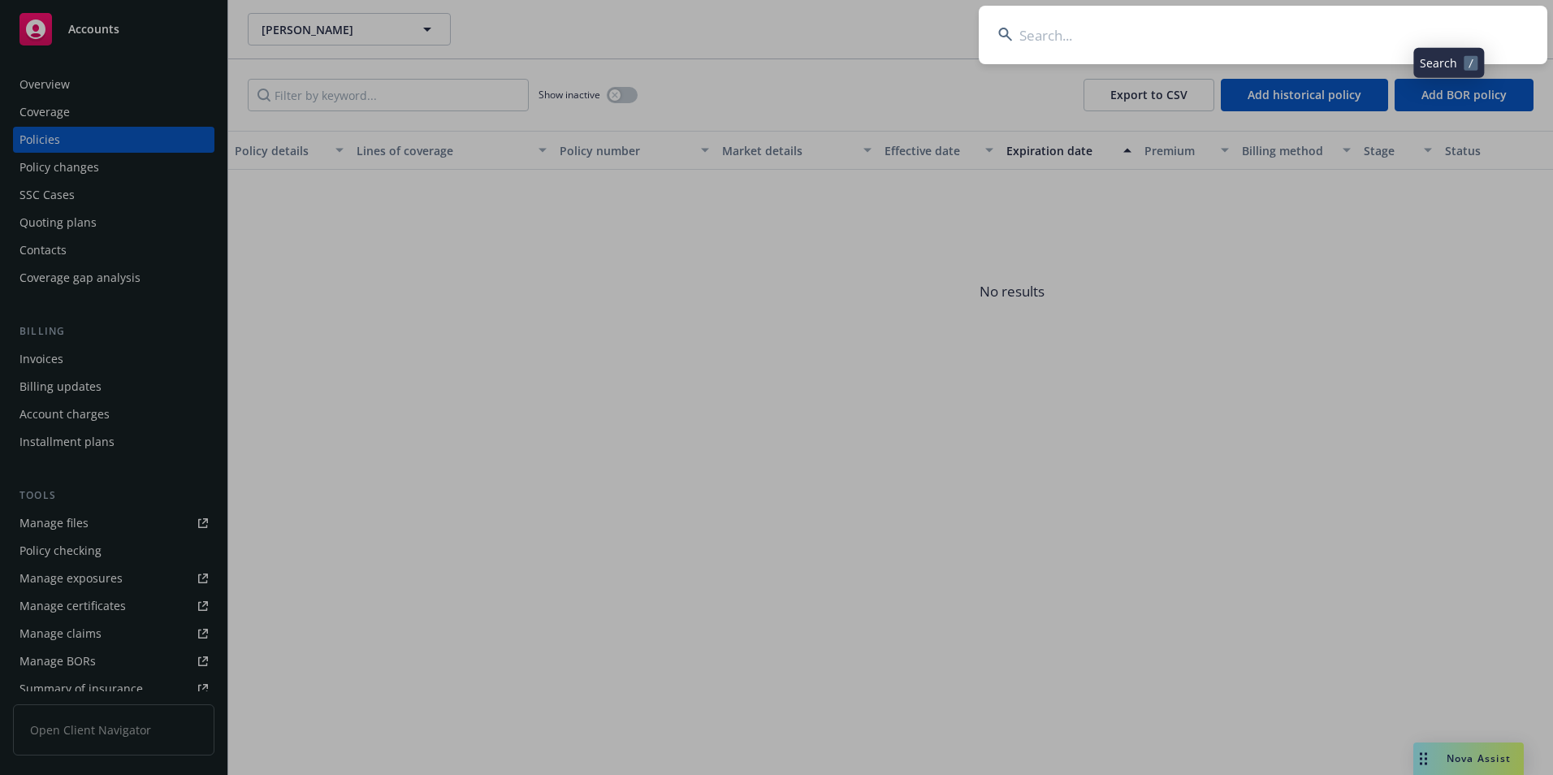
click at [1357, 38] on input at bounding box center [1263, 35] width 569 height 58
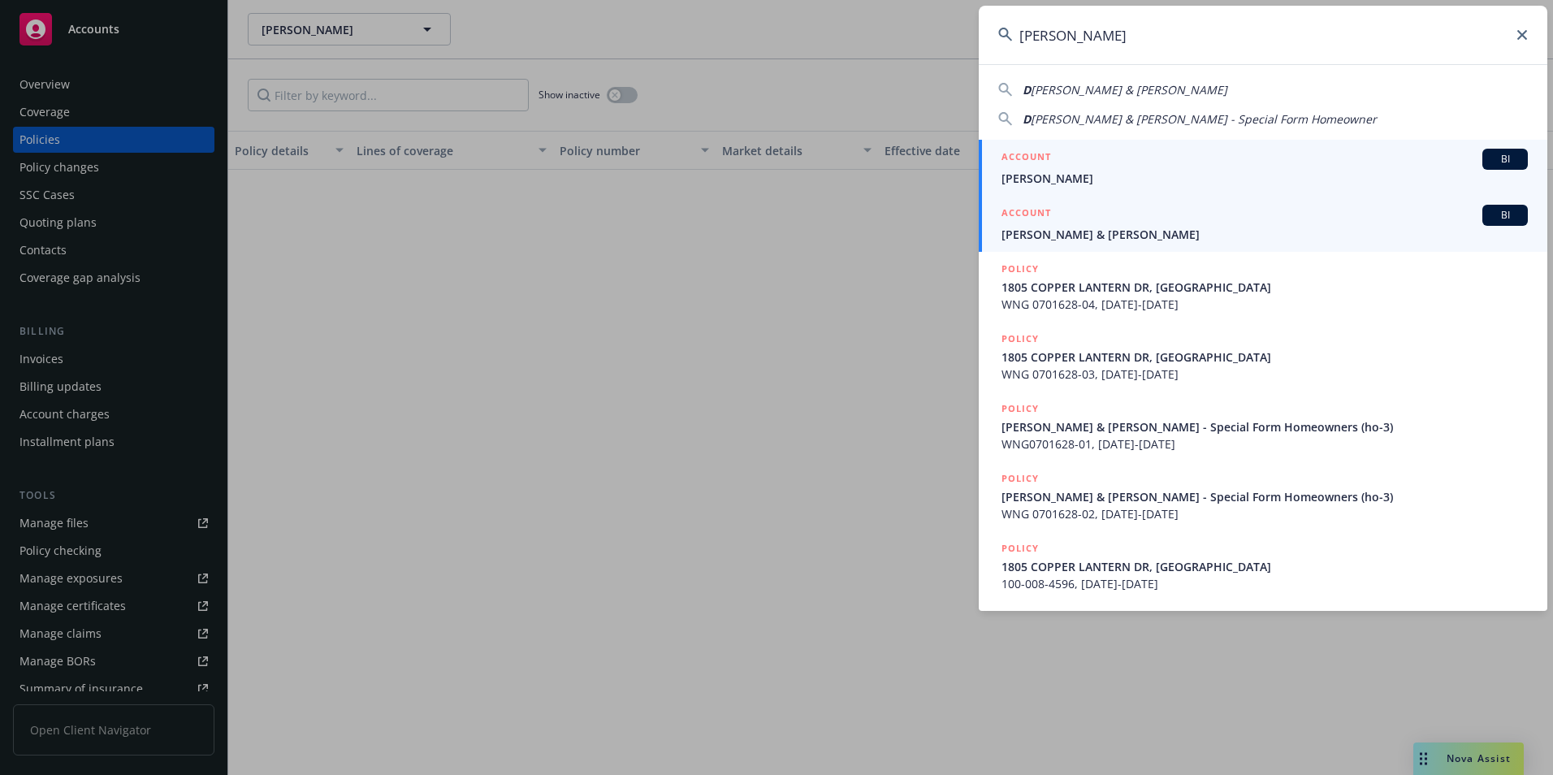
type input "[PERSON_NAME]"
click at [1116, 237] on span "[PERSON_NAME] & [PERSON_NAME]" at bounding box center [1265, 234] width 526 height 17
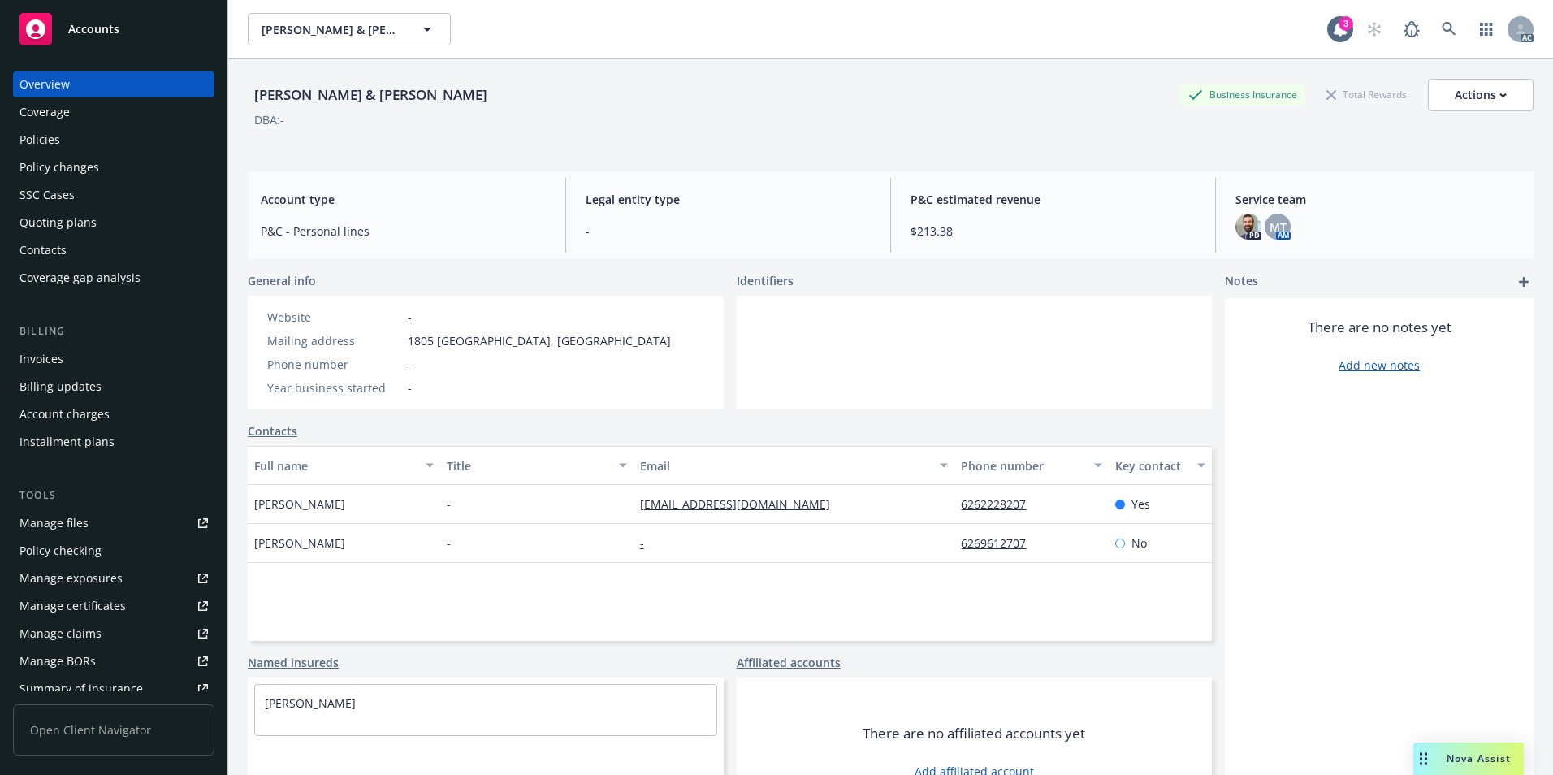
click at [81, 141] on div "Policies" at bounding box center [113, 140] width 188 height 26
